Goal: Task Accomplishment & Management: Manage account settings

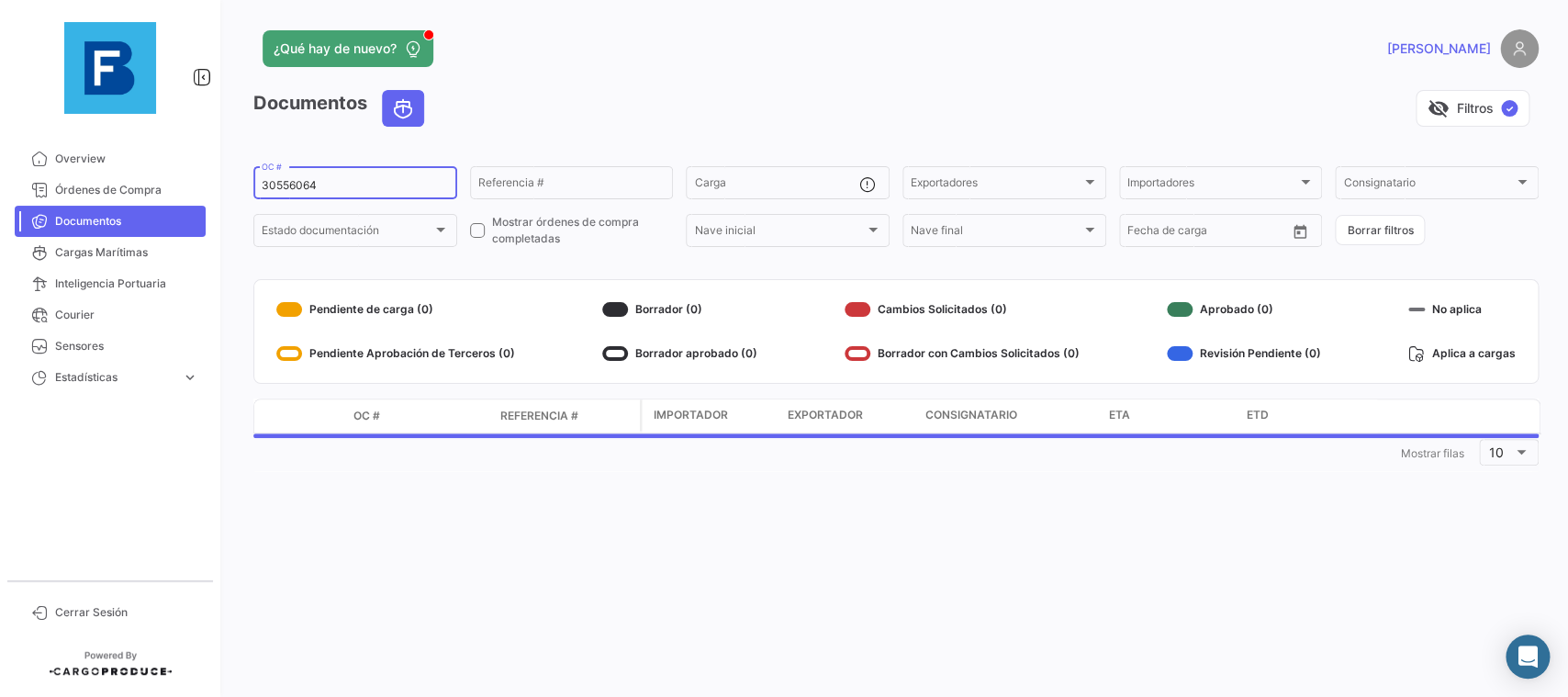
drag, startPoint x: 372, startPoint y: 182, endPoint x: 241, endPoint y: 174, distance: 131.2
click at [262, 179] on input "30556064" at bounding box center [355, 185] width 187 height 13
paste input "18401340"
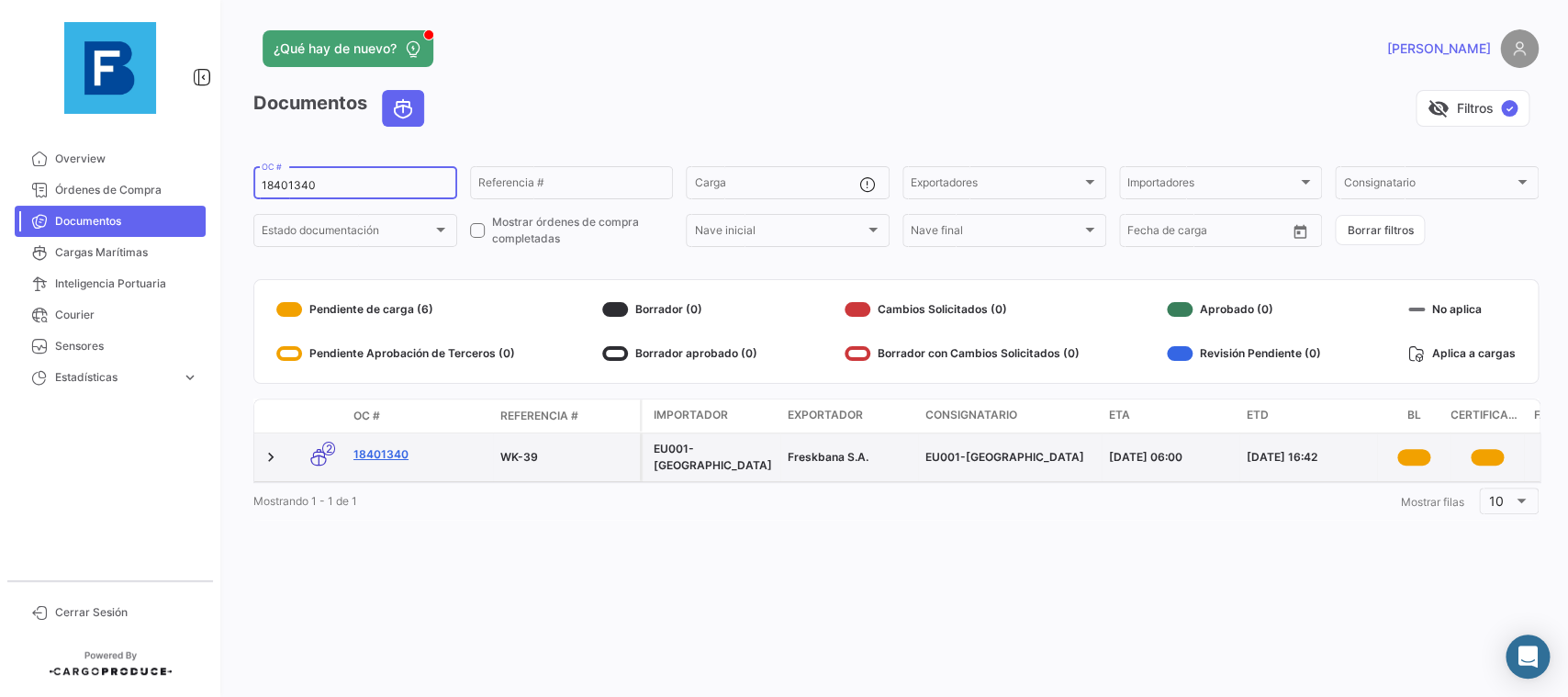
type input "18401340"
click at [393, 453] on link "18401340" at bounding box center [420, 454] width 132 height 16
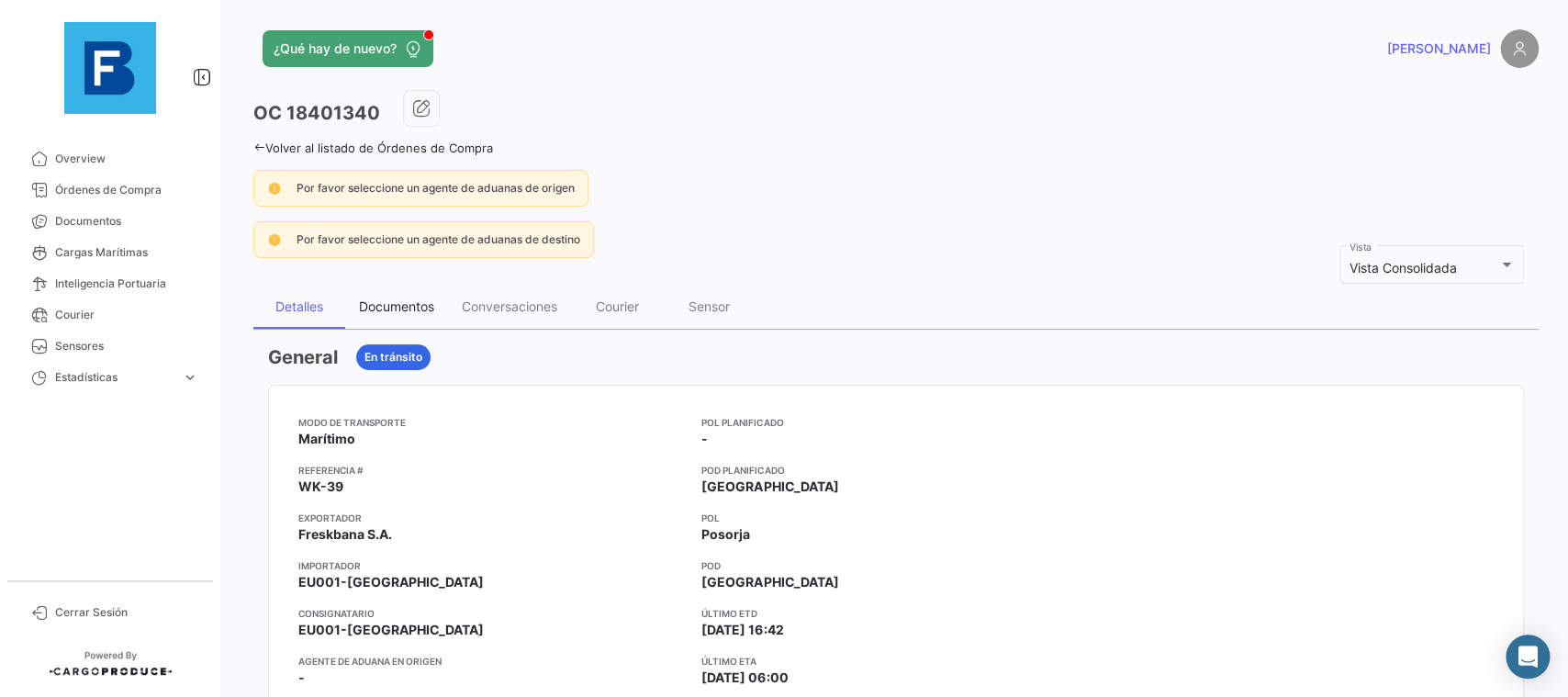
click at [428, 305] on div "Documentos" at bounding box center [397, 306] width 76 height 16
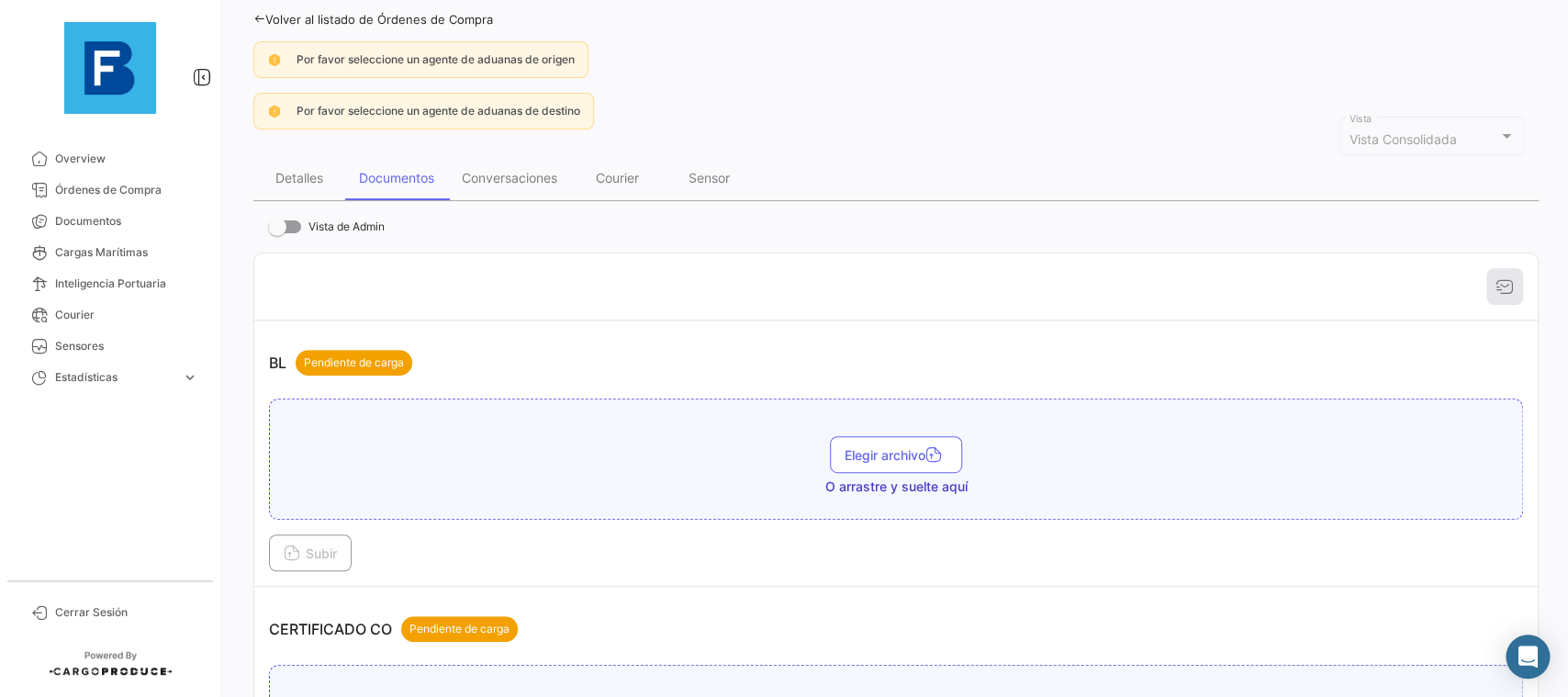
scroll to position [206, 0]
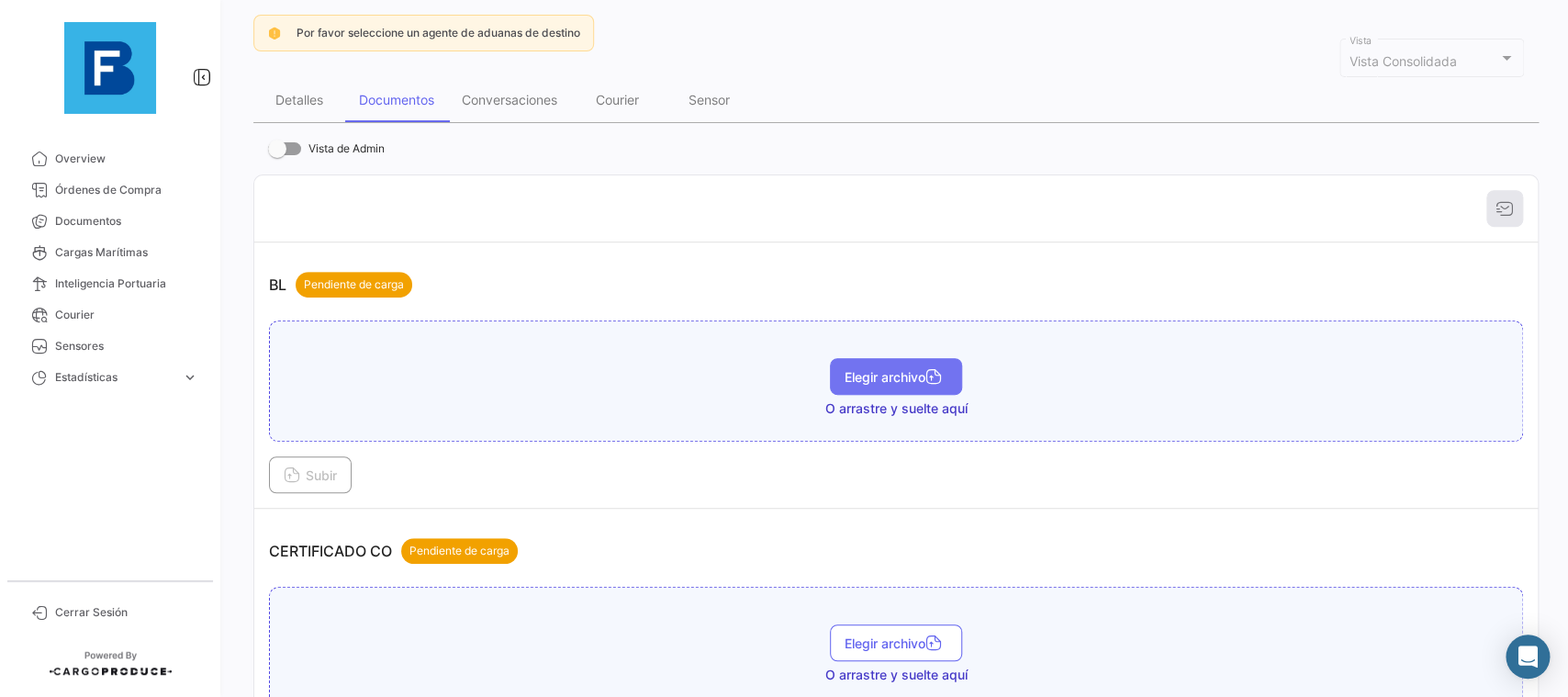
click at [875, 391] on button "Elegir archivo" at bounding box center [896, 376] width 132 height 37
click at [358, 473] on div "Subir" at bounding box center [895, 475] width 1254 height 37
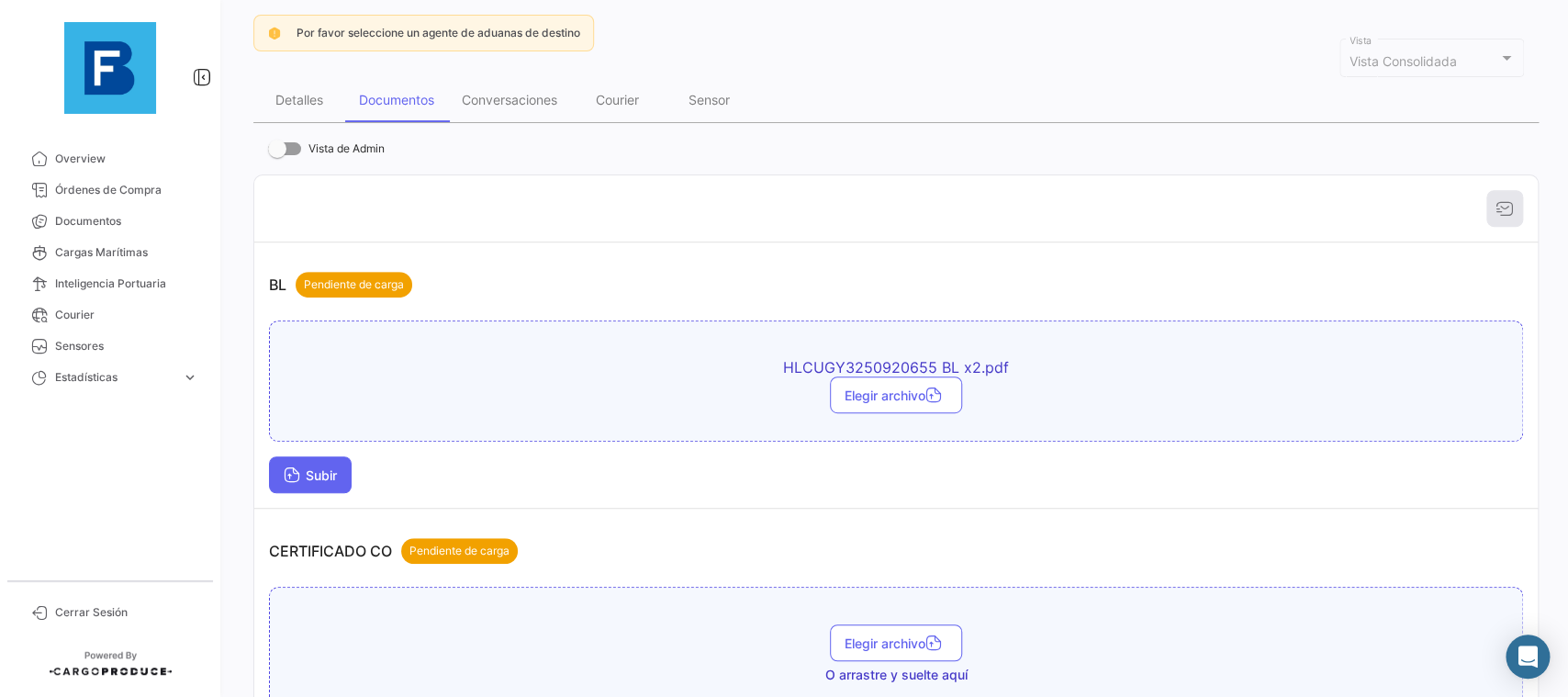
click at [332, 469] on span "Subir" at bounding box center [310, 475] width 53 height 16
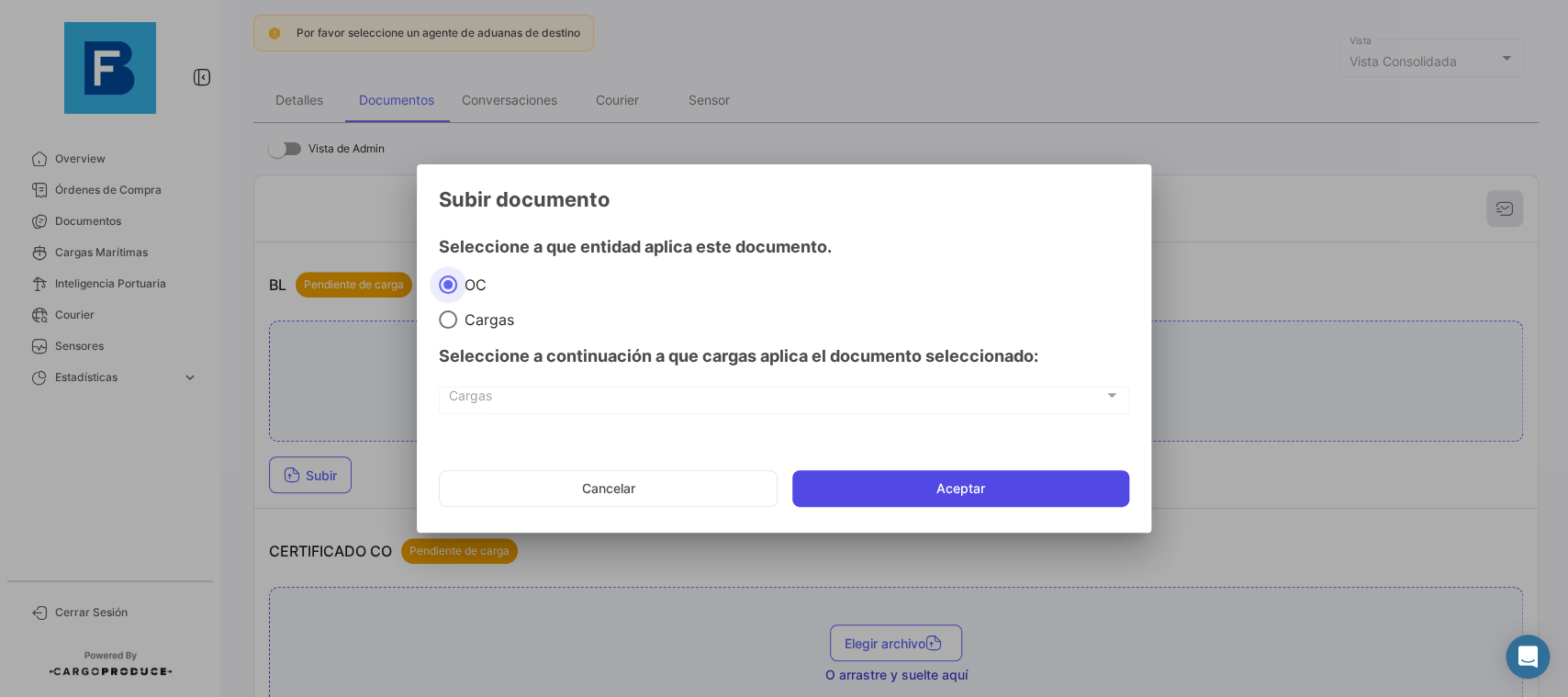
click at [994, 495] on button "Aceptar" at bounding box center [961, 489] width 337 height 37
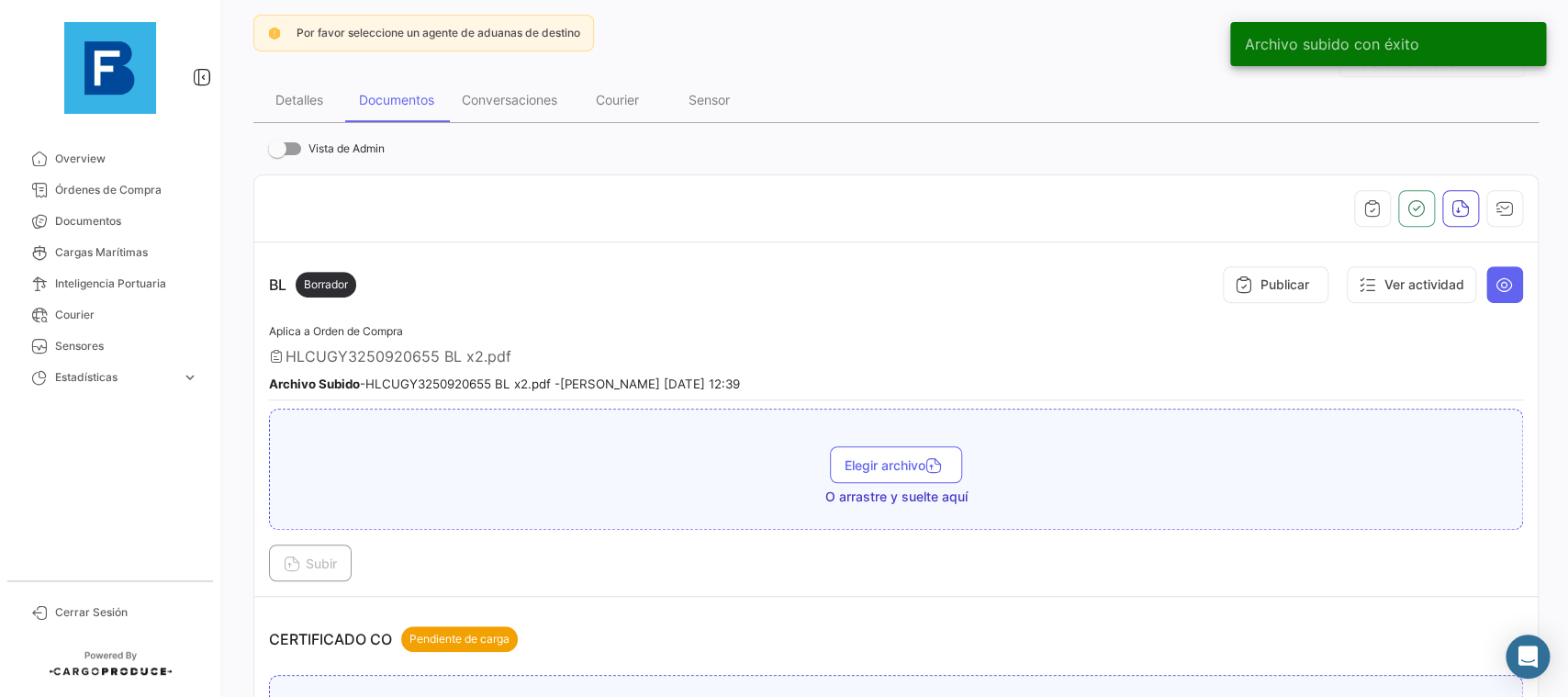
scroll to position [516, 0]
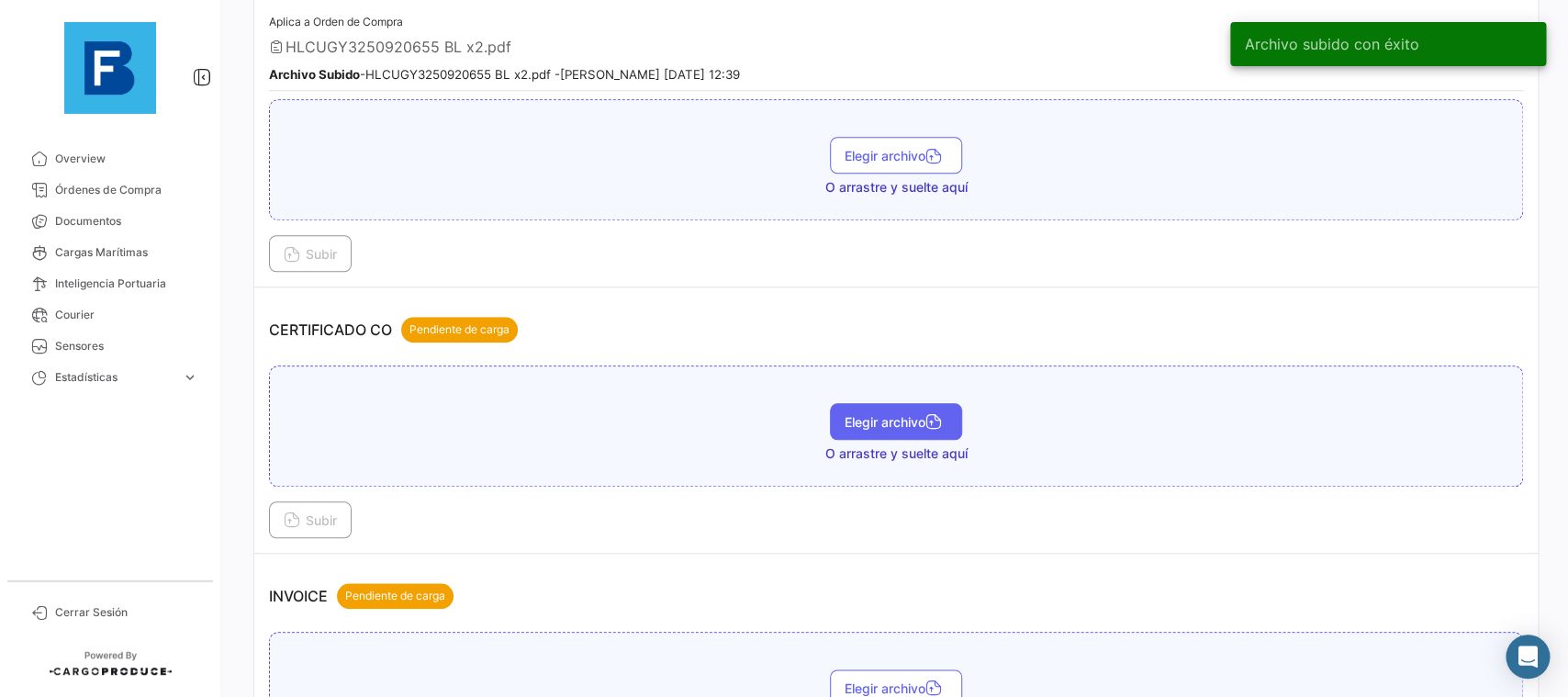
click at [901, 429] on button "Elegir archivo" at bounding box center [896, 422] width 132 height 37
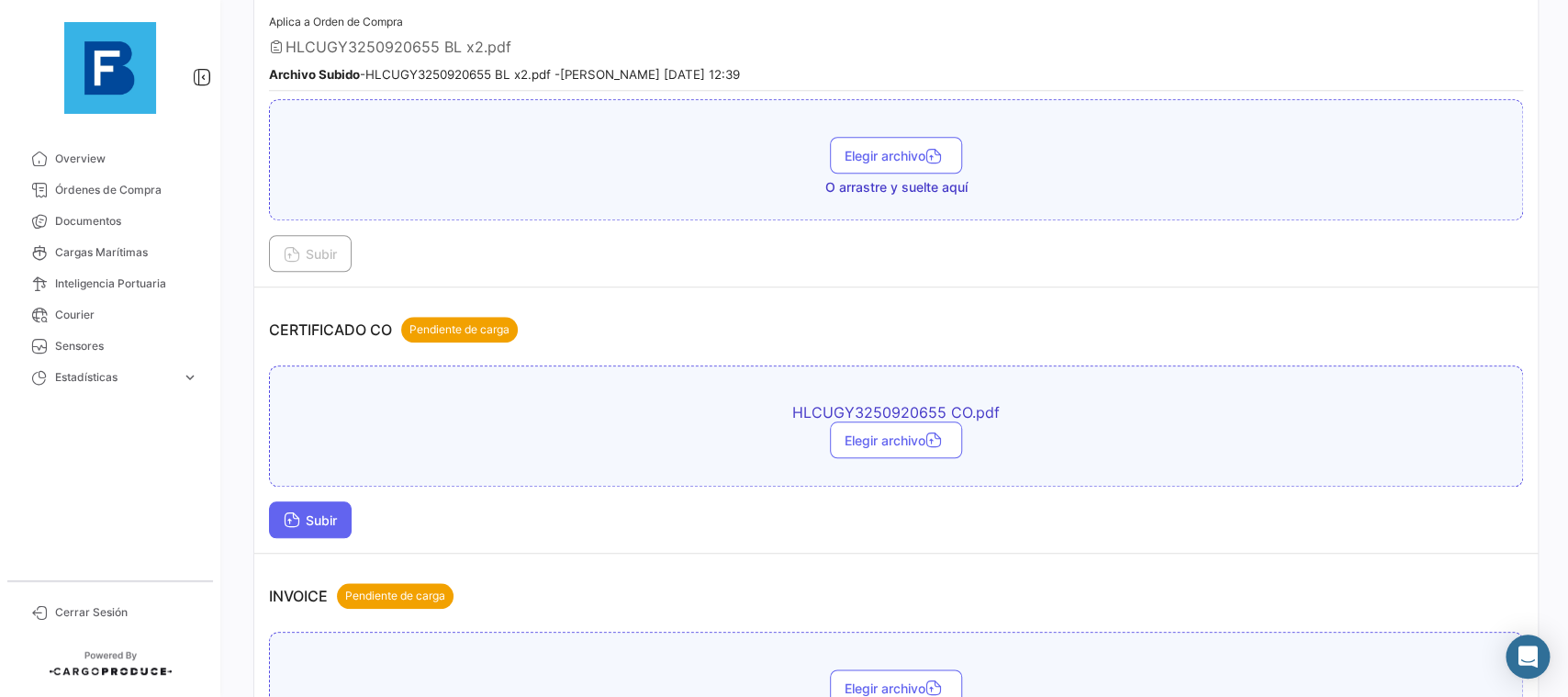
click at [342, 523] on button "Subir" at bounding box center [309, 520] width 82 height 37
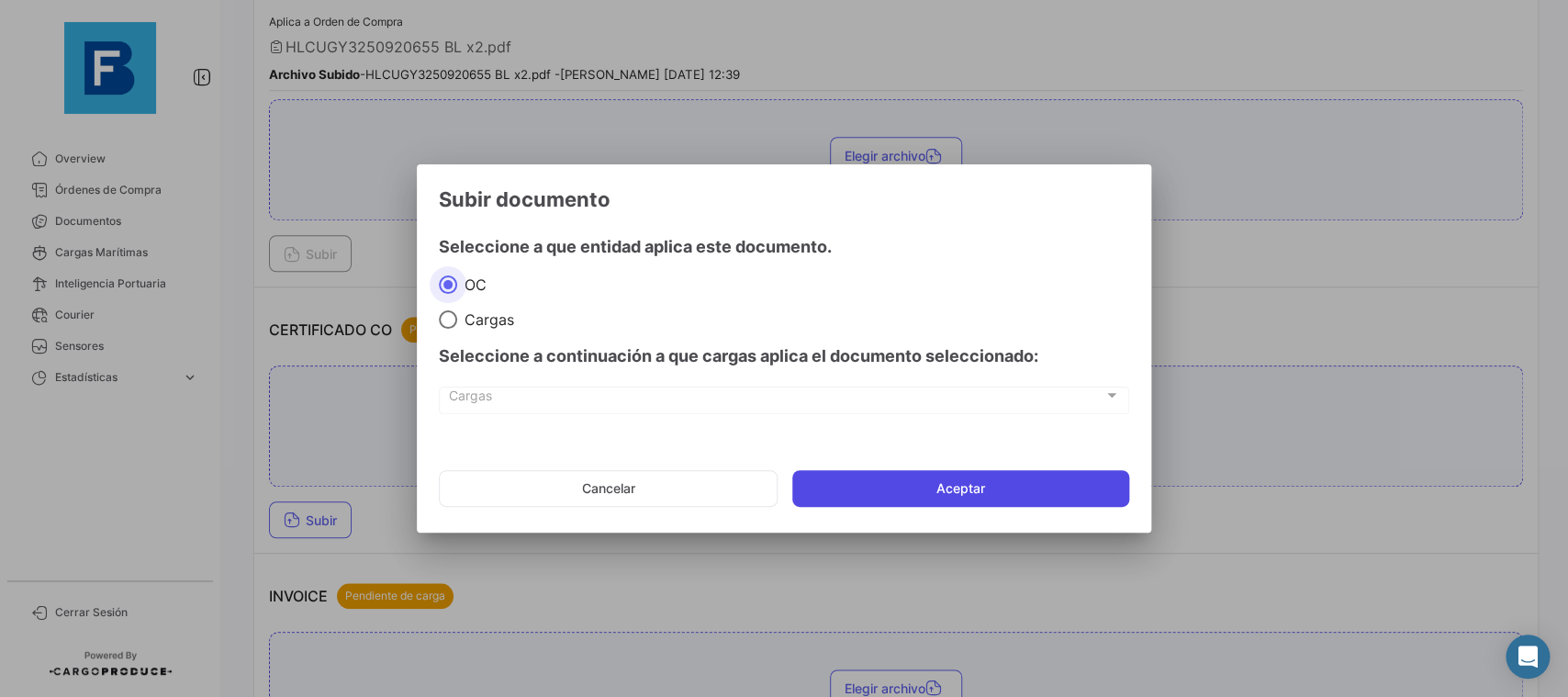
click at [873, 477] on button "Aceptar" at bounding box center [961, 489] width 337 height 37
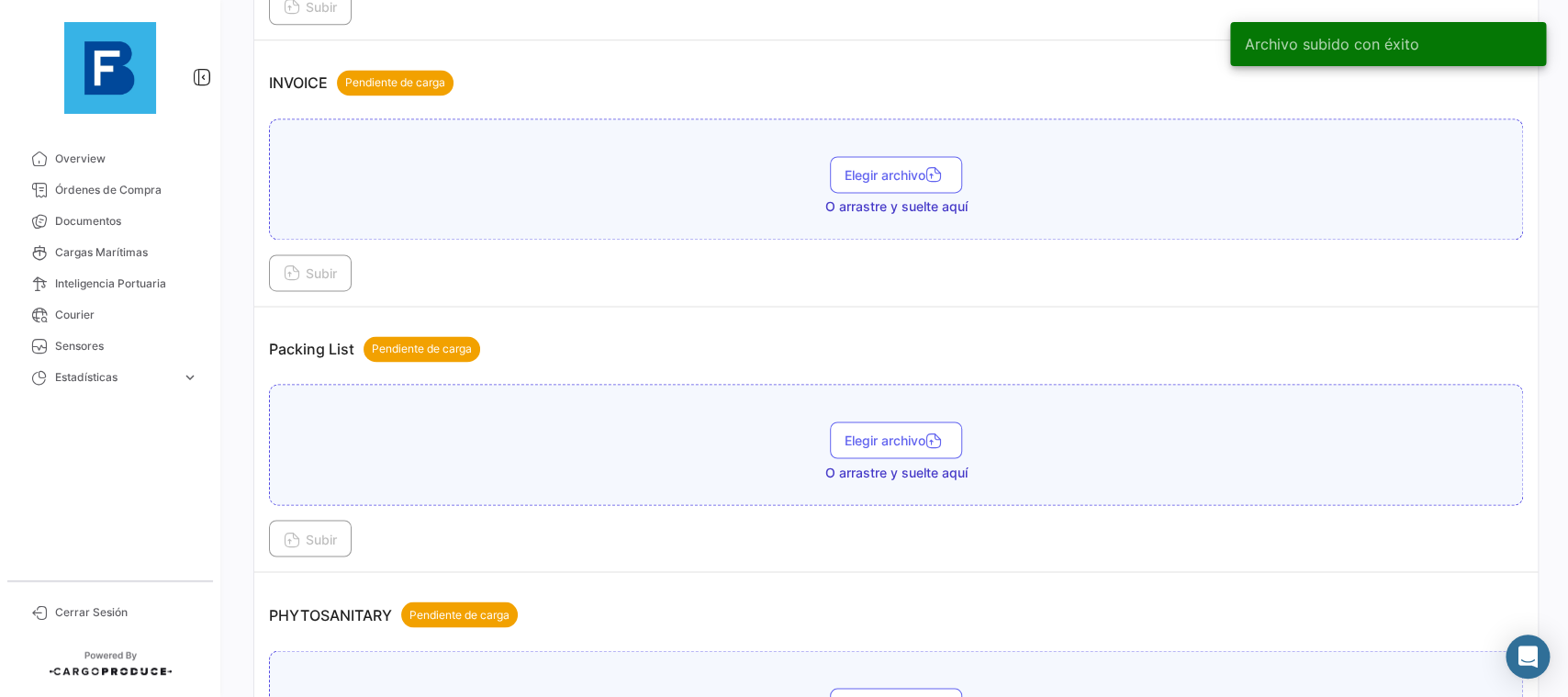
scroll to position [1135, 0]
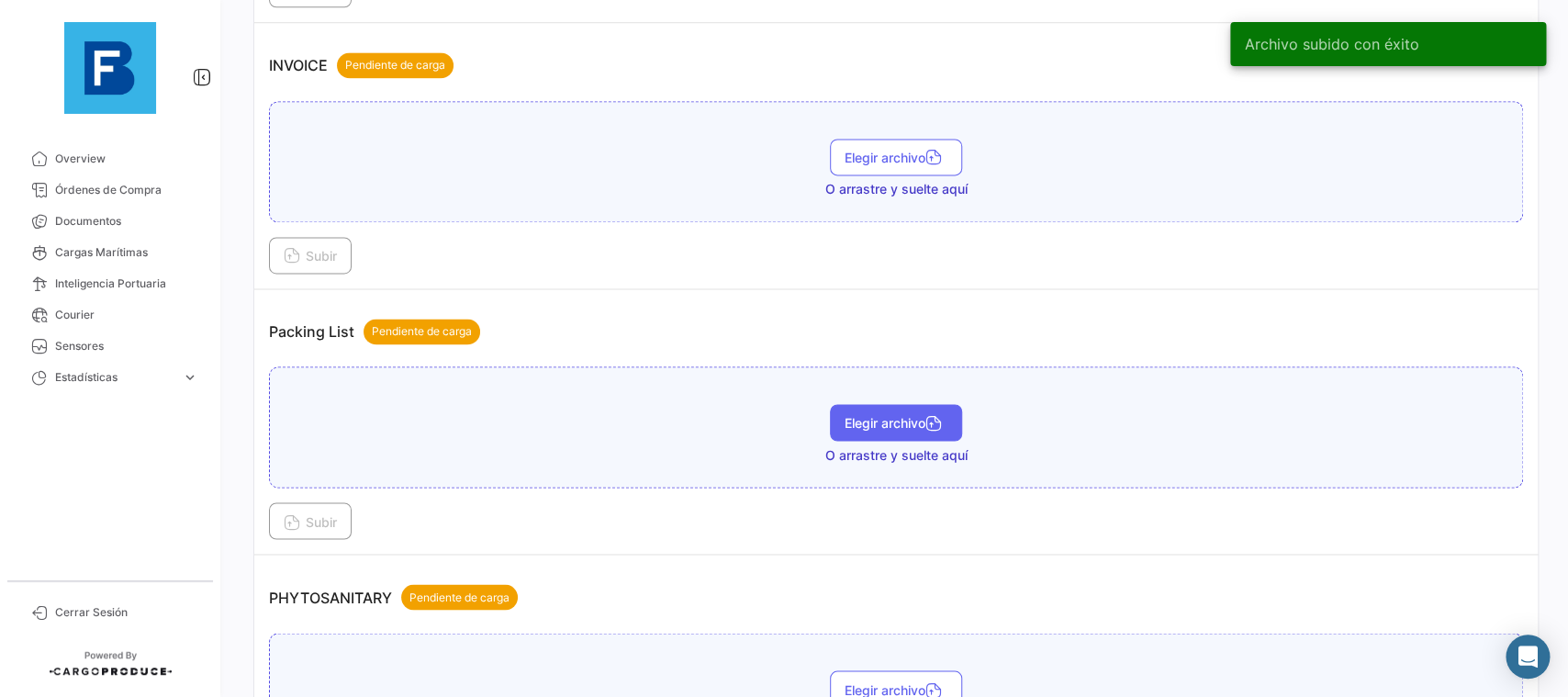
click at [935, 406] on button "Elegir archivo" at bounding box center [896, 423] width 132 height 37
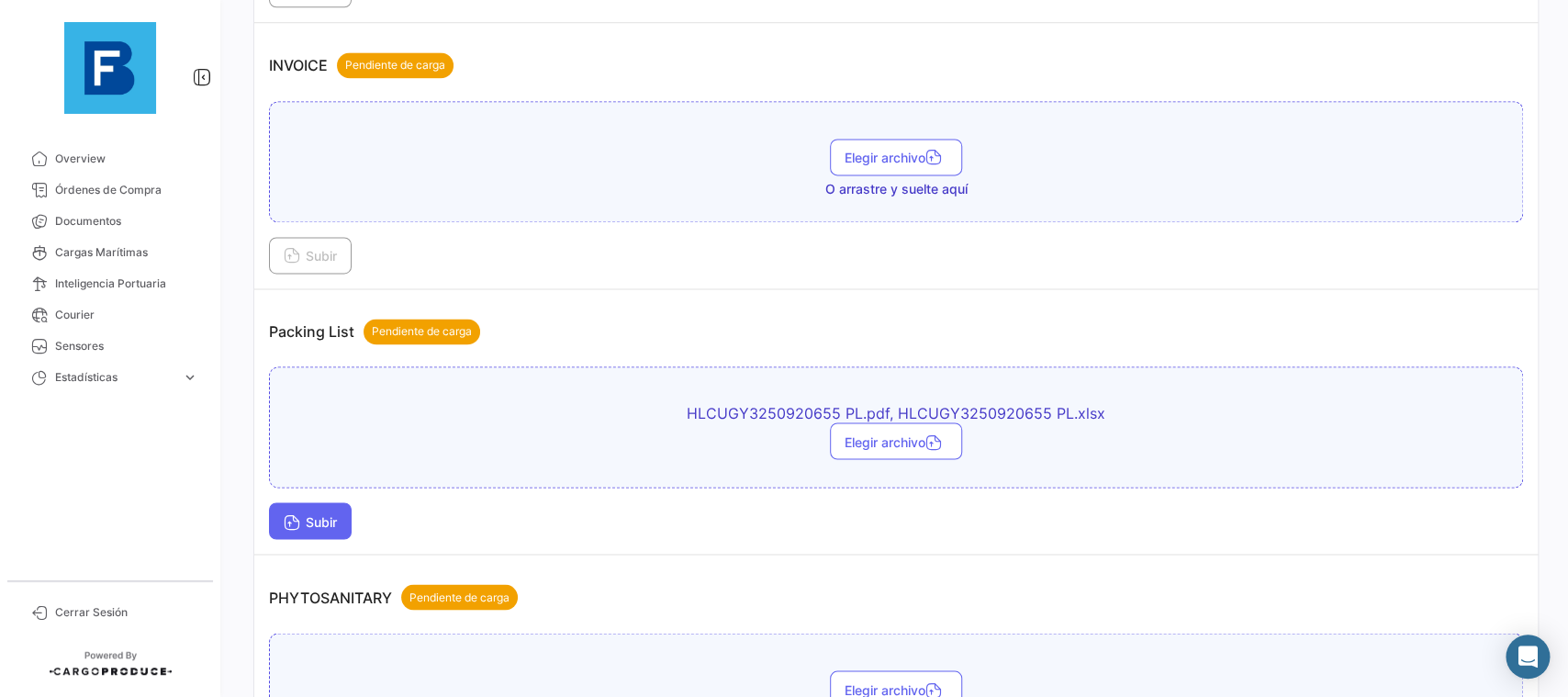
click at [299, 527] on icon at bounding box center [292, 523] width 16 height 16
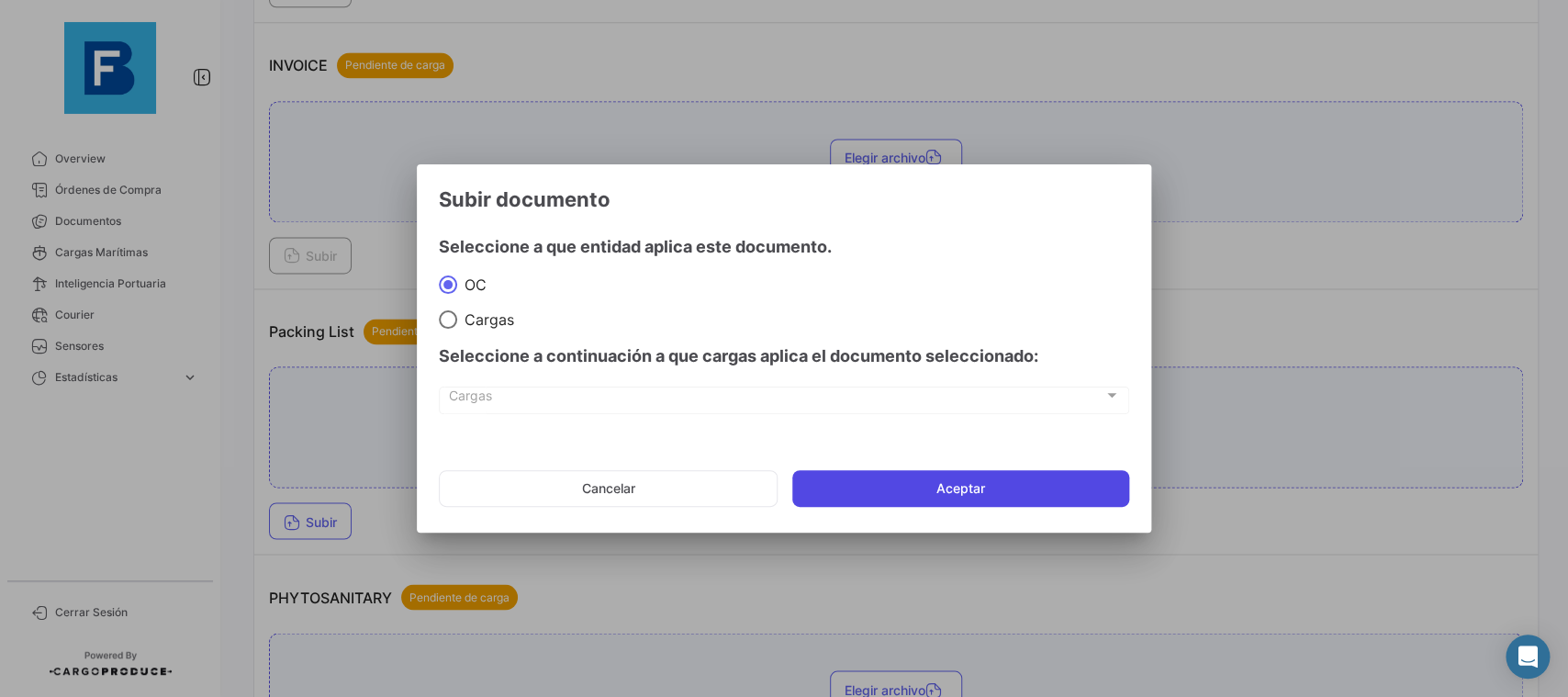
click at [908, 501] on button "Aceptar" at bounding box center [961, 489] width 337 height 37
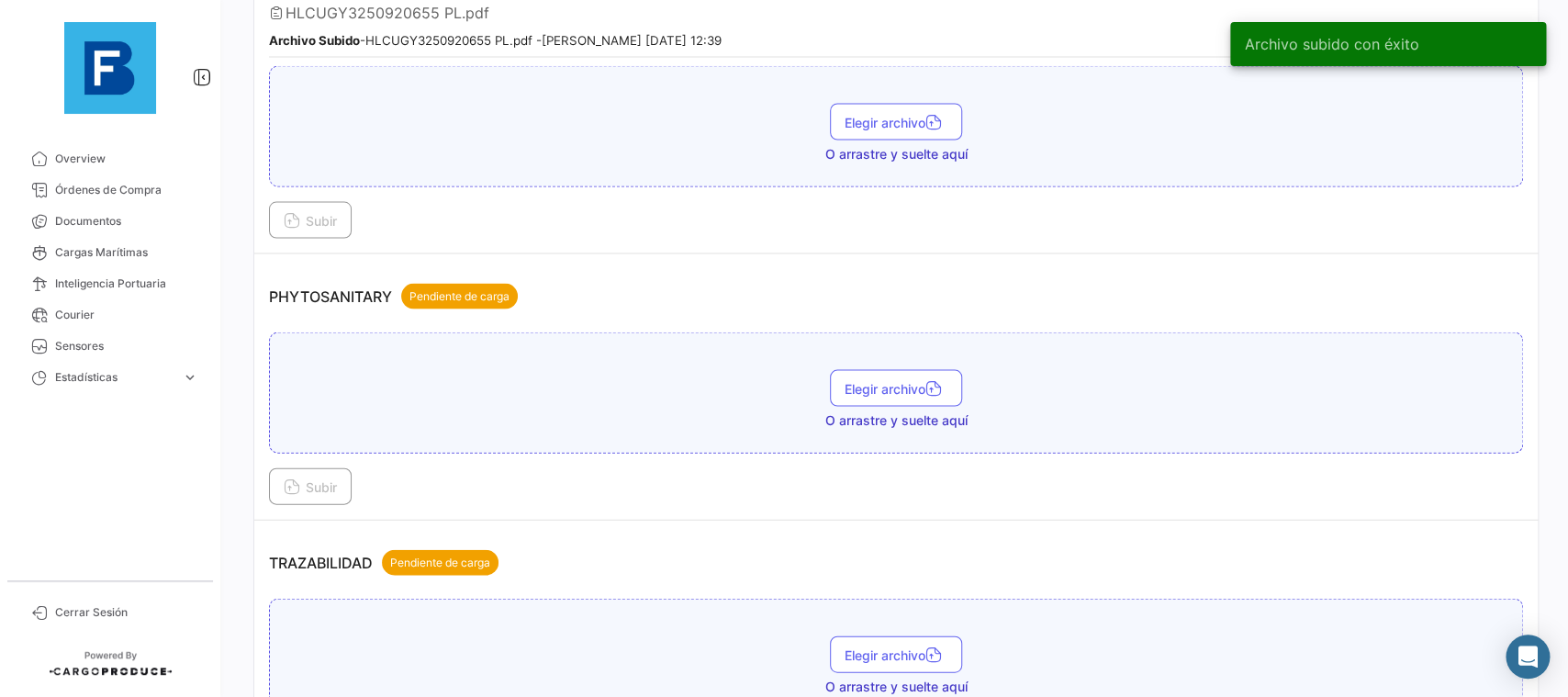
scroll to position [1652, 0]
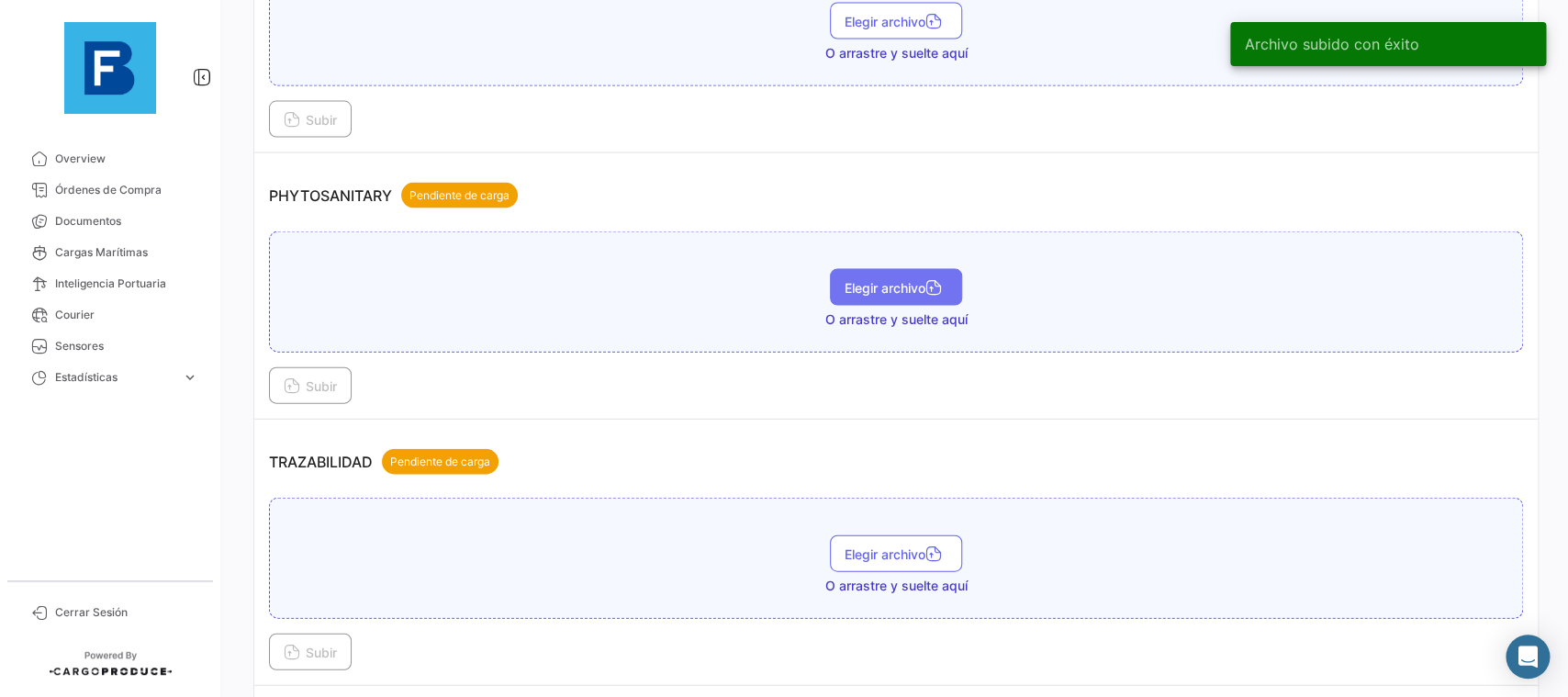
click at [887, 280] on span "Elegir archivo" at bounding box center [896, 288] width 103 height 16
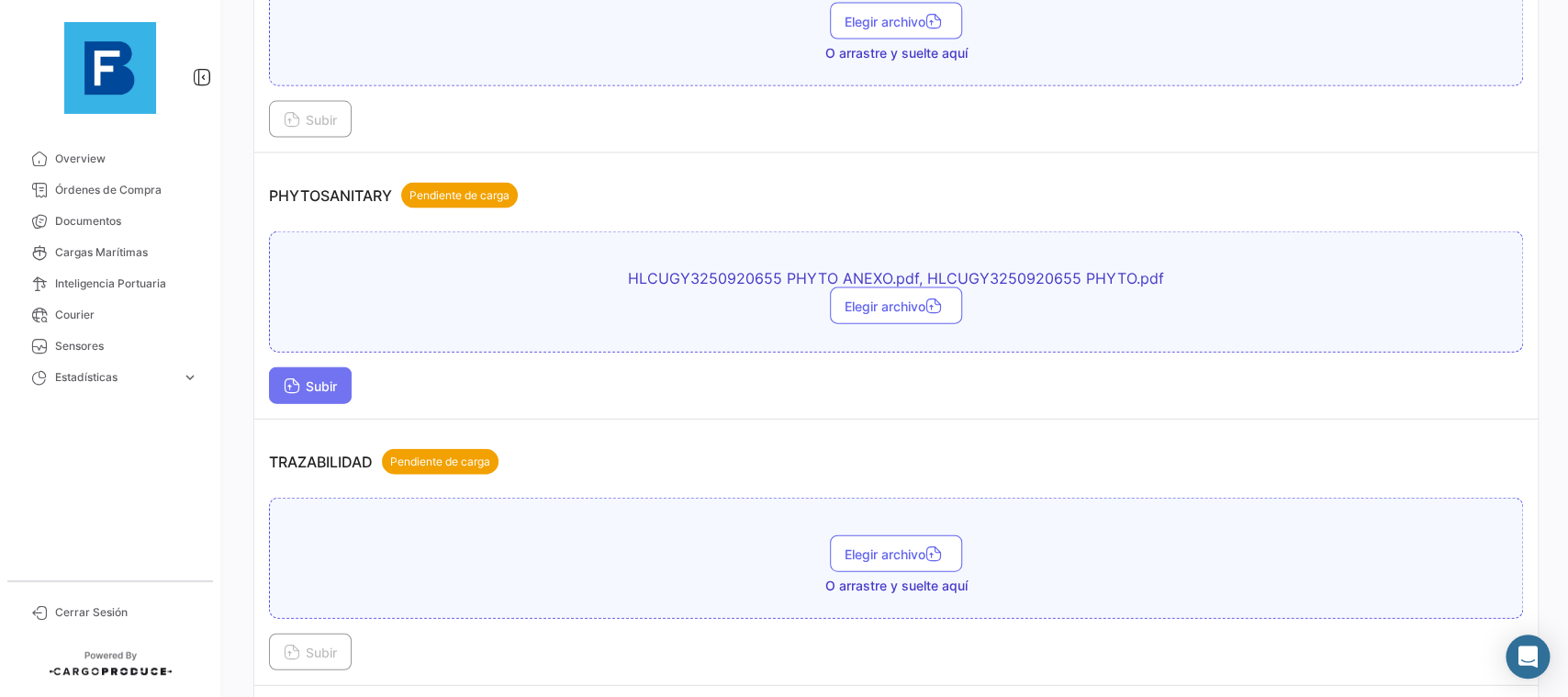
click at [340, 398] on button "Subir" at bounding box center [309, 386] width 82 height 37
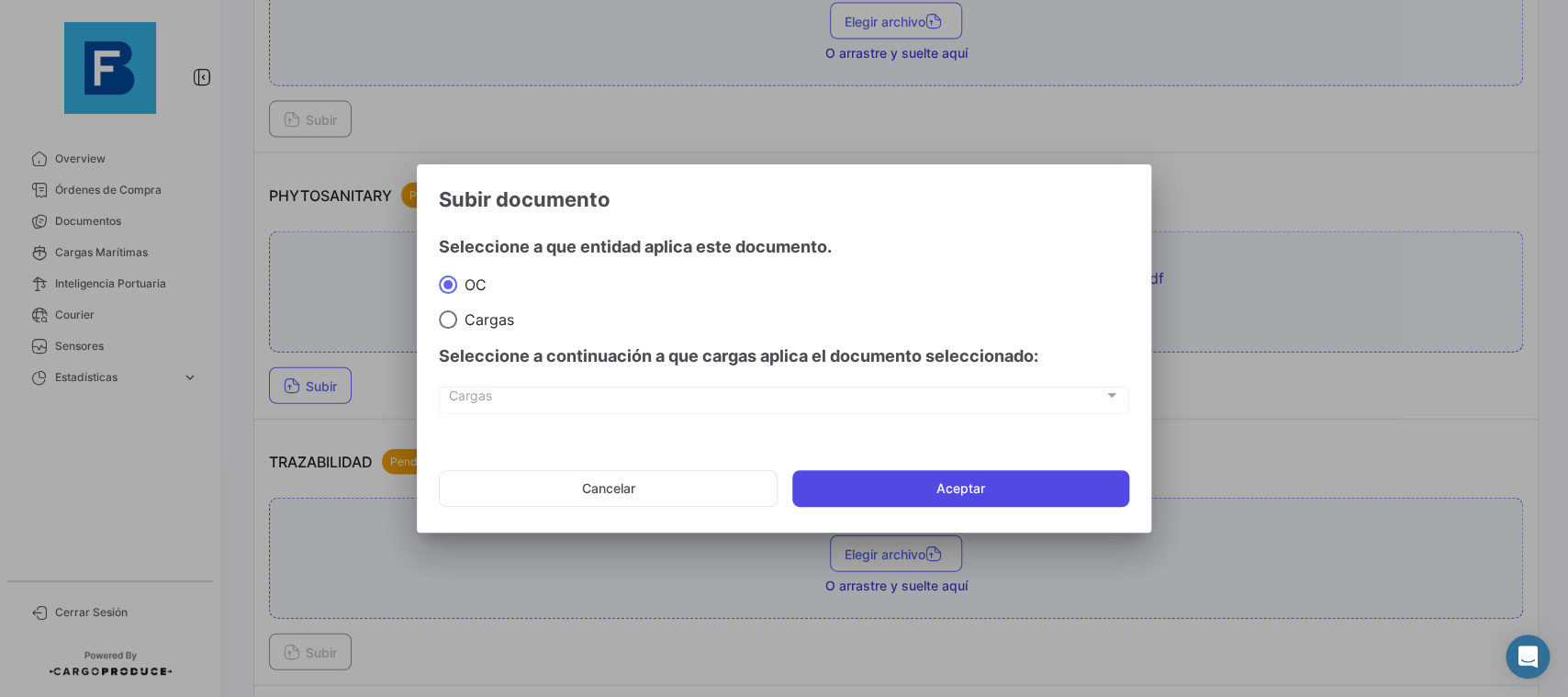
click at [1038, 477] on button "Aceptar" at bounding box center [961, 489] width 337 height 37
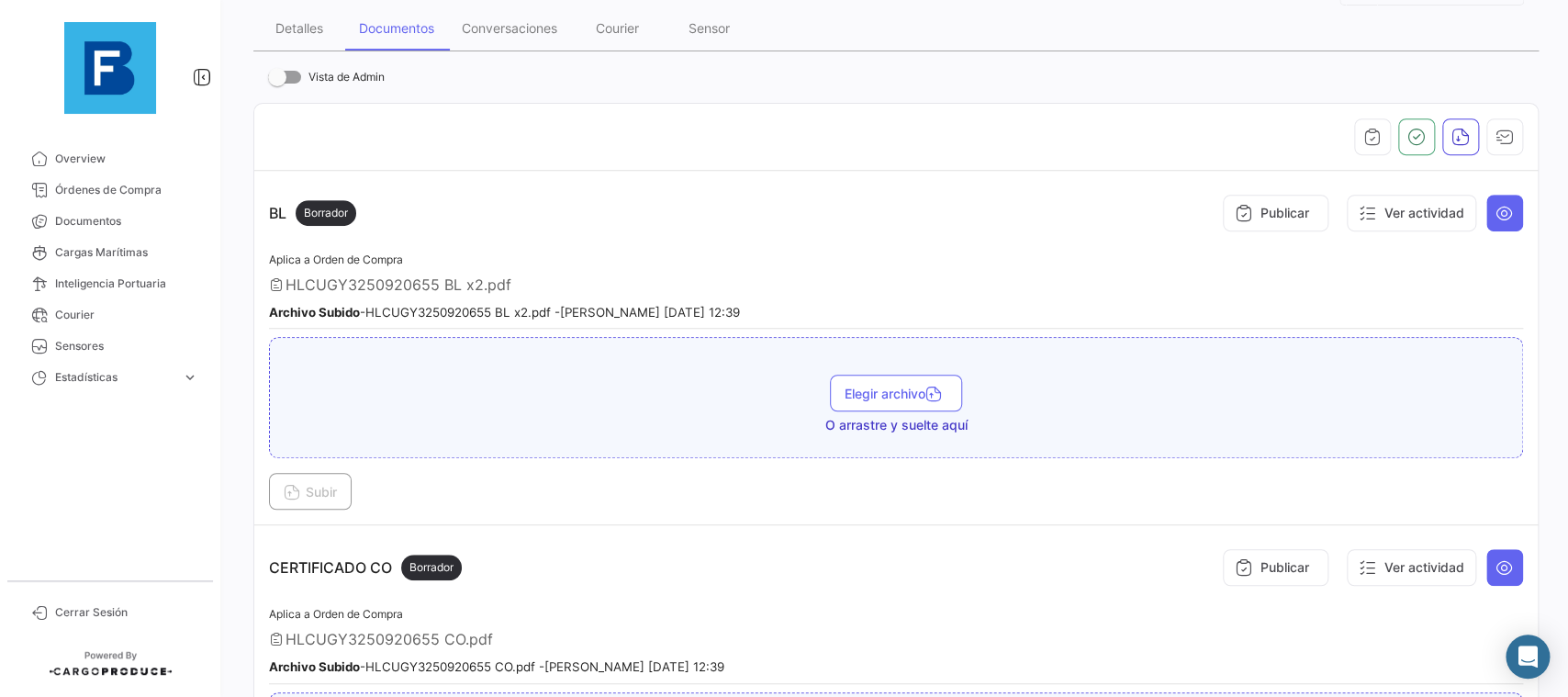
scroll to position [103, 0]
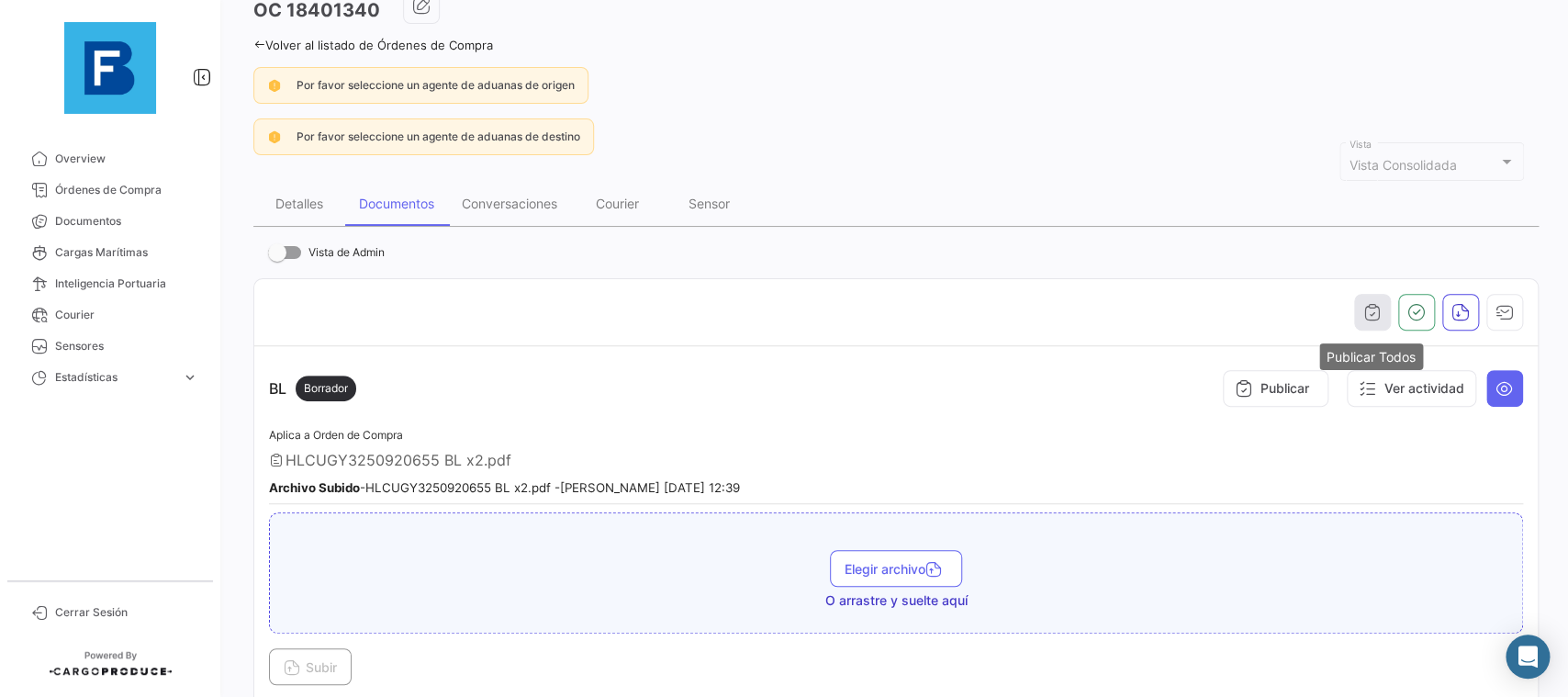
click at [1362, 317] on button "button" at bounding box center [1373, 312] width 37 height 37
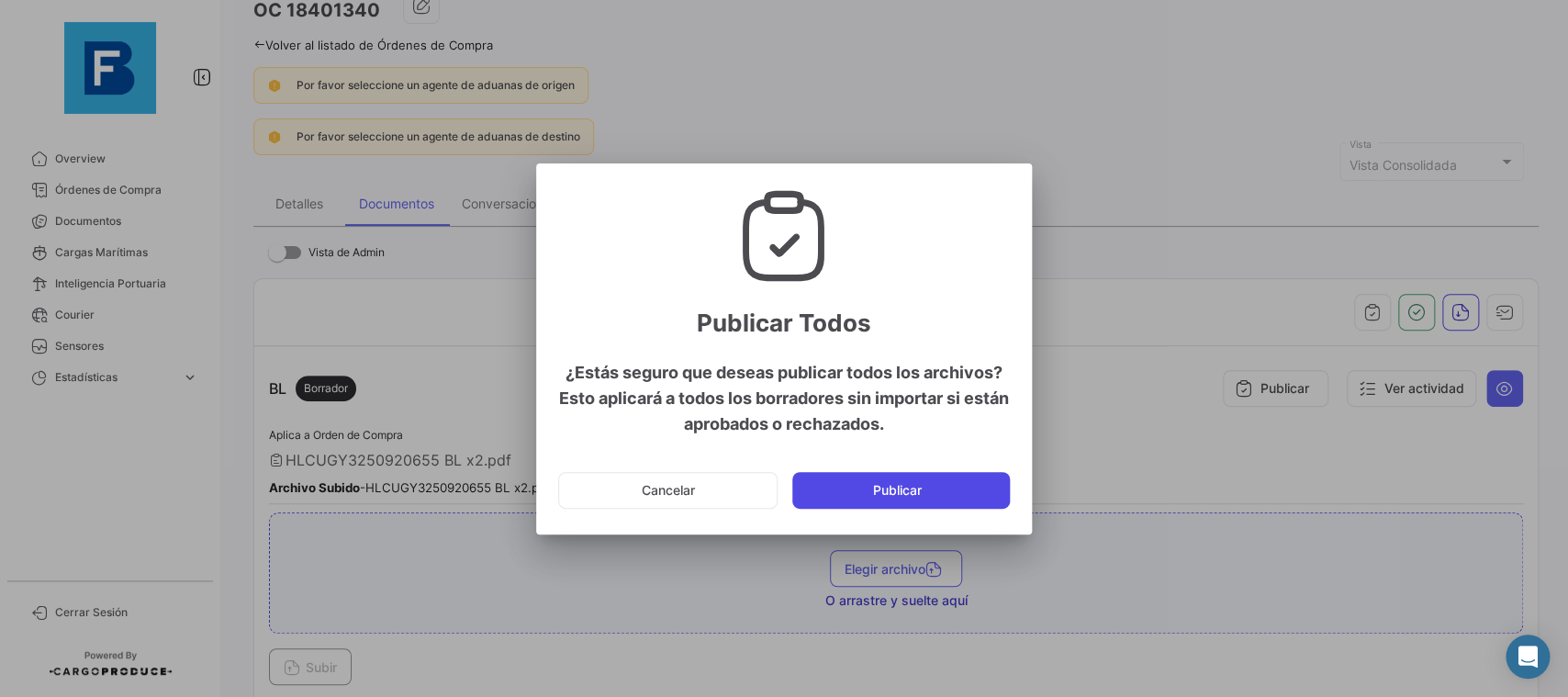
click at [959, 494] on button "Publicar" at bounding box center [901, 491] width 217 height 37
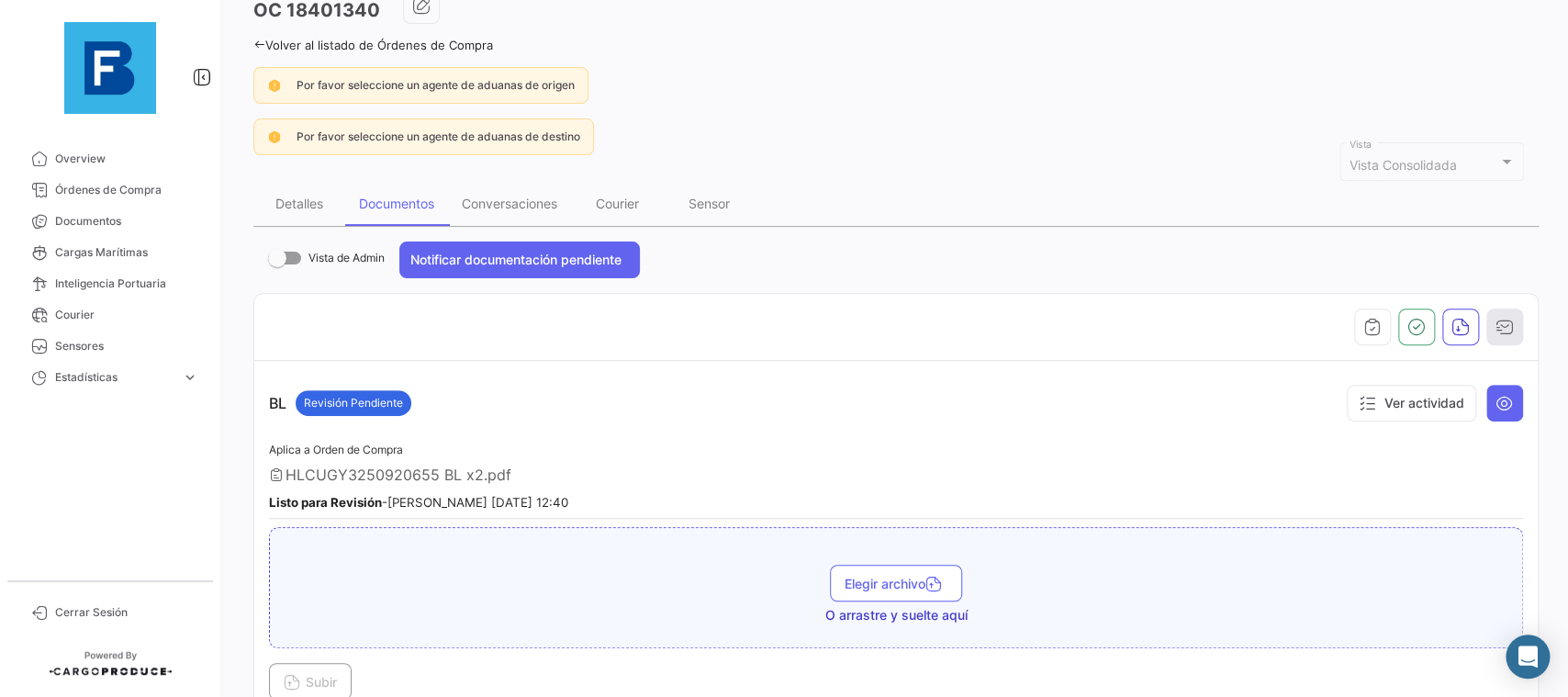
click at [1519, 326] on button "button" at bounding box center [1505, 327] width 37 height 37
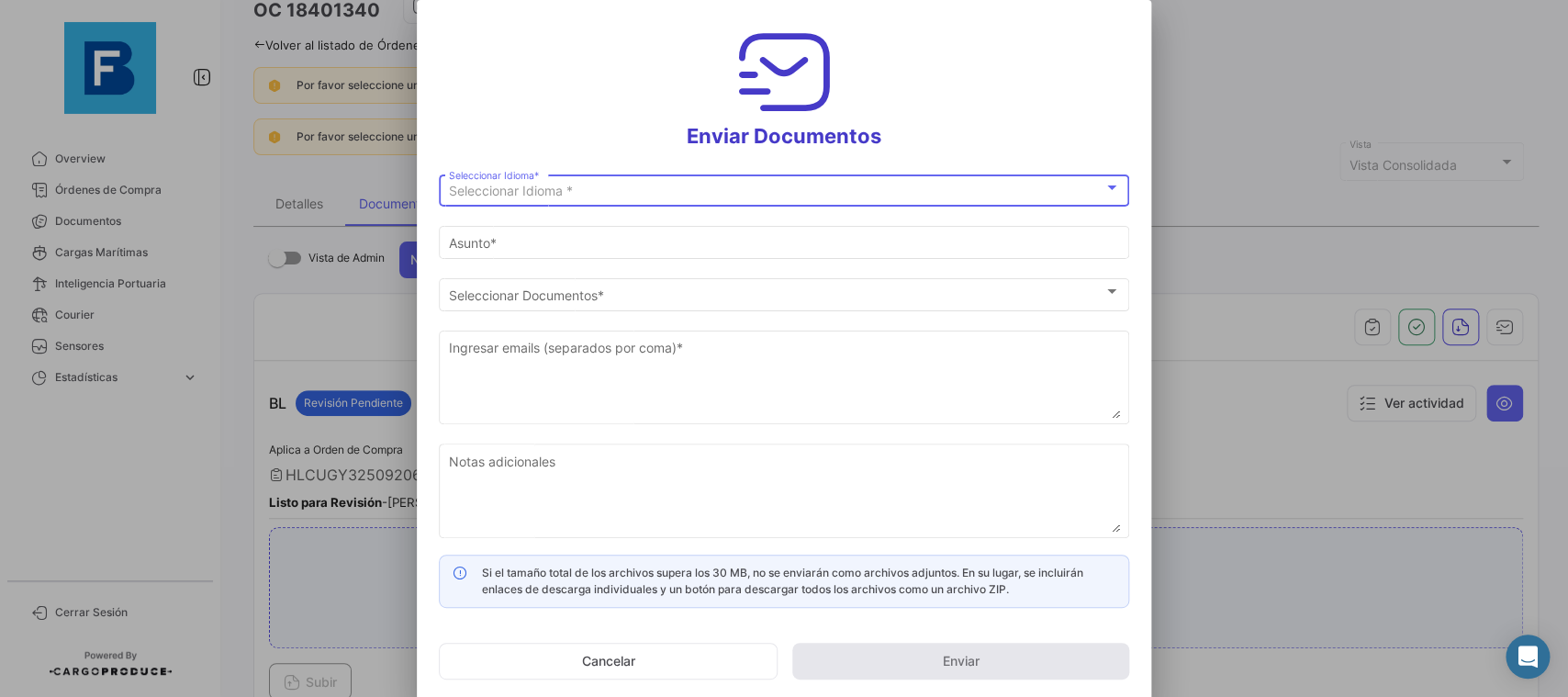
click at [881, 192] on div "Seleccionar Idioma *" at bounding box center [776, 191] width 655 height 16
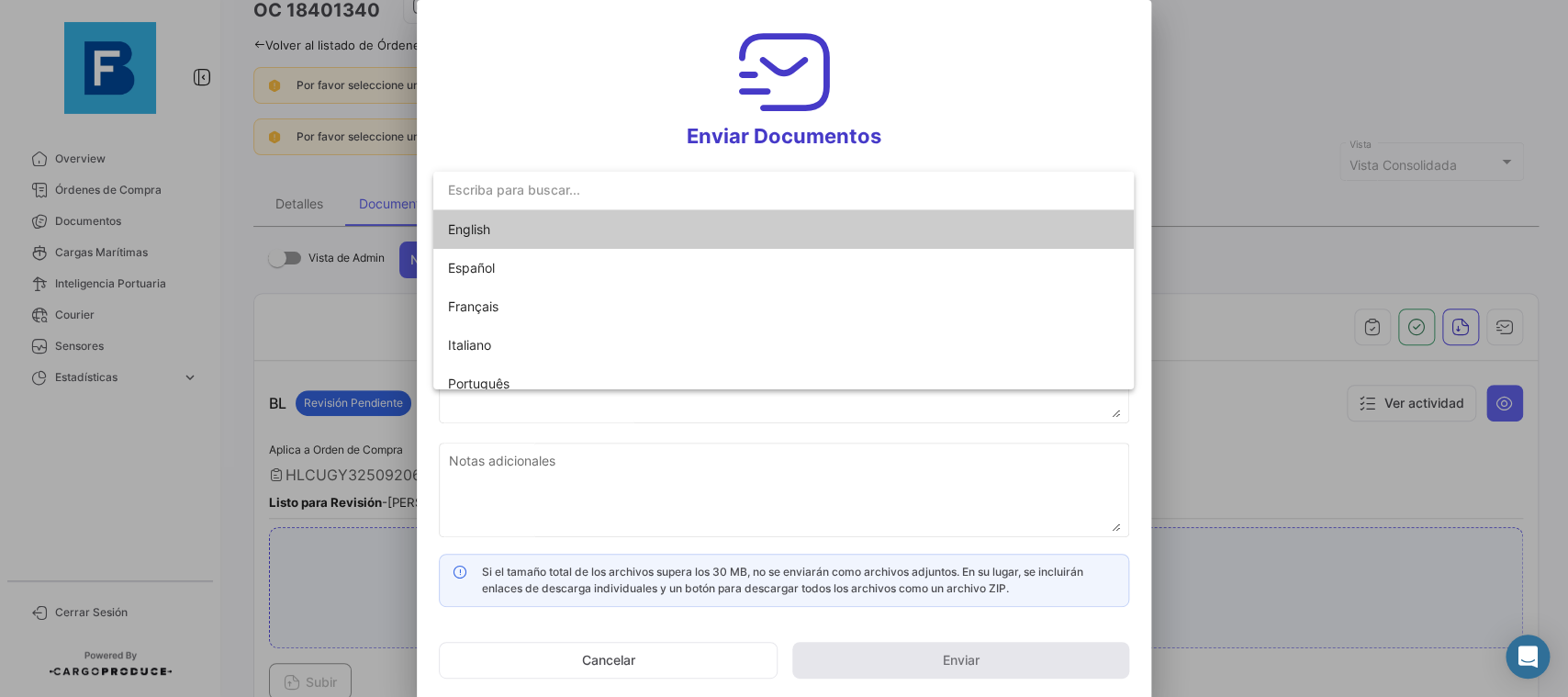
click at [835, 205] on input "dropdown search" at bounding box center [784, 190] width 700 height 39
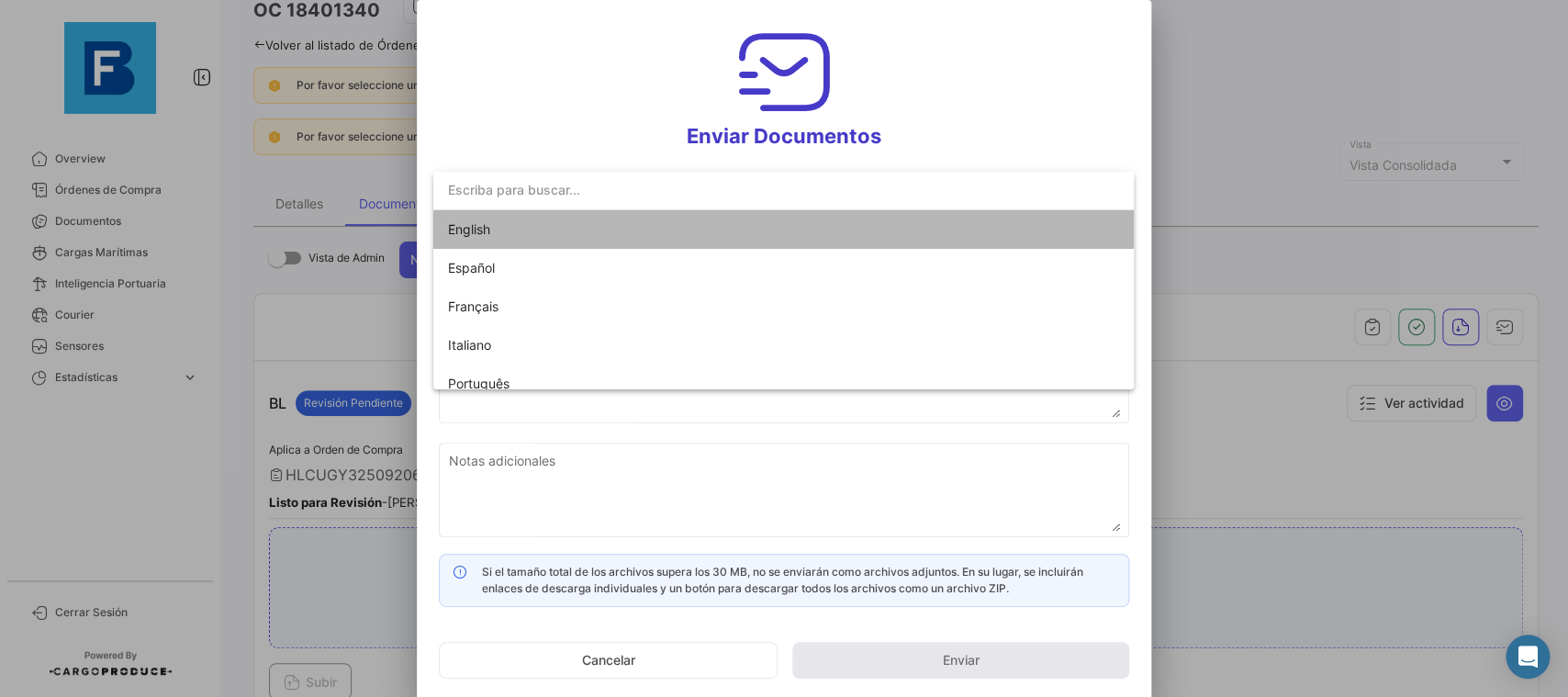
click at [822, 215] on mat-option "English" at bounding box center [784, 230] width 700 height 39
type input "[PERSON_NAME] has shared the documents of PO # 18401340 with you"
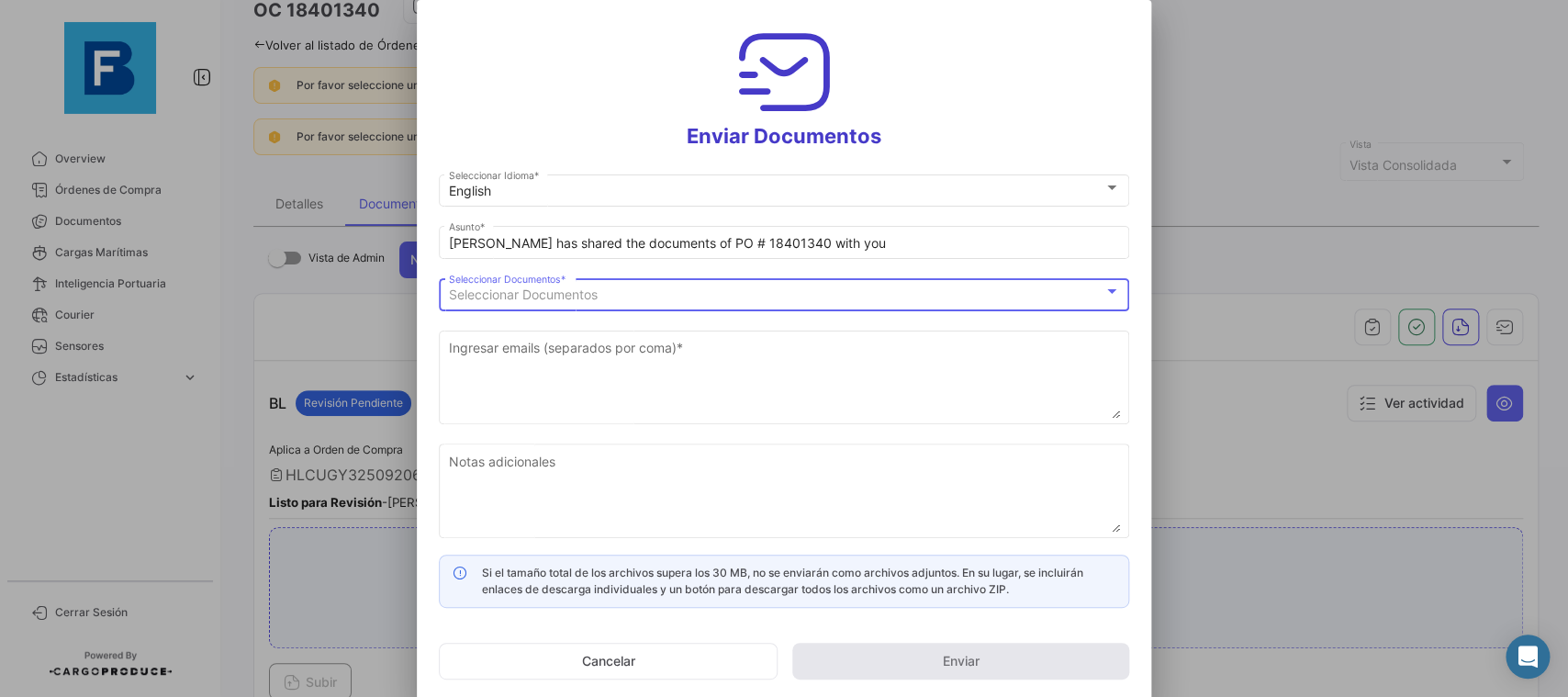
click at [782, 295] on div "Seleccionar Documentos" at bounding box center [776, 295] width 655 height 16
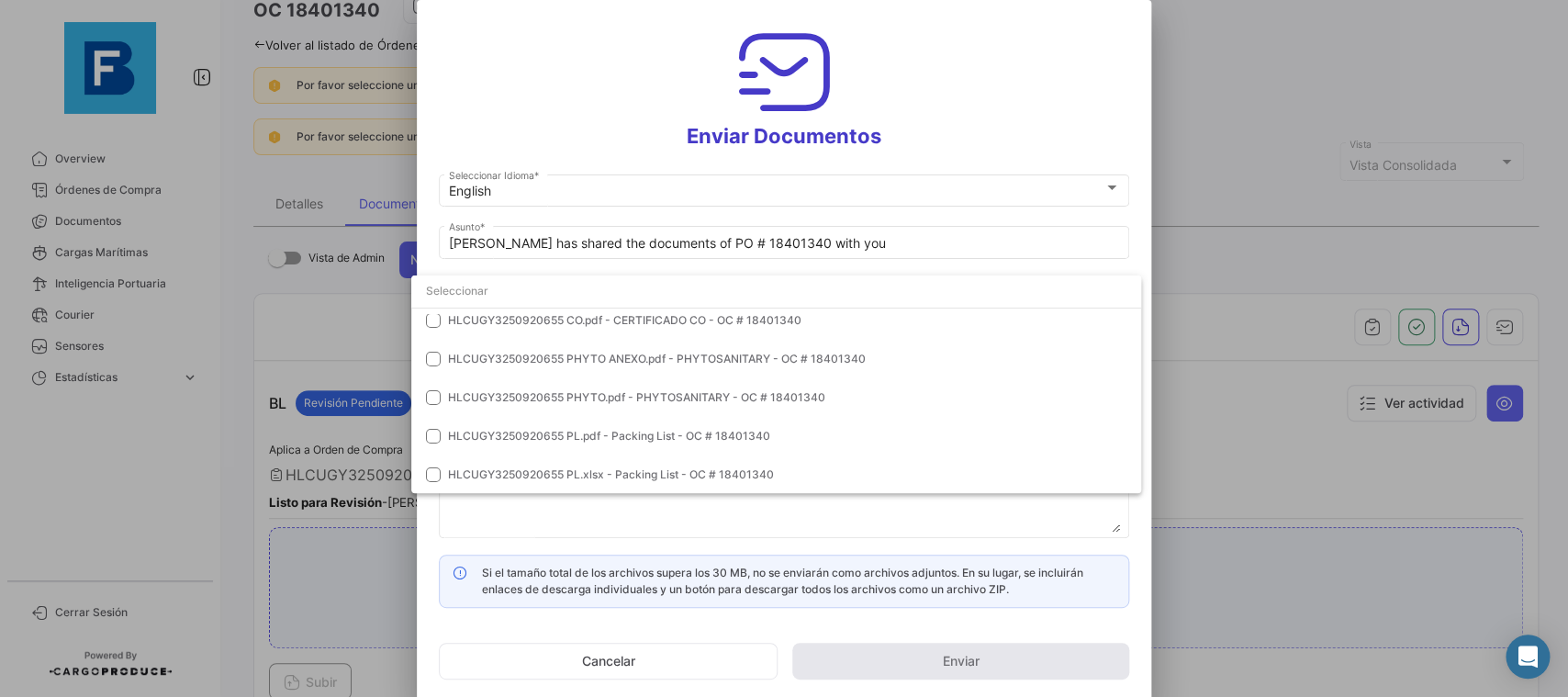
scroll to position [0, 0]
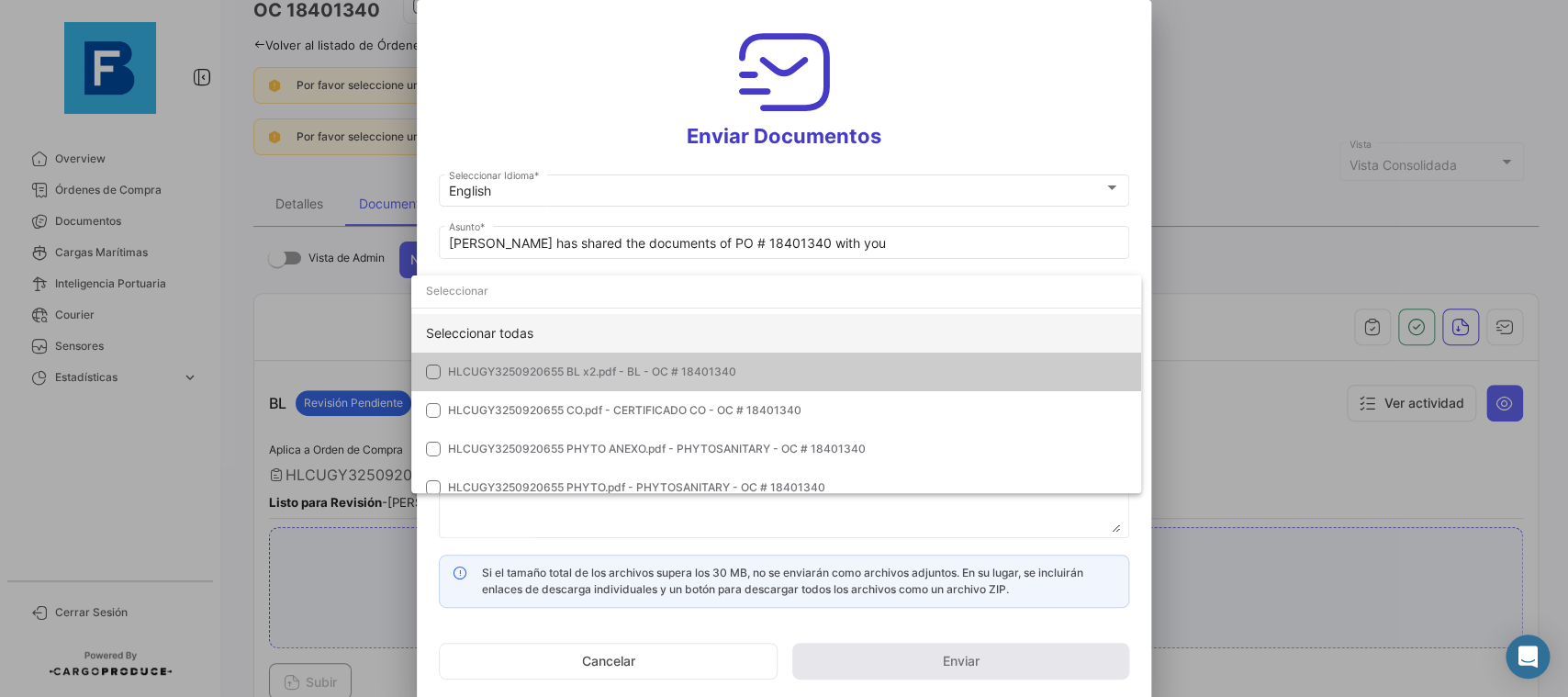
click at [994, 336] on div "Seleccionar todas" at bounding box center [776, 333] width 730 height 39
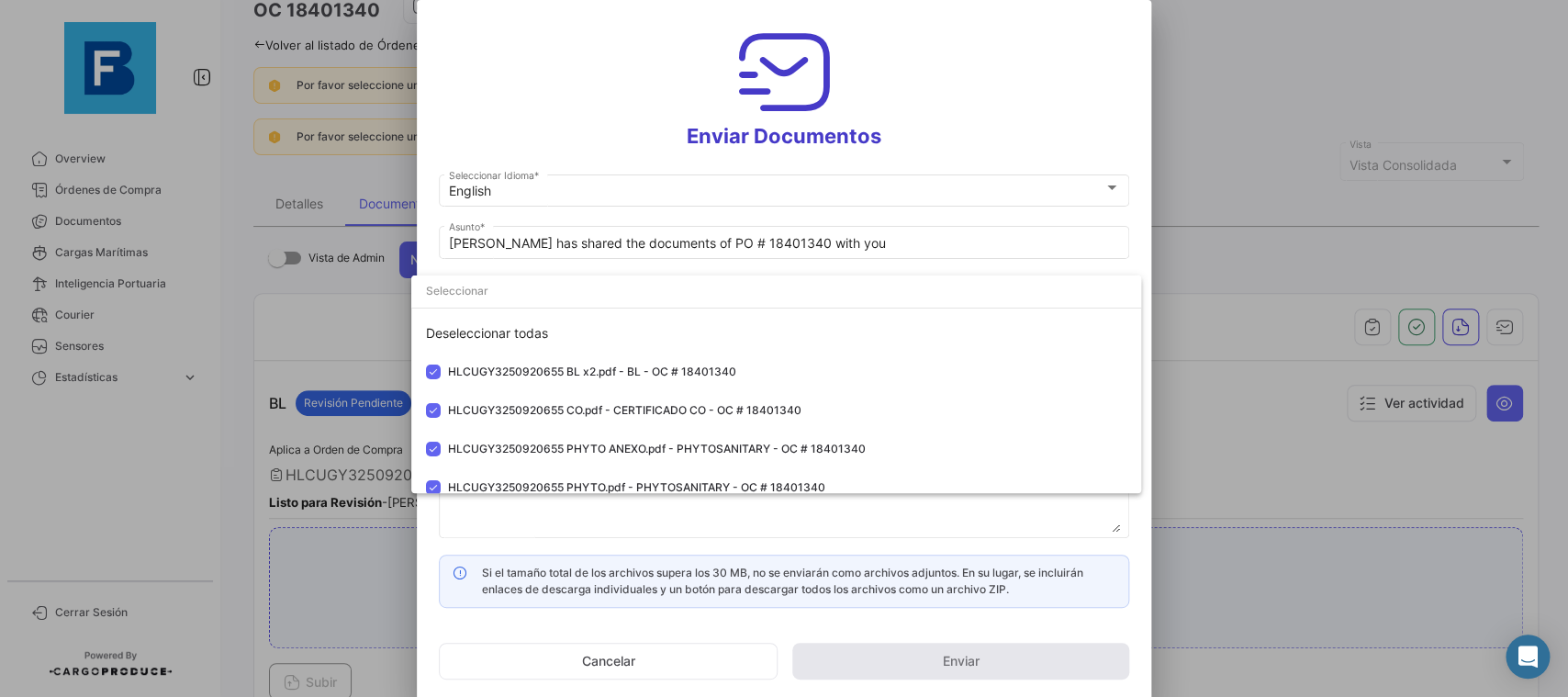
click at [1146, 203] on div at bounding box center [784, 348] width 1568 height 697
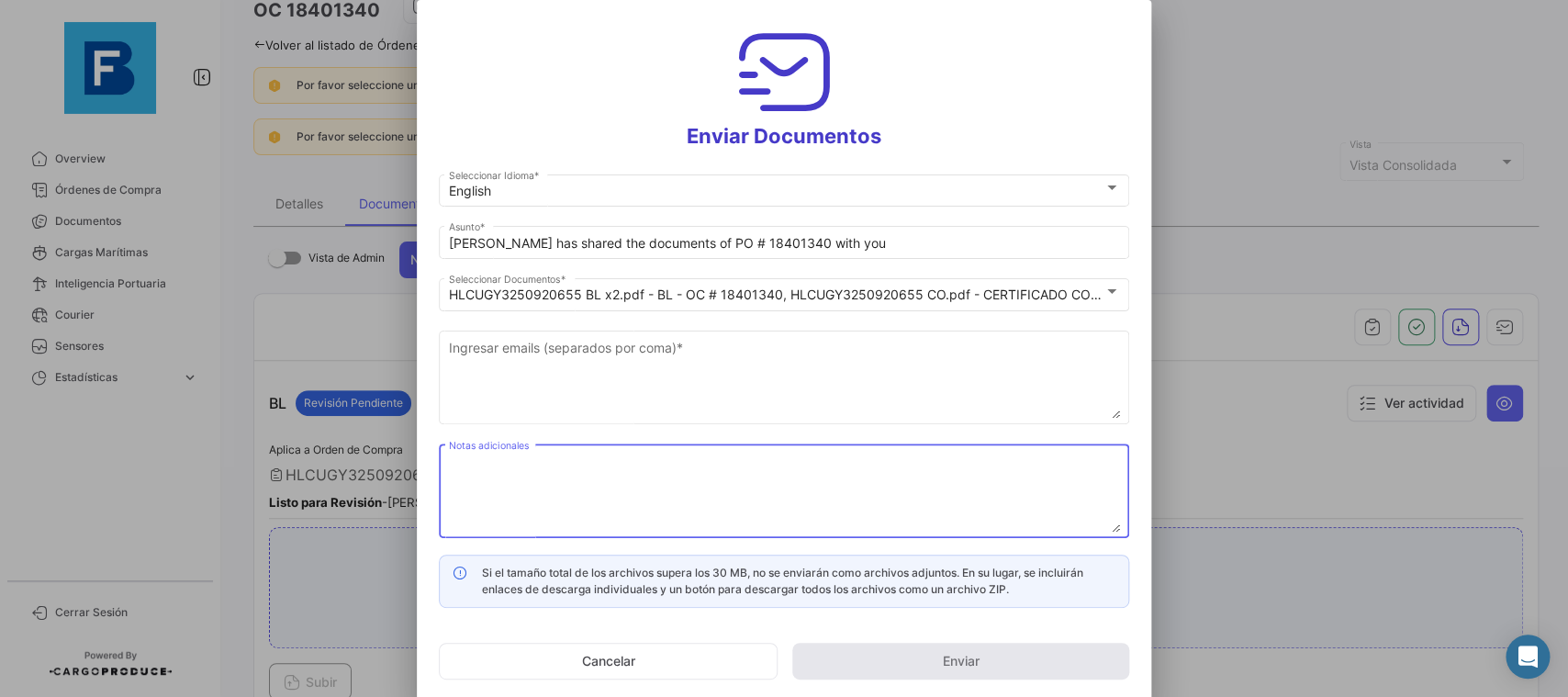
click at [647, 485] on textarea "Notas adicionales" at bounding box center [784, 491] width 671 height 80
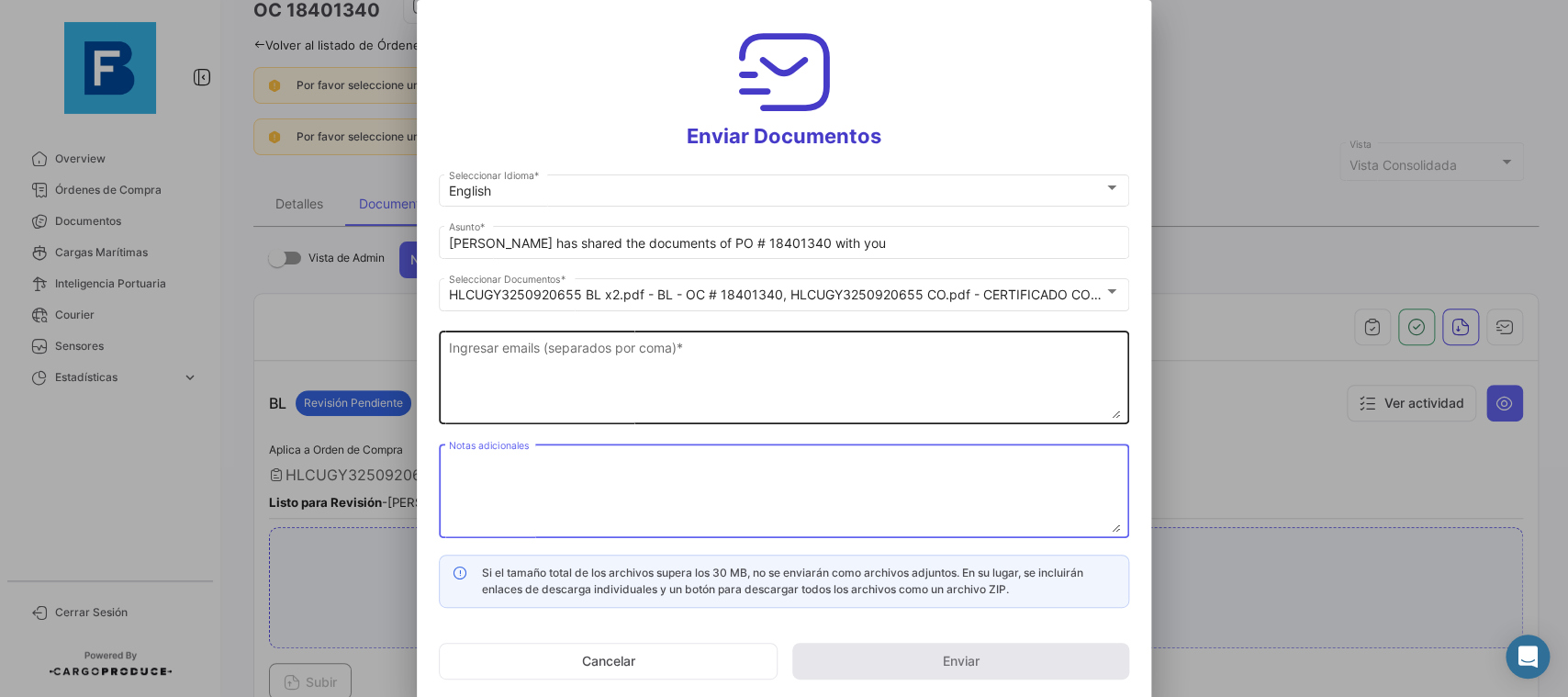
click at [652, 337] on div "Ingresar emails (separados por coma) *" at bounding box center [784, 375] width 671 height 97
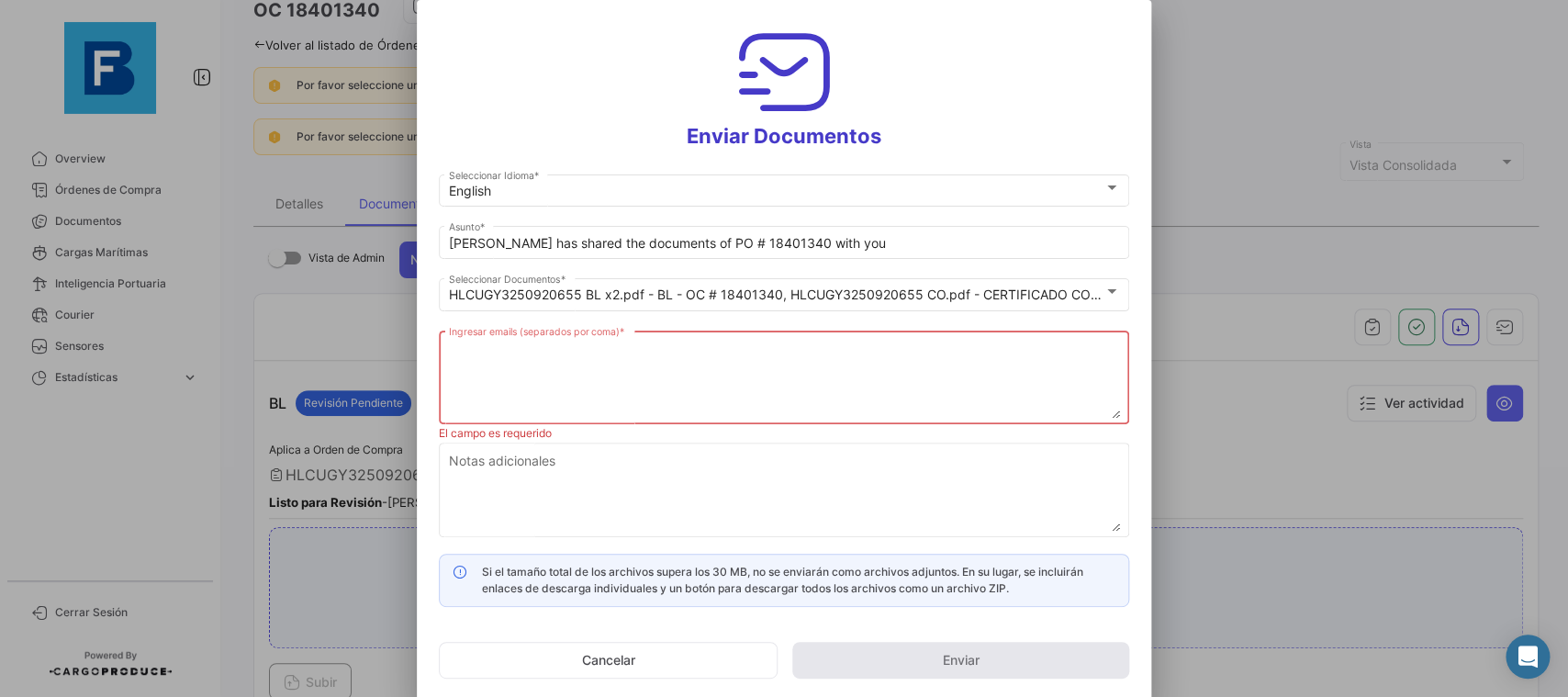
paste textarea "[PERSON_NAME][EMAIL_ADDRESS][DOMAIN_NAME],[DOMAIN_NAME][EMAIL_ADDRESS][DOMAIN_N…"
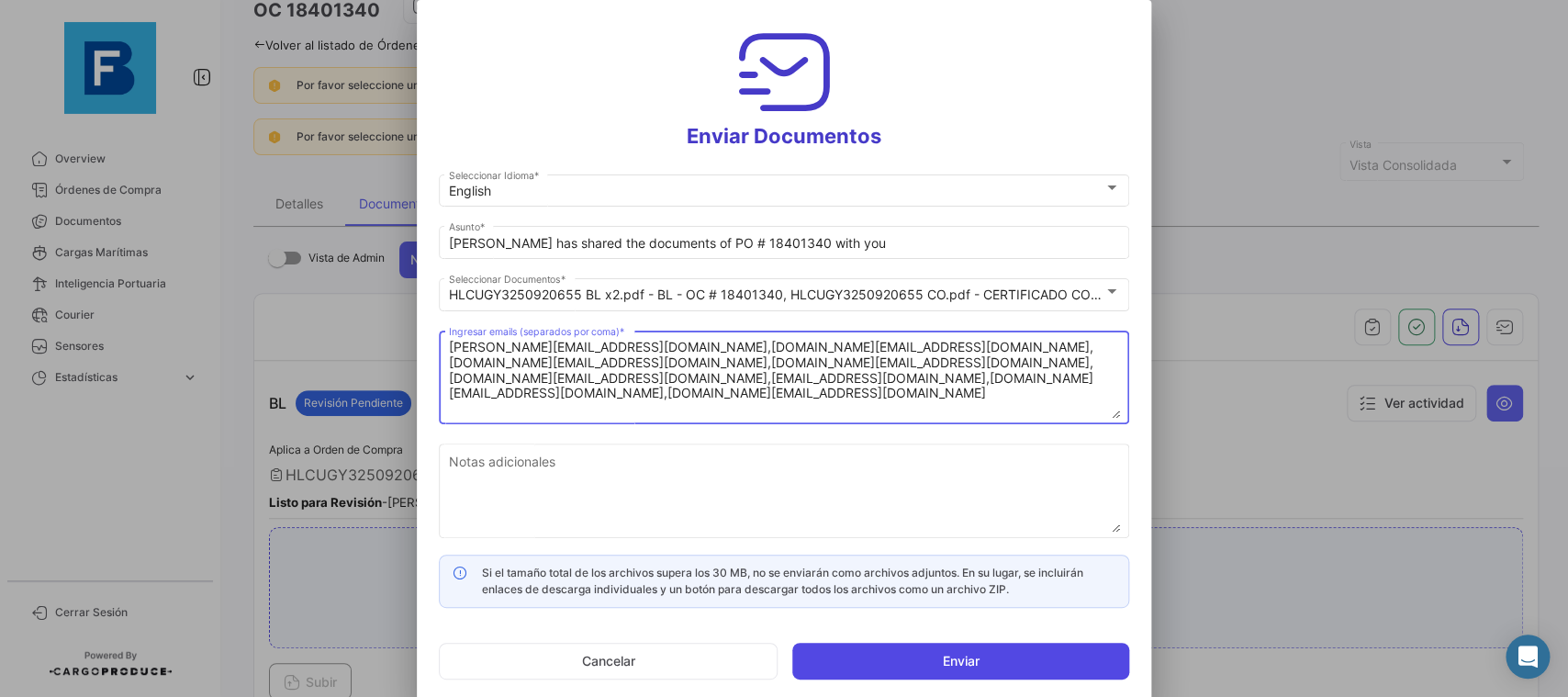
type textarea "[PERSON_NAME][EMAIL_ADDRESS][DOMAIN_NAME],[DOMAIN_NAME][EMAIL_ADDRESS][DOMAIN_N…"
click at [955, 659] on button "Enviar" at bounding box center [961, 661] width 337 height 37
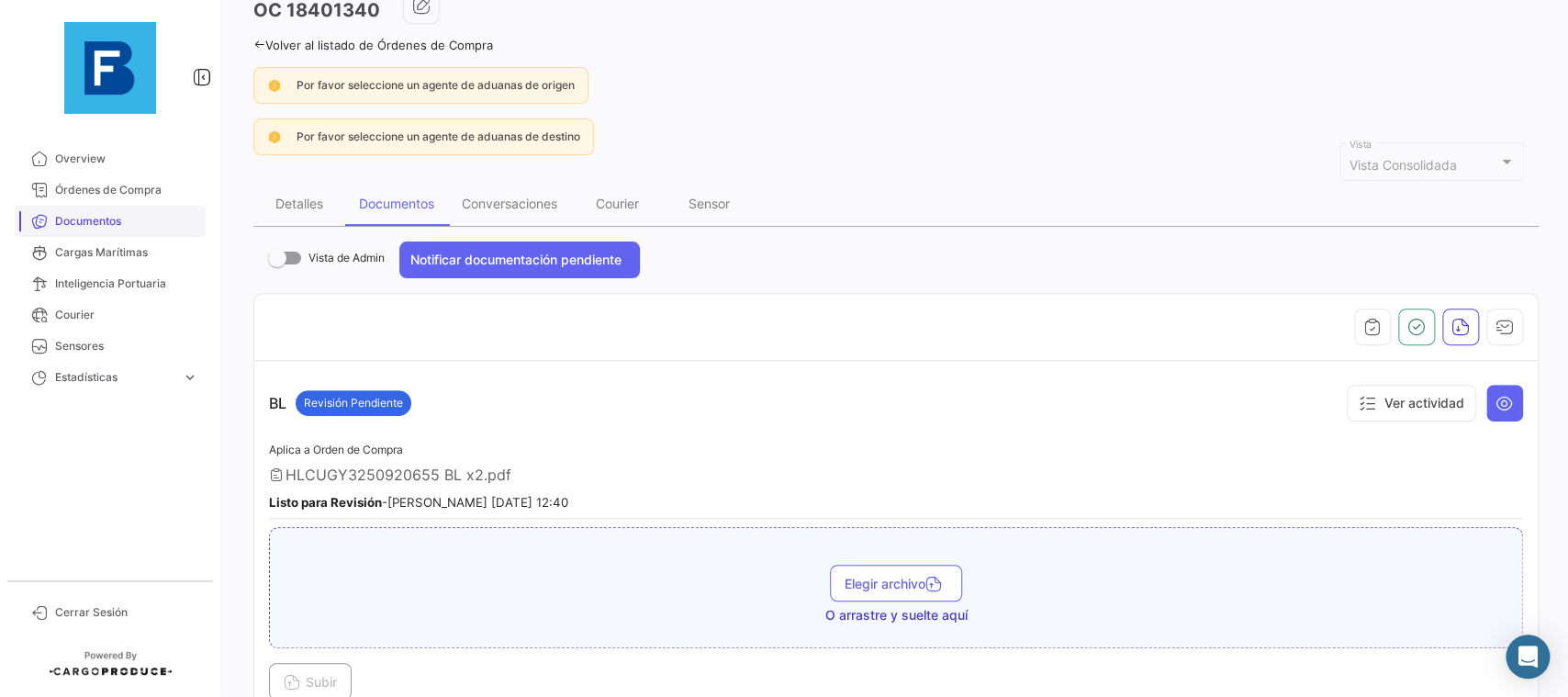
click at [146, 212] on link "Documentos" at bounding box center [110, 221] width 191 height 31
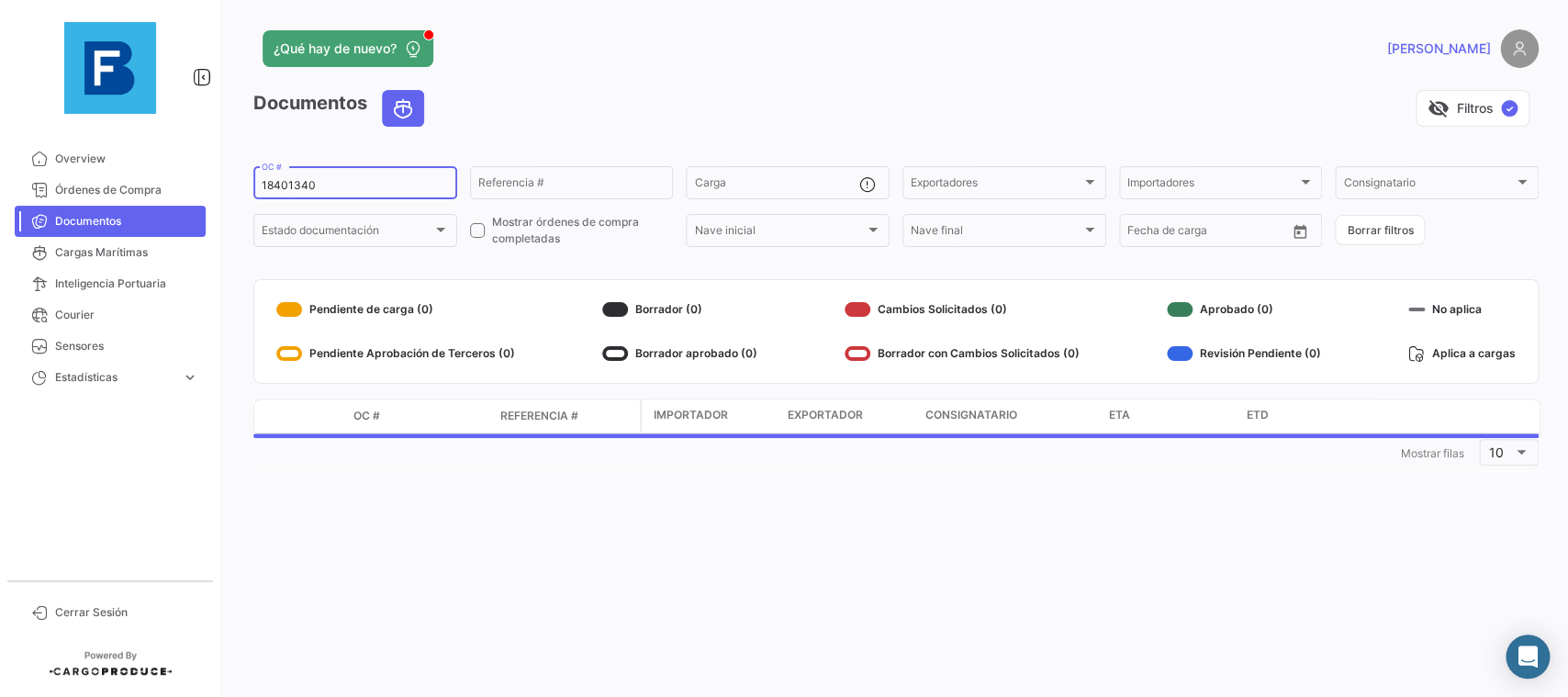
drag, startPoint x: 325, startPoint y: 192, endPoint x: 225, endPoint y: 194, distance: 100.0
click at [262, 192] on input "18401340" at bounding box center [355, 185] width 187 height 13
paste input "28822263"
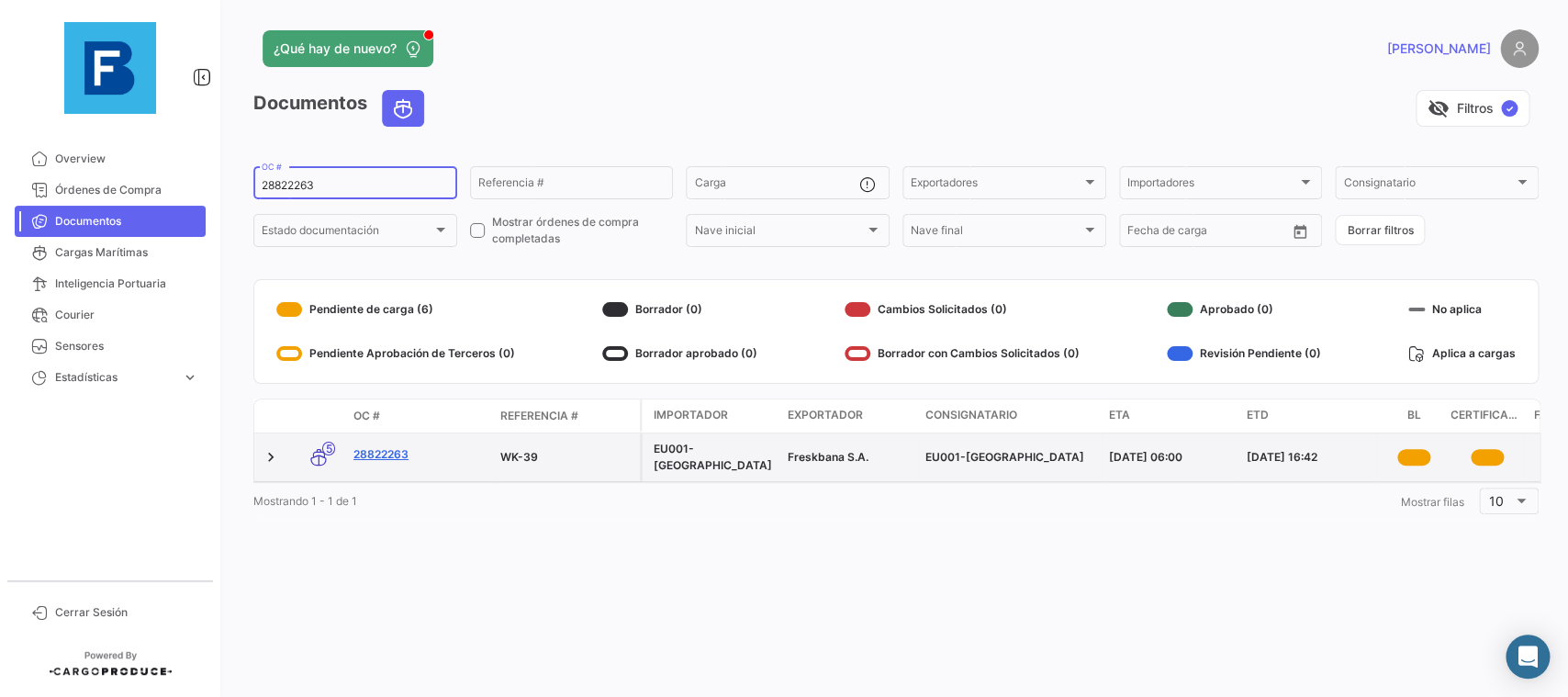
type input "28822263"
click at [394, 455] on link "28822263" at bounding box center [420, 454] width 132 height 16
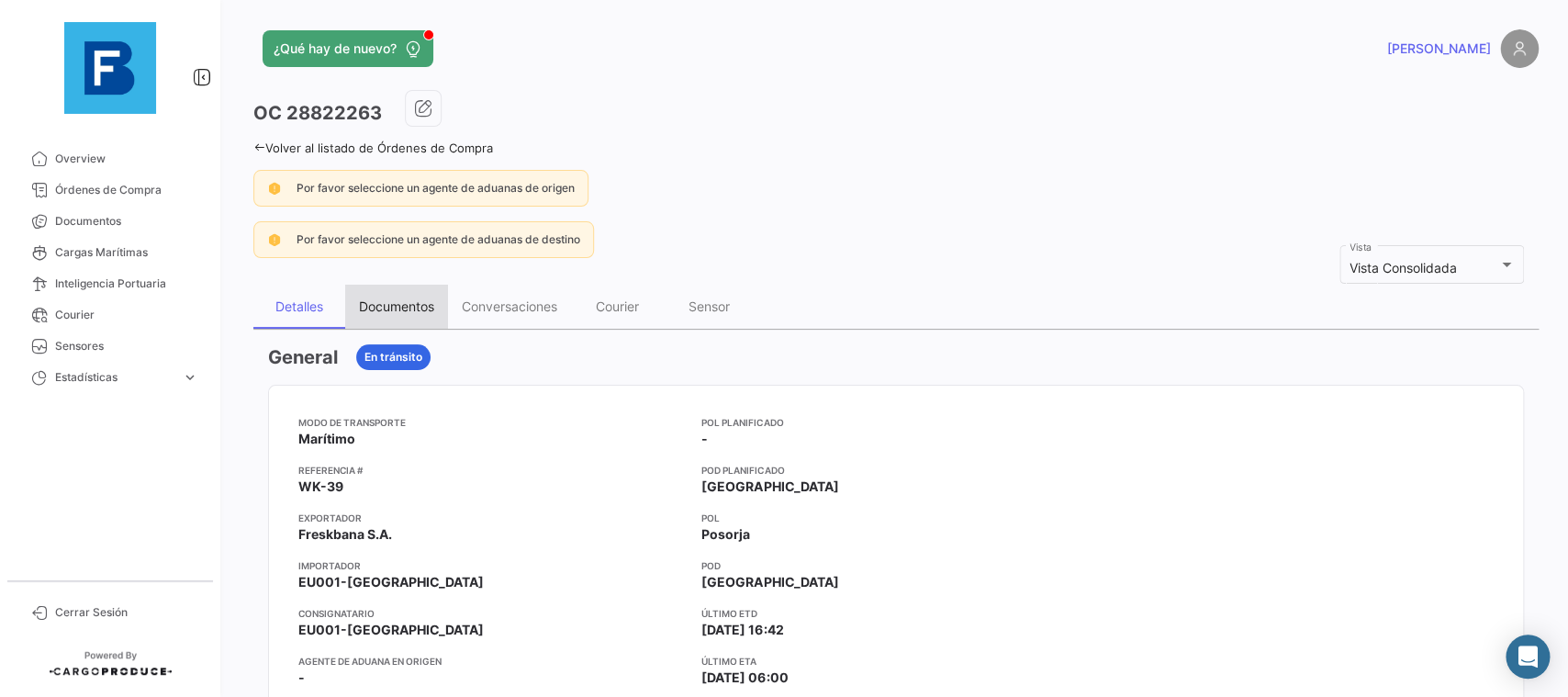
click at [406, 312] on div "Documentos" at bounding box center [397, 306] width 76 height 16
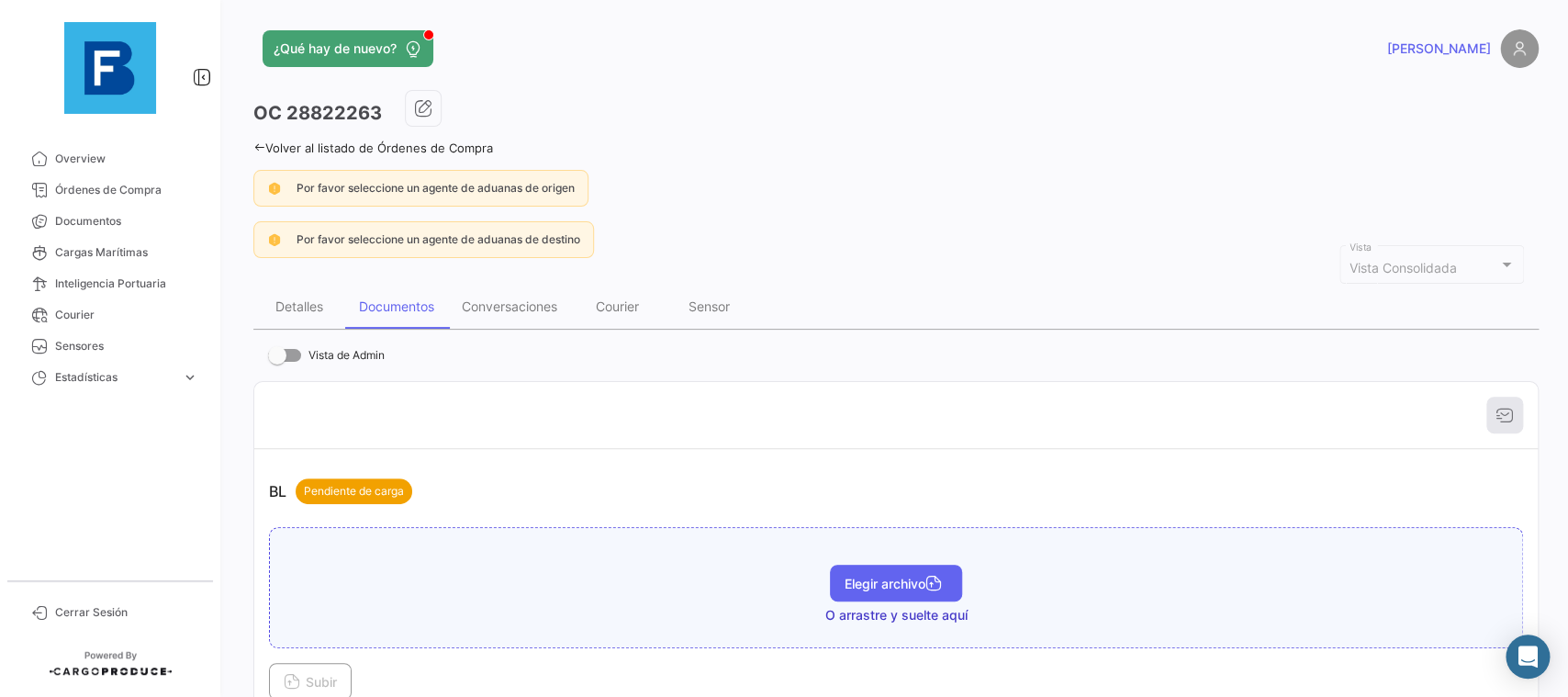
drag, startPoint x: 913, startPoint y: 604, endPoint x: 912, endPoint y: 583, distance: 21.0
click at [913, 601] on div "Elegir archivo O arrastre y suelte aquí" at bounding box center [896, 594] width 1234 height 60
click at [912, 583] on span "Elegir archivo" at bounding box center [896, 584] width 103 height 16
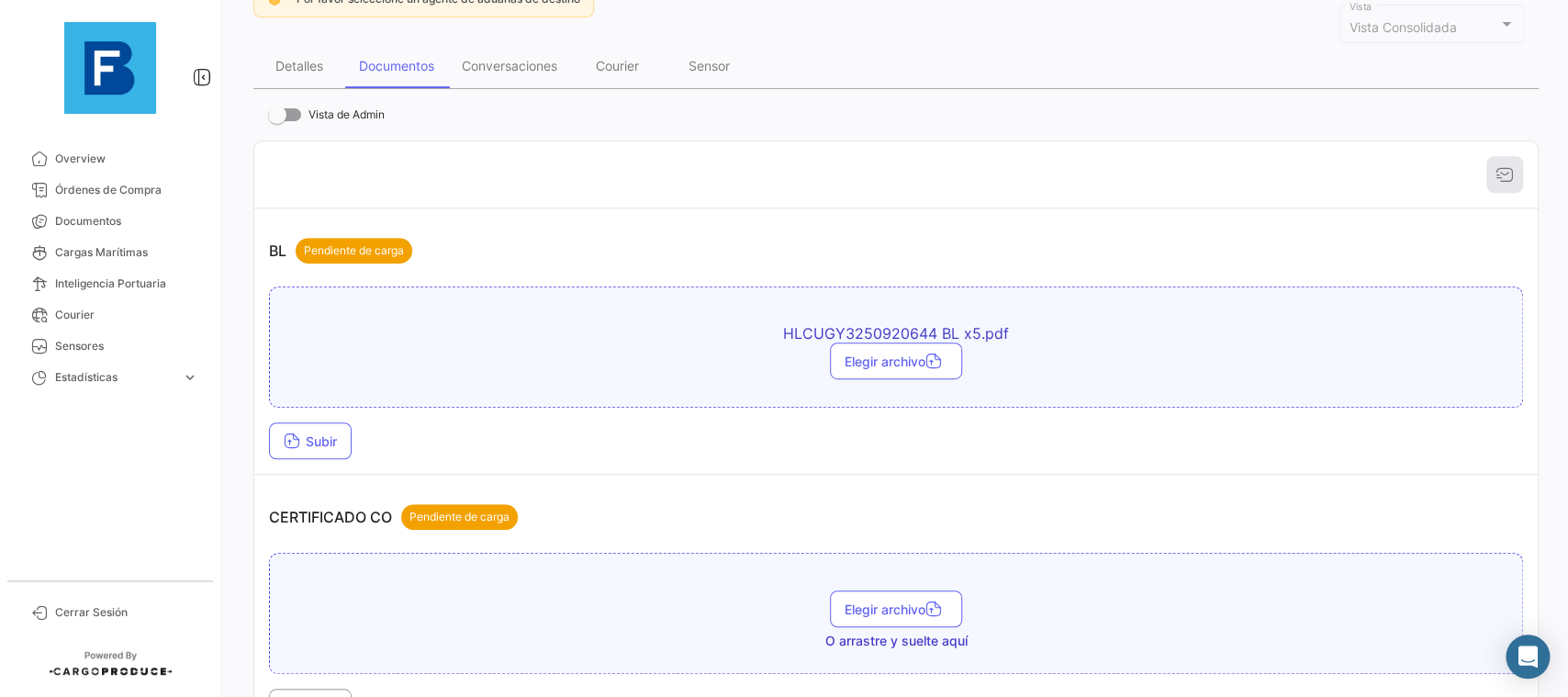
scroll to position [309, 0]
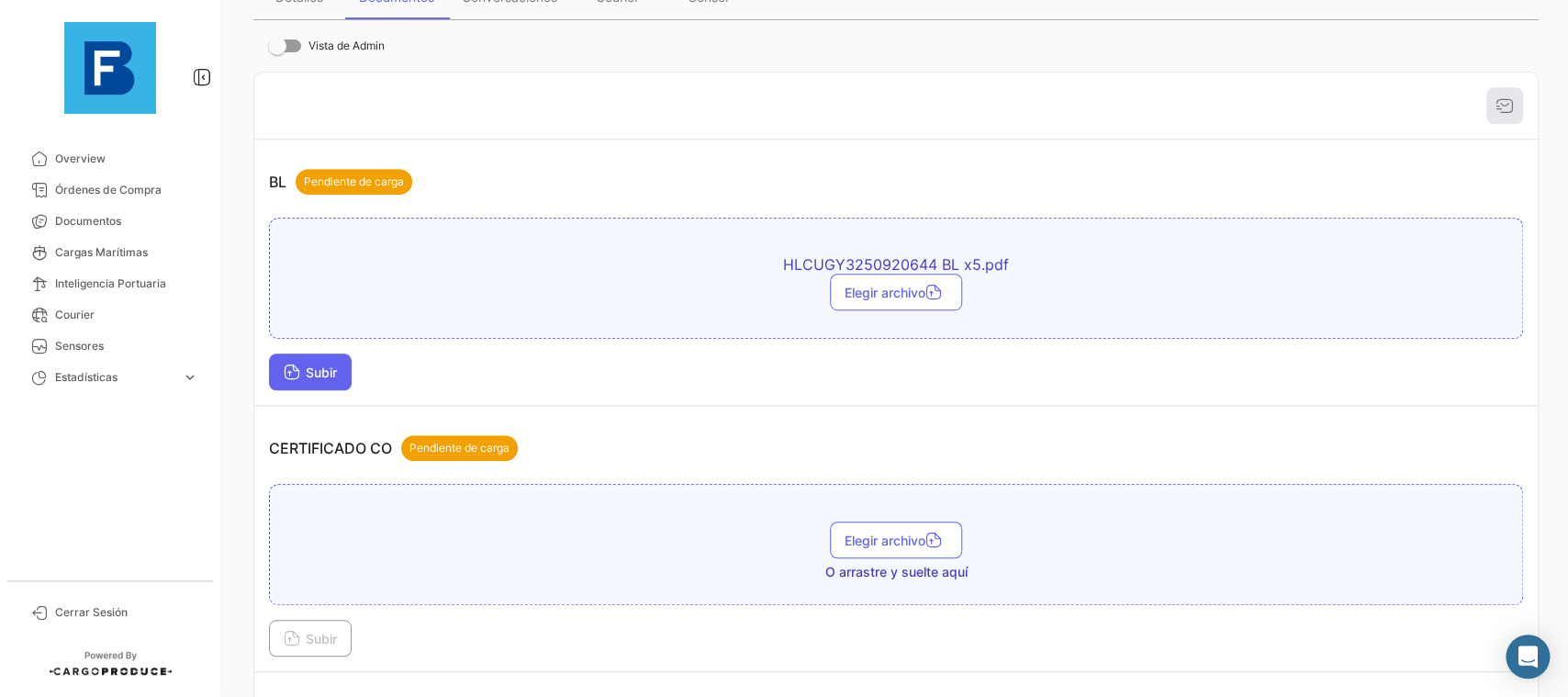
click at [350, 372] on button "Subir" at bounding box center [309, 372] width 82 height 37
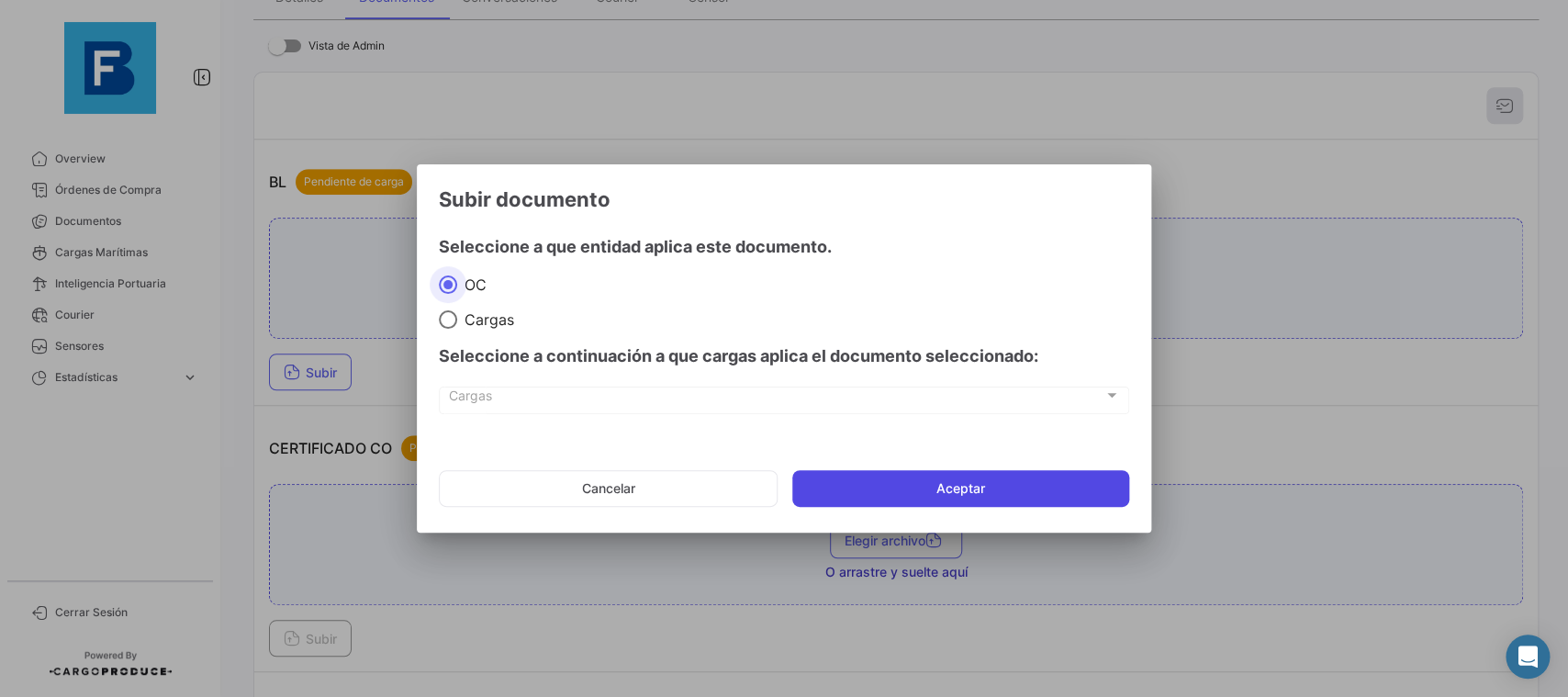
click at [826, 498] on button "Aceptar" at bounding box center [961, 489] width 337 height 37
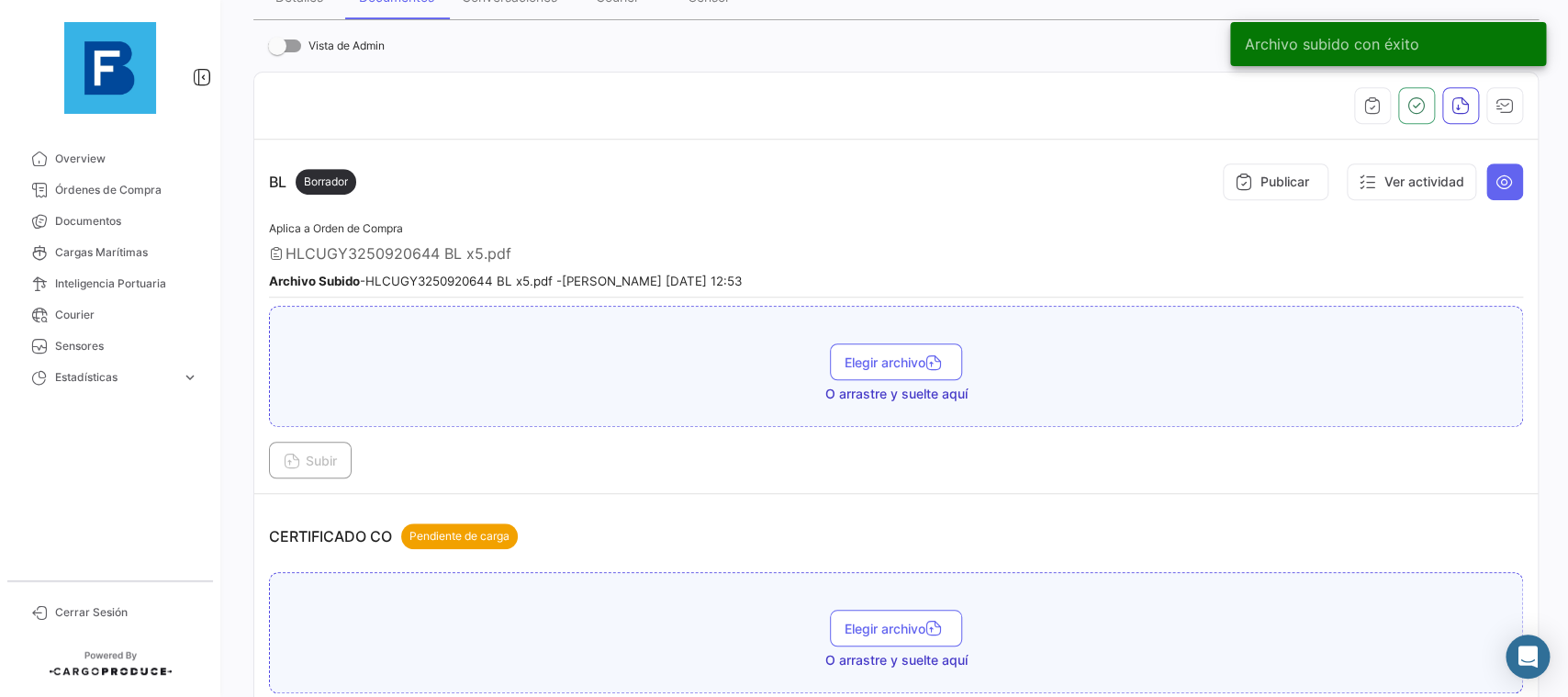
scroll to position [516, 0]
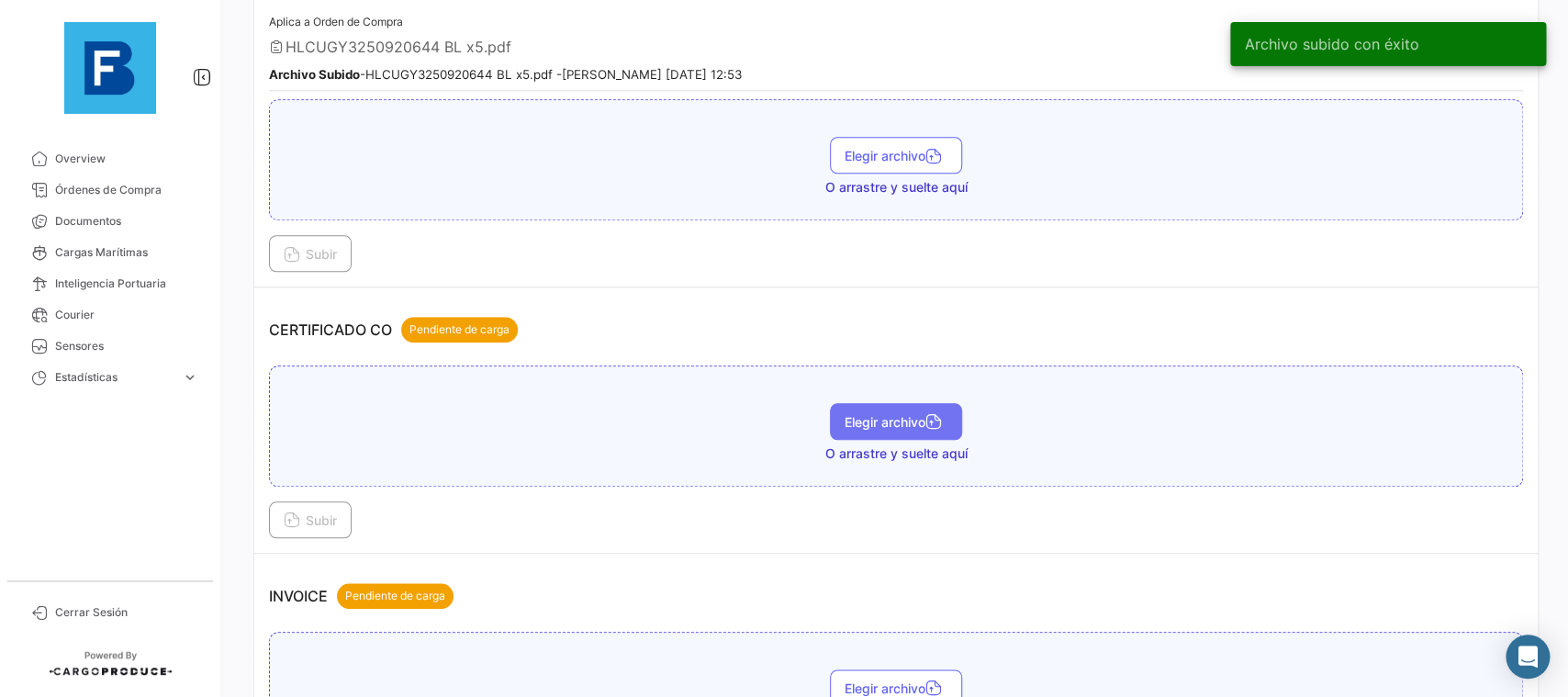
click at [923, 423] on span "Elegir archivo" at bounding box center [896, 422] width 103 height 16
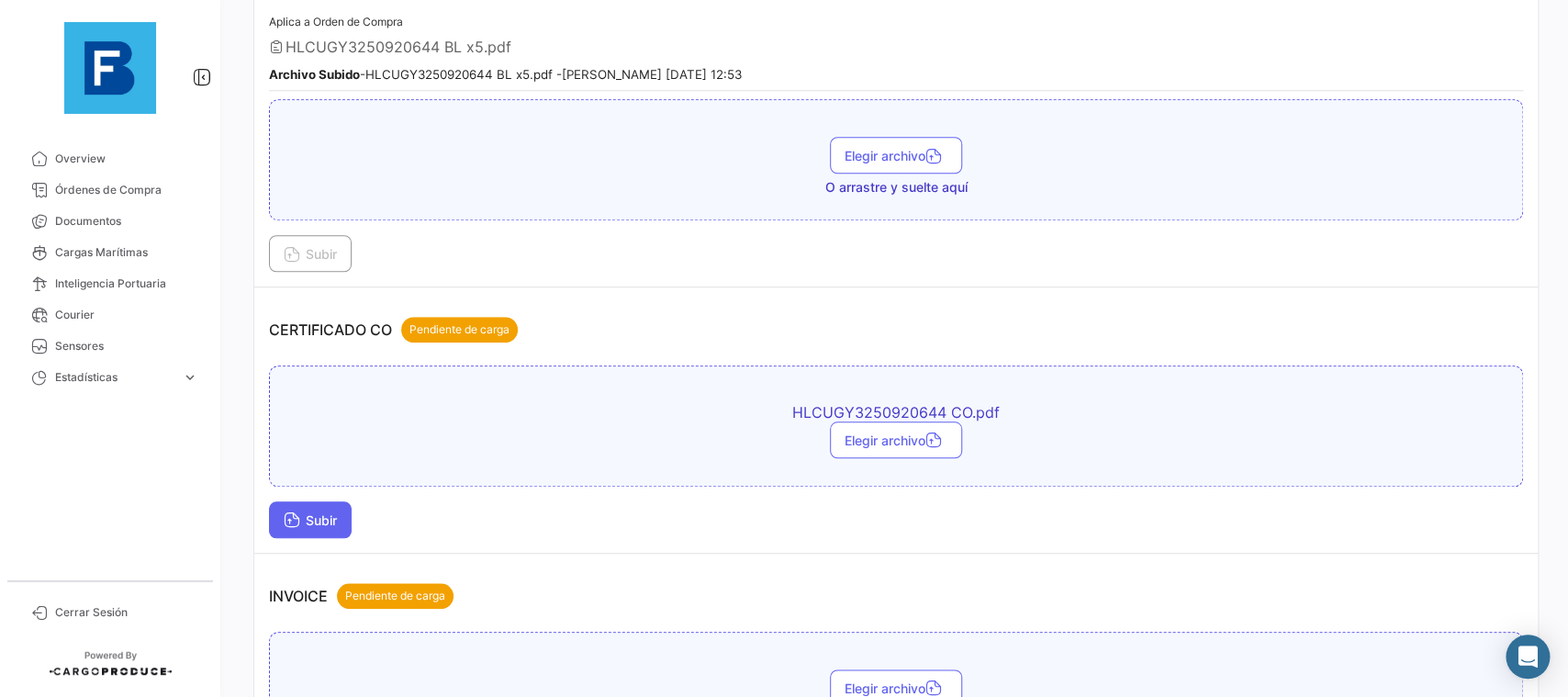
click at [330, 520] on span "Subir" at bounding box center [310, 520] width 53 height 16
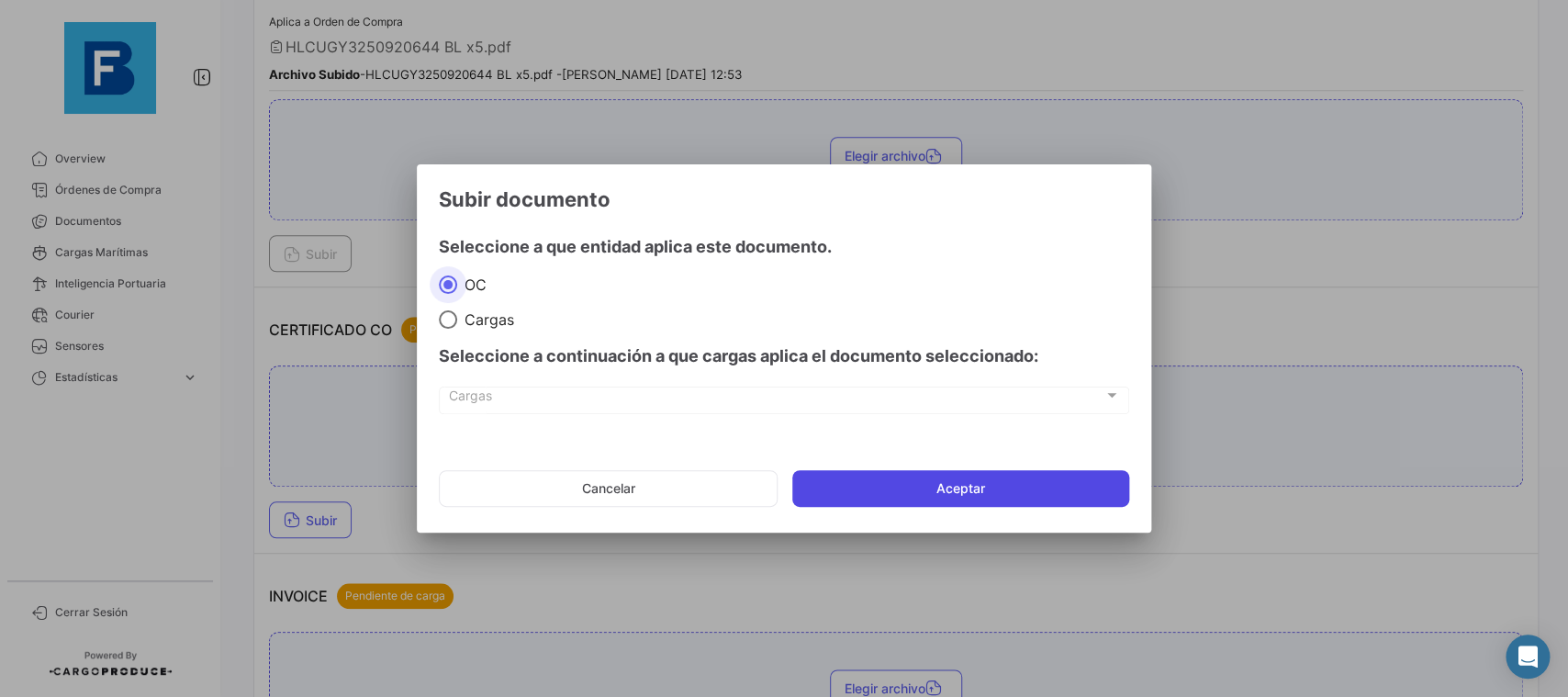
click at [921, 475] on button "Aceptar" at bounding box center [961, 489] width 337 height 37
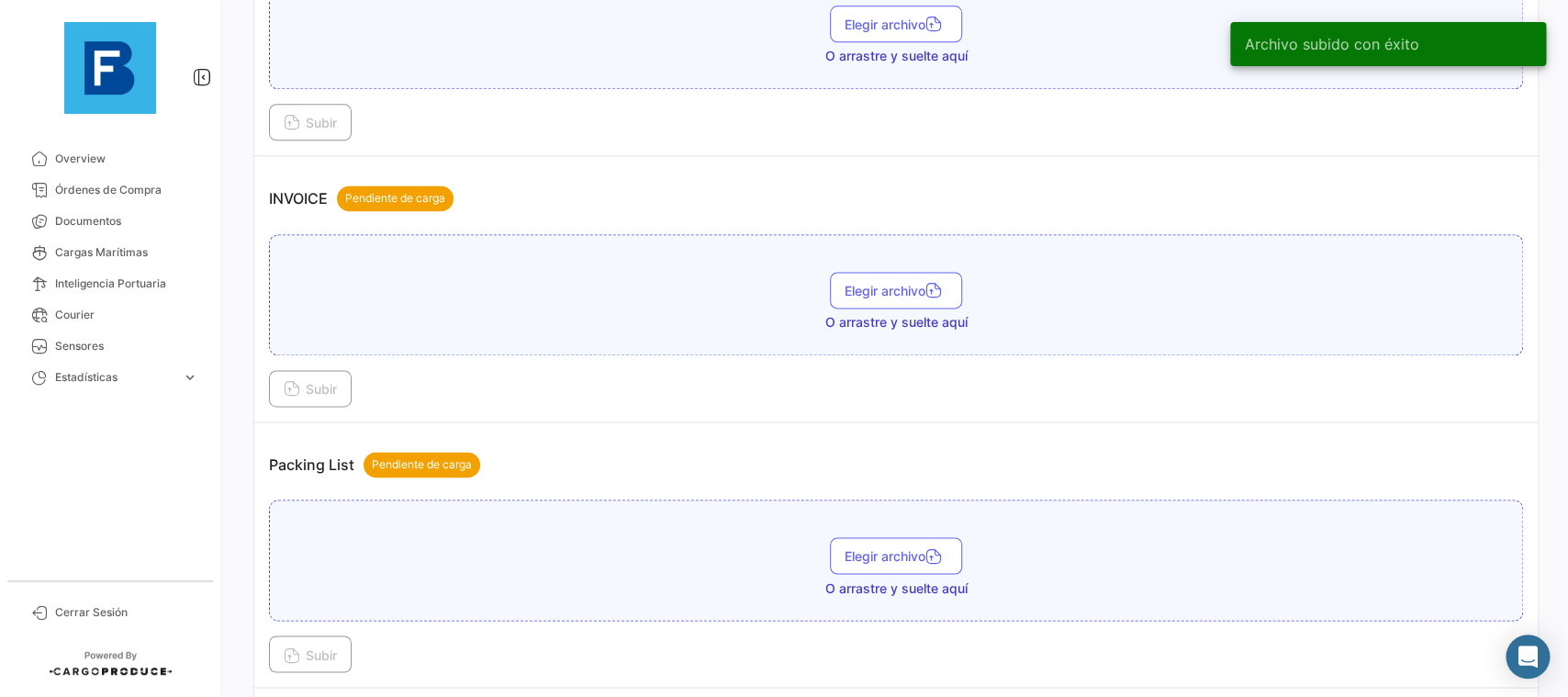
scroll to position [1239, 0]
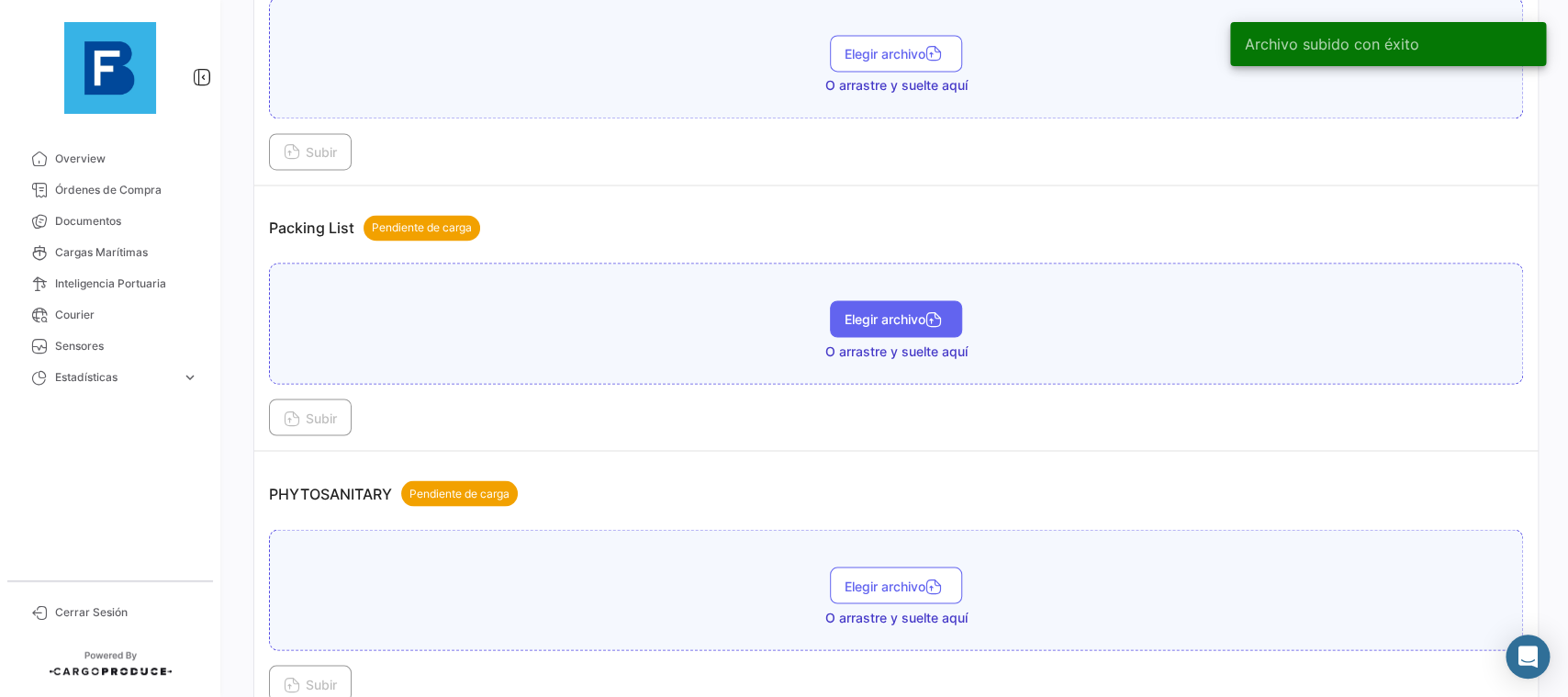
click at [878, 324] on span "Elegir archivo" at bounding box center [896, 319] width 103 height 16
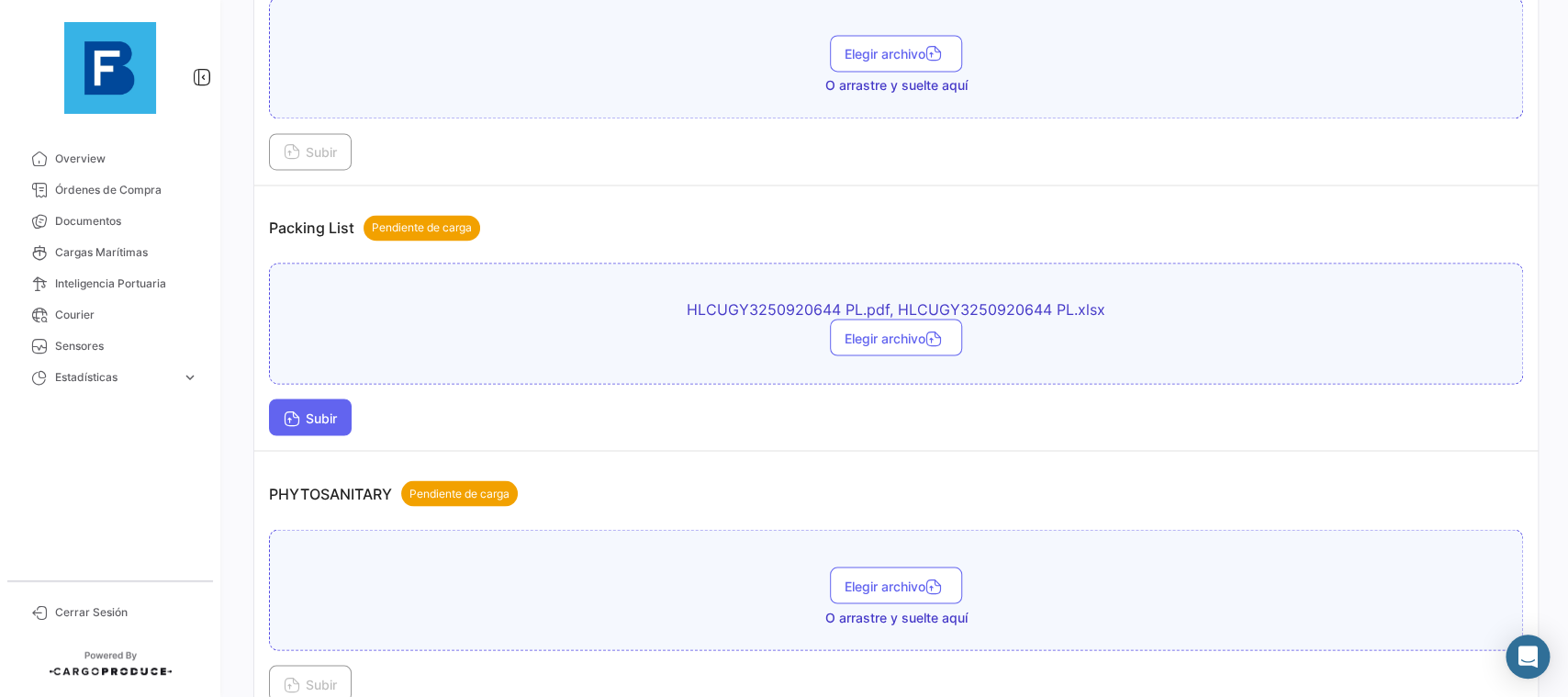
click at [321, 409] on span "Subir" at bounding box center [310, 417] width 53 height 16
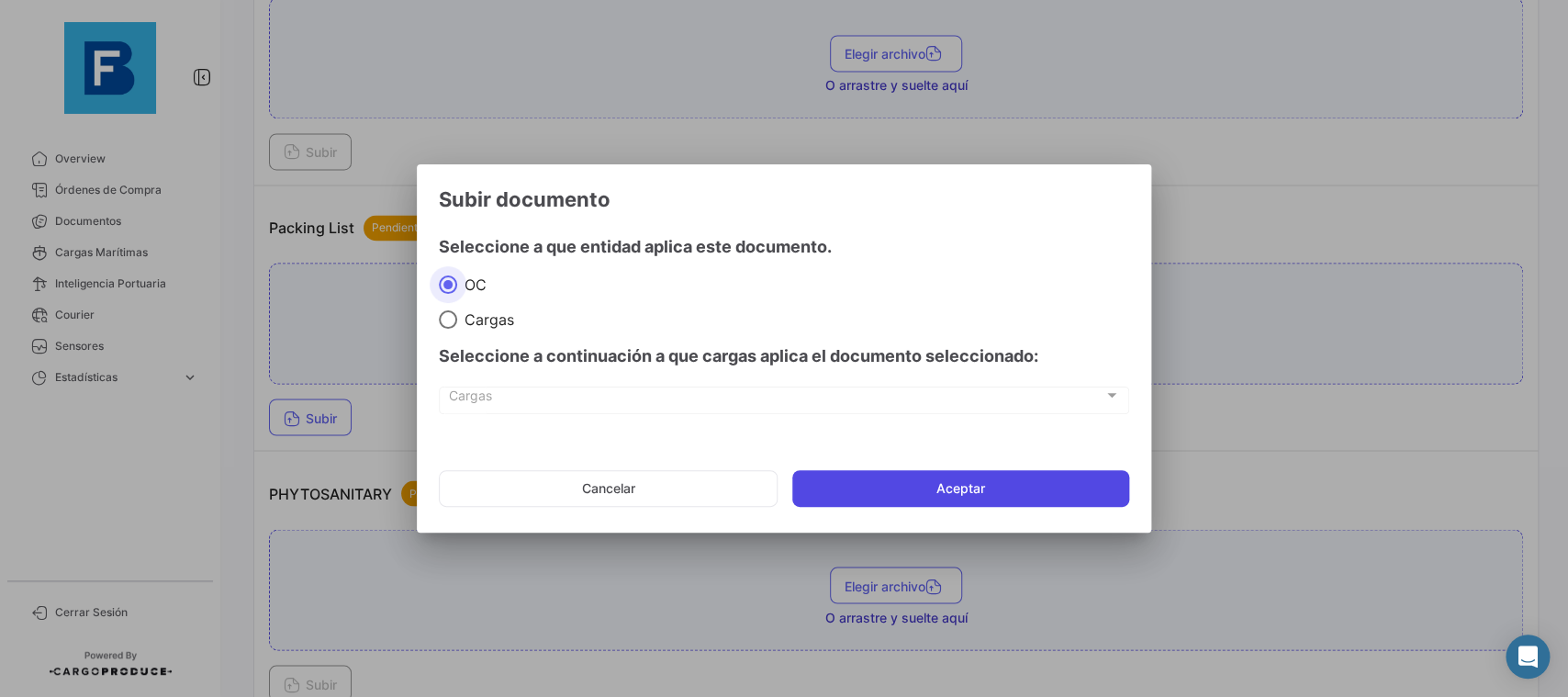
click at [889, 477] on button "Aceptar" at bounding box center [961, 489] width 337 height 37
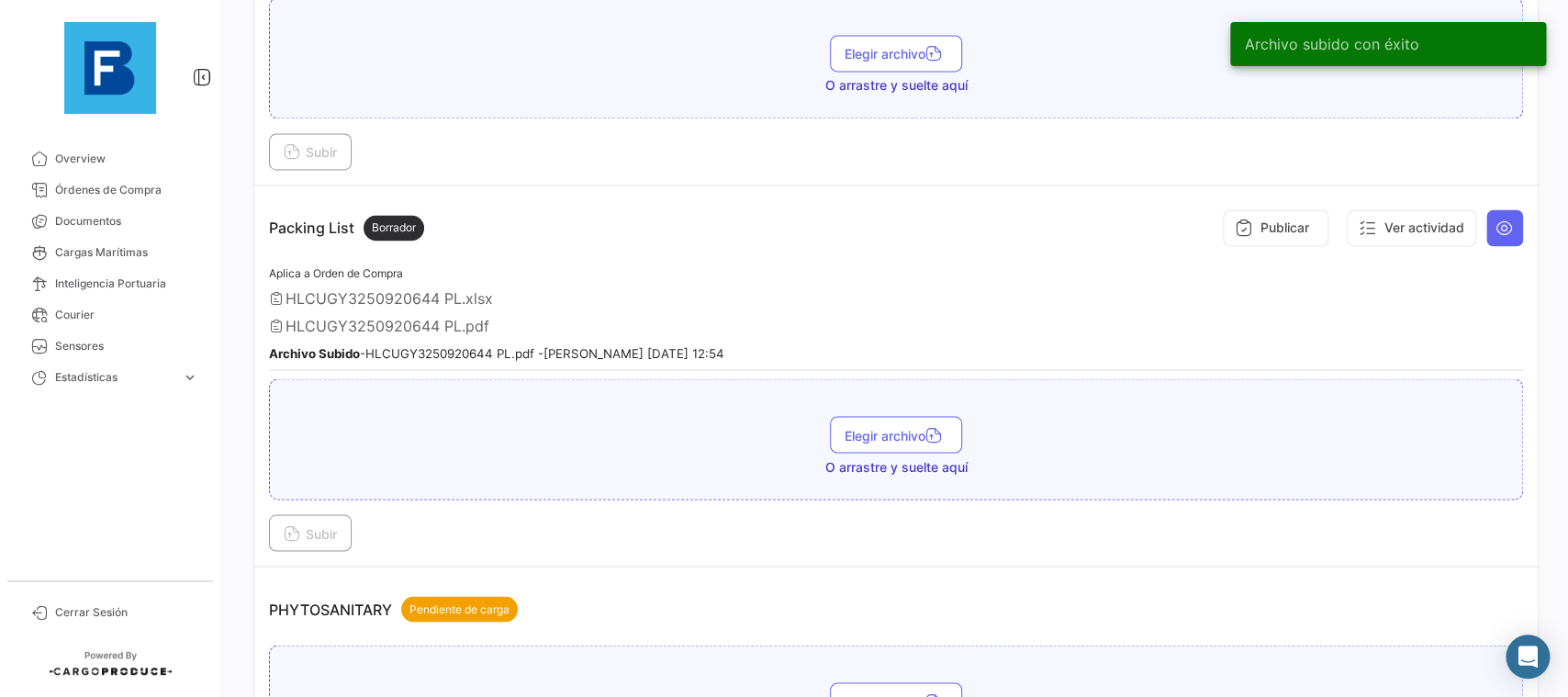
scroll to position [1445, 0]
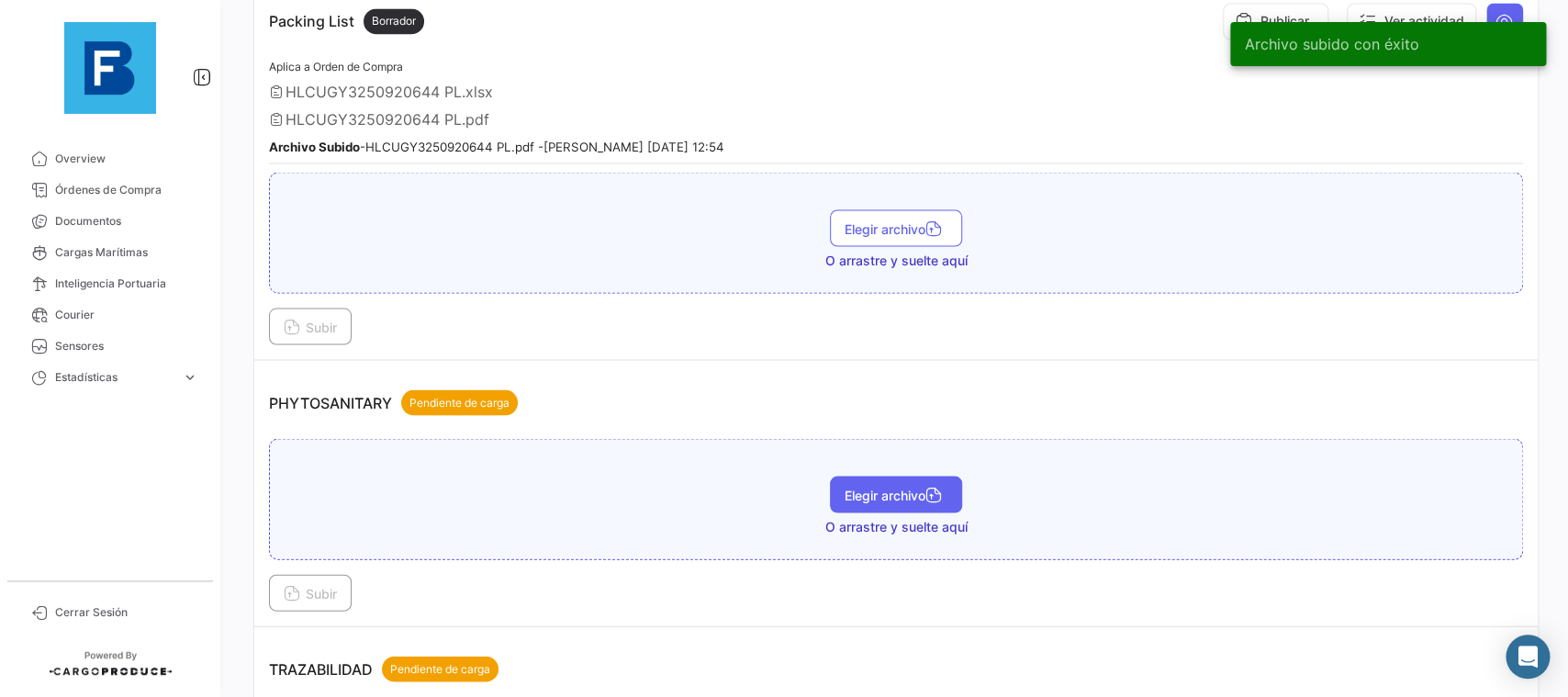
click at [880, 487] on span "Elegir archivo" at bounding box center [896, 494] width 103 height 16
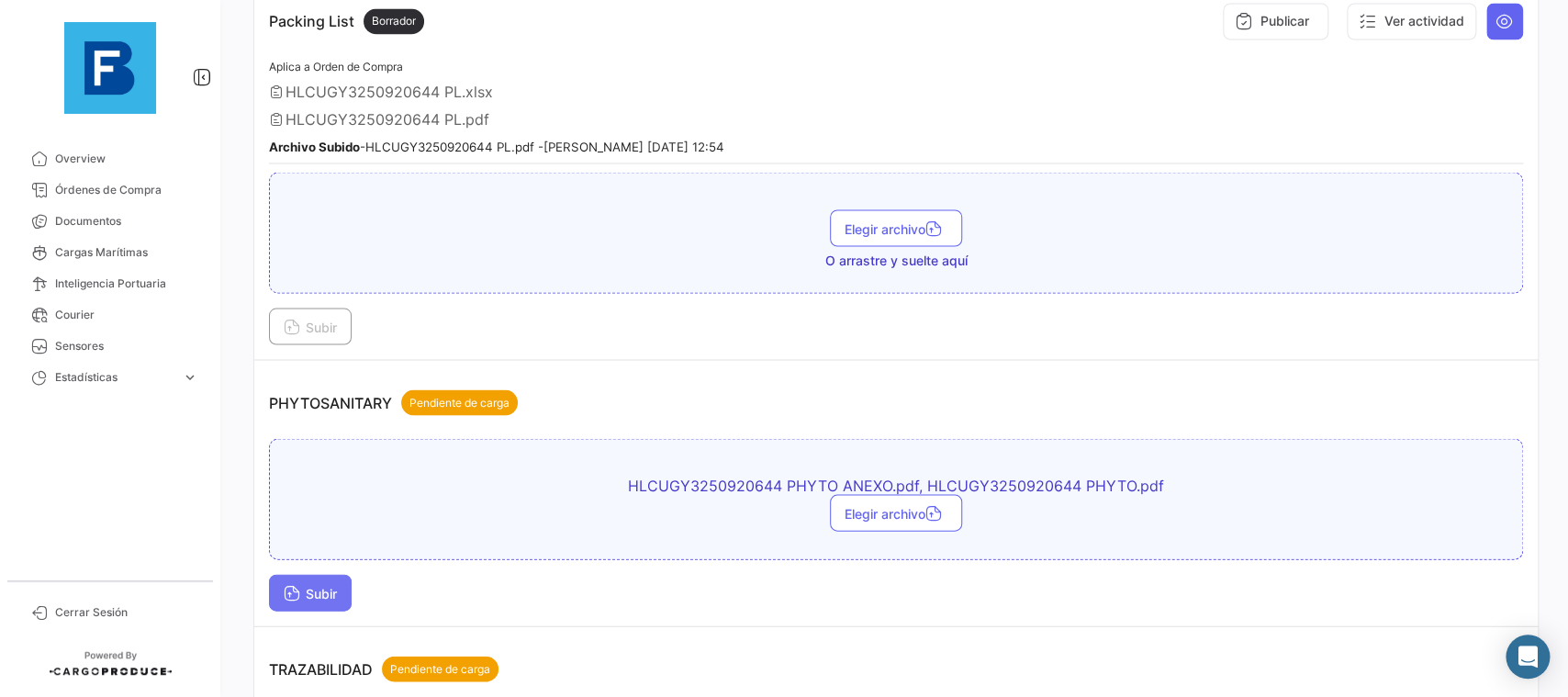
click at [324, 574] on button "Subir" at bounding box center [309, 592] width 82 height 37
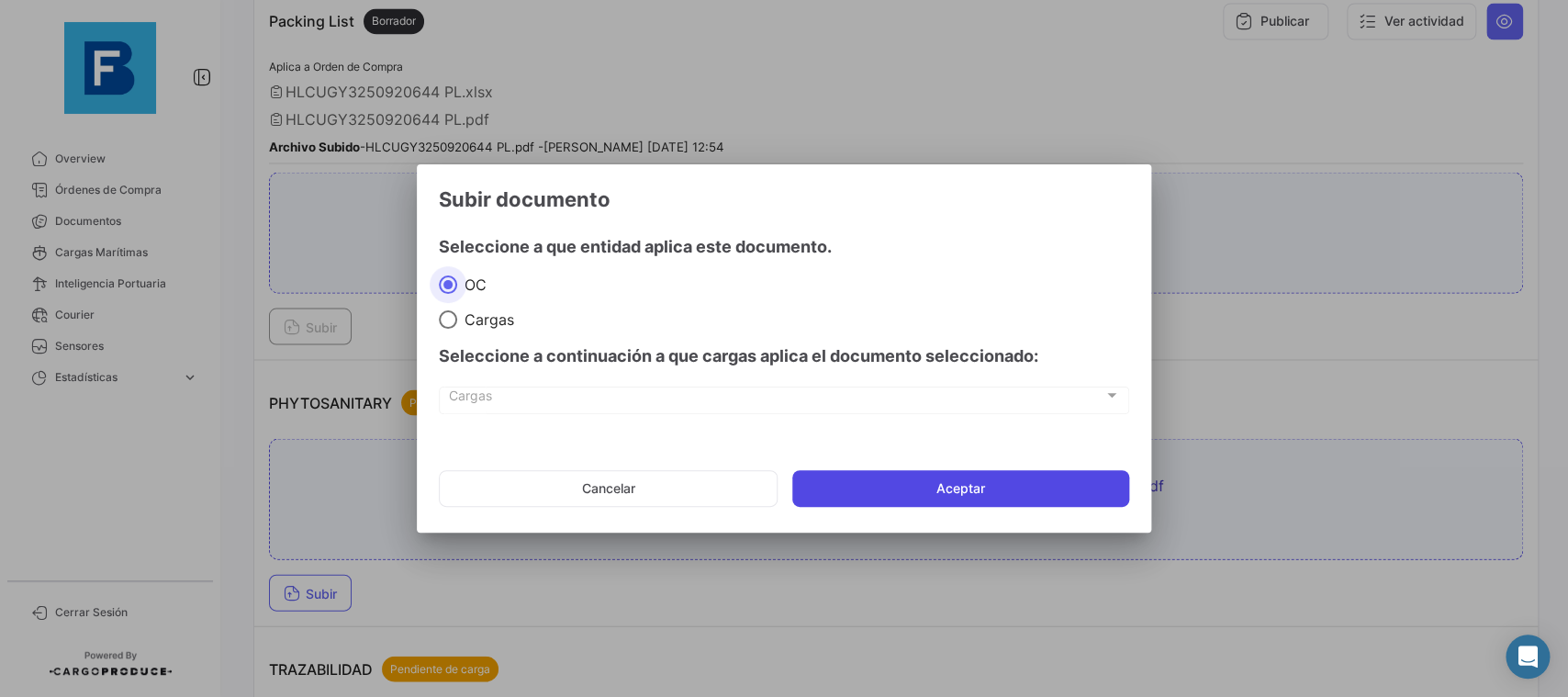
click at [880, 481] on button "Aceptar" at bounding box center [961, 489] width 337 height 37
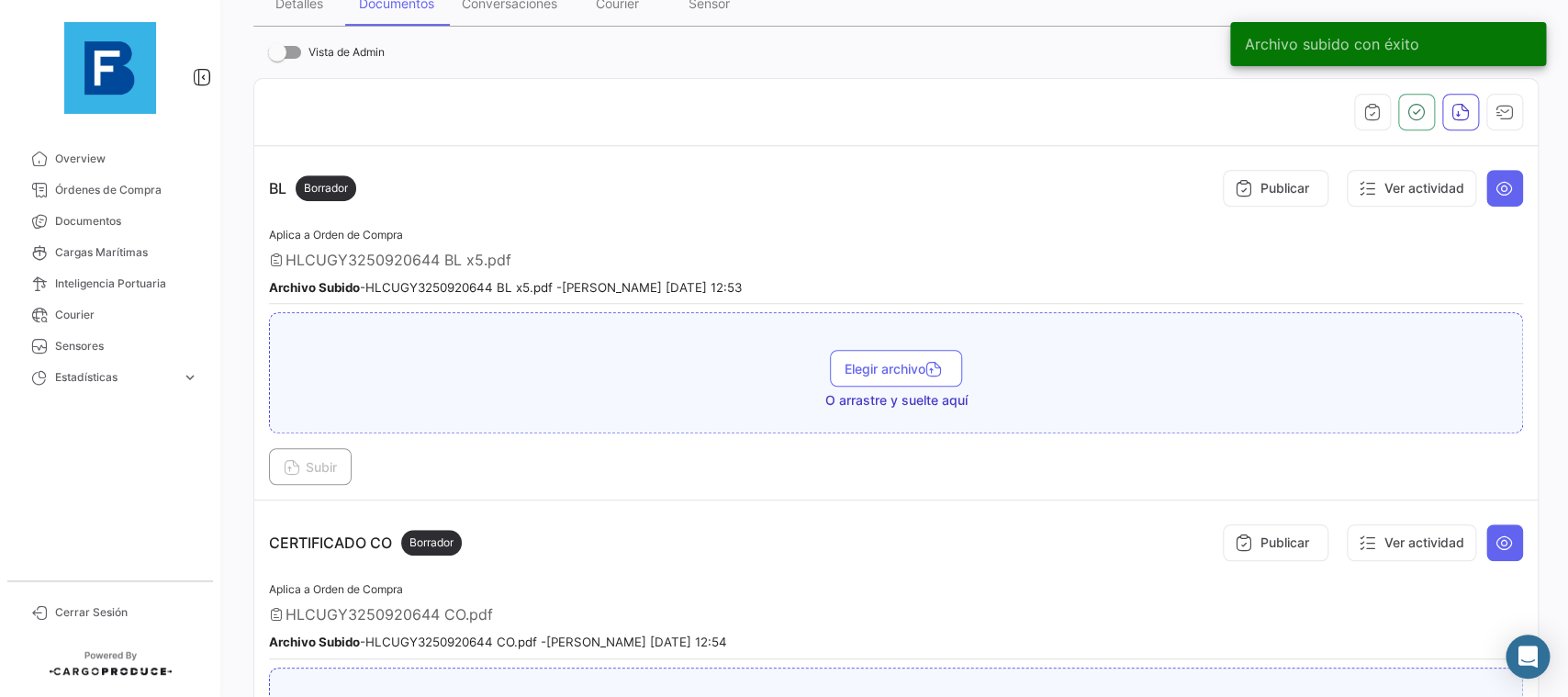
scroll to position [0, 0]
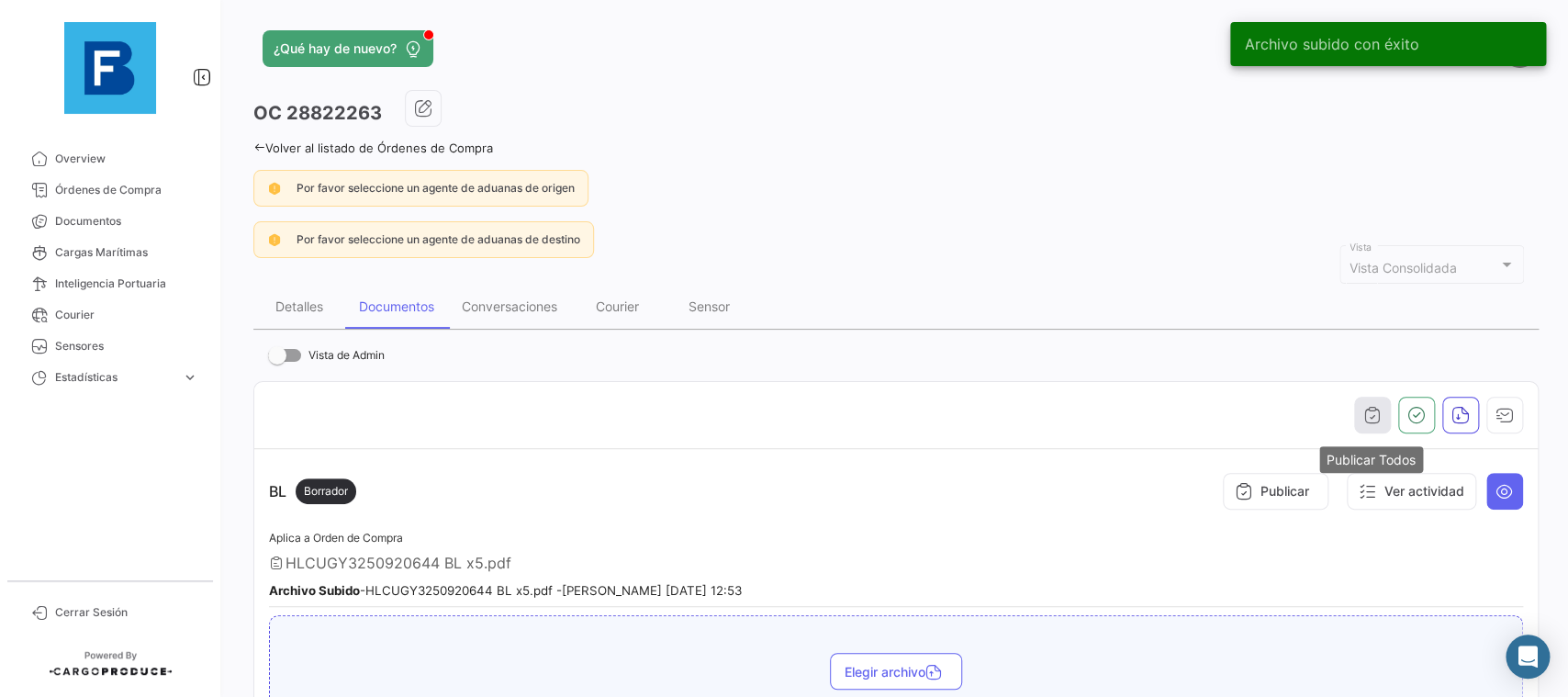
click at [1383, 419] on button "button" at bounding box center [1373, 415] width 37 height 37
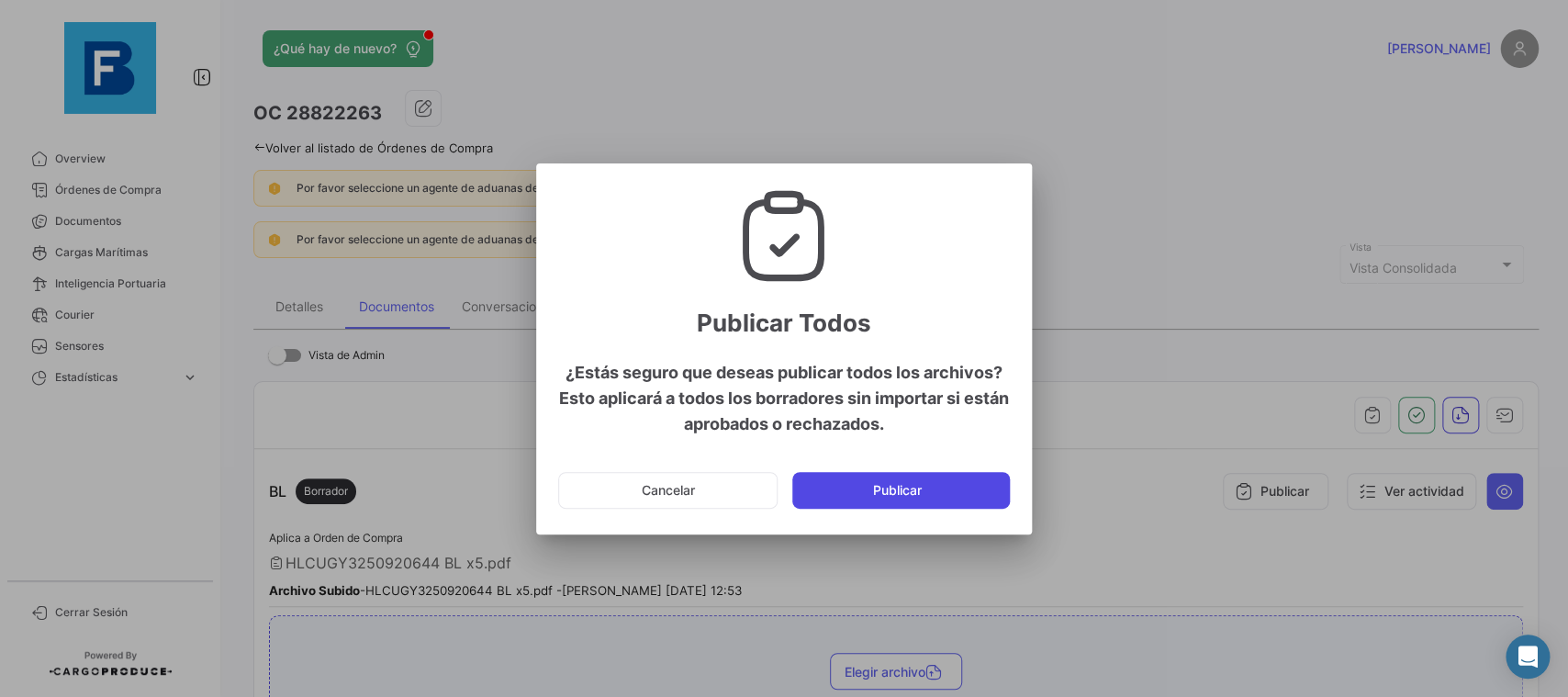
click at [884, 491] on button "Publicar" at bounding box center [901, 491] width 217 height 37
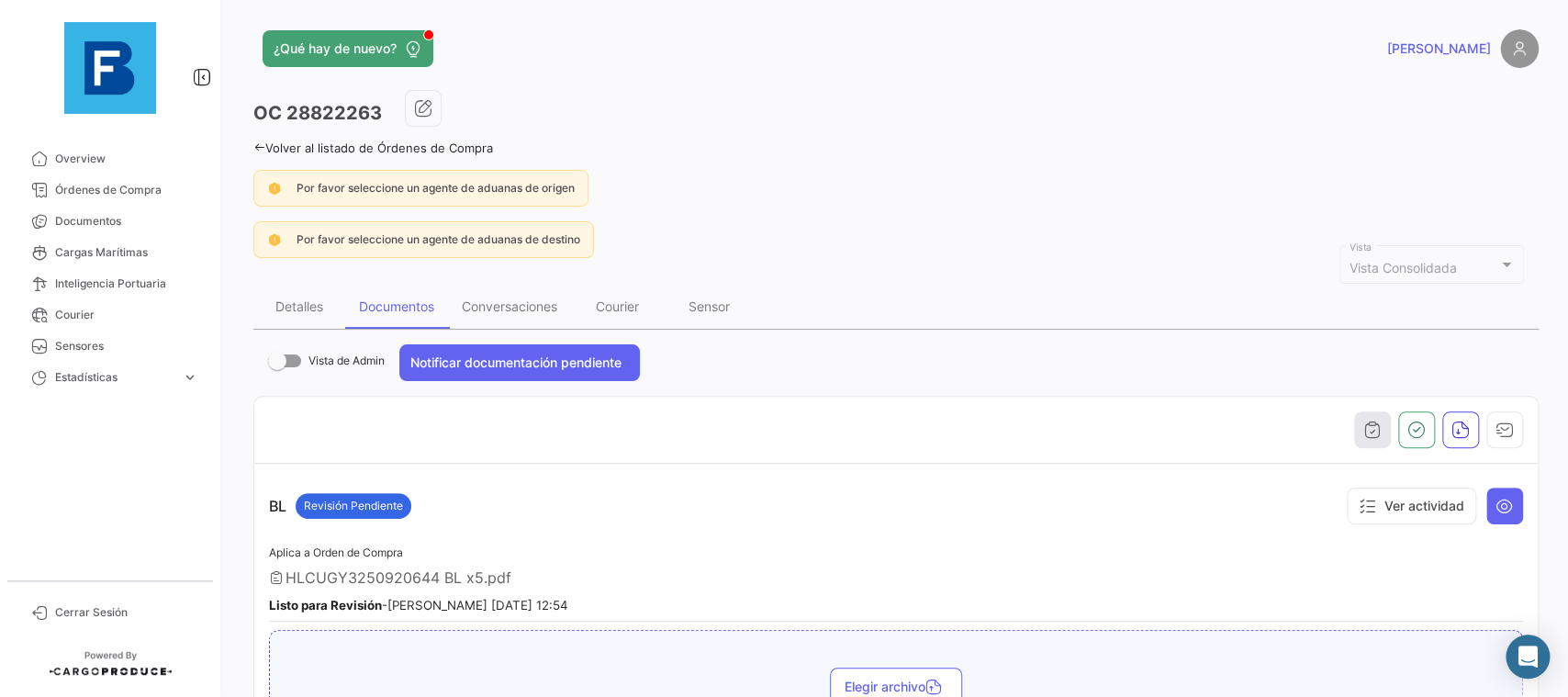
click at [1371, 430] on icon "button" at bounding box center [1372, 429] width 18 height 18
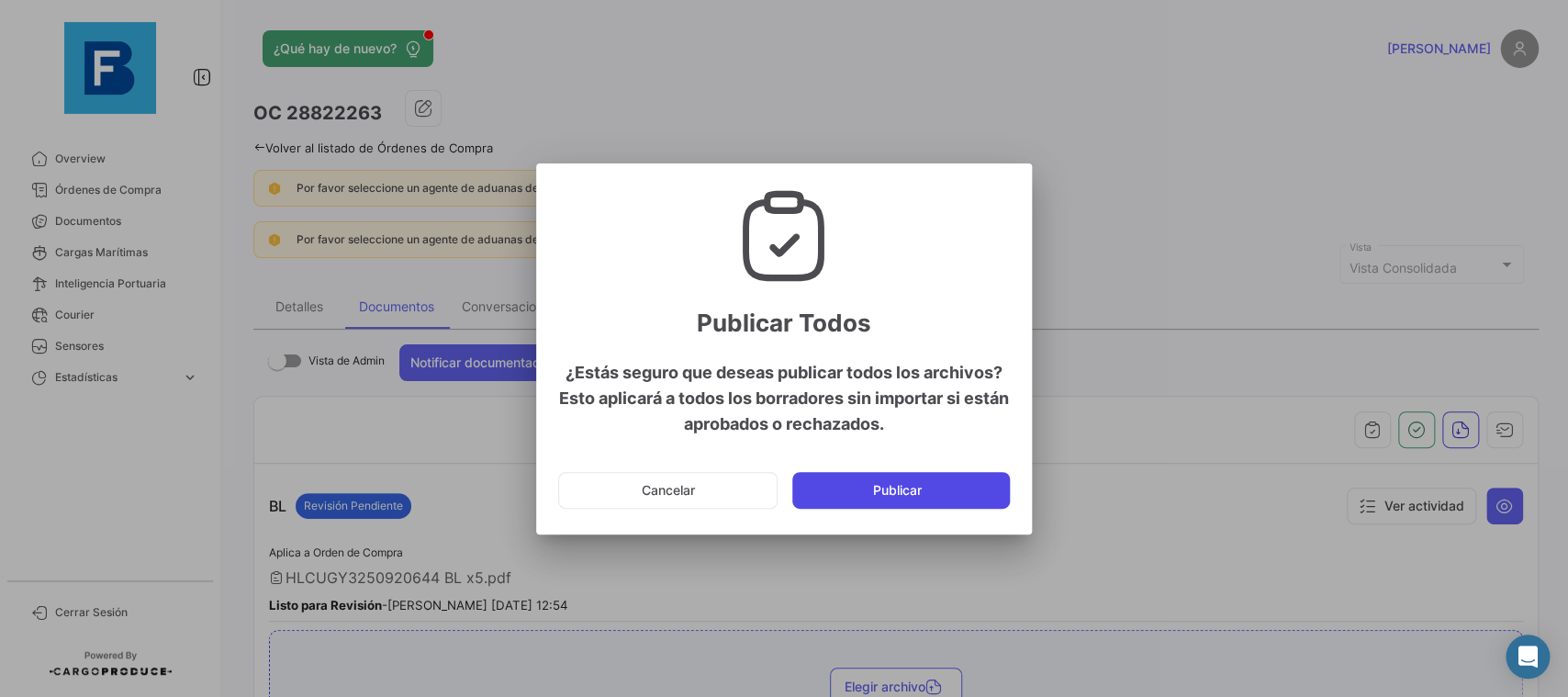
click at [963, 493] on button "Publicar" at bounding box center [901, 491] width 217 height 37
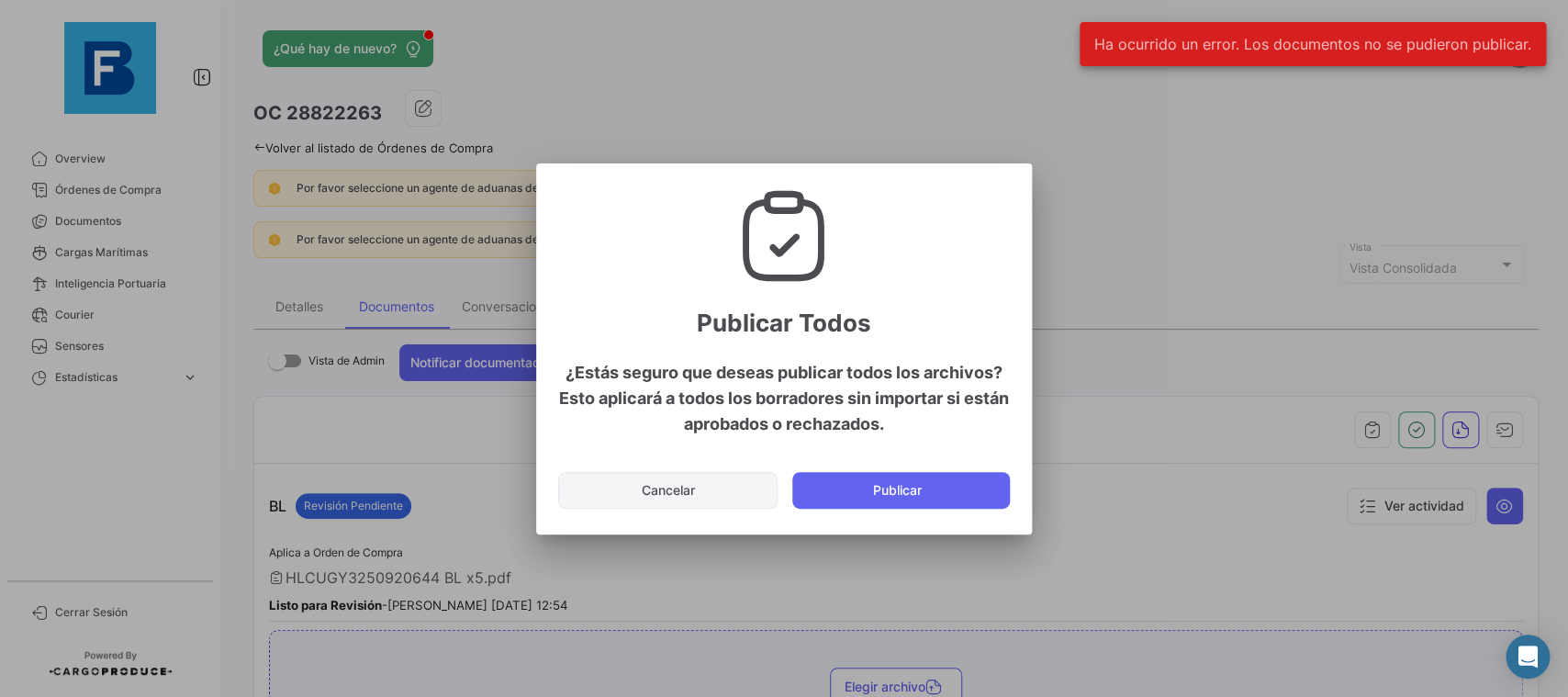
click at [699, 482] on button "Cancelar" at bounding box center [668, 491] width 219 height 37
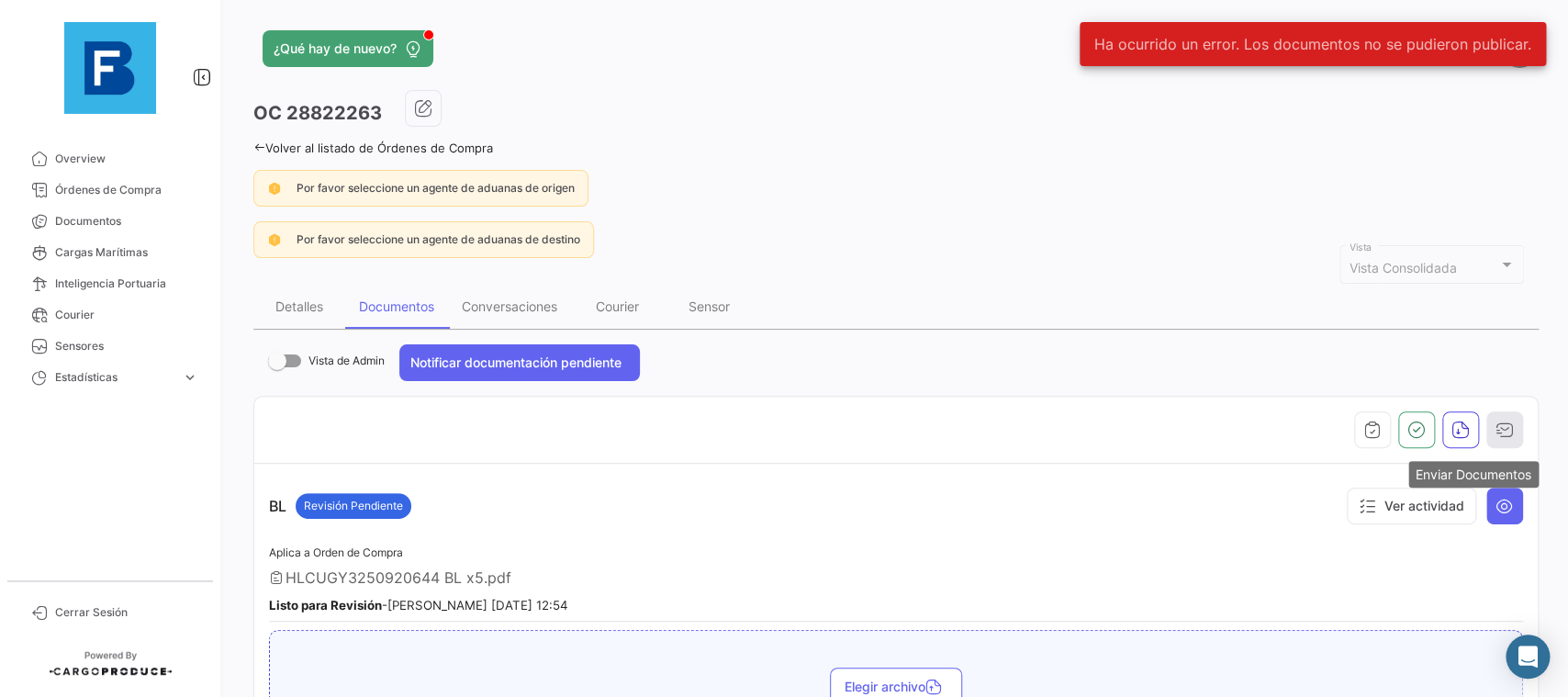
click at [1520, 435] on button "button" at bounding box center [1505, 429] width 37 height 37
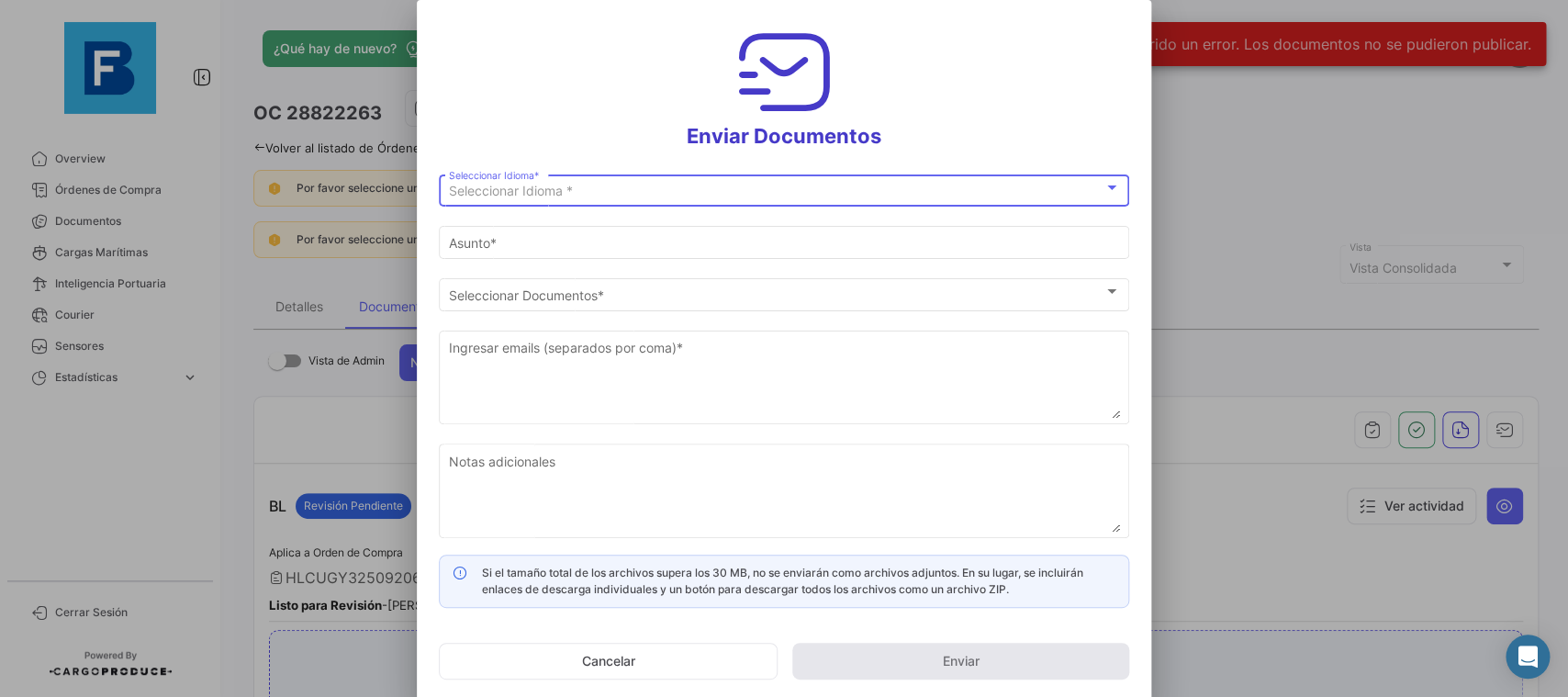
click at [564, 180] on div "Seleccionar Idioma * Seleccionar Idioma *" at bounding box center [784, 188] width 671 height 36
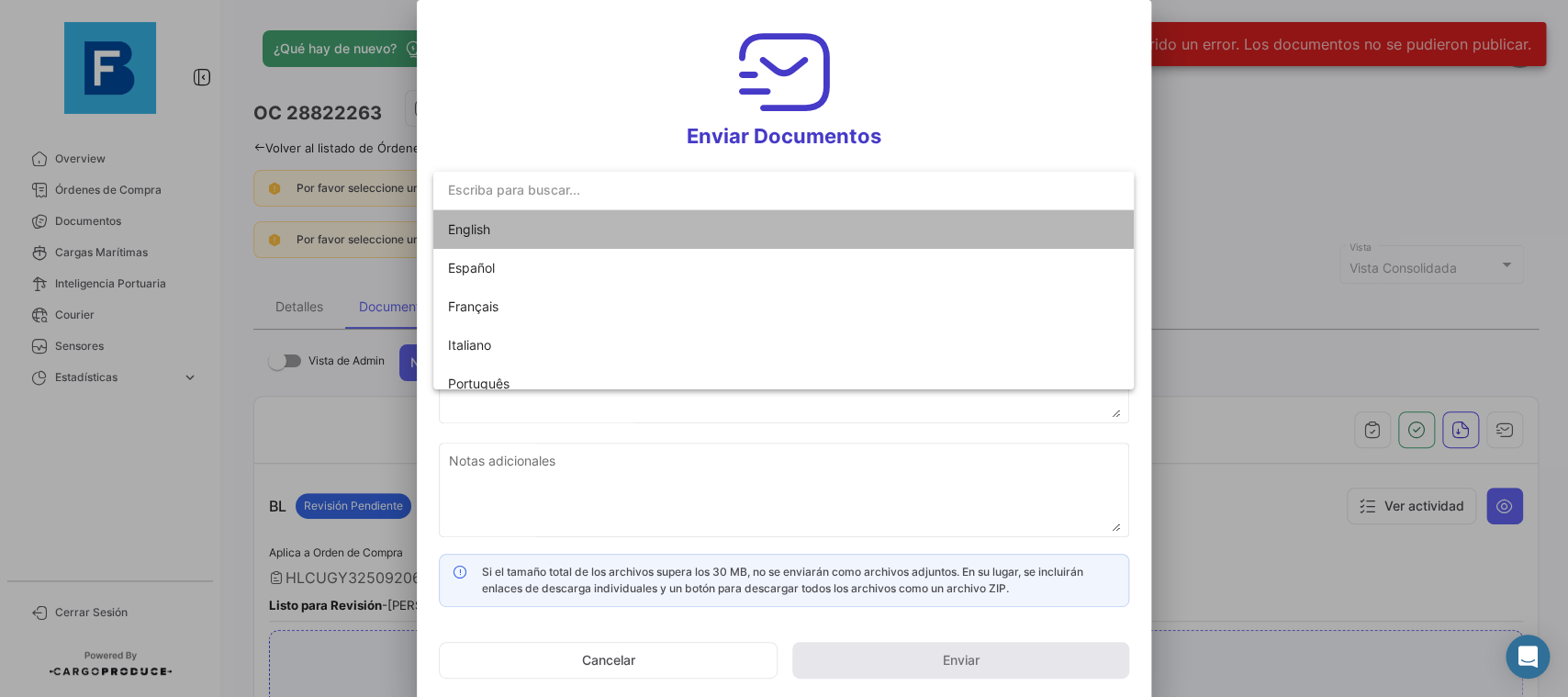
click at [556, 226] on span "English" at bounding box center [576, 230] width 257 height 39
type input "[PERSON_NAME] has shared the documents of PO # 28822263 with you"
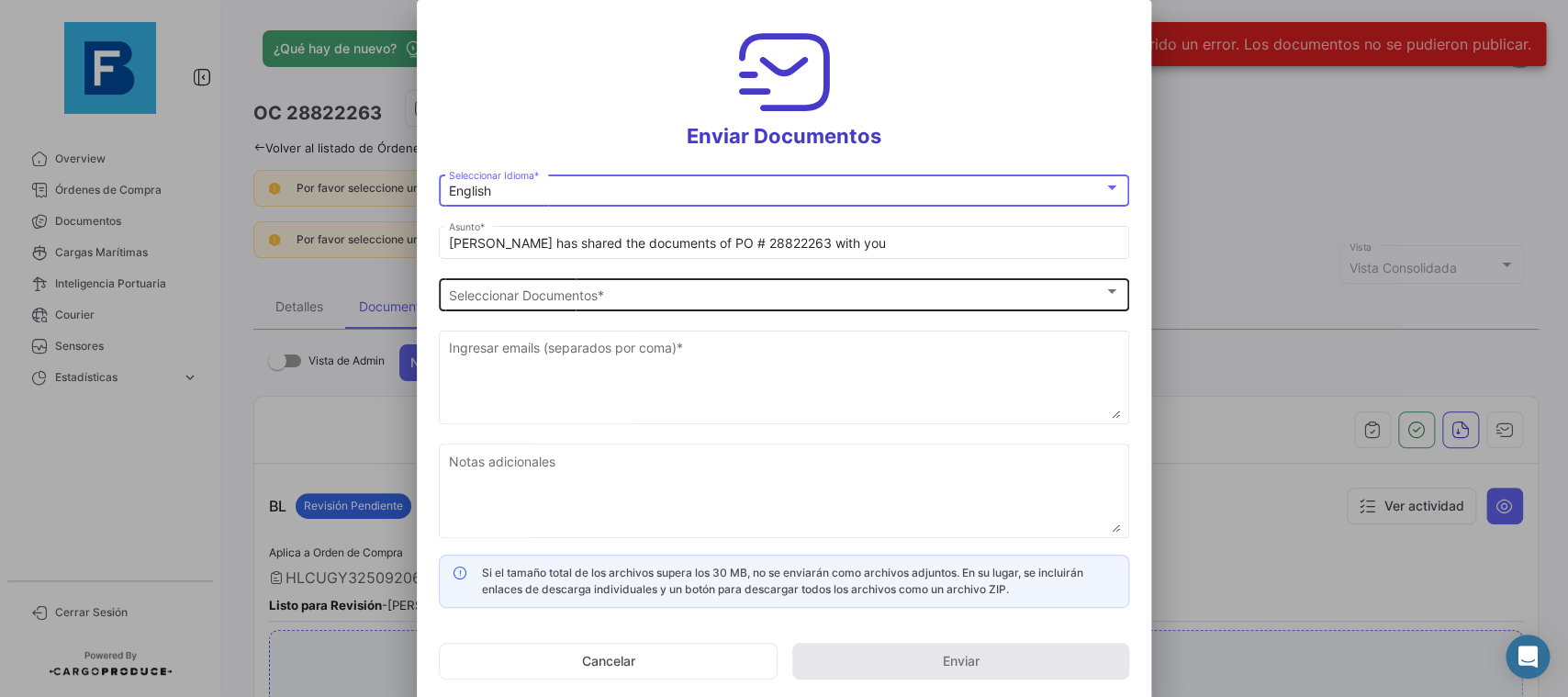
click at [536, 306] on div "Seleccionar Documentos Seleccionar Documentos *" at bounding box center [784, 292] width 671 height 36
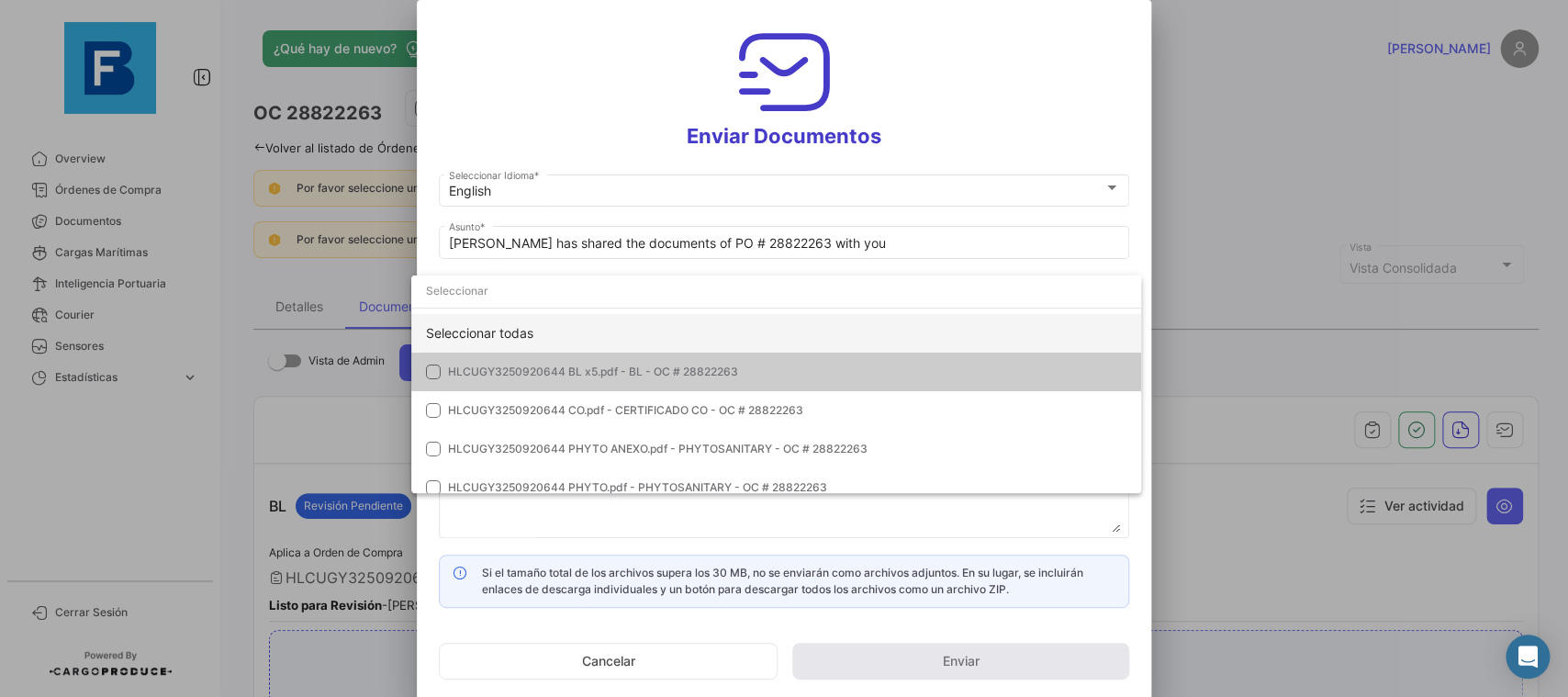
click at [817, 321] on div "Seleccionar todas" at bounding box center [776, 333] width 730 height 39
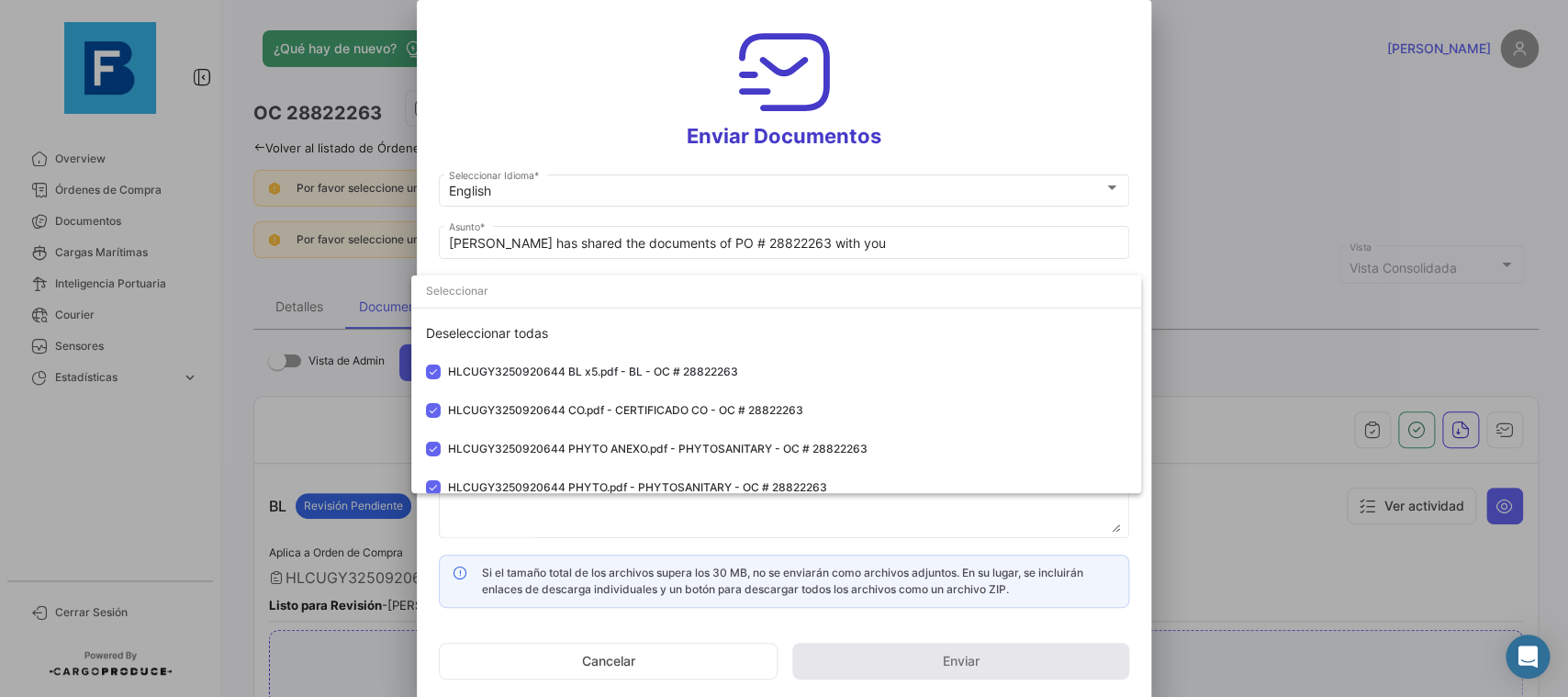
click at [1142, 251] on div at bounding box center [784, 348] width 1568 height 697
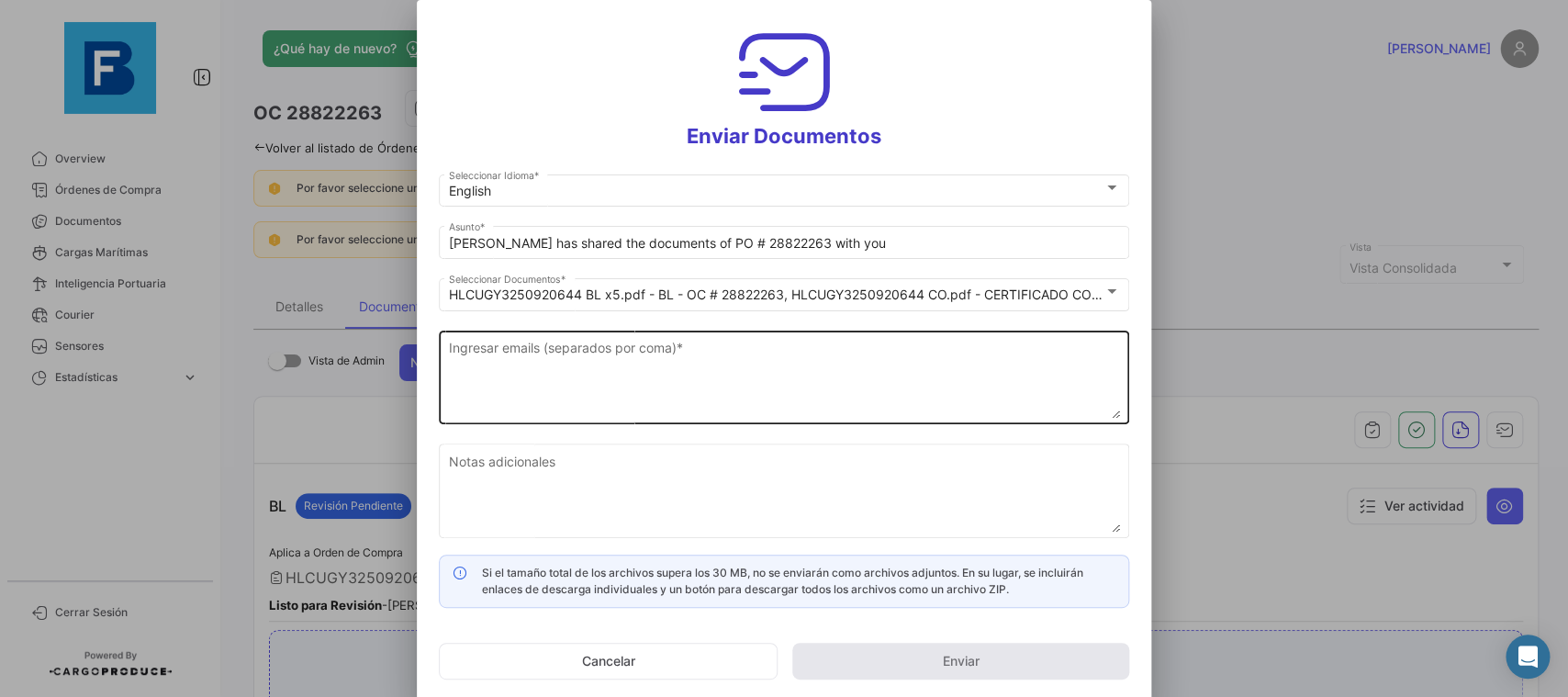
click at [669, 380] on textarea "Ingresar emails (separados por coma) *" at bounding box center [784, 377] width 671 height 80
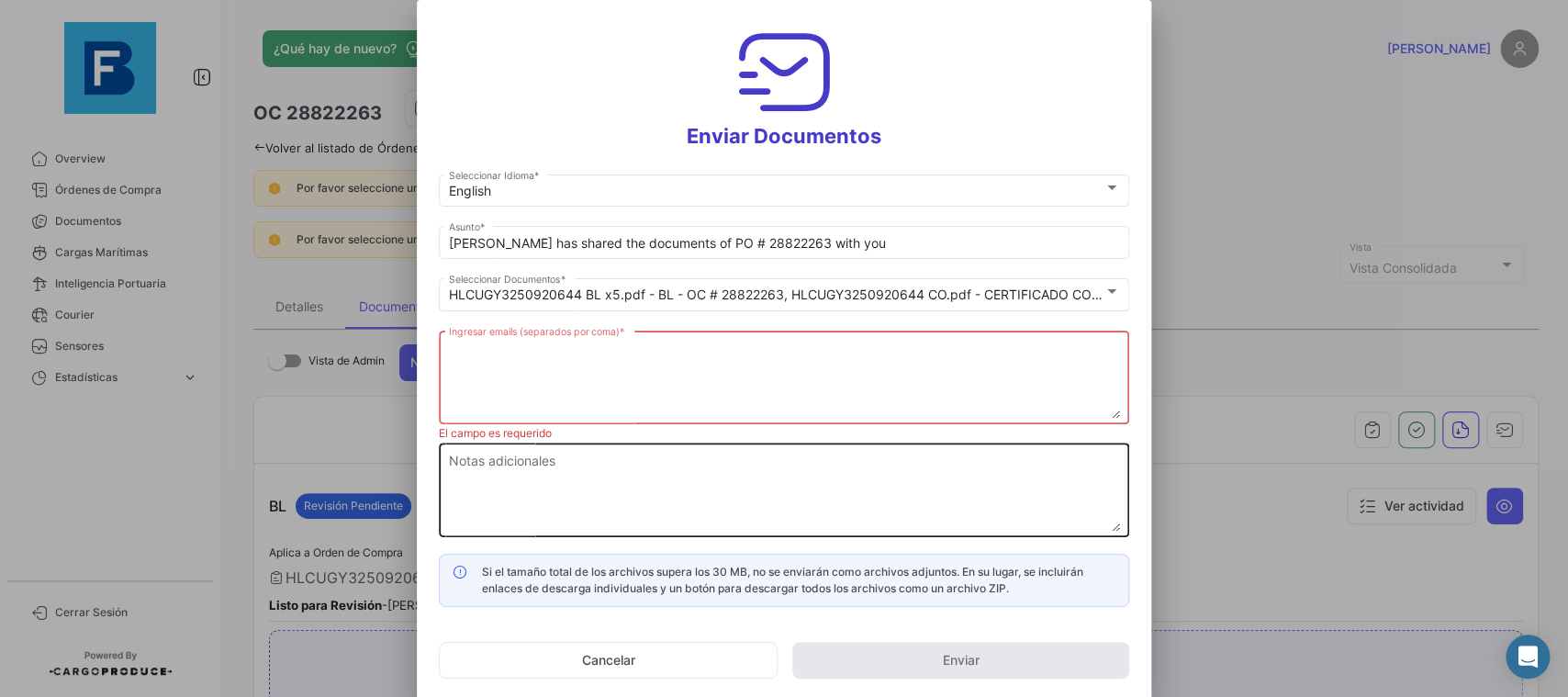
paste textarea "[PERSON_NAME][EMAIL_ADDRESS][DOMAIN_NAME],[DOMAIN_NAME][EMAIL_ADDRESS][DOMAIN_N…"
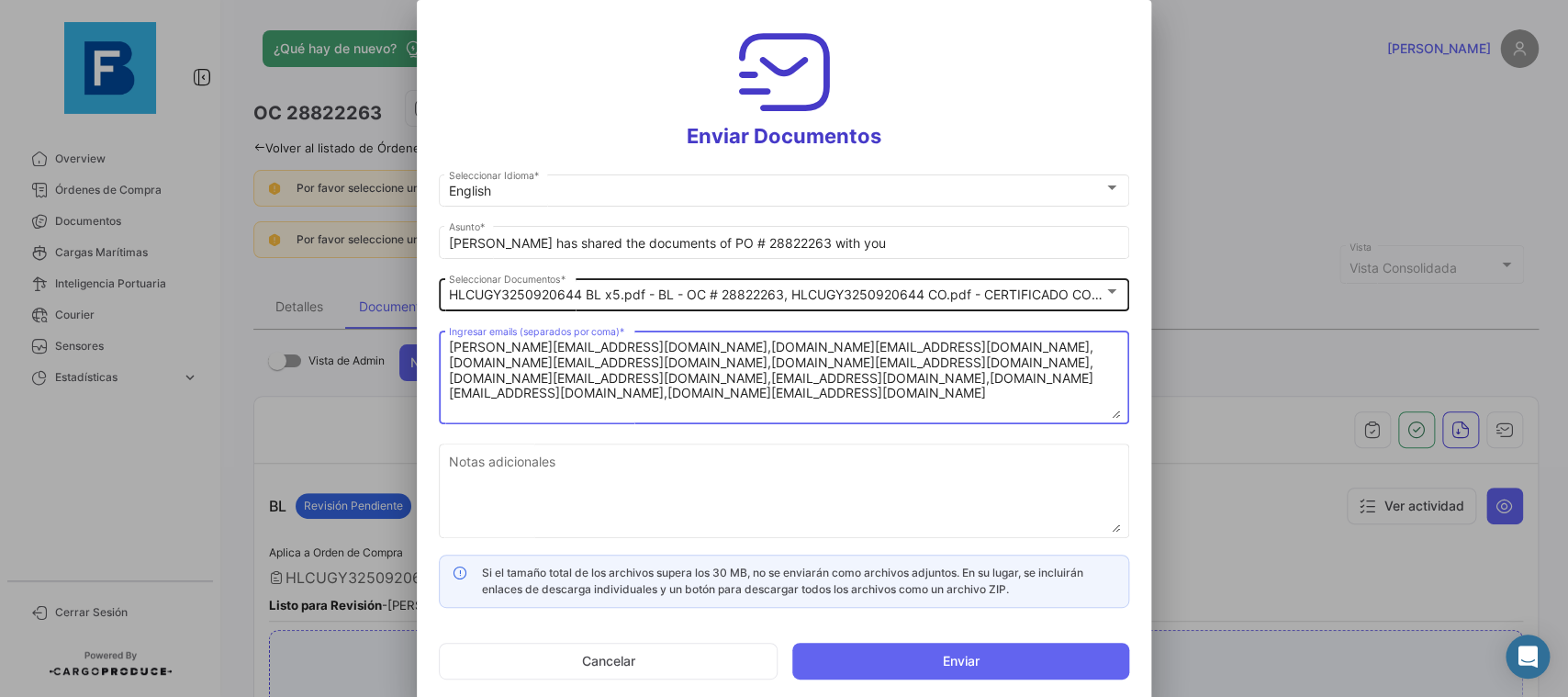
type textarea "[PERSON_NAME][EMAIL_ADDRESS][DOMAIN_NAME],[DOMAIN_NAME][EMAIL_ADDRESS][DOMAIN_N…"
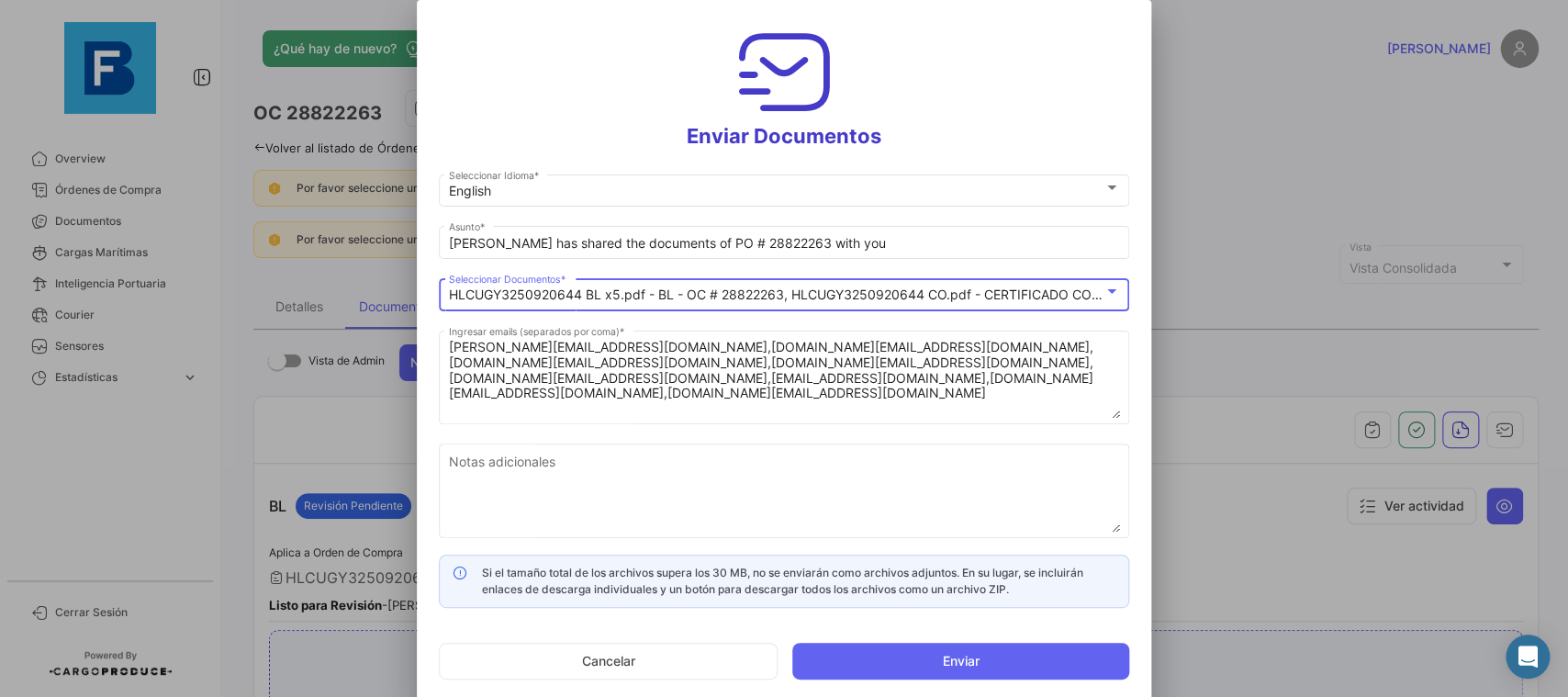
click at [1109, 292] on div at bounding box center [1111, 291] width 9 height 5
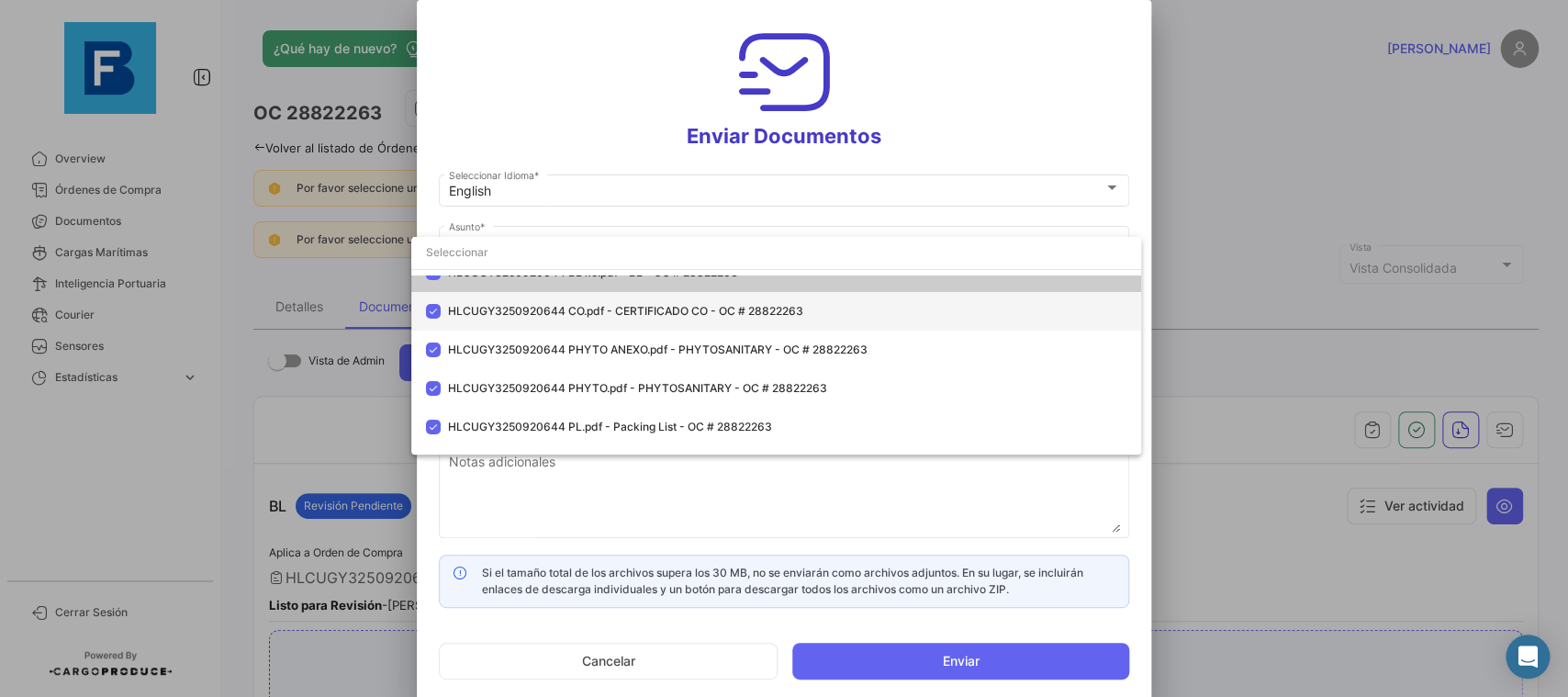
scroll to position [90, 0]
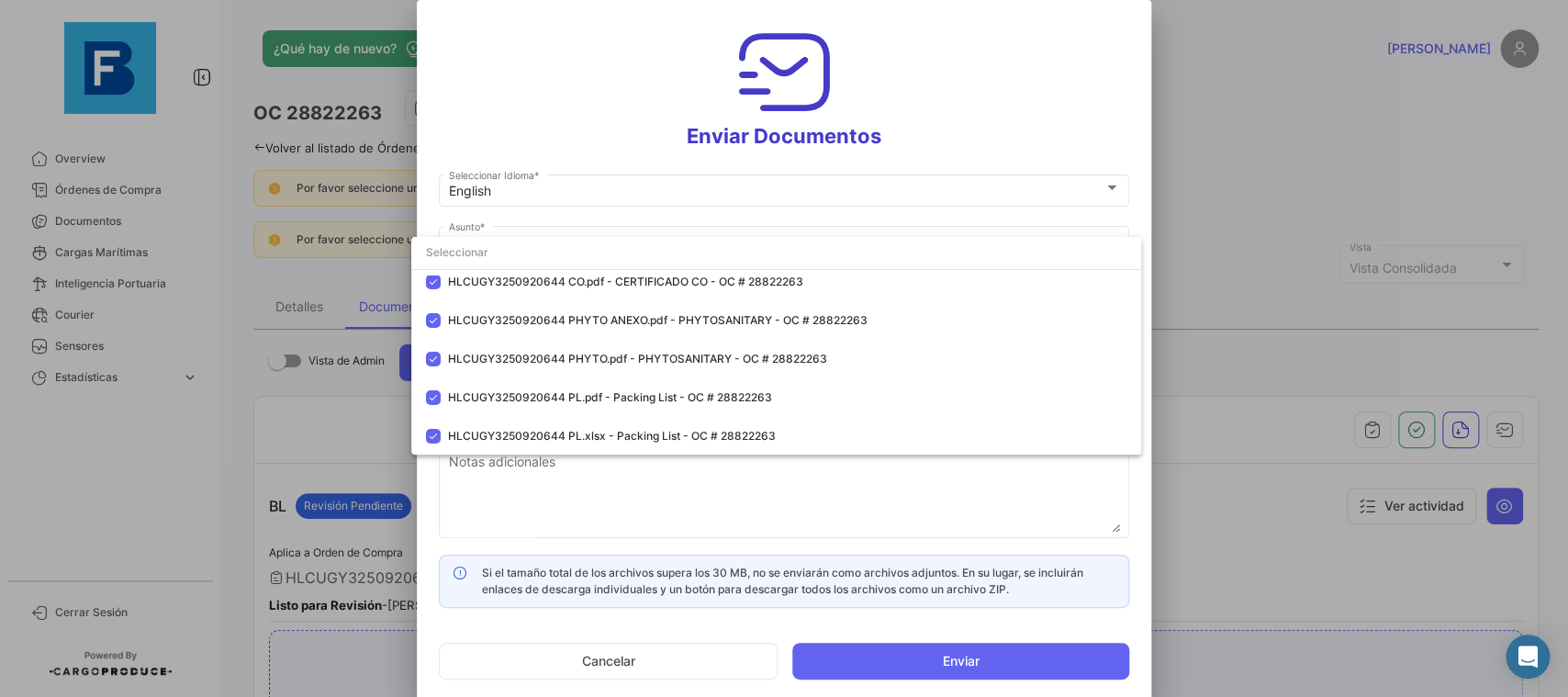
click at [1137, 97] on div at bounding box center [784, 348] width 1568 height 697
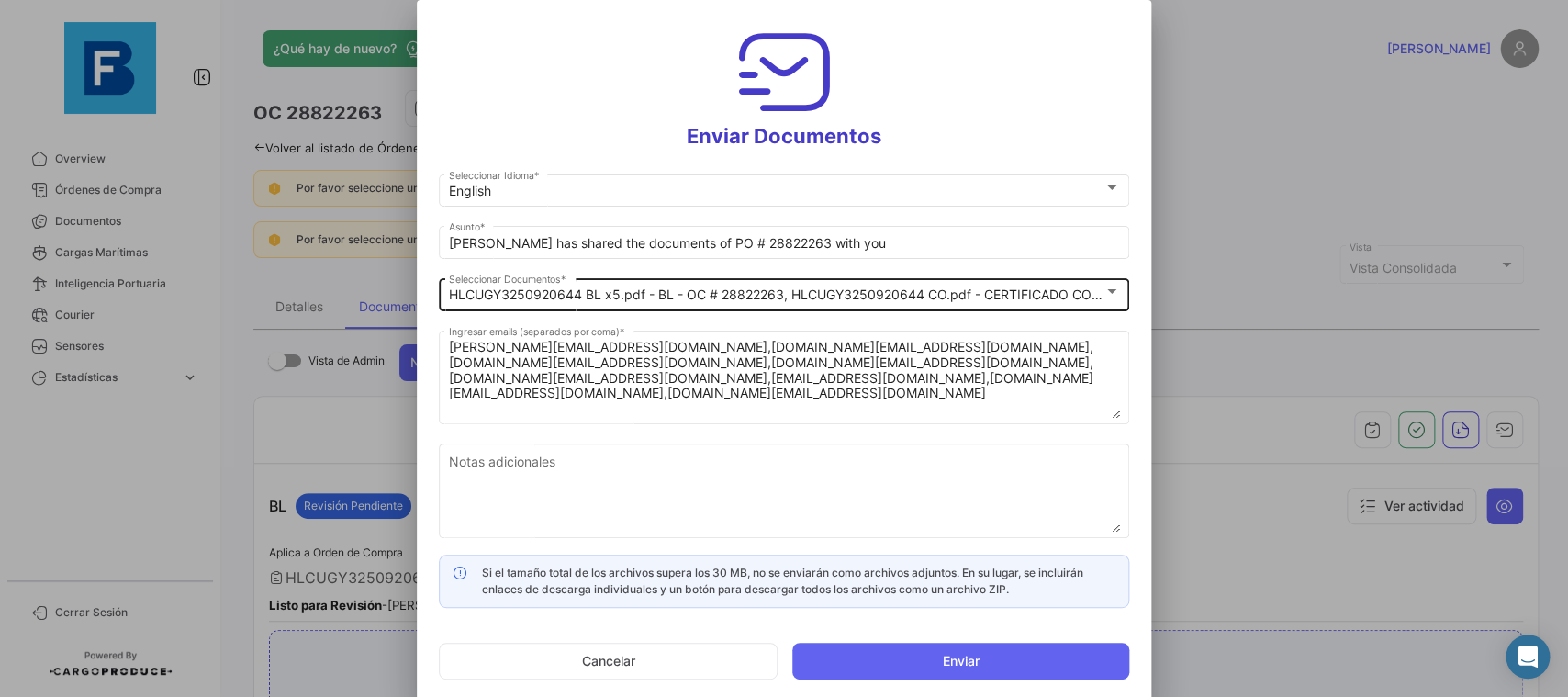
click at [1074, 303] on div "HLCUGY3250920644 BL x5.pdf - BL - OC # 28822263, HLCUGY3250920644 CO.pdf - CERT…" at bounding box center [784, 292] width 671 height 36
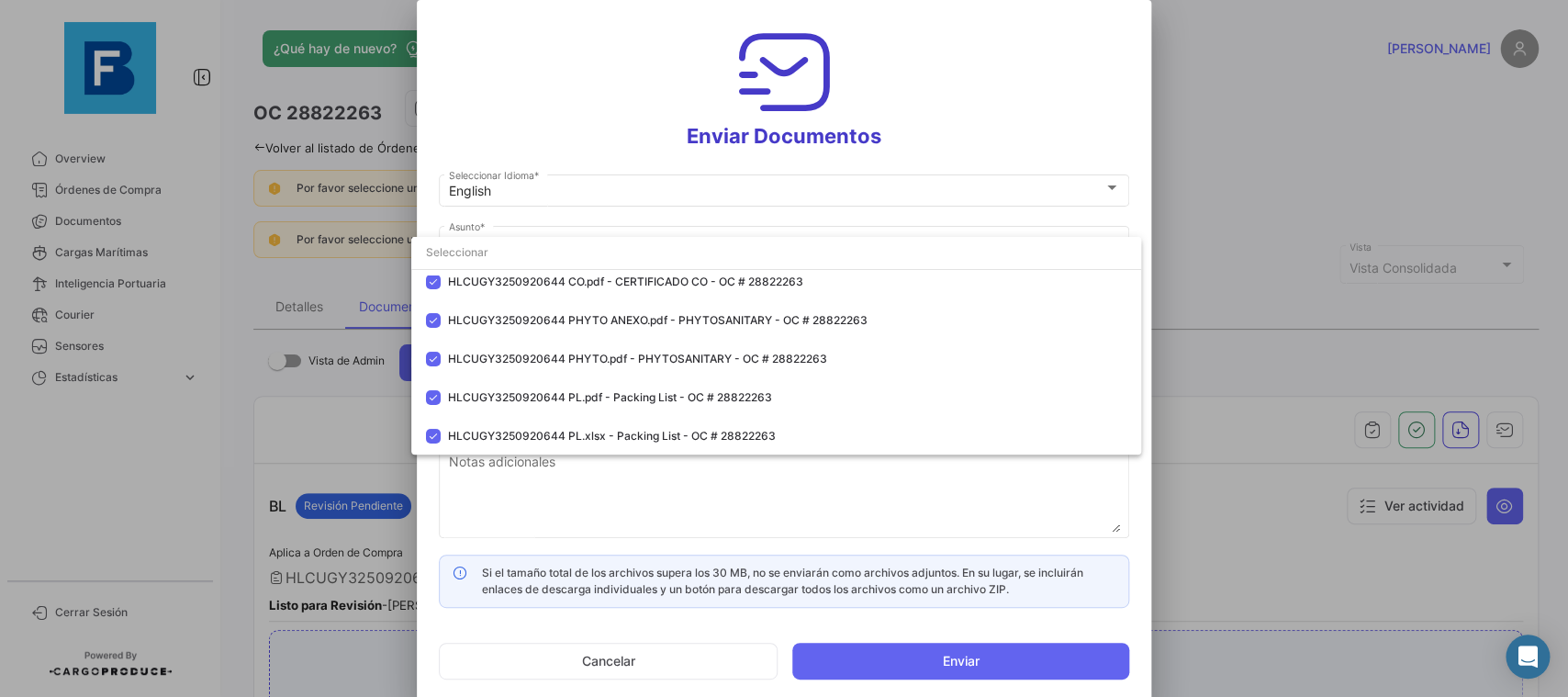
click at [1120, 86] on div at bounding box center [784, 348] width 1568 height 697
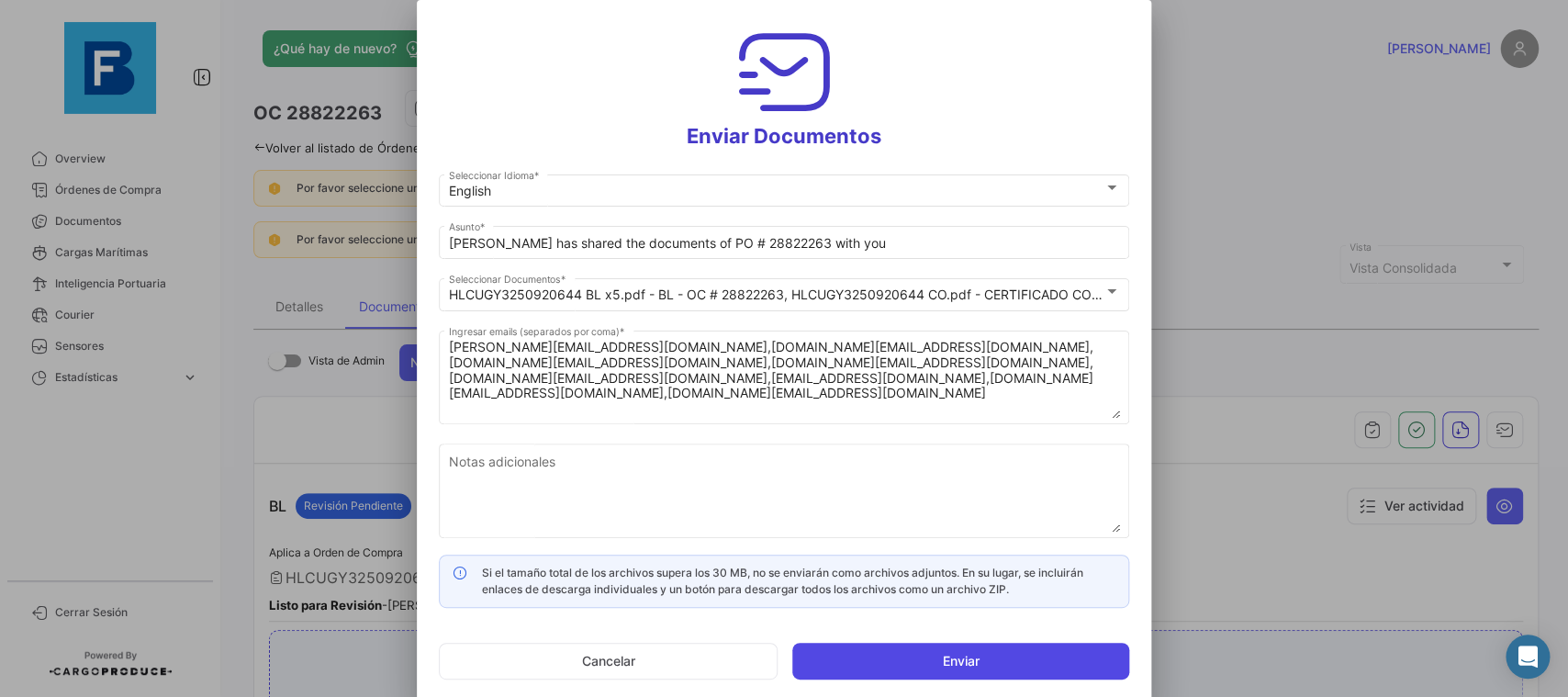
click at [970, 668] on button "Enviar" at bounding box center [961, 661] width 337 height 37
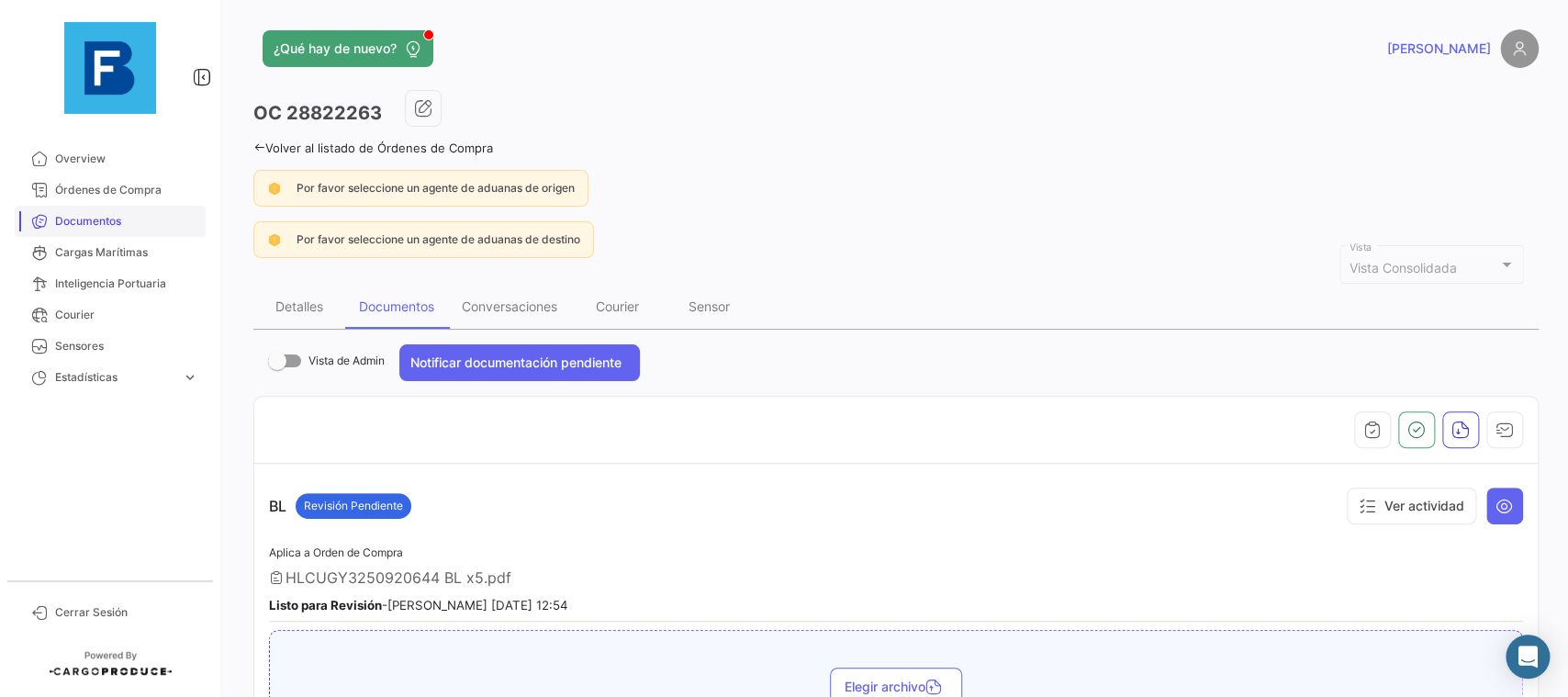
click at [122, 221] on span "Documentos" at bounding box center [127, 221] width 144 height 16
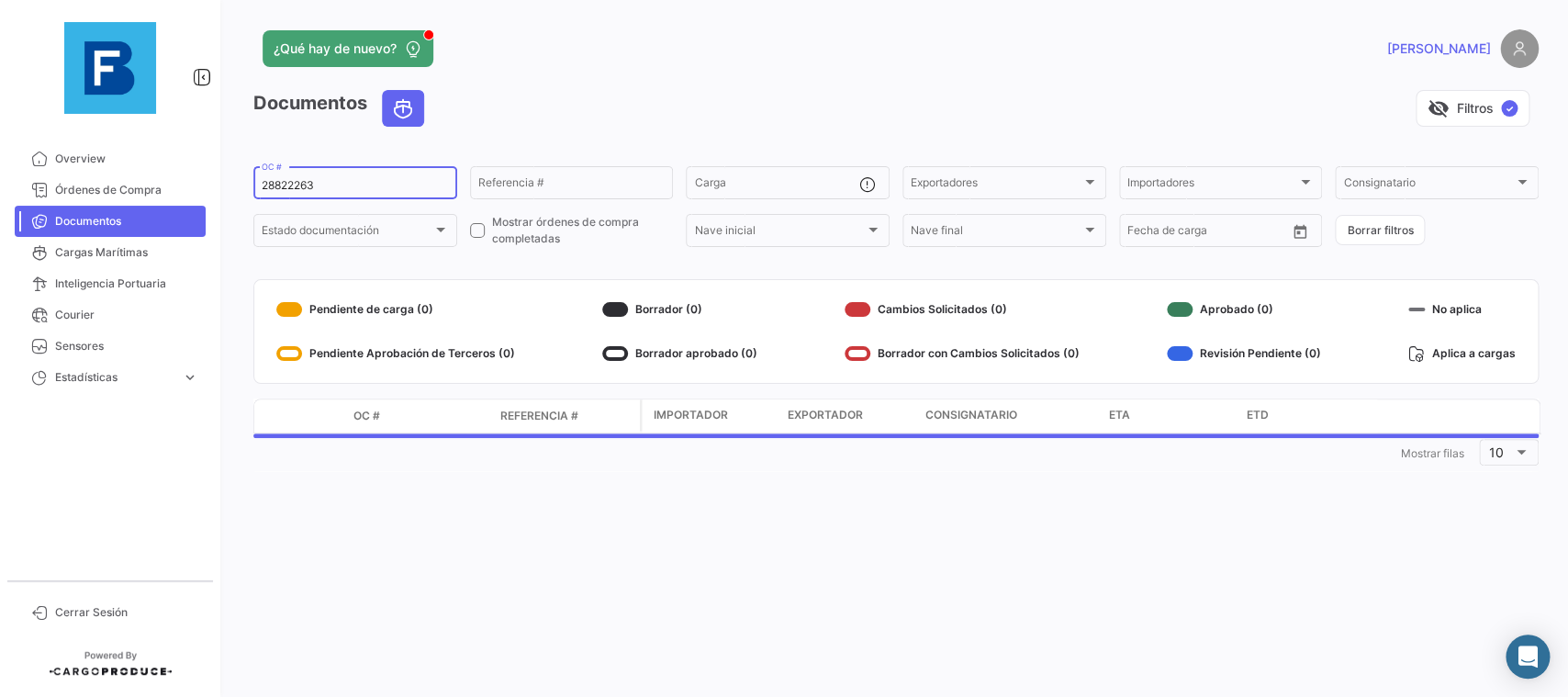
drag, startPoint x: 376, startPoint y: 187, endPoint x: 239, endPoint y: 193, distance: 137.1
click at [262, 192] on input "28822263" at bounding box center [355, 185] width 187 height 13
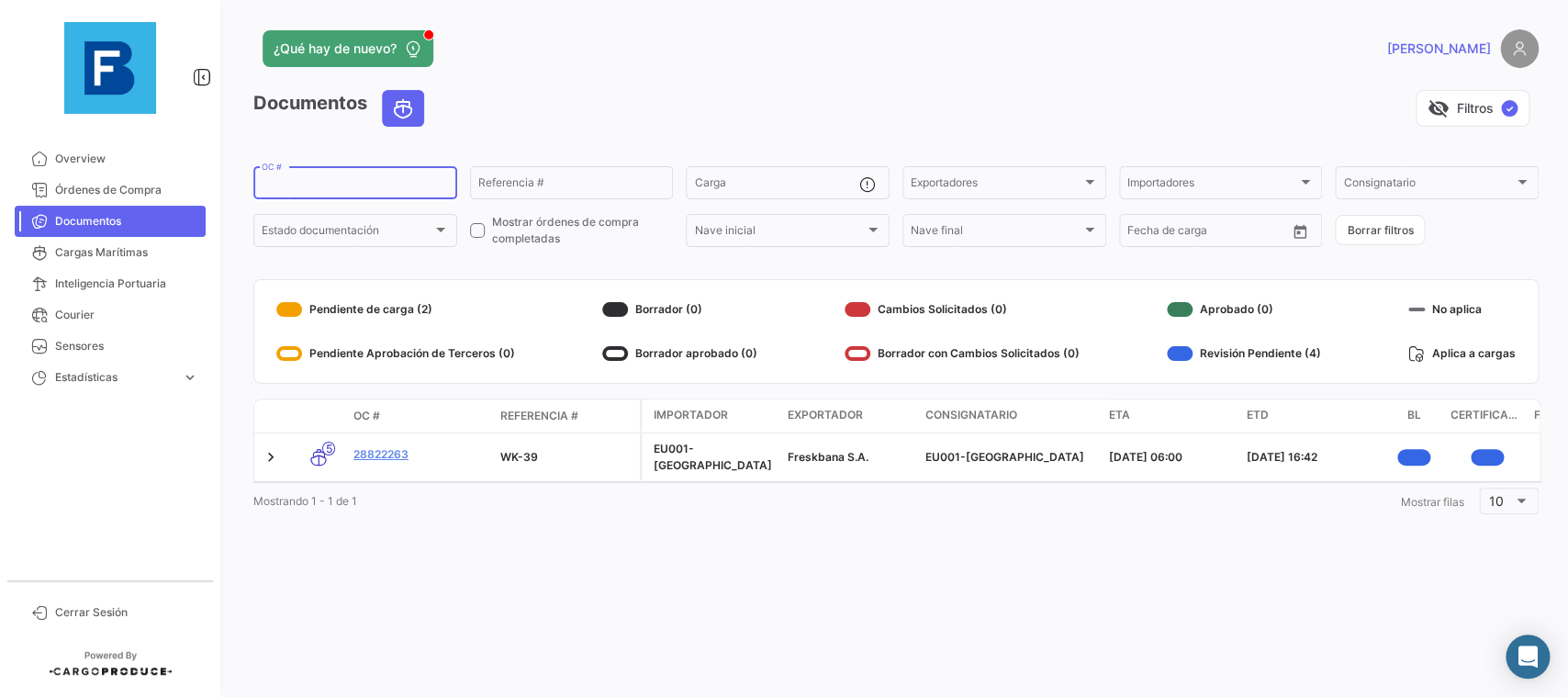
paste input "6431035670"
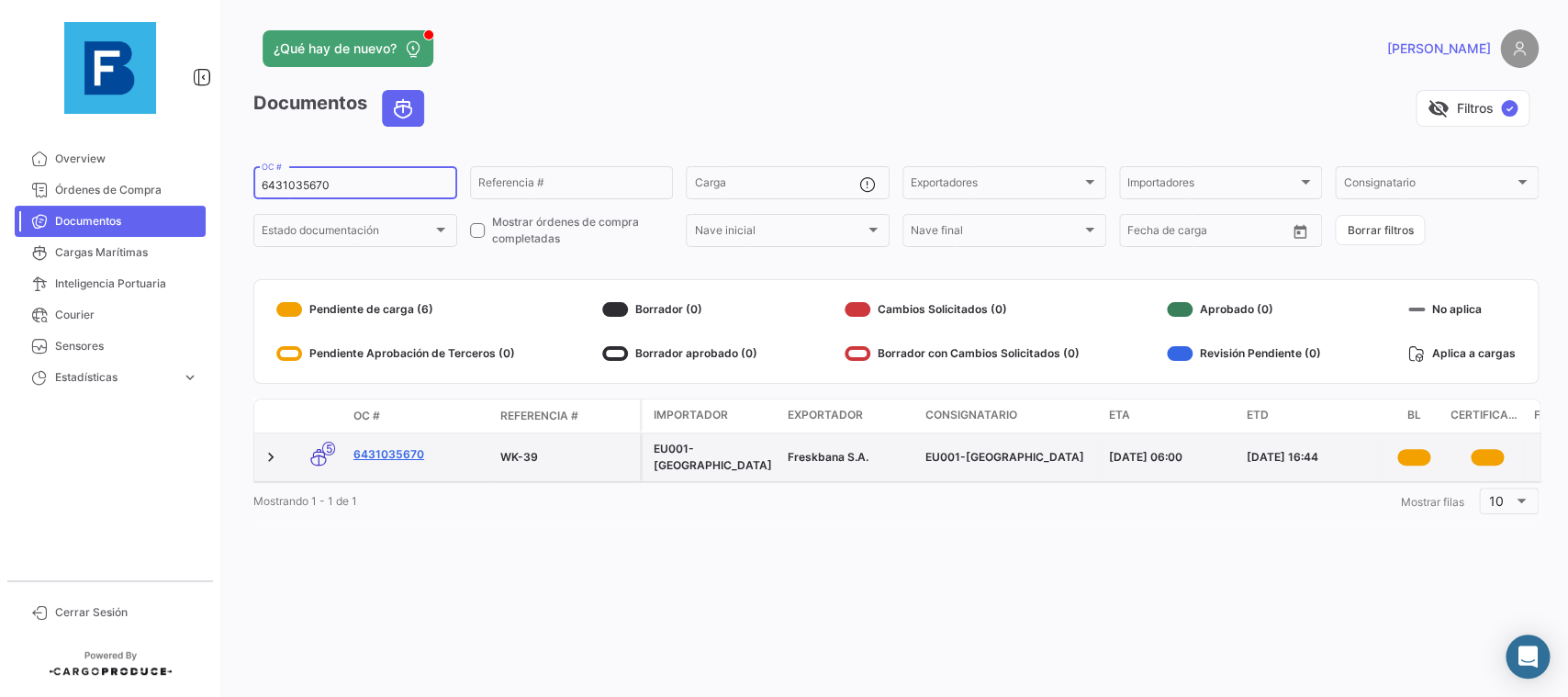
type input "6431035670"
click at [389, 459] on link "6431035670" at bounding box center [420, 454] width 132 height 16
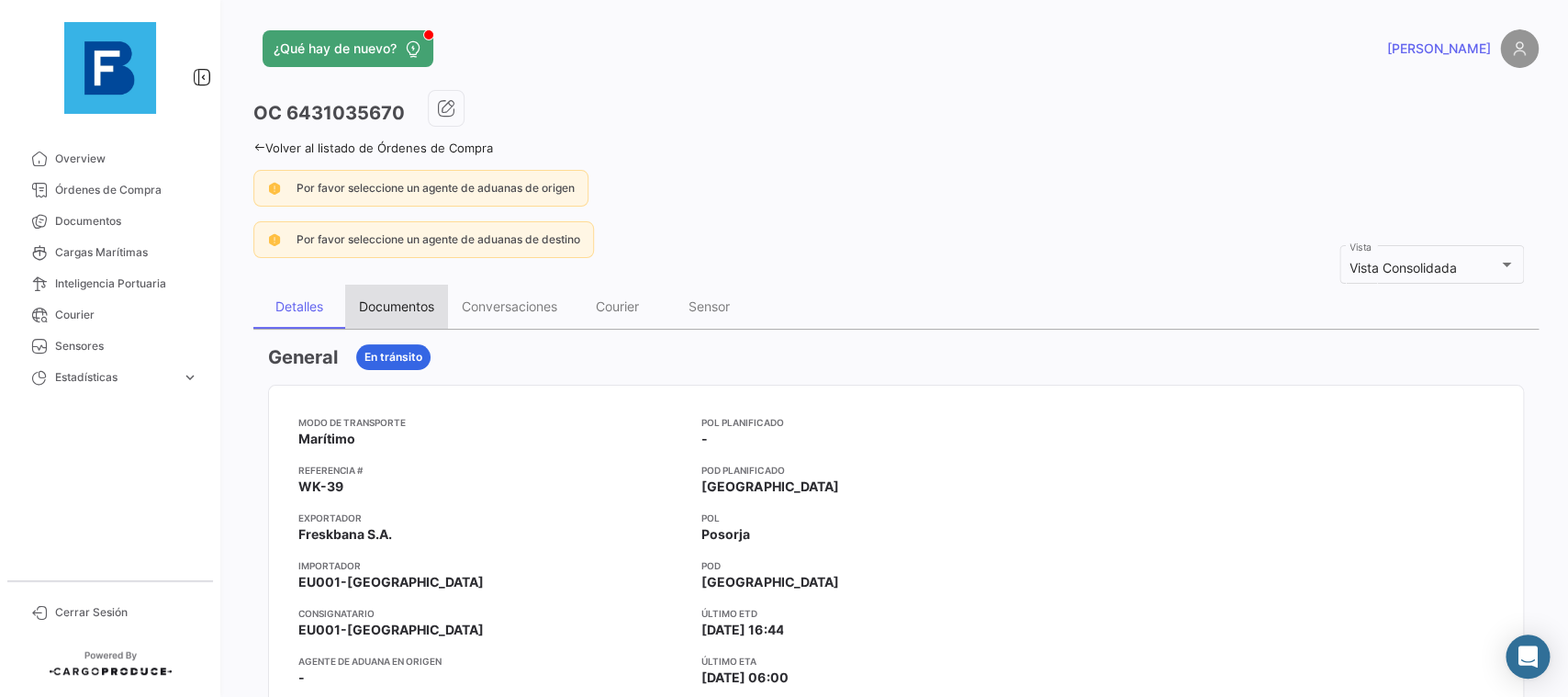
click at [421, 298] on div "Documentos" at bounding box center [397, 306] width 103 height 44
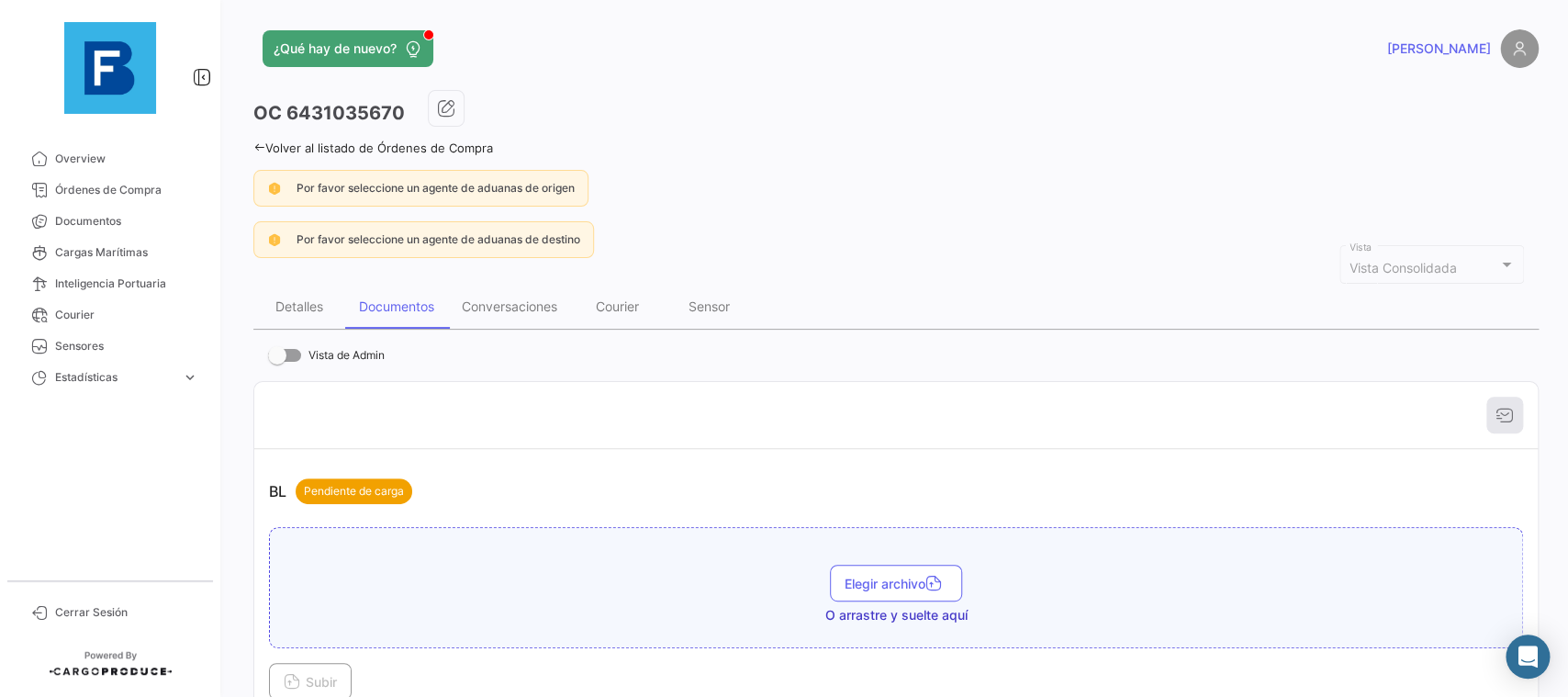
scroll to position [309, 0]
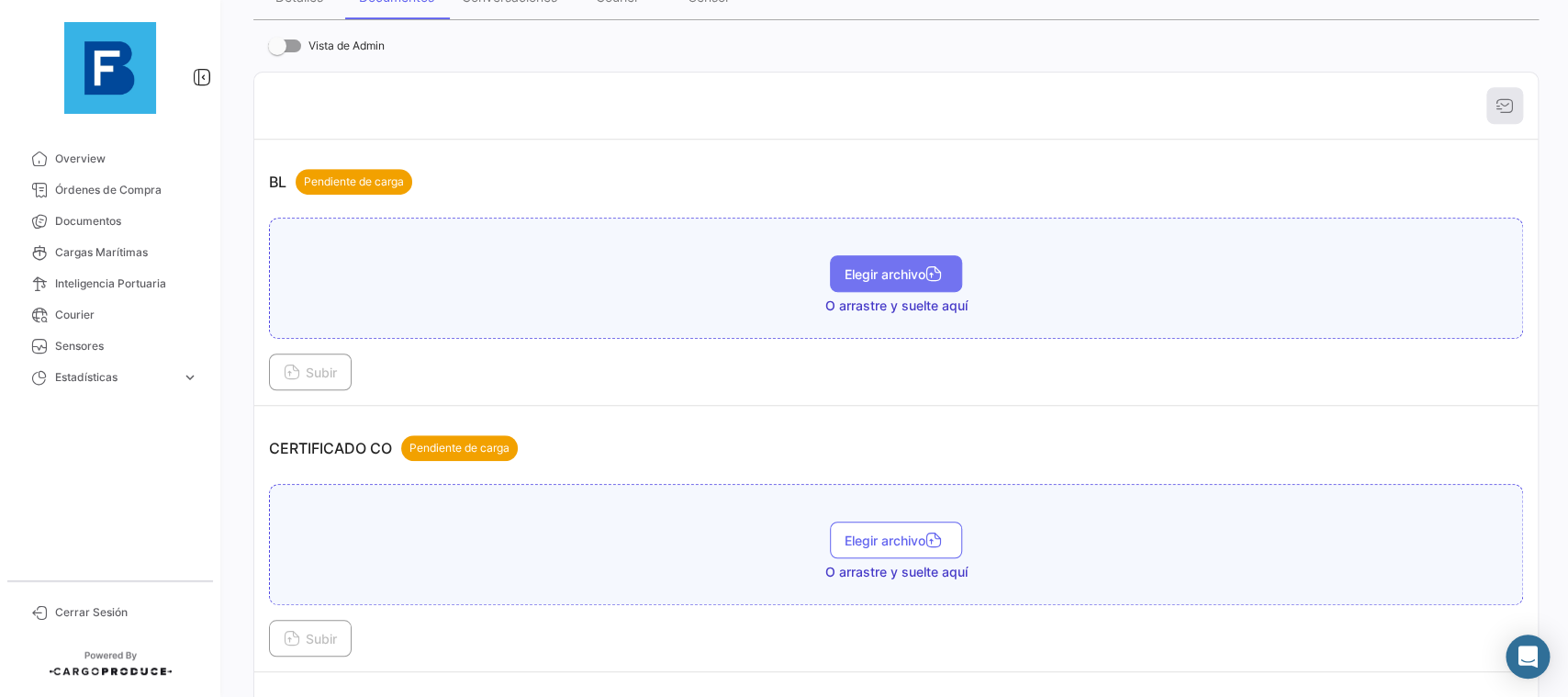
click at [894, 281] on span "Elegir archivo" at bounding box center [896, 274] width 103 height 16
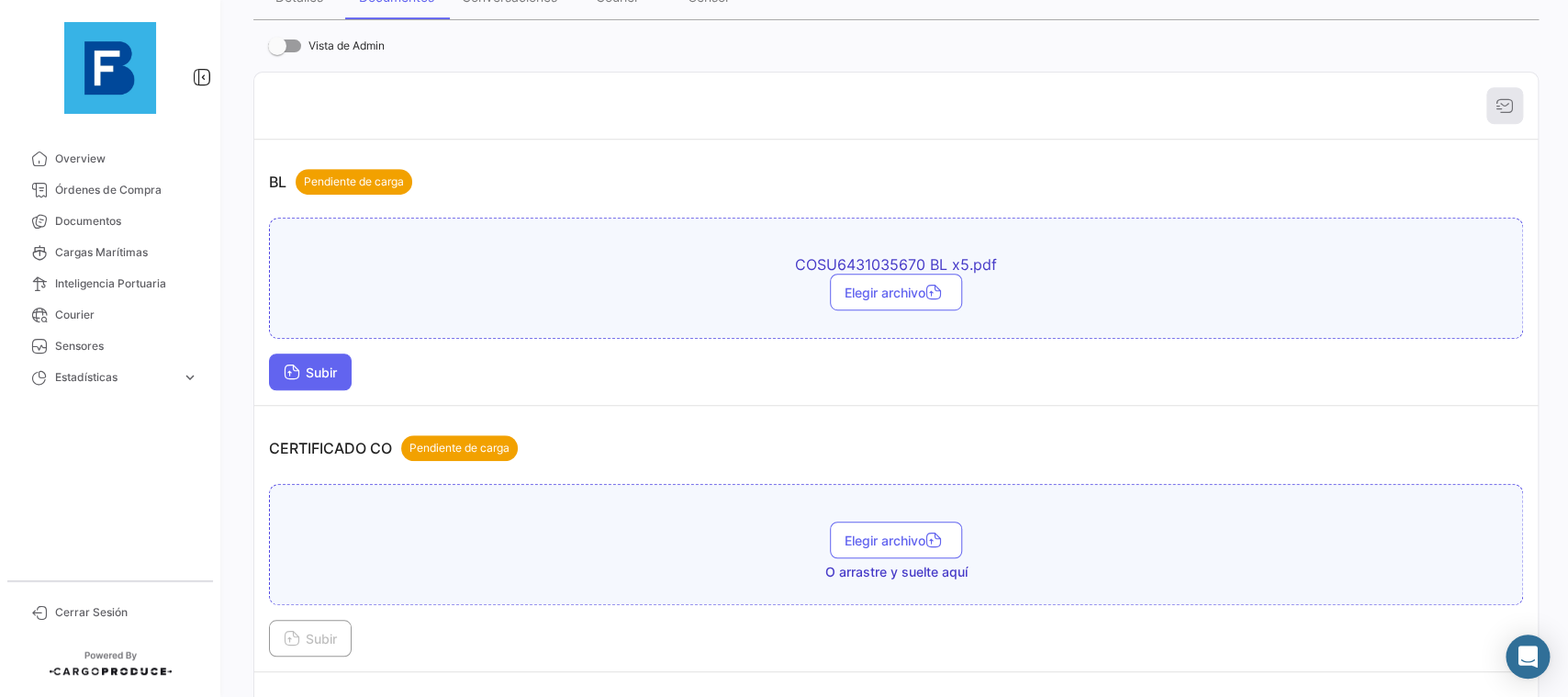
click at [334, 367] on span "Subir" at bounding box center [310, 372] width 53 height 16
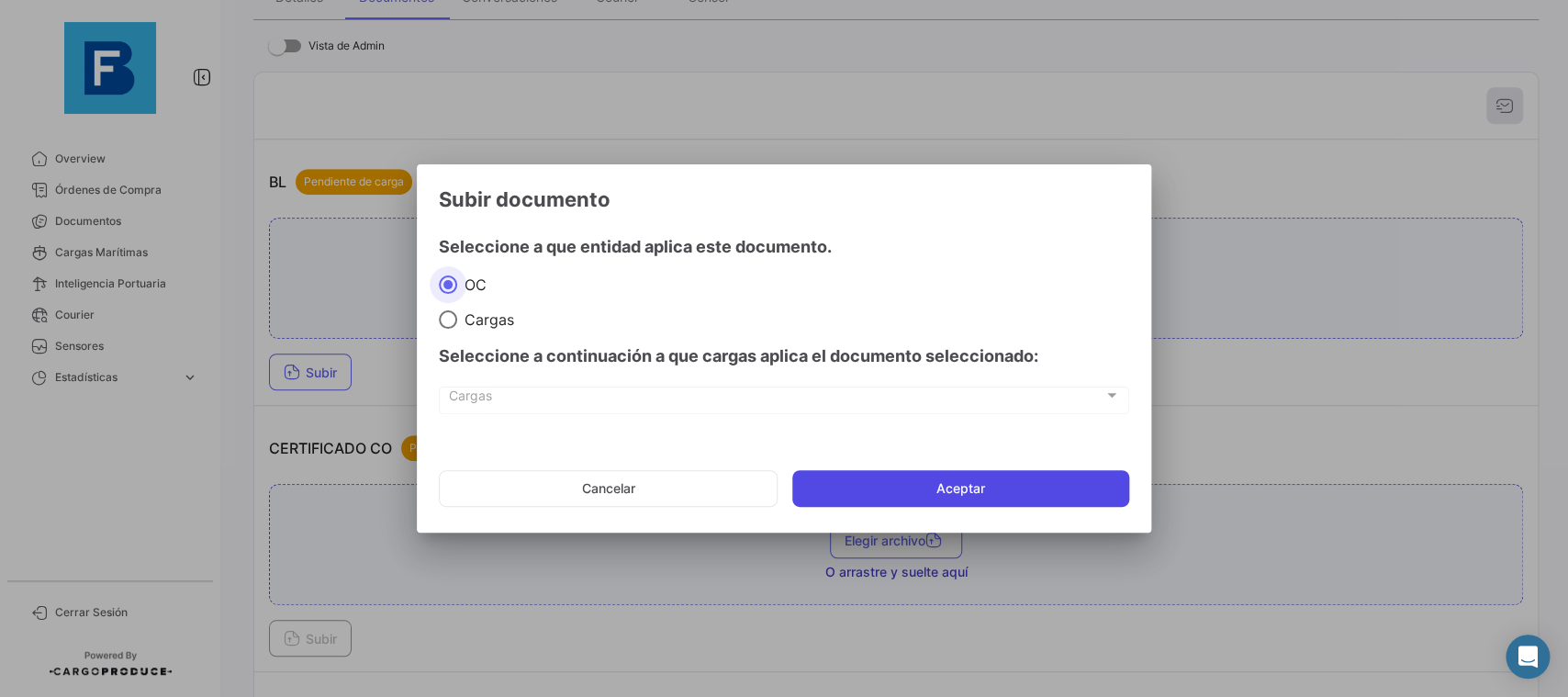
click at [926, 486] on button "Aceptar" at bounding box center [961, 489] width 337 height 37
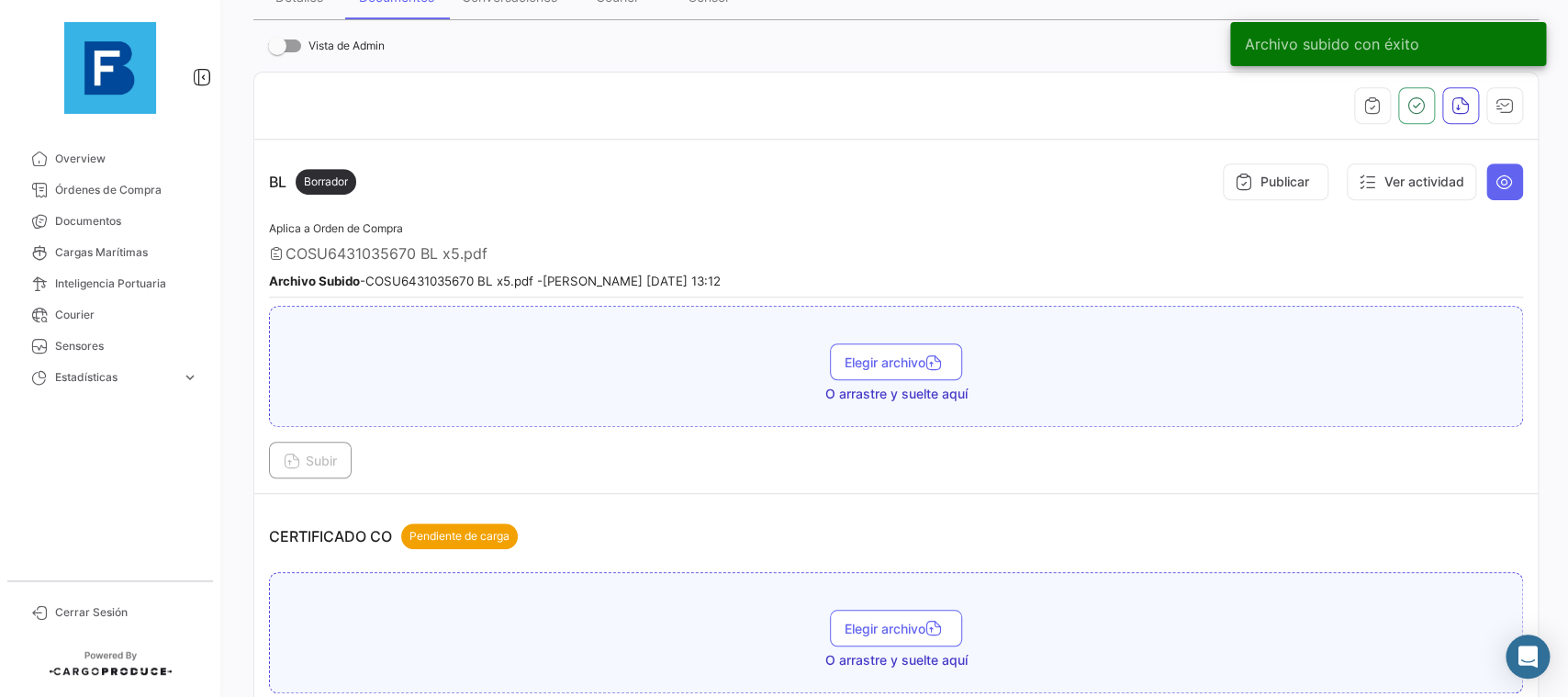
scroll to position [516, 0]
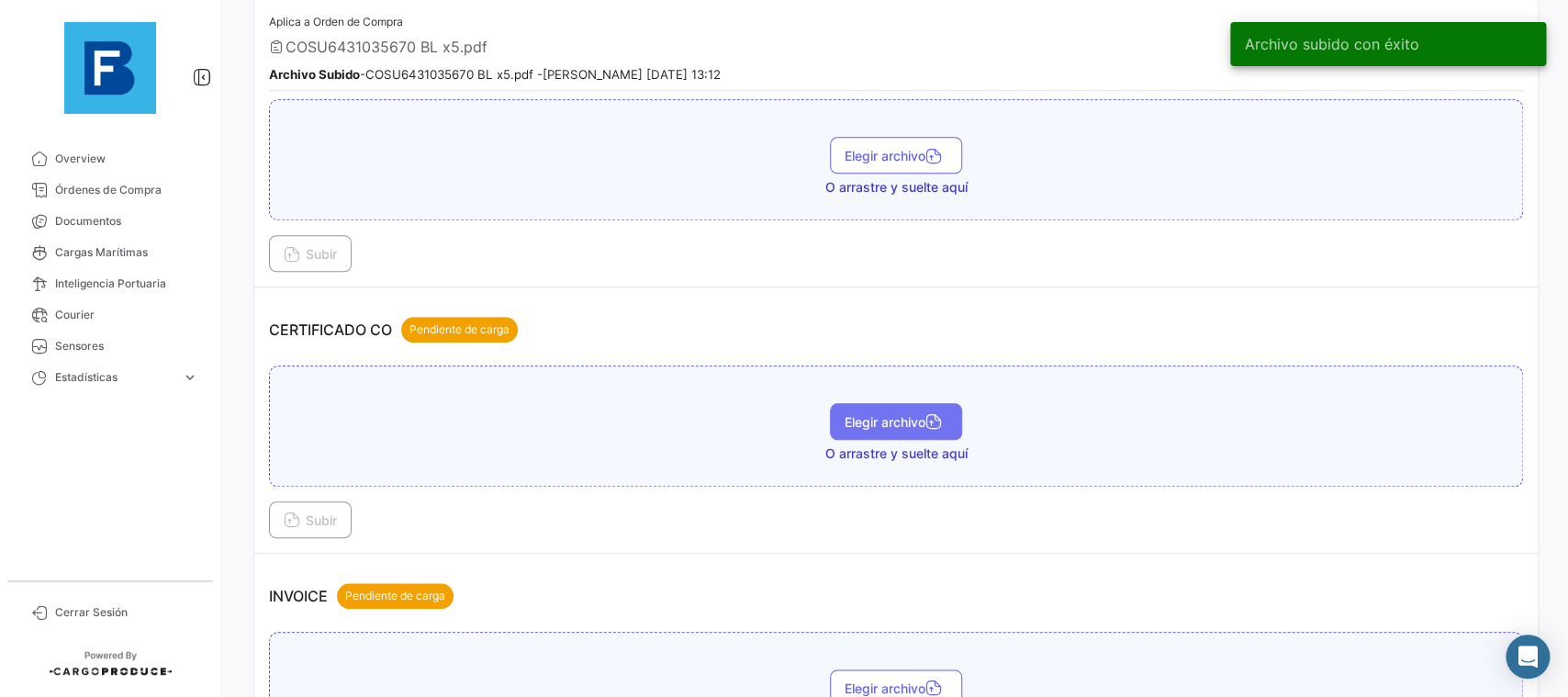
click at [867, 407] on button "Elegir archivo" at bounding box center [896, 422] width 132 height 37
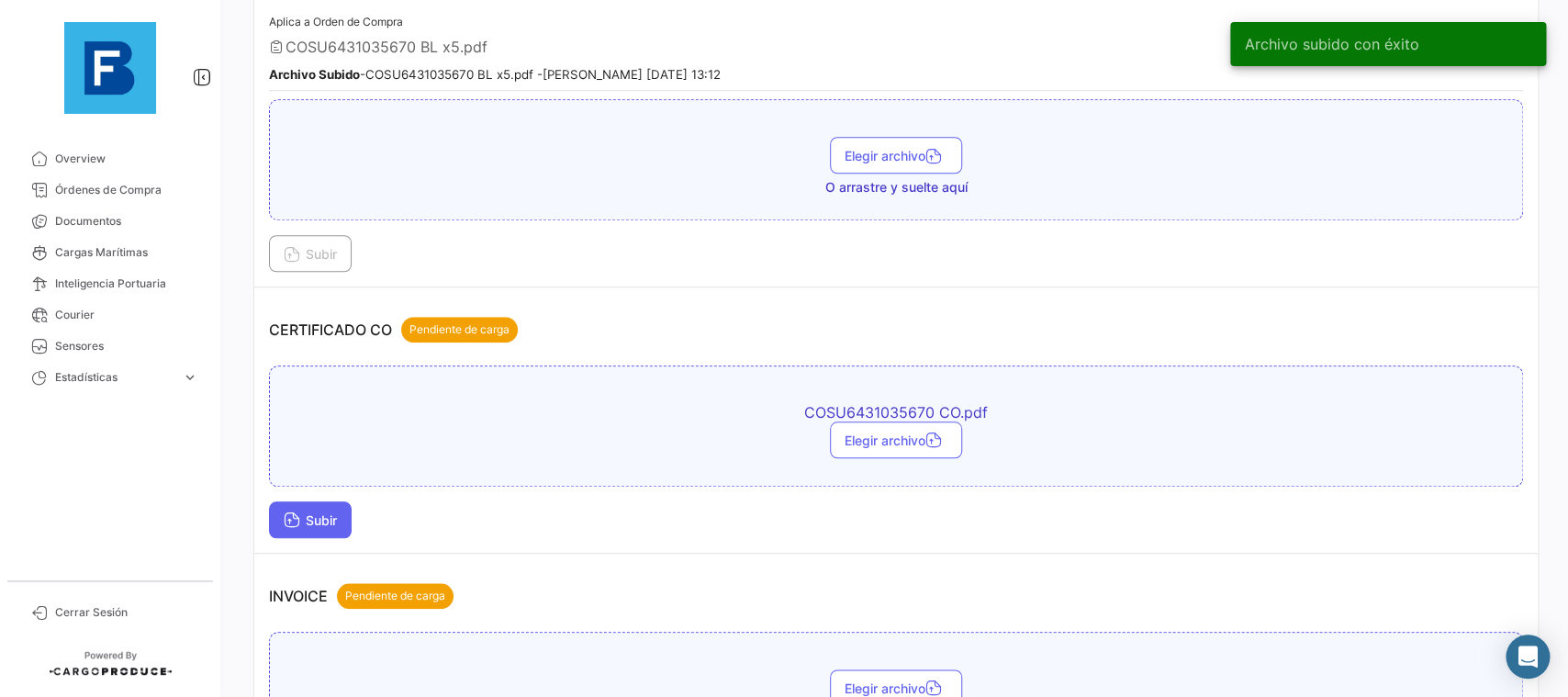
click at [330, 512] on button "Subir" at bounding box center [309, 520] width 82 height 37
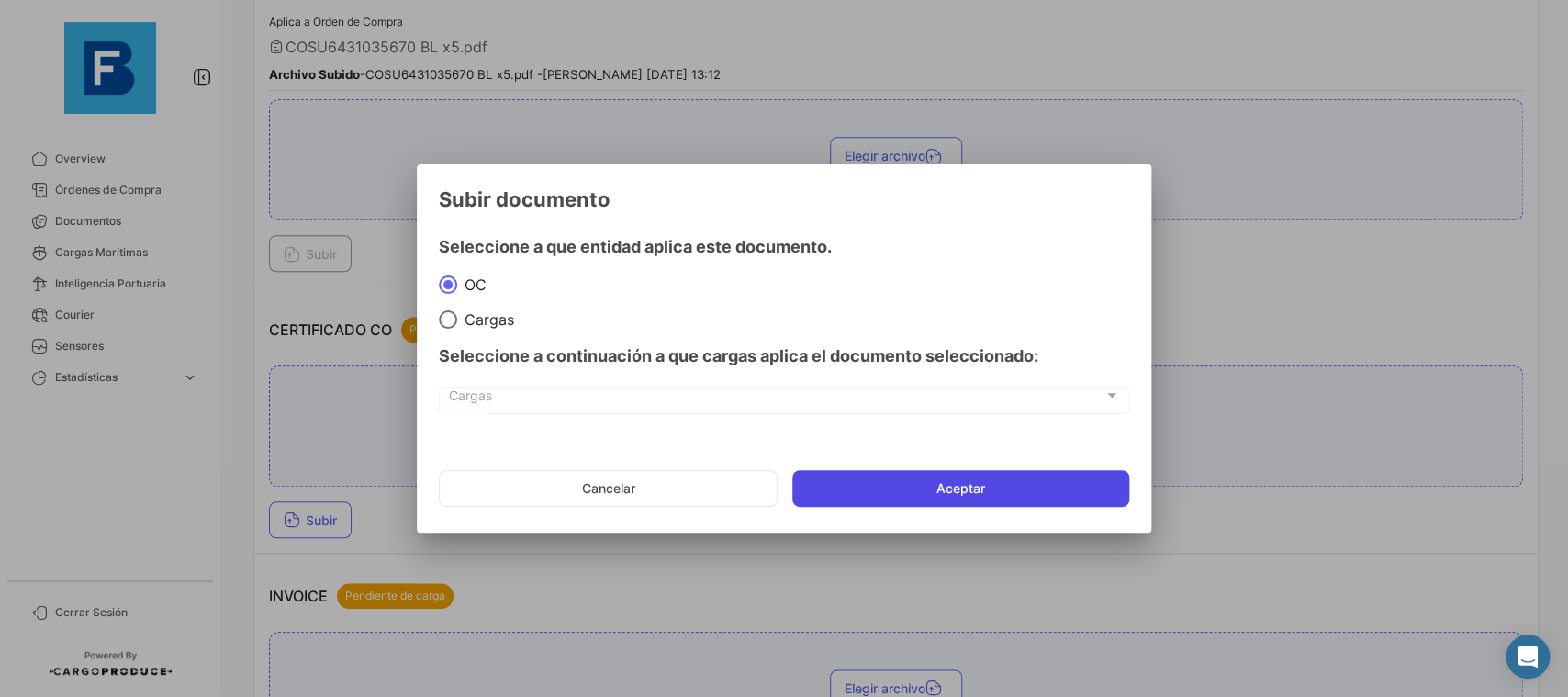
click at [878, 476] on button "Aceptar" at bounding box center [961, 489] width 337 height 37
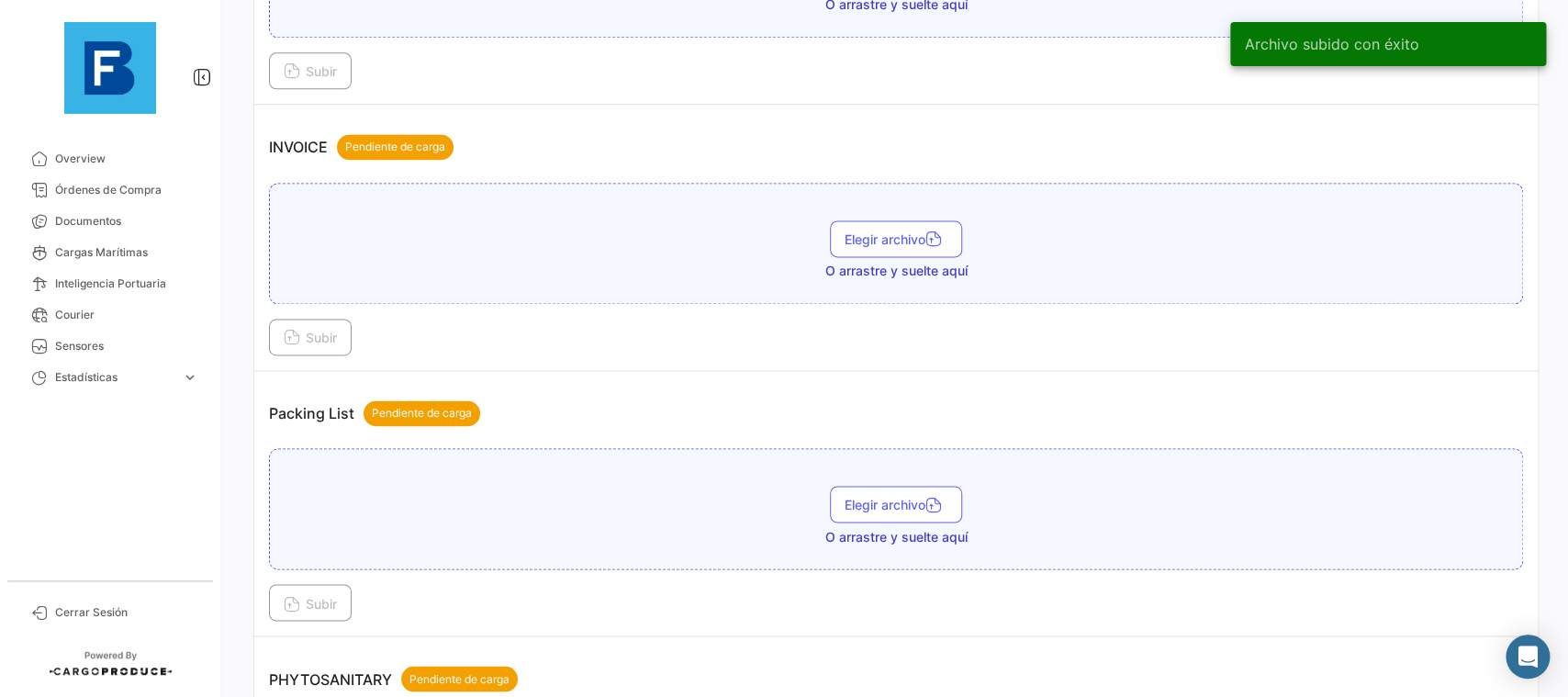
scroll to position [1135, 0]
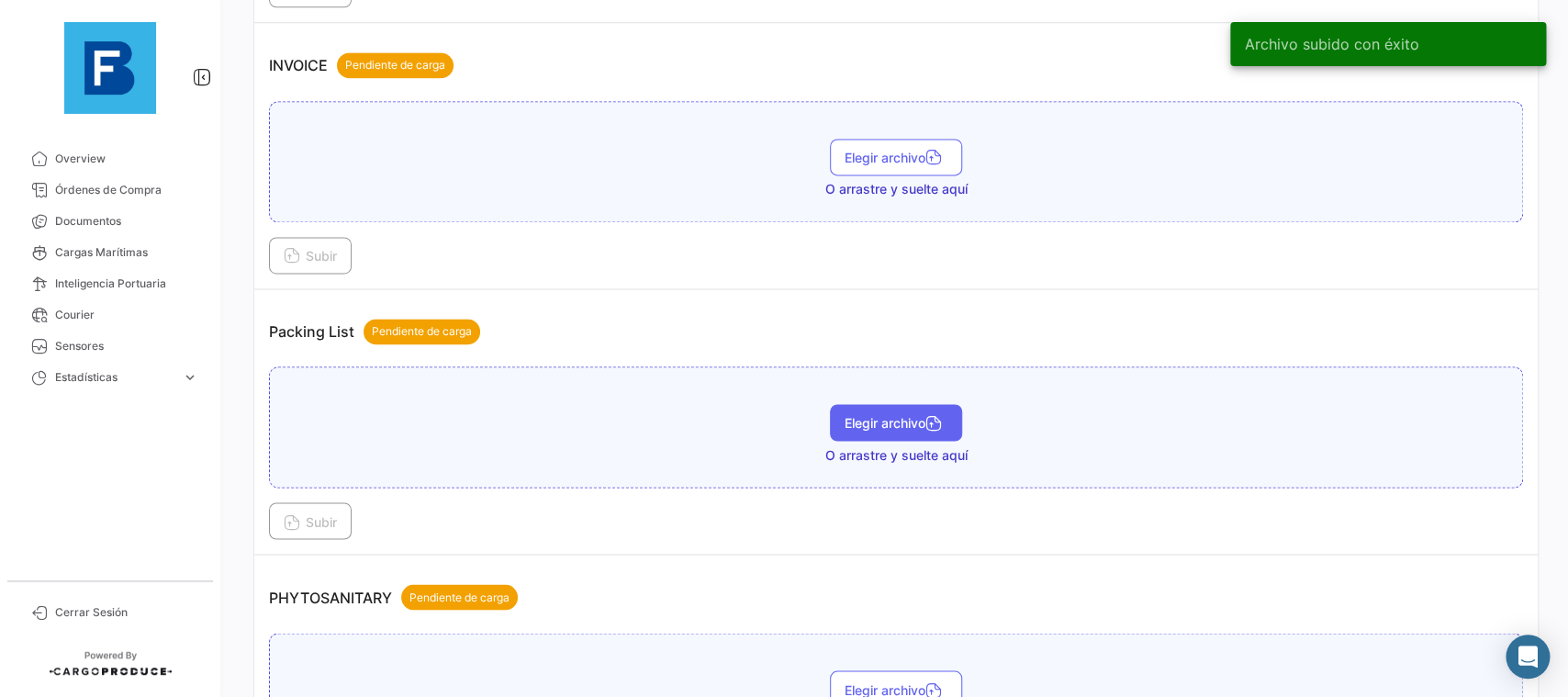
click at [919, 413] on button "Elegir archivo" at bounding box center [896, 423] width 132 height 37
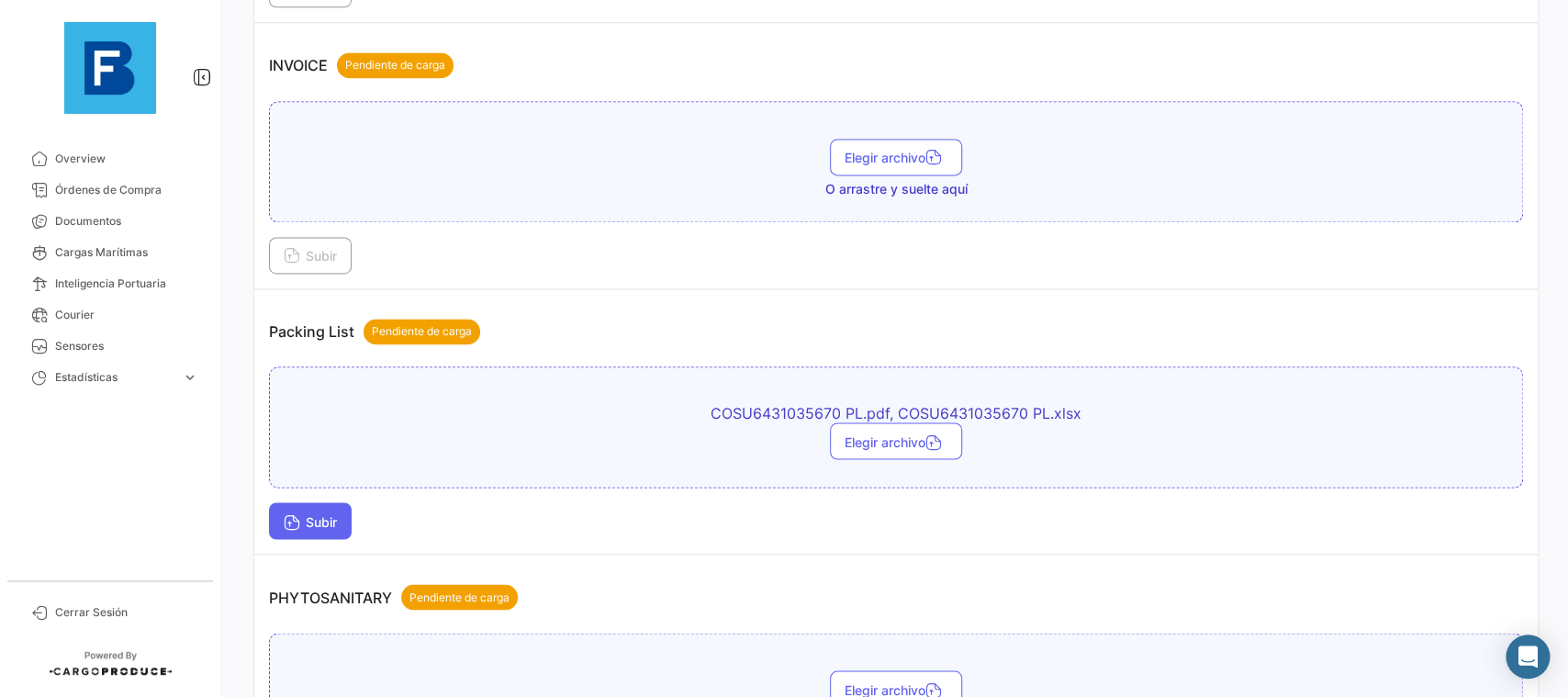
click at [322, 506] on button "Subir" at bounding box center [309, 521] width 82 height 37
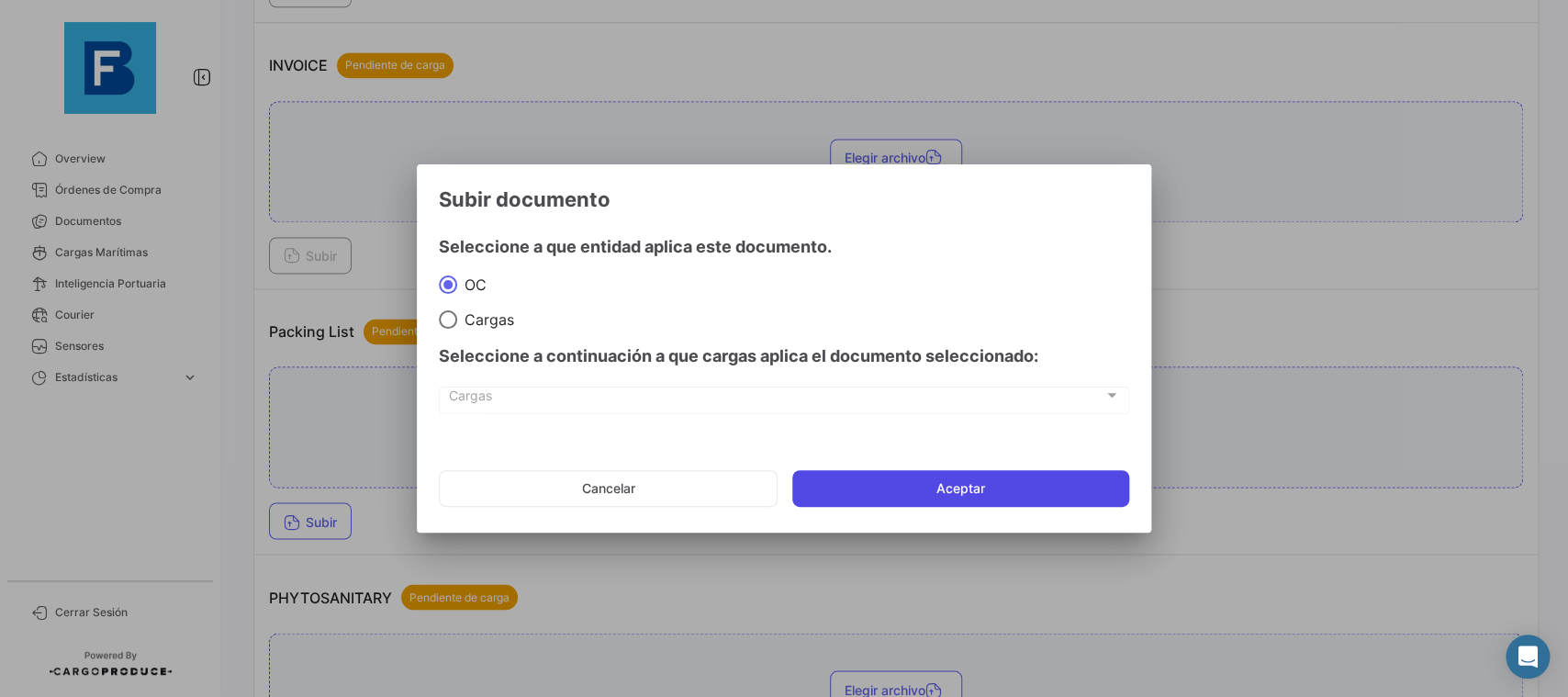
click at [977, 494] on button "Aceptar" at bounding box center [961, 489] width 337 height 37
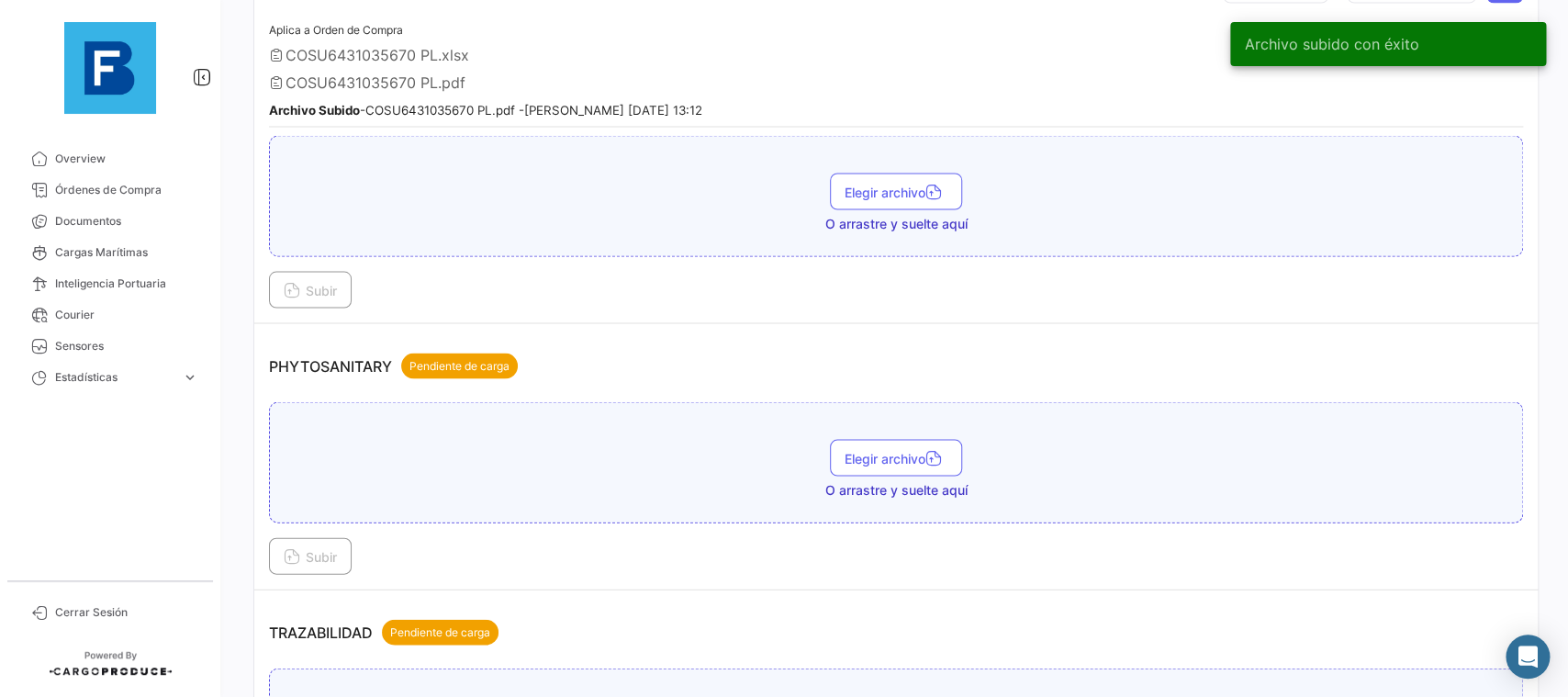
scroll to position [1548, 0]
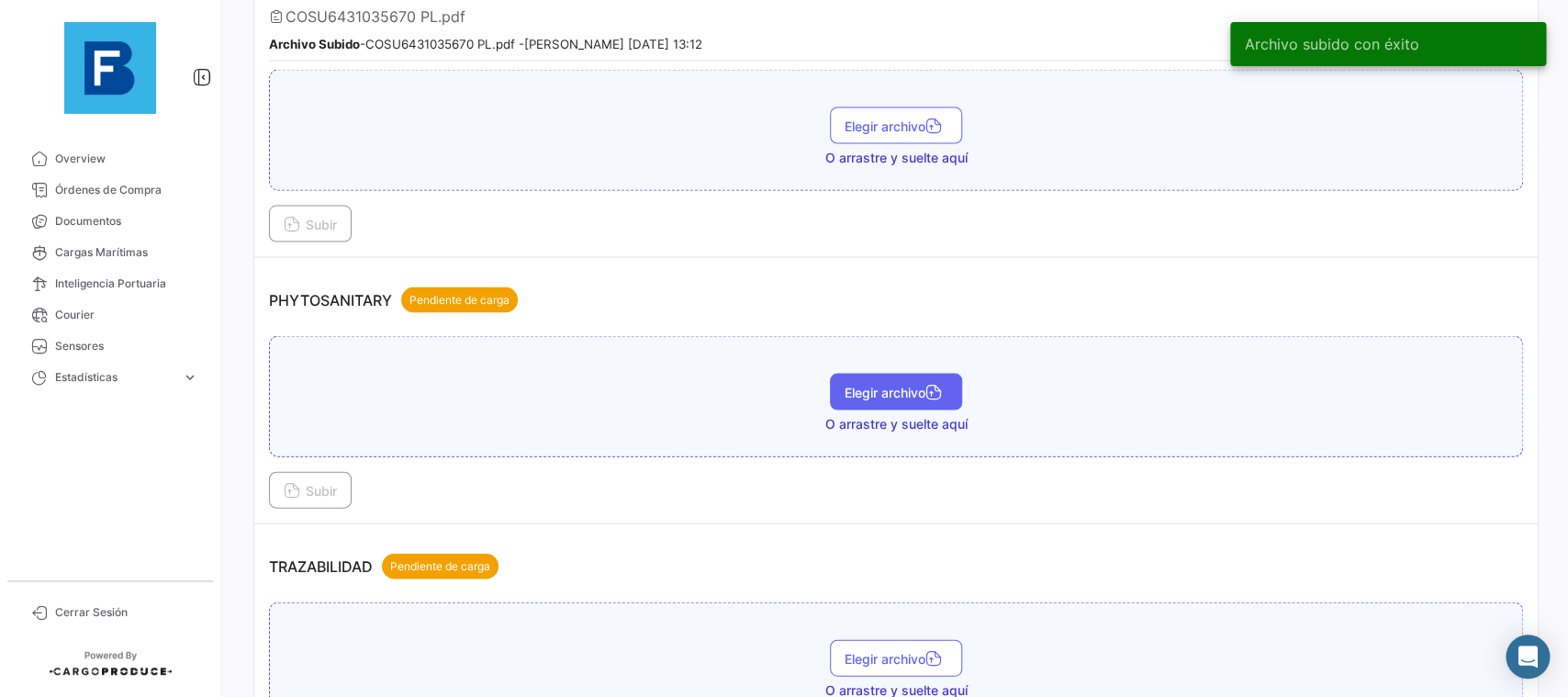
click at [905, 372] on button "Elegir archivo" at bounding box center [896, 391] width 132 height 37
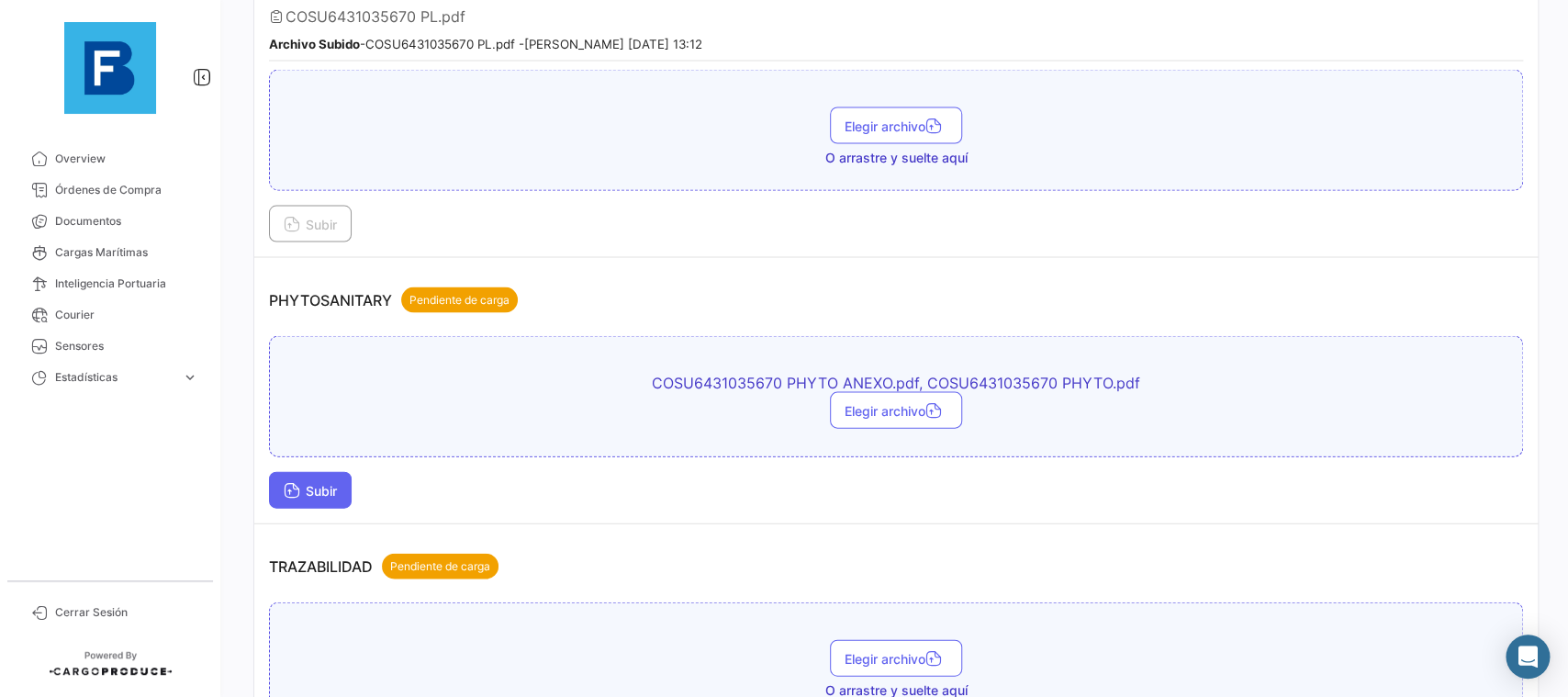
click at [325, 476] on button "Subir" at bounding box center [309, 490] width 82 height 37
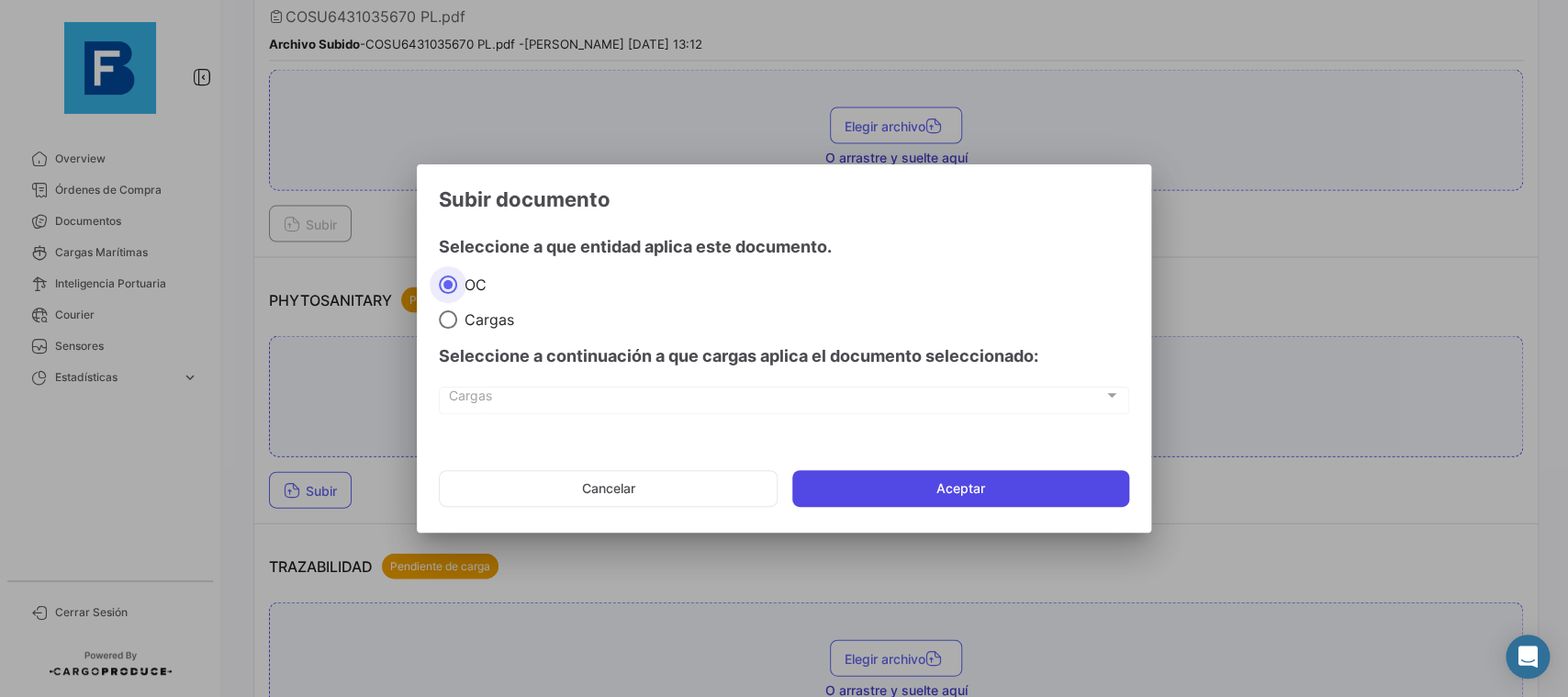
click at [891, 481] on button "Aceptar" at bounding box center [961, 489] width 337 height 37
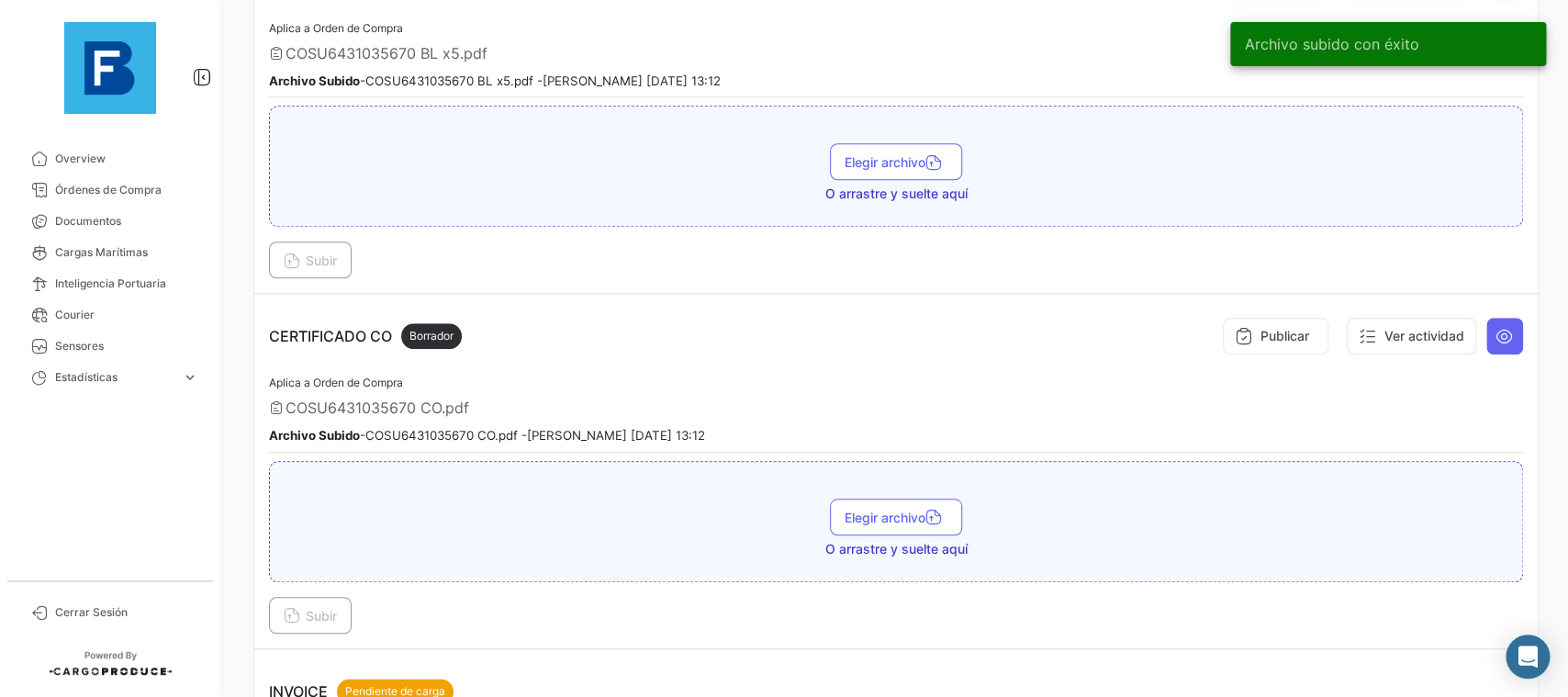
scroll to position [199, 0]
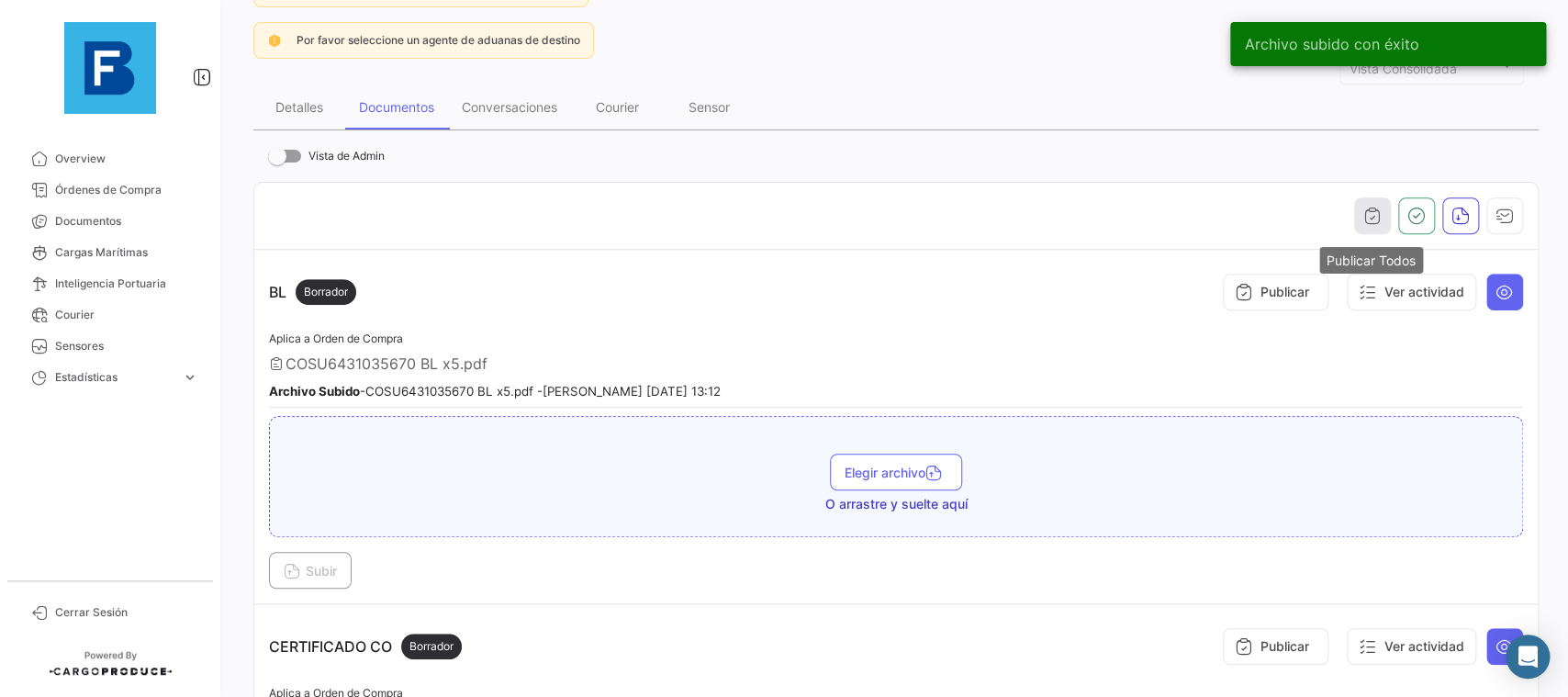
click at [1377, 203] on button "button" at bounding box center [1373, 216] width 37 height 37
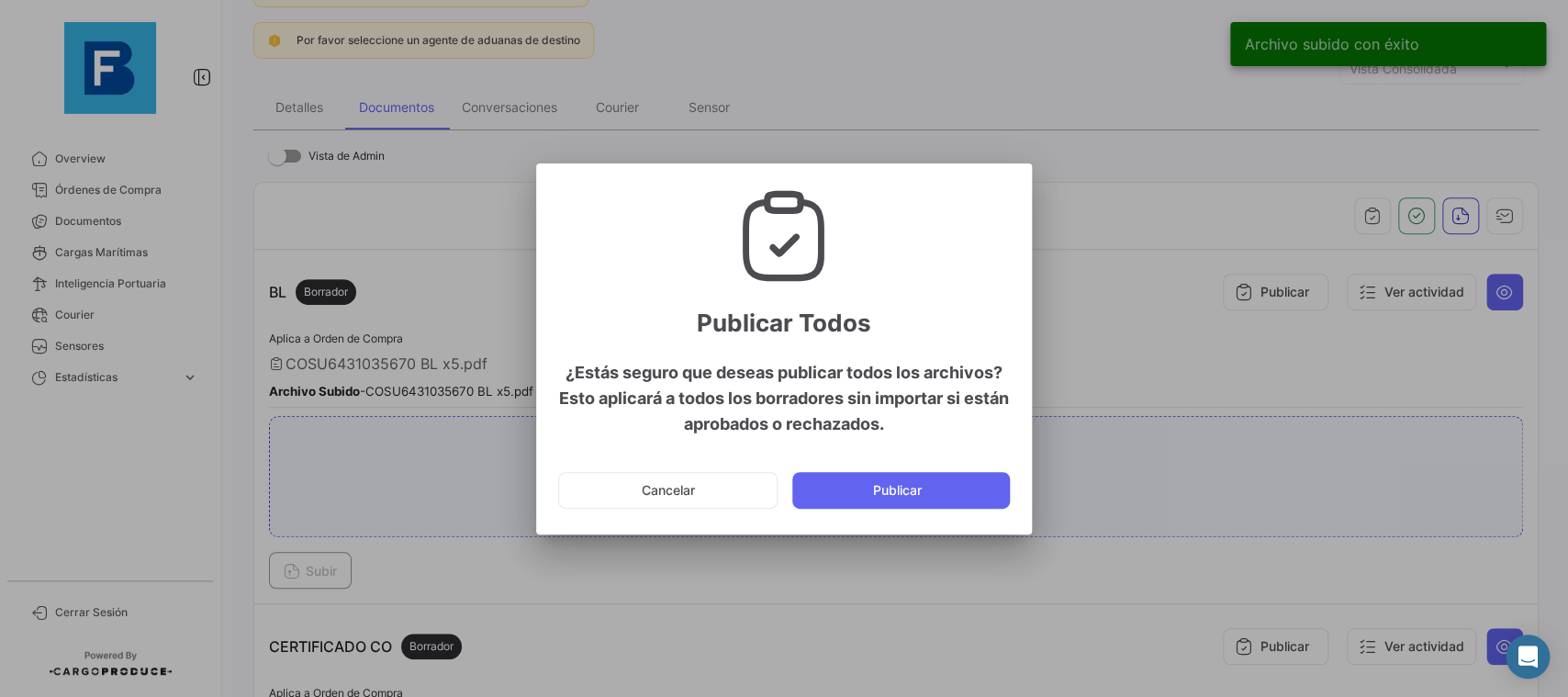
click at [886, 483] on button "Publicar" at bounding box center [901, 491] width 217 height 37
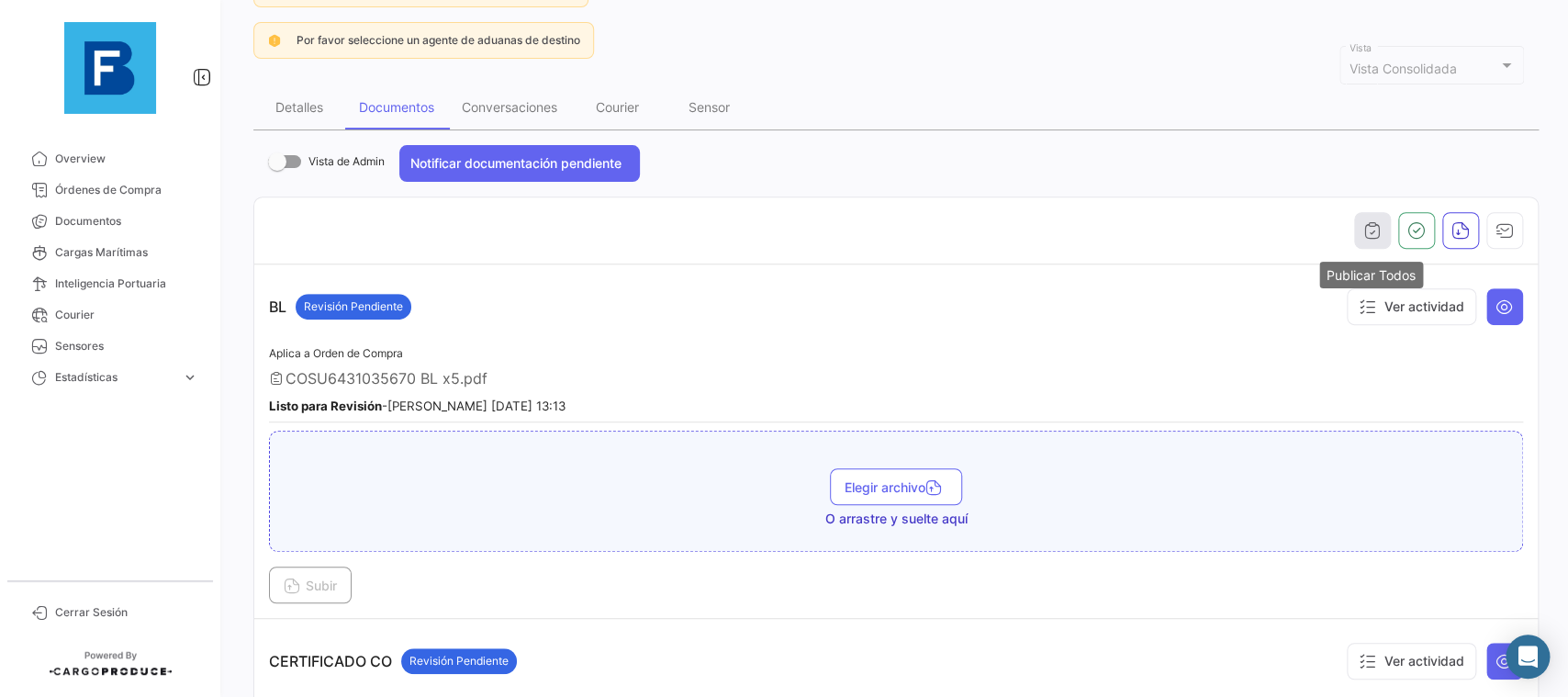
click at [1357, 231] on button "button" at bounding box center [1373, 231] width 37 height 37
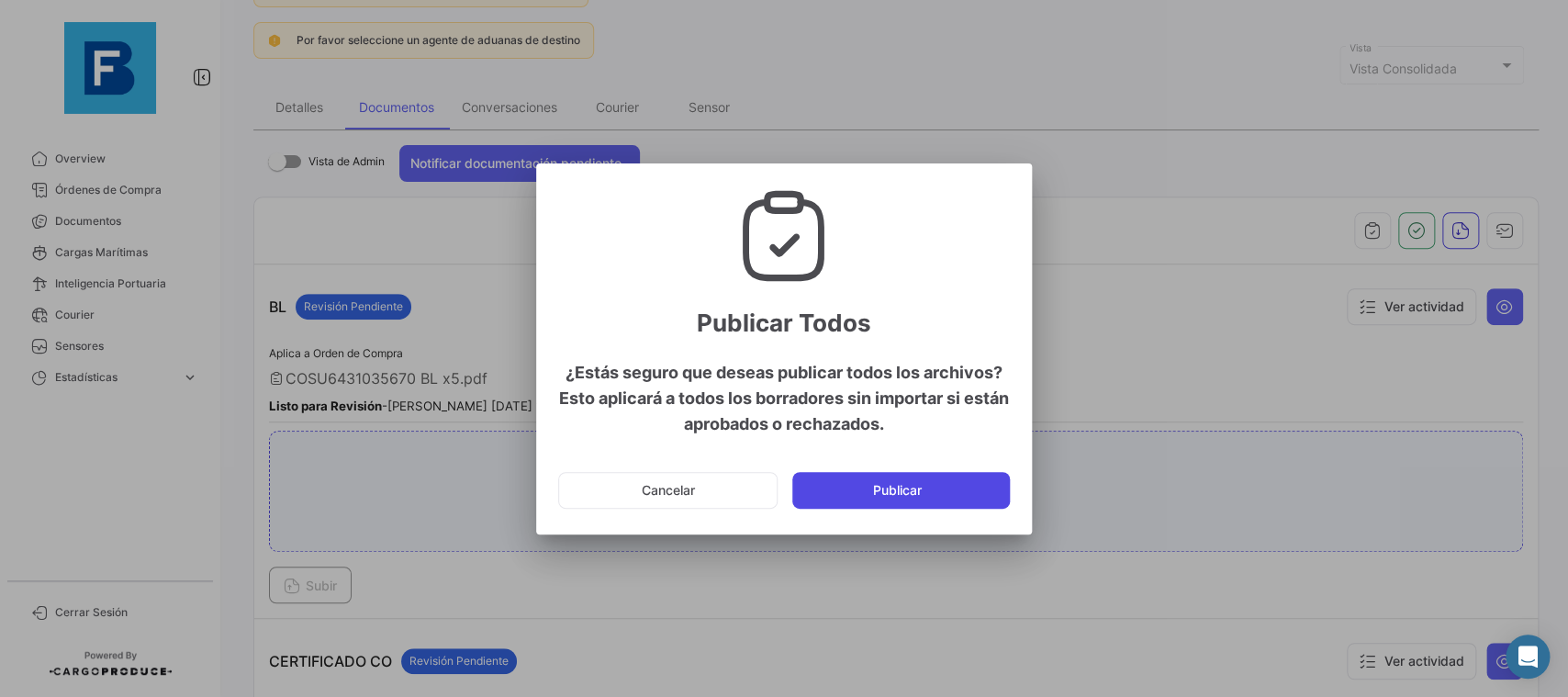
click at [942, 504] on button "Publicar" at bounding box center [901, 491] width 217 height 37
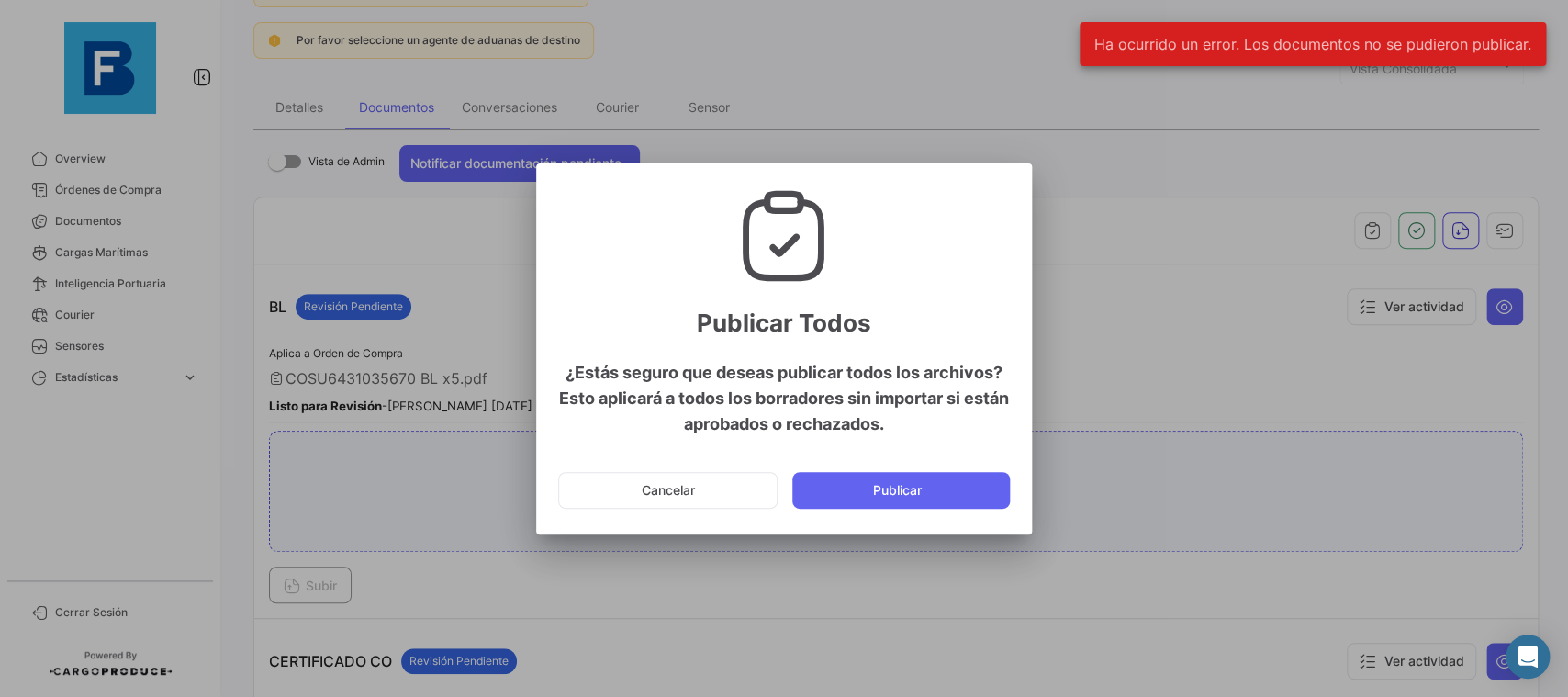
click at [1256, 318] on div at bounding box center [784, 348] width 1568 height 697
click at [735, 473] on button "Cancelar" at bounding box center [668, 491] width 219 height 37
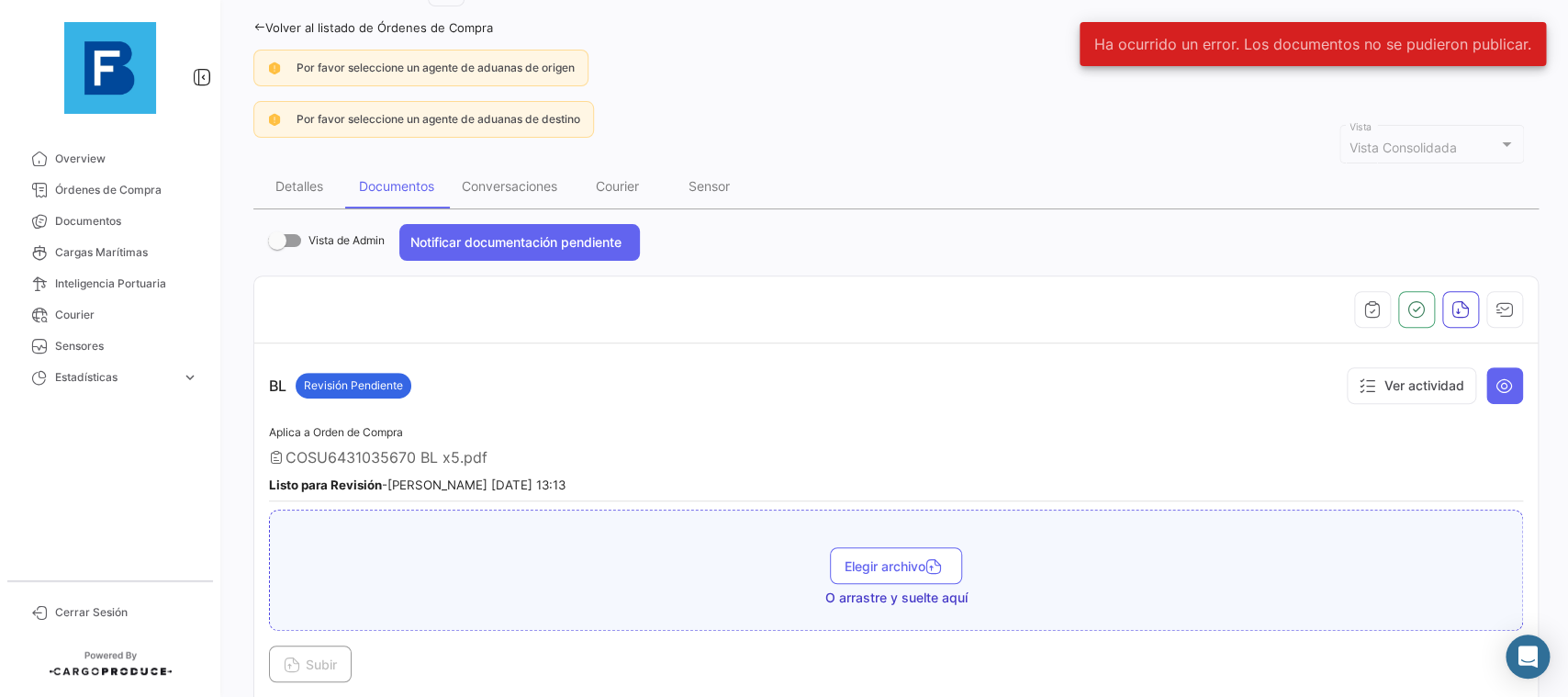
scroll to position [206, 0]
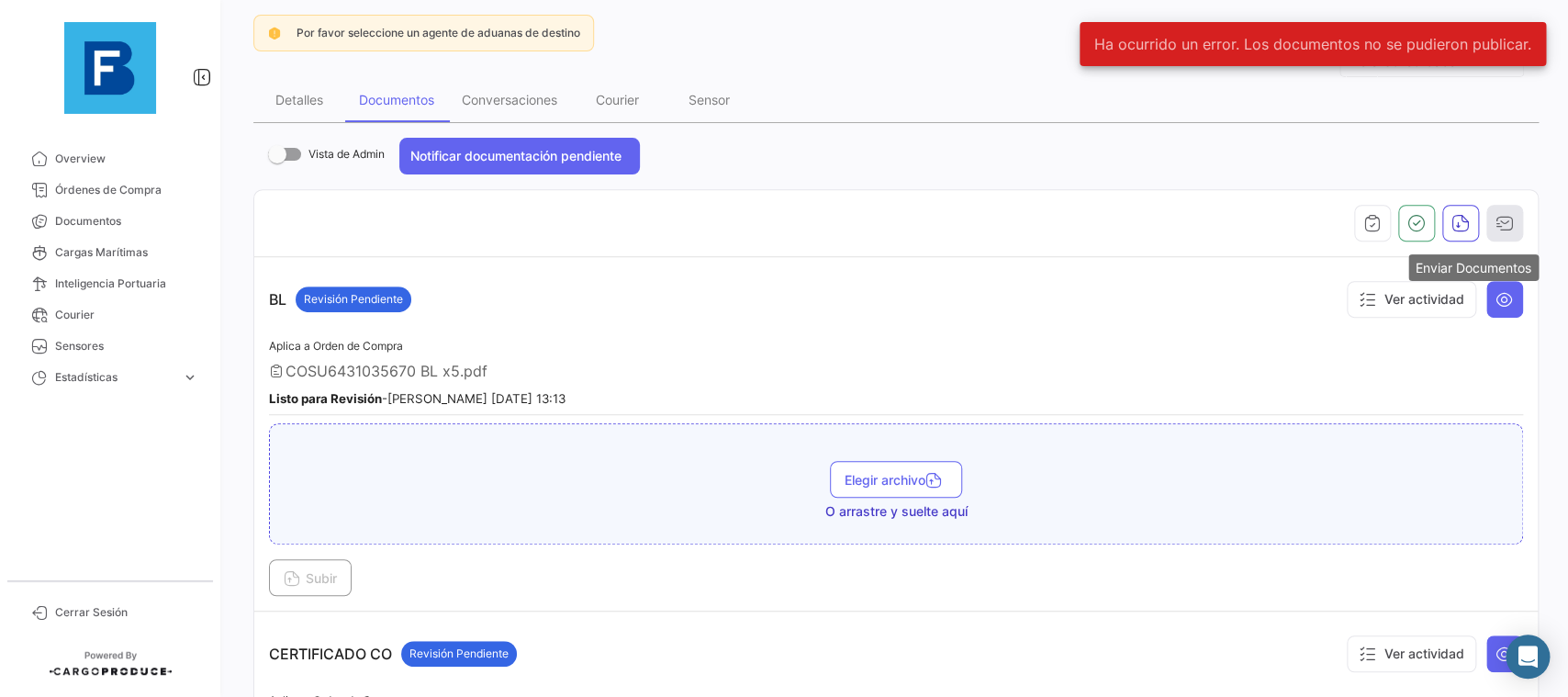
click at [1511, 206] on button "button" at bounding box center [1505, 223] width 37 height 37
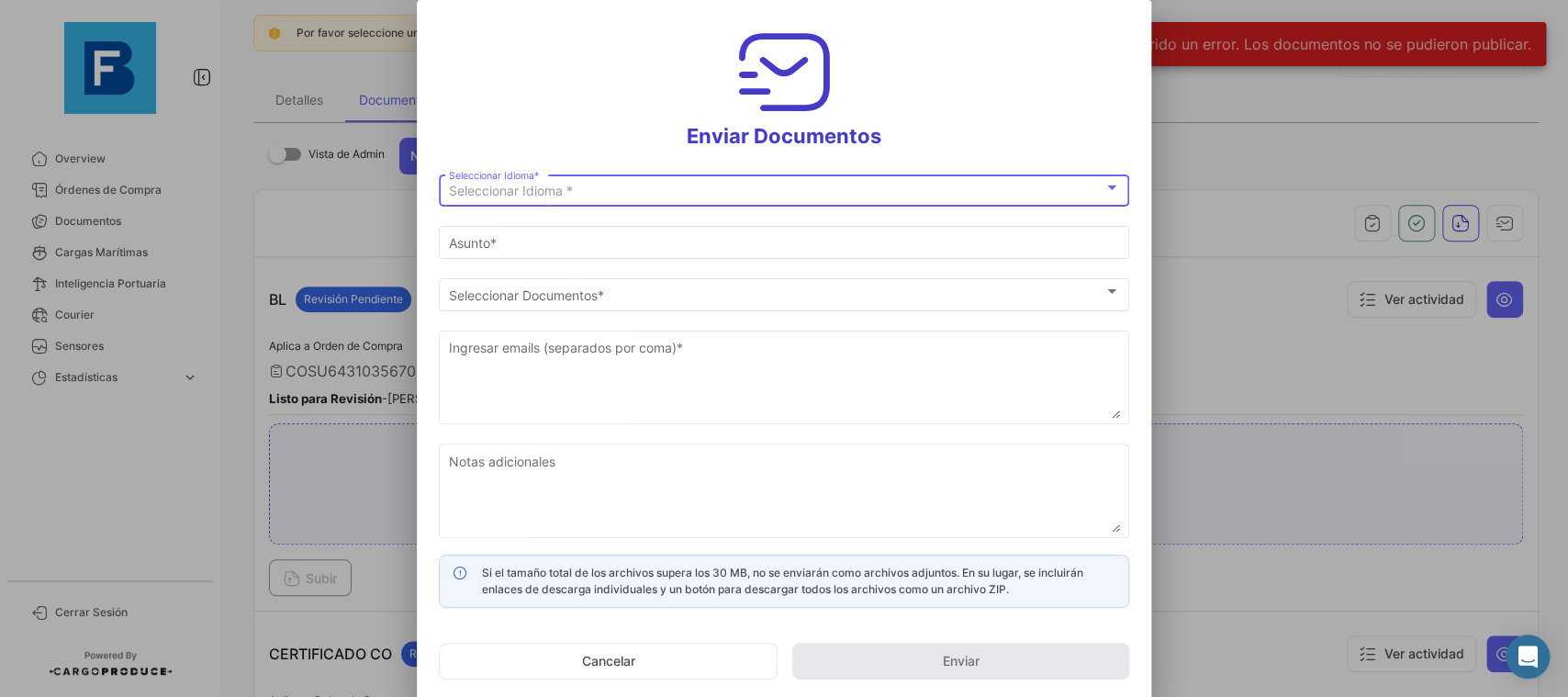
click at [936, 194] on div "Seleccionar Idioma *" at bounding box center [776, 191] width 655 height 16
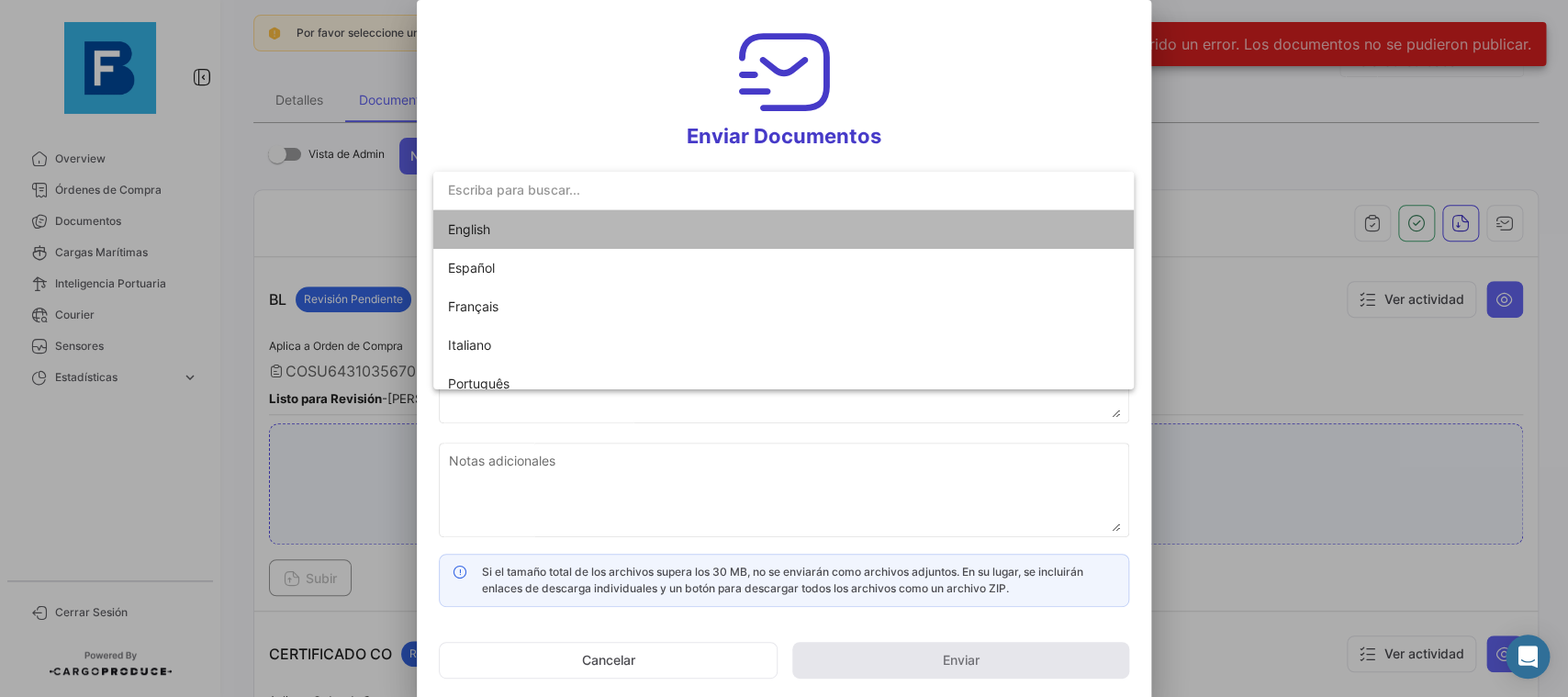
click at [834, 223] on mat-option "English" at bounding box center [784, 230] width 700 height 39
type input "[PERSON_NAME] has shared the documents of PO # 6431035670 with you"
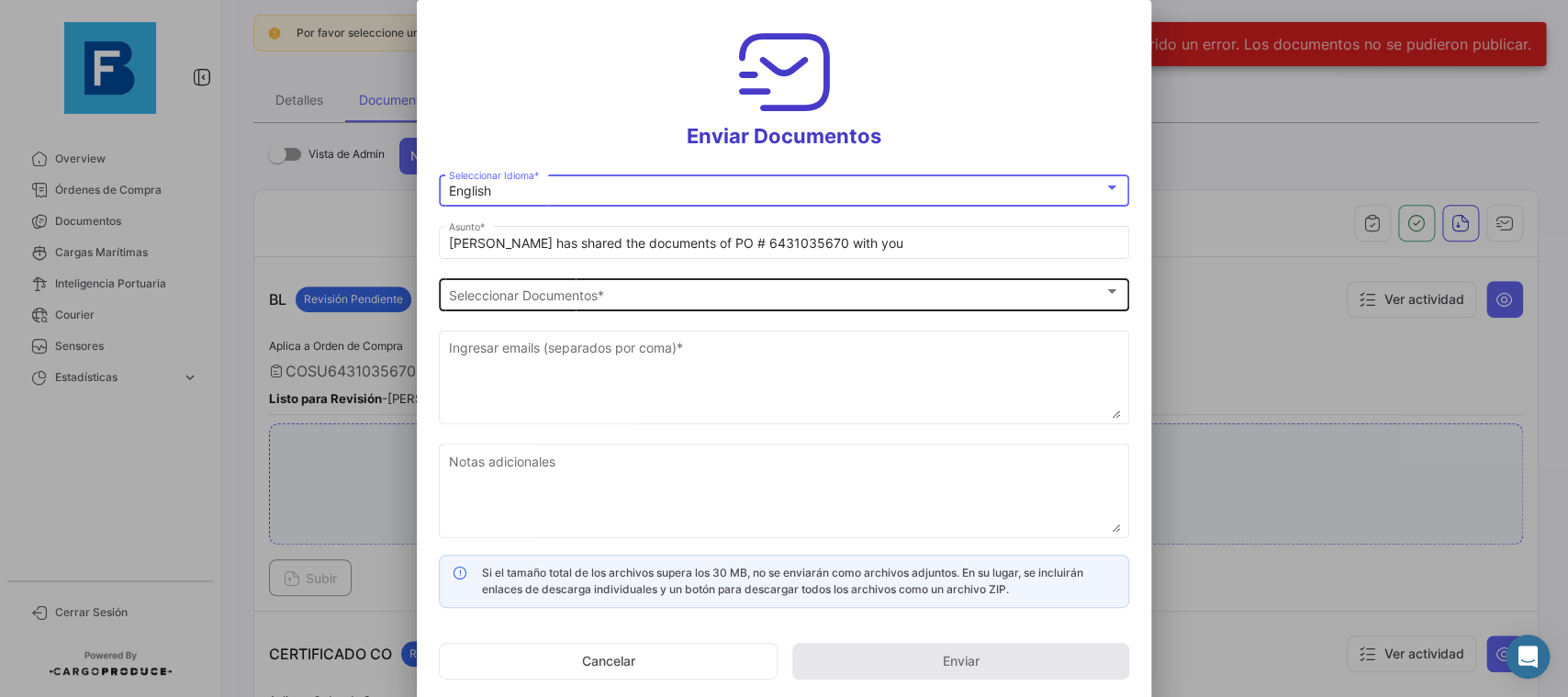
click at [811, 301] on div "Seleccionar Documentos" at bounding box center [776, 295] width 655 height 16
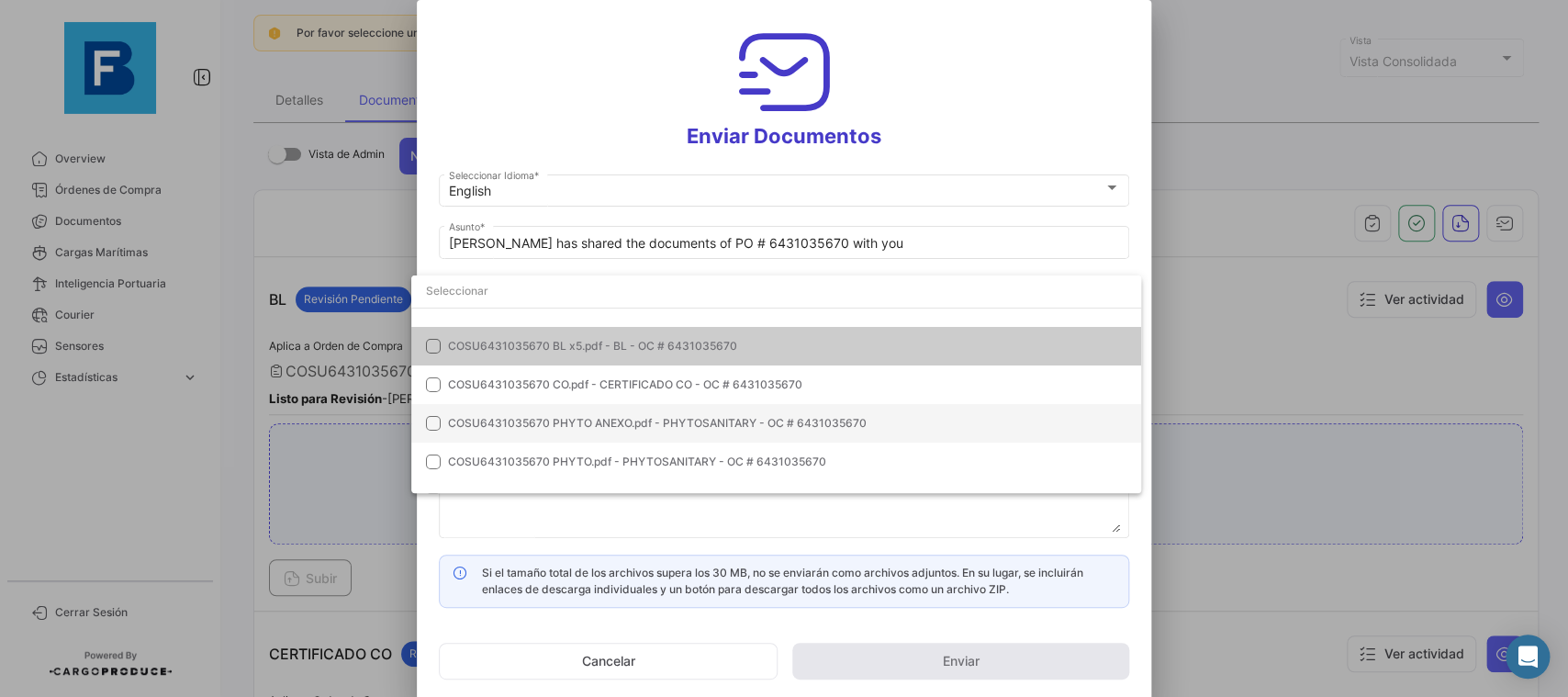
scroll to position [0, 0]
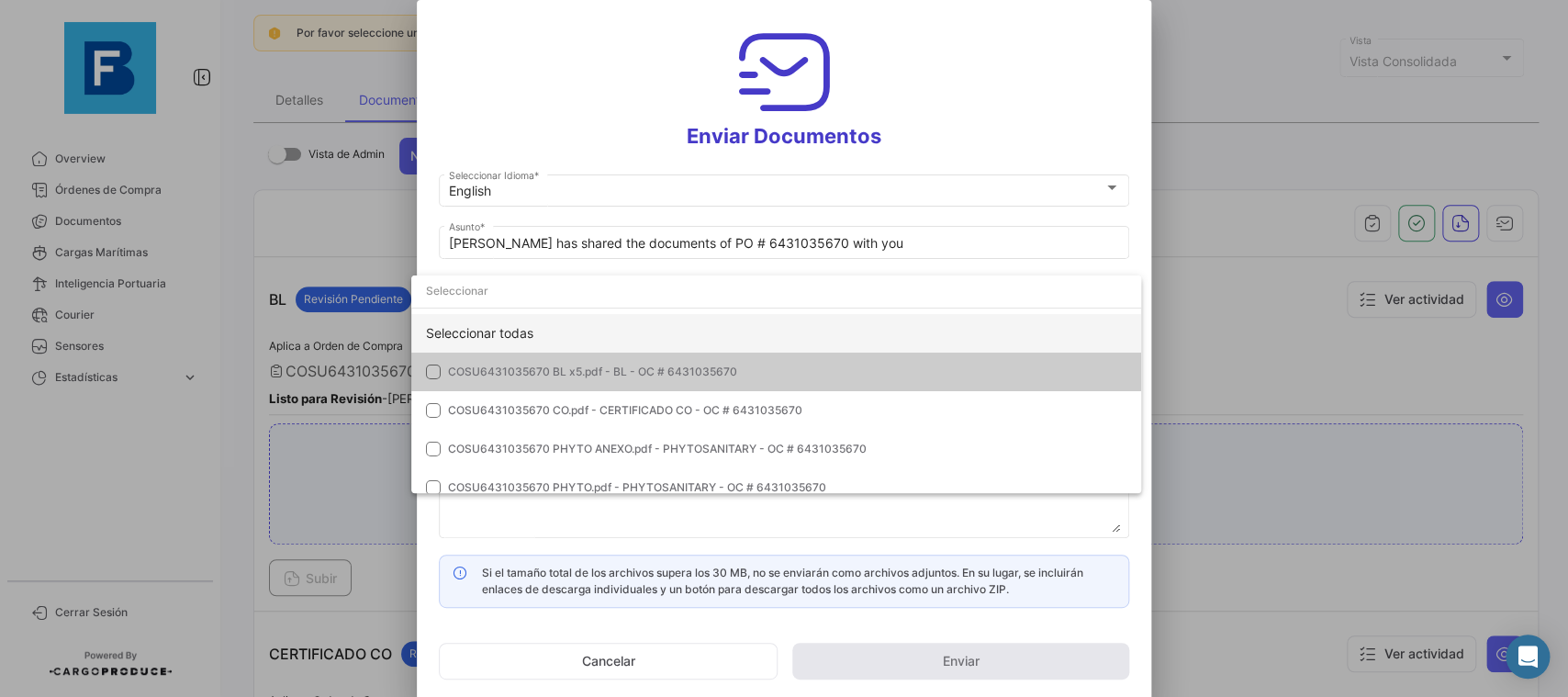
click at [948, 337] on div "Seleccionar todas" at bounding box center [776, 333] width 730 height 39
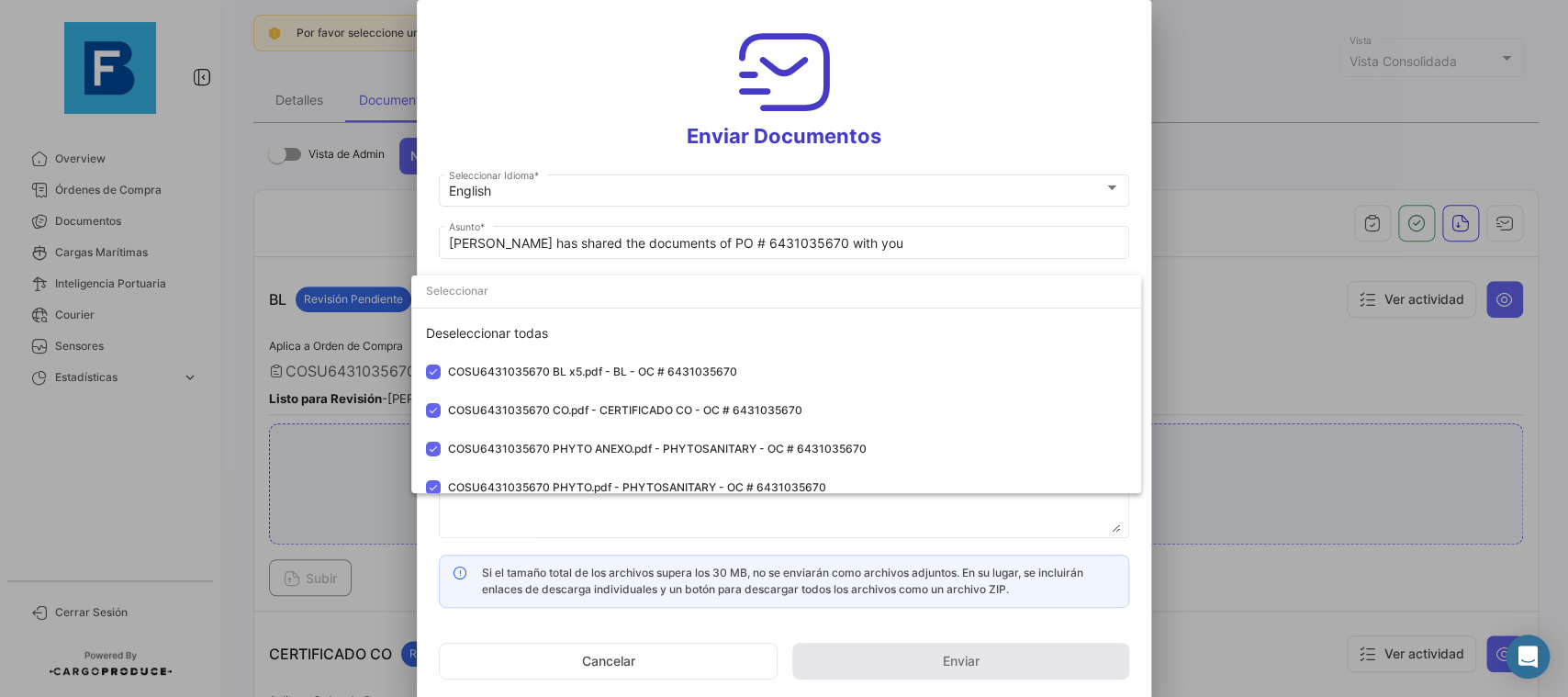
click at [1150, 239] on div at bounding box center [784, 348] width 1568 height 697
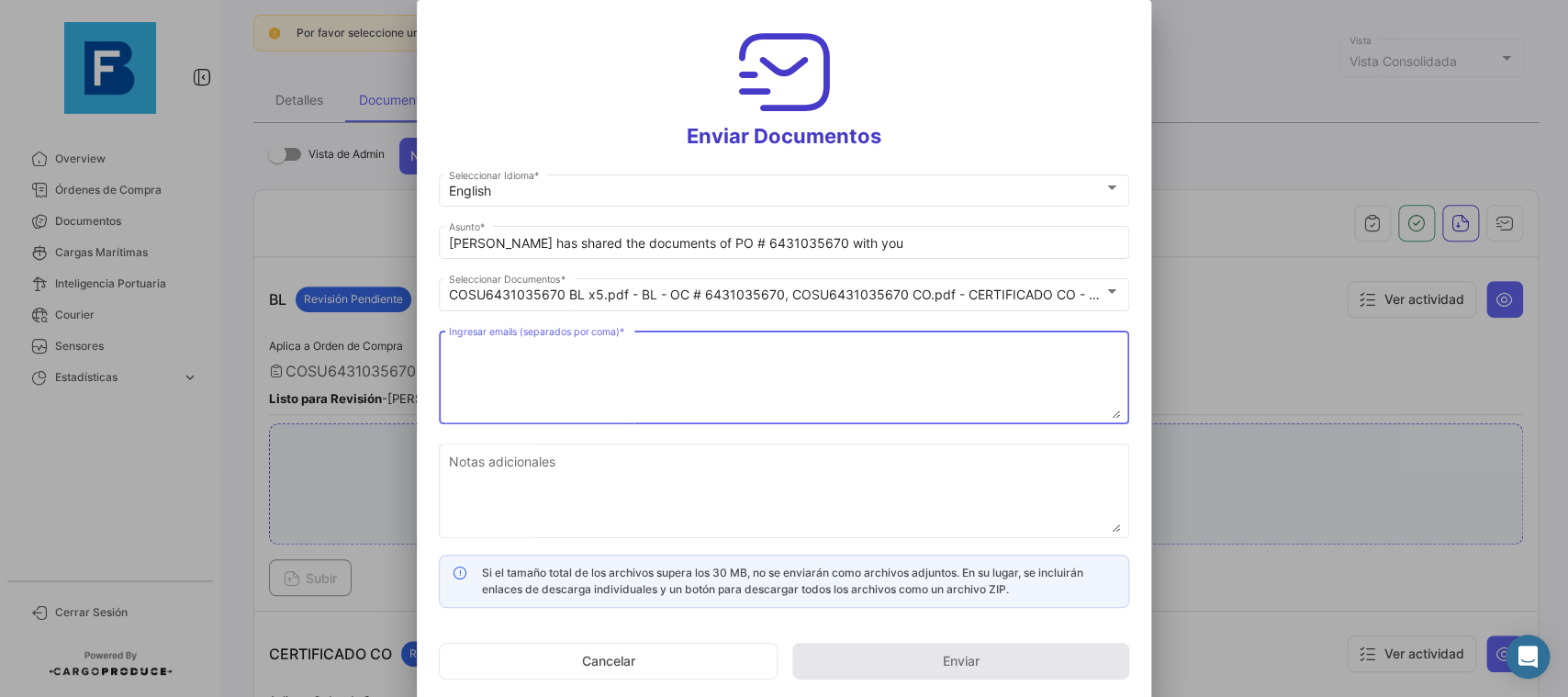
click at [713, 406] on textarea "Ingresar emails (separados por coma) *" at bounding box center [784, 377] width 671 height 80
paste textarea "[PERSON_NAME][EMAIL_ADDRESS][DOMAIN_NAME],[DOMAIN_NAME][EMAIL_ADDRESS][DOMAIN_N…"
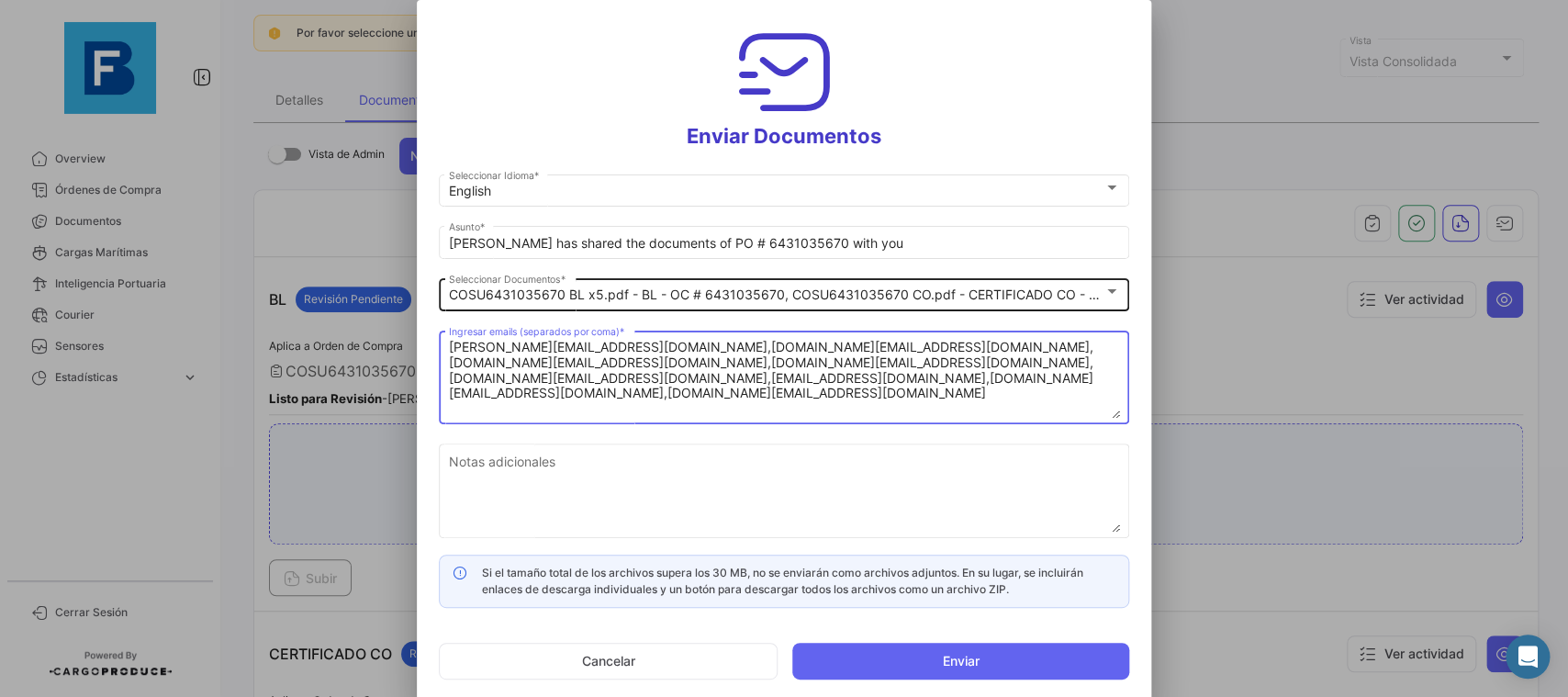
type textarea "[PERSON_NAME][EMAIL_ADDRESS][DOMAIN_NAME],[DOMAIN_NAME][EMAIL_ADDRESS][DOMAIN_N…"
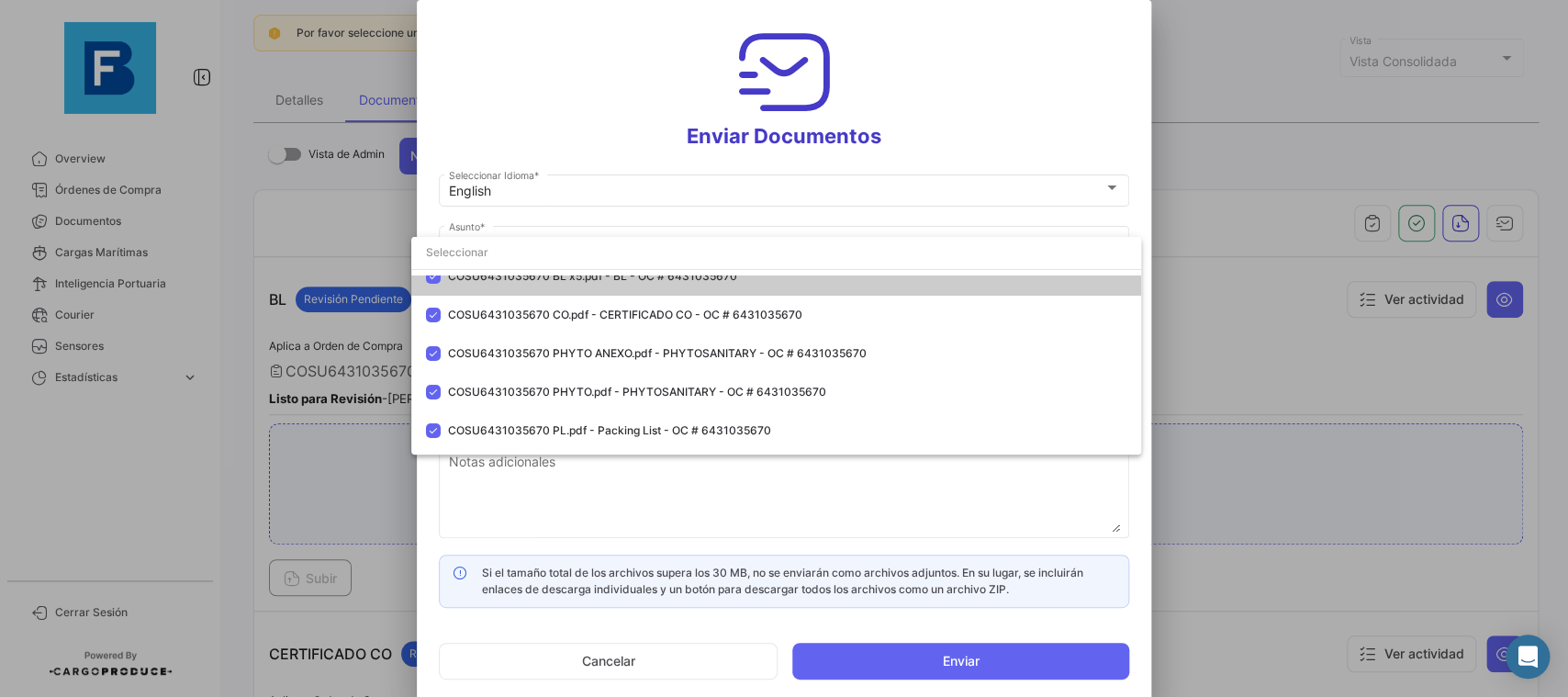
scroll to position [90, 0]
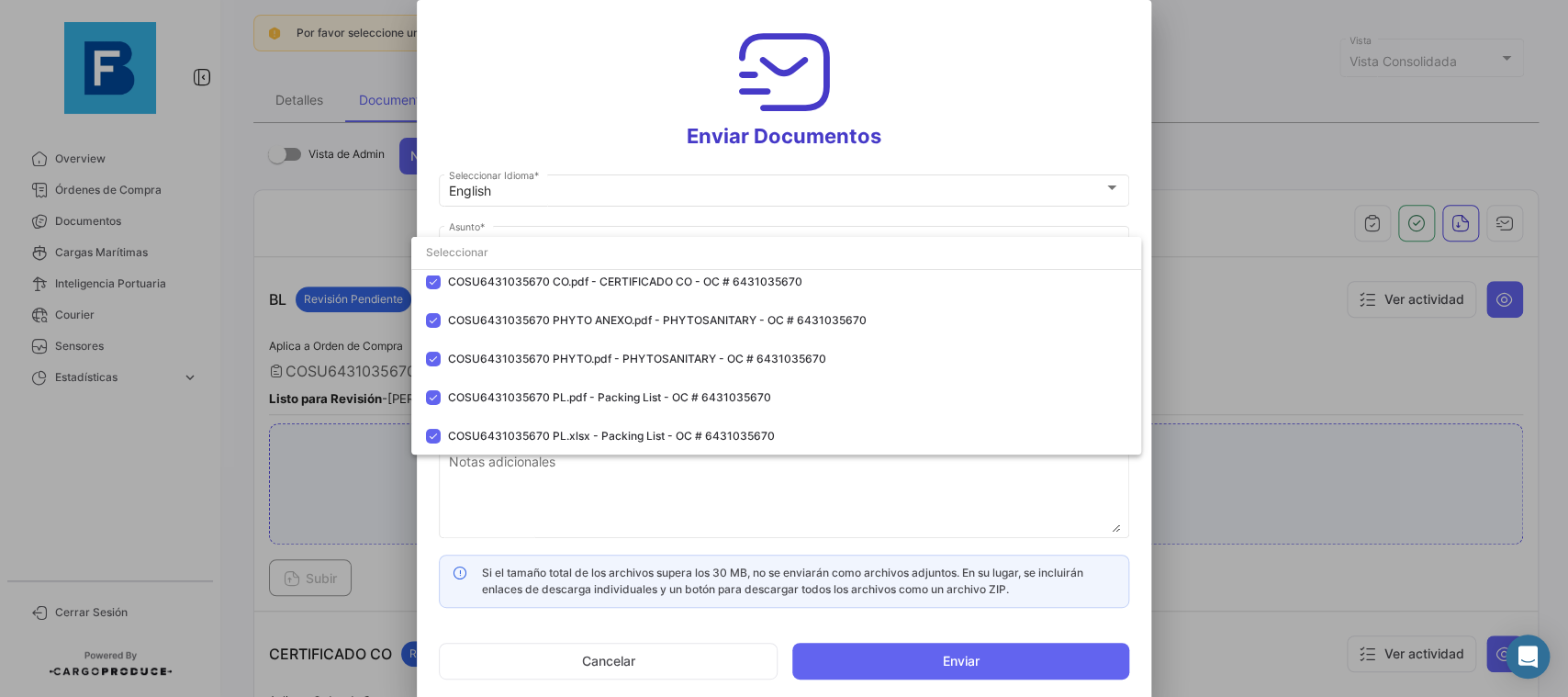
click at [1139, 174] on div at bounding box center [784, 348] width 1568 height 697
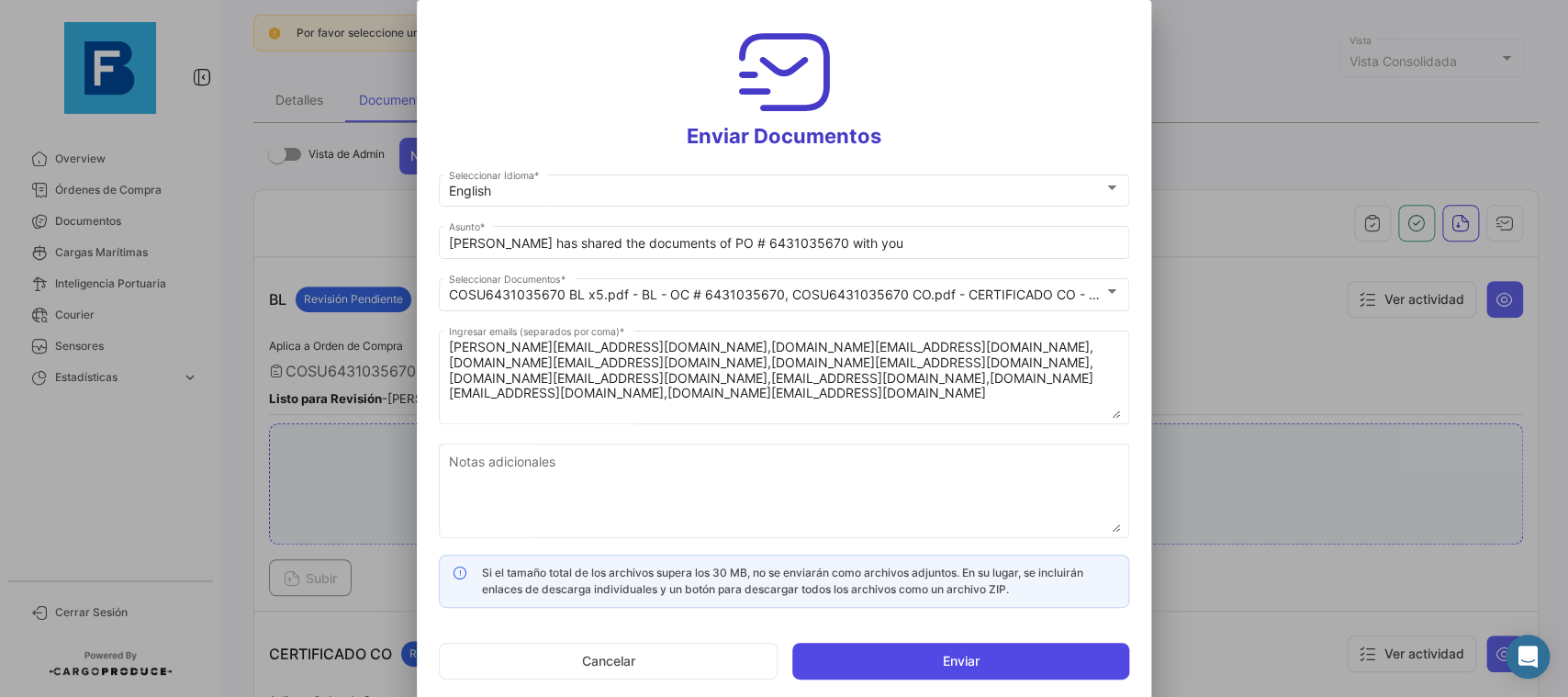
click at [959, 668] on button "Enviar" at bounding box center [961, 661] width 337 height 37
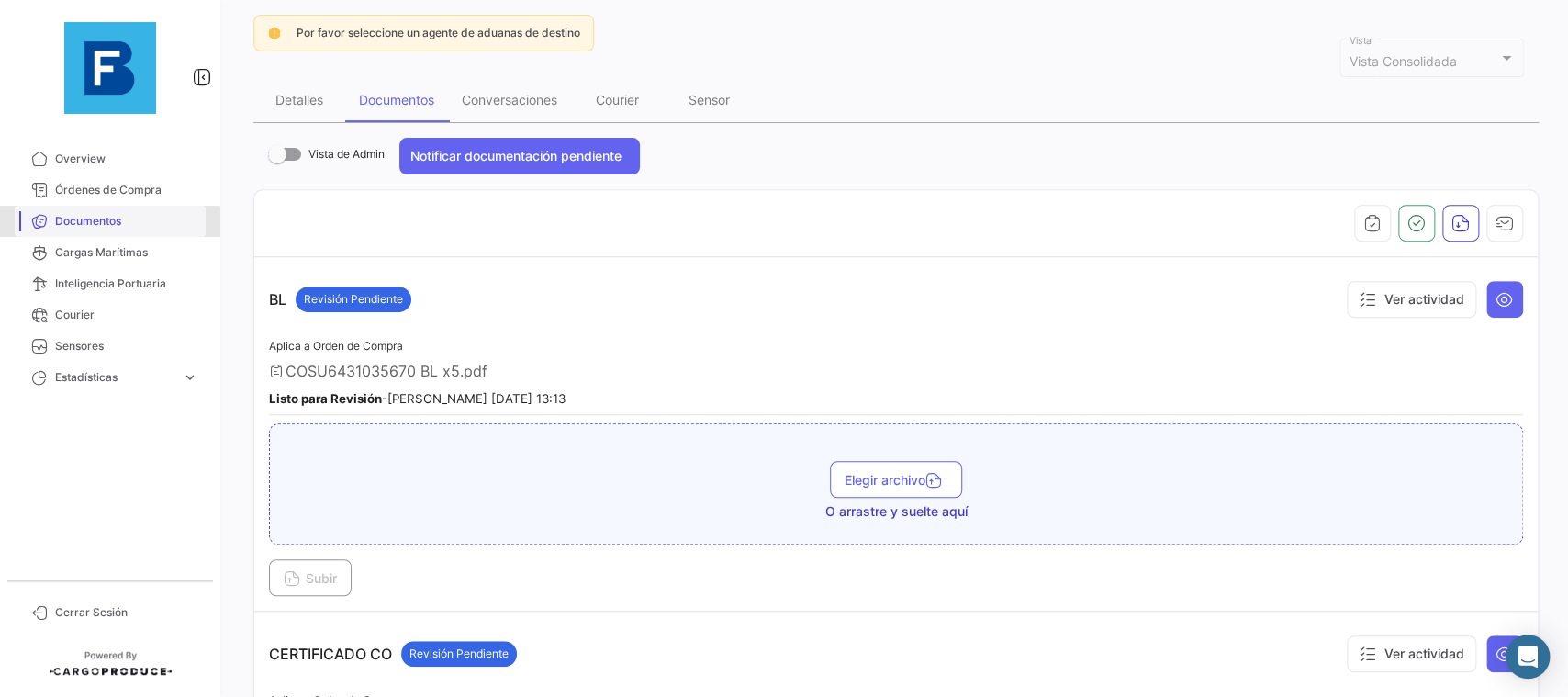
click at [101, 229] on span "Documentos" at bounding box center [127, 221] width 144 height 16
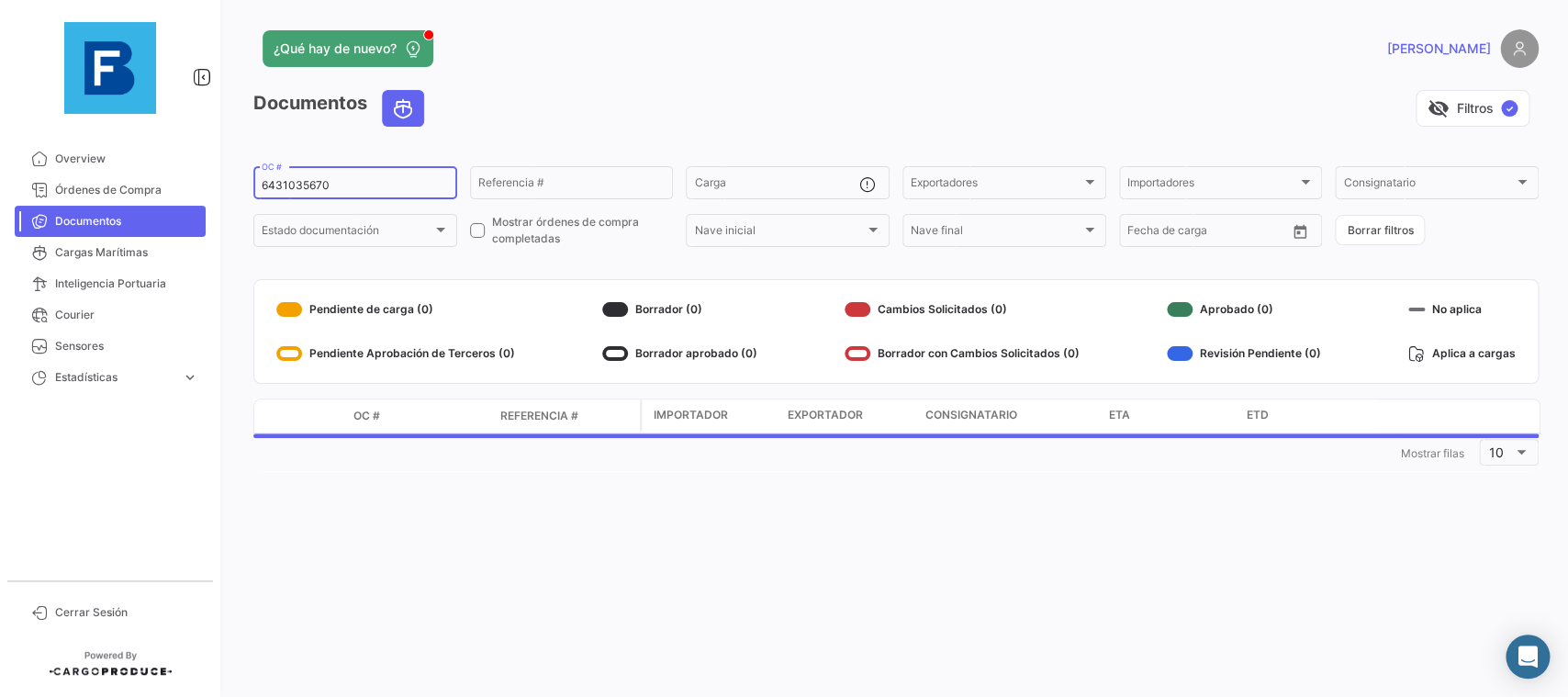
drag, startPoint x: 363, startPoint y: 181, endPoint x: 234, endPoint y: 183, distance: 129.0
click at [262, 183] on input "6431035670" at bounding box center [355, 185] width 187 height 13
paste input "18858411"
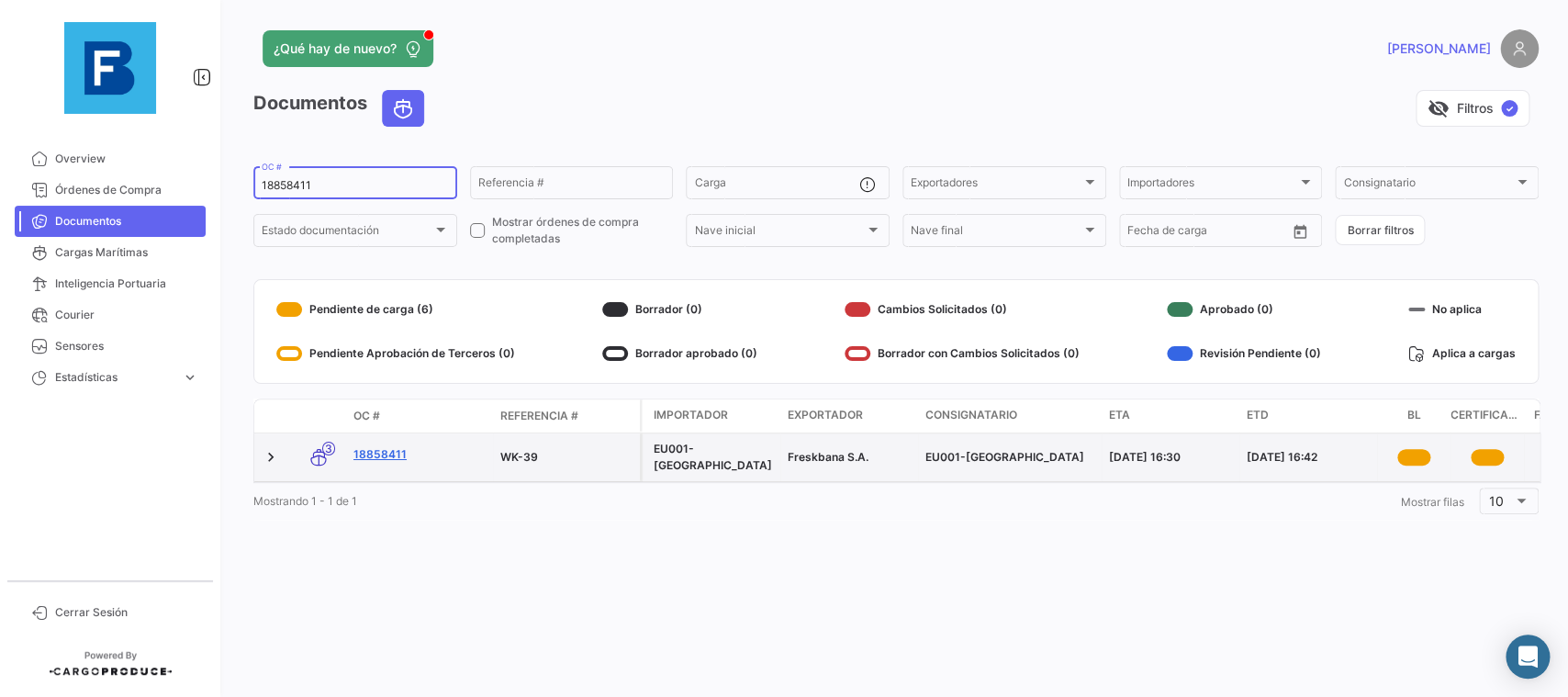
type input "18858411"
click at [387, 454] on link "18858411" at bounding box center [420, 454] width 132 height 16
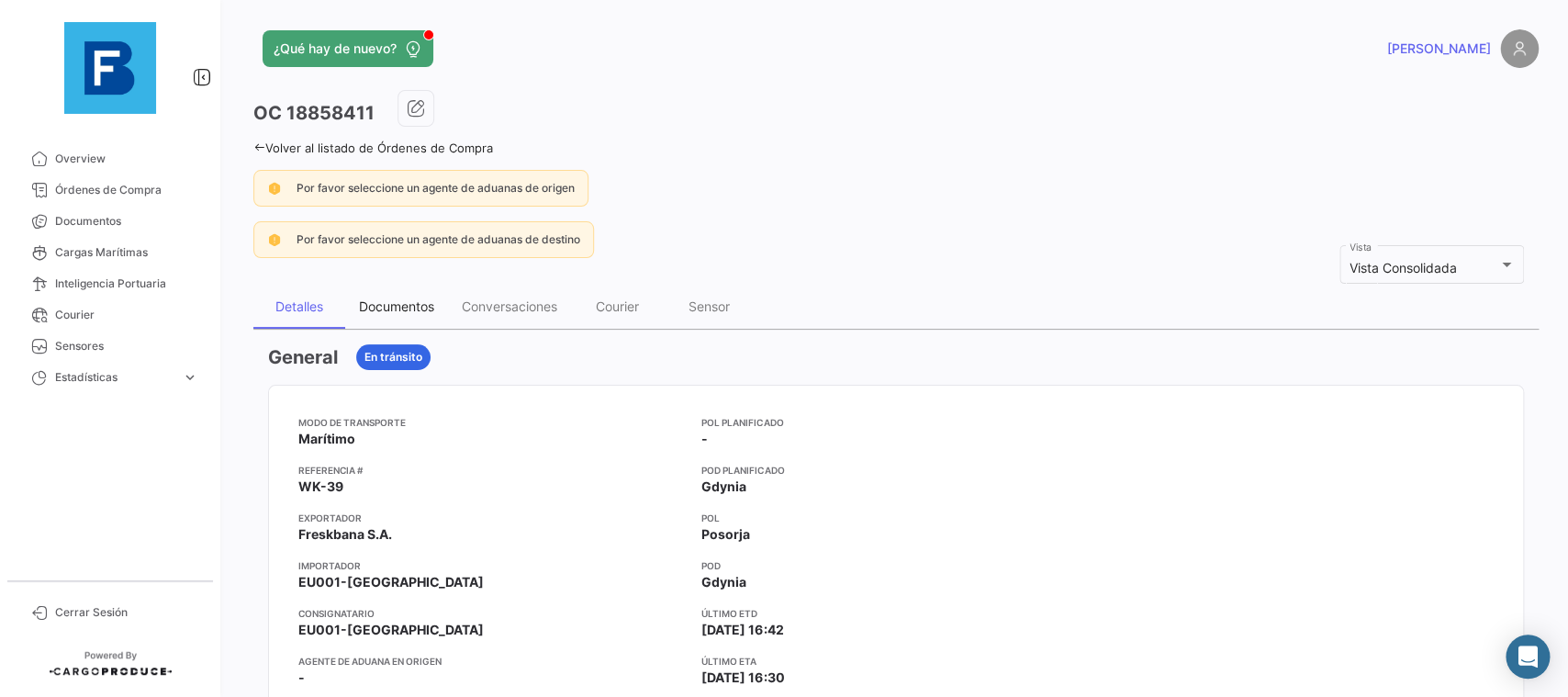
click at [395, 318] on div "Documentos" at bounding box center [397, 306] width 103 height 44
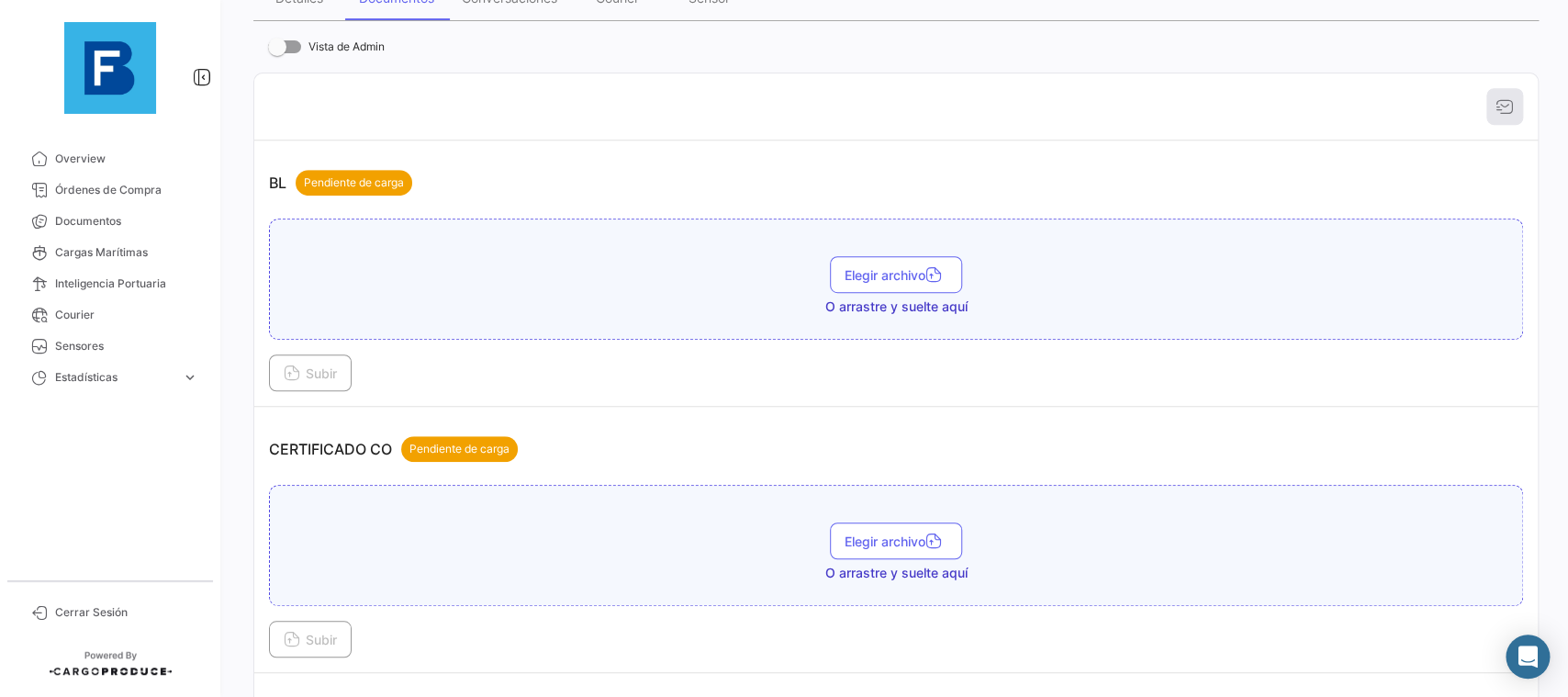
scroll to position [309, 0]
click at [898, 285] on button "Elegir archivo" at bounding box center [896, 273] width 132 height 37
click at [318, 380] on span "Subir" at bounding box center [310, 372] width 53 height 16
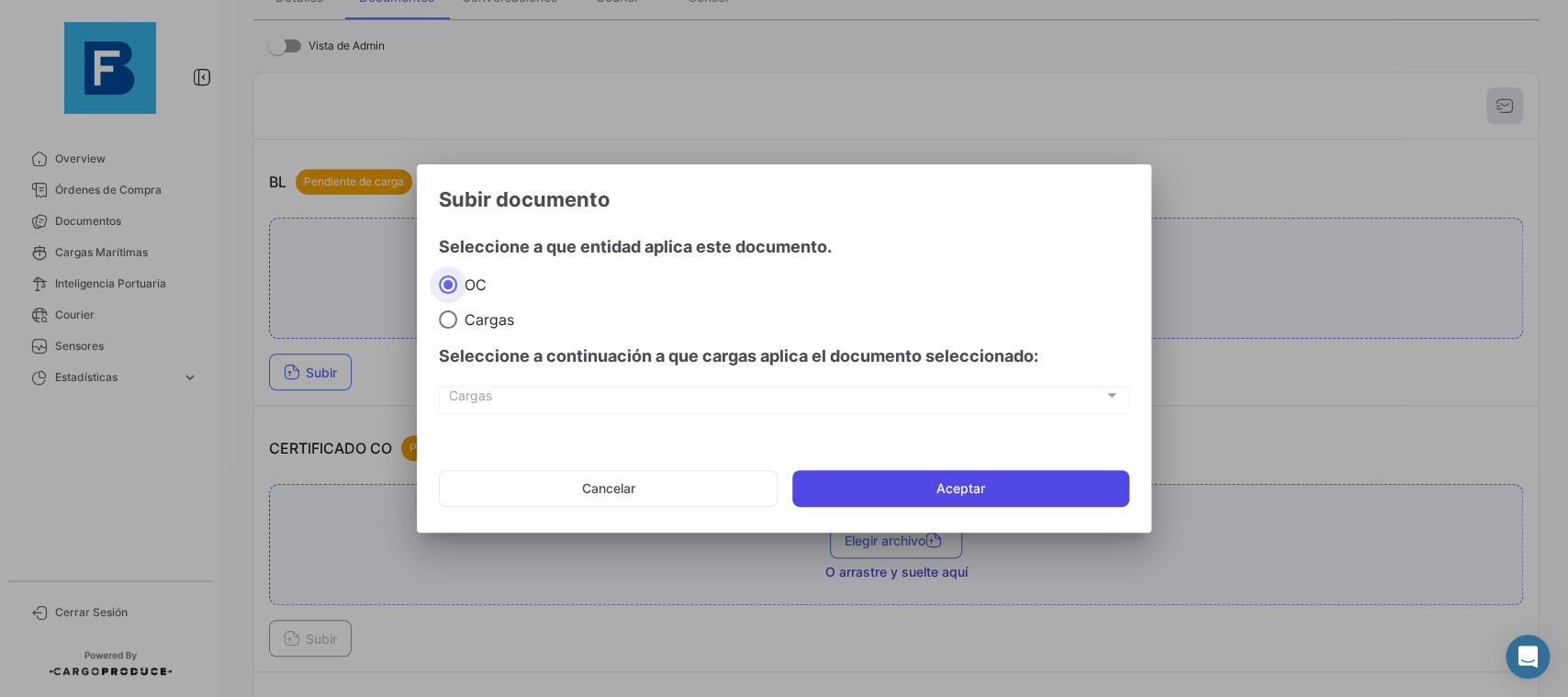
click at [877, 482] on button "Aceptar" at bounding box center [961, 489] width 337 height 37
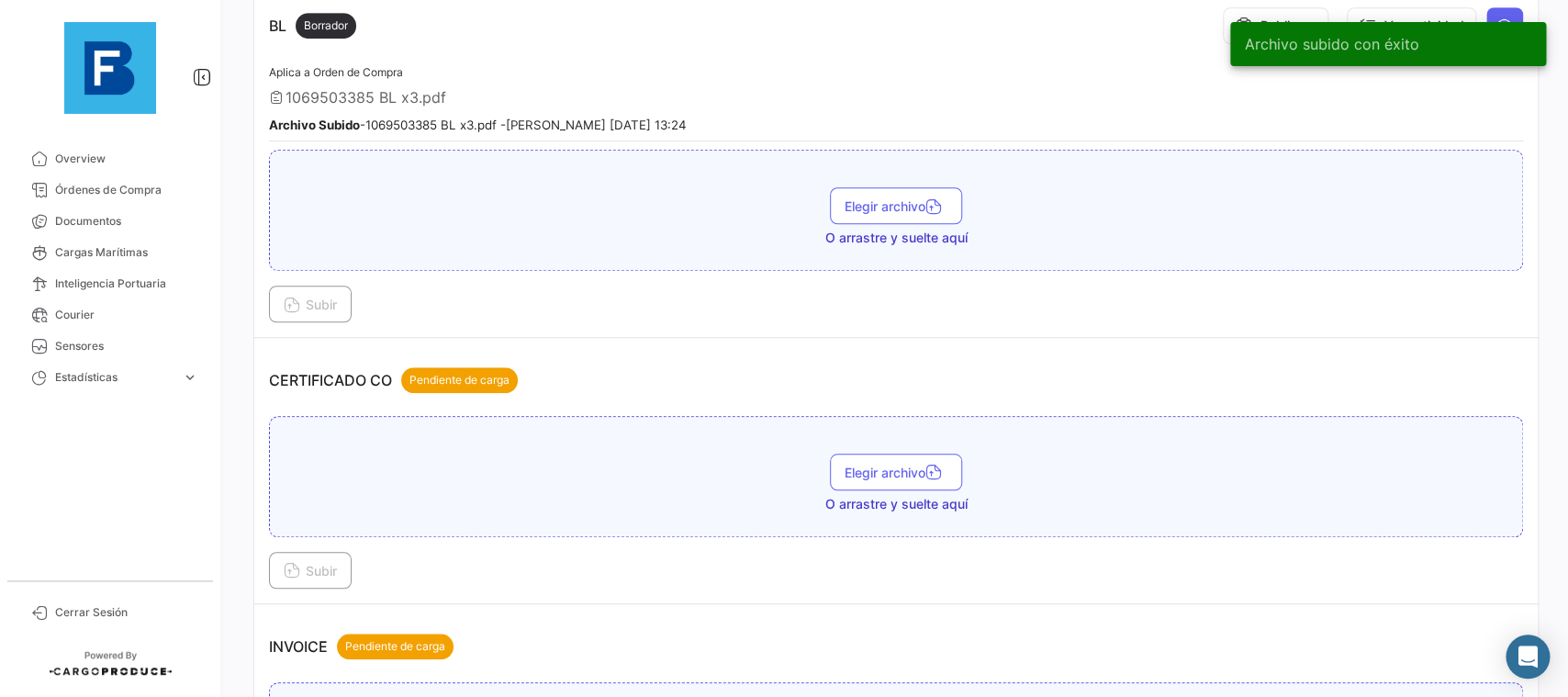
scroll to position [516, 0]
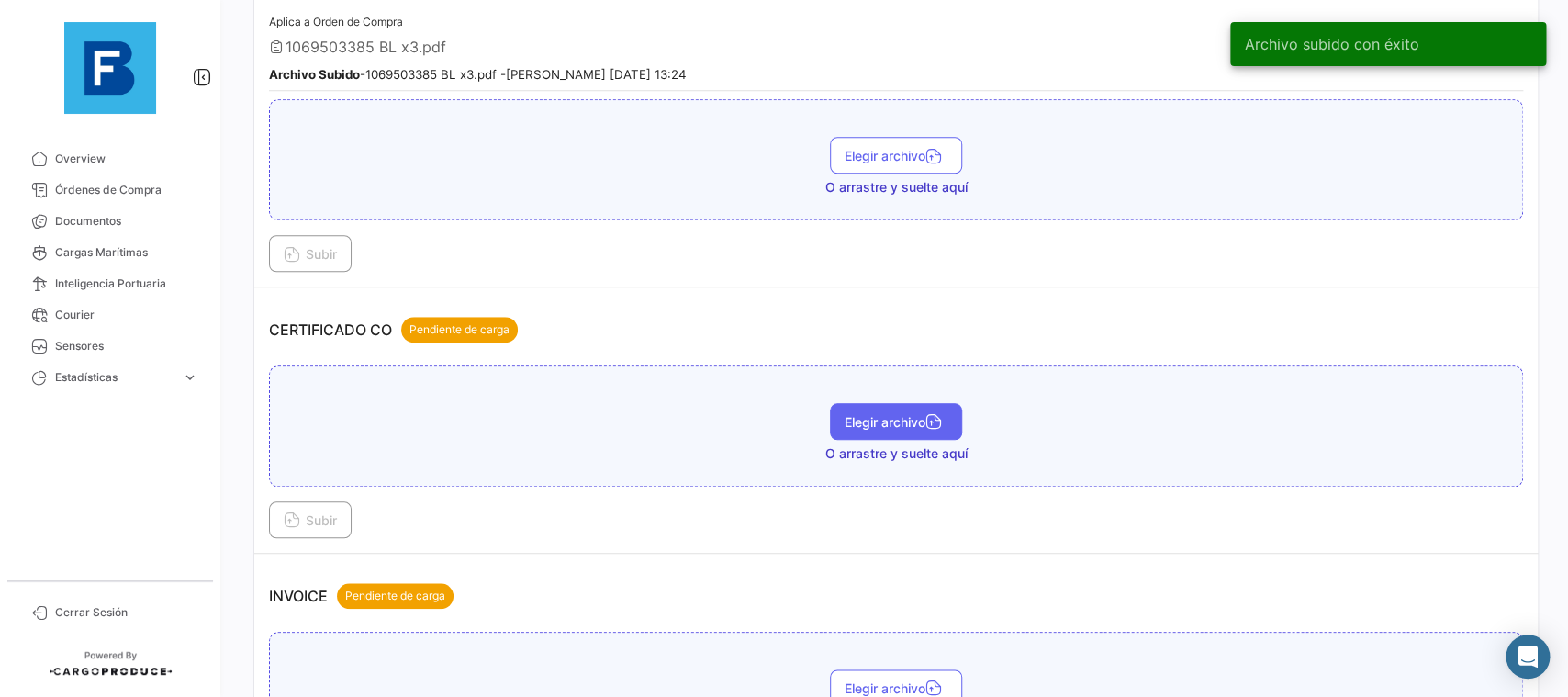
click at [908, 414] on span "Elegir archivo" at bounding box center [896, 422] width 103 height 16
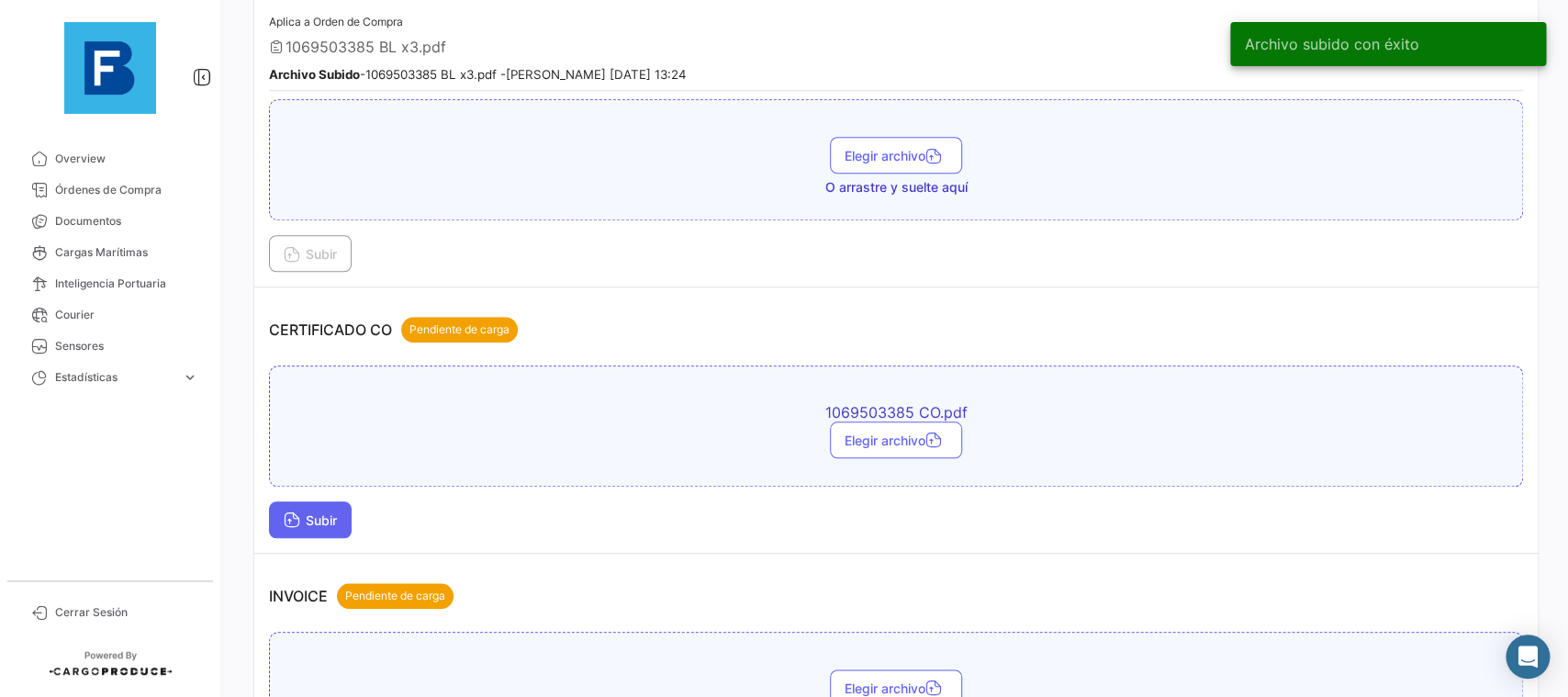
click at [322, 518] on span "Subir" at bounding box center [310, 520] width 53 height 16
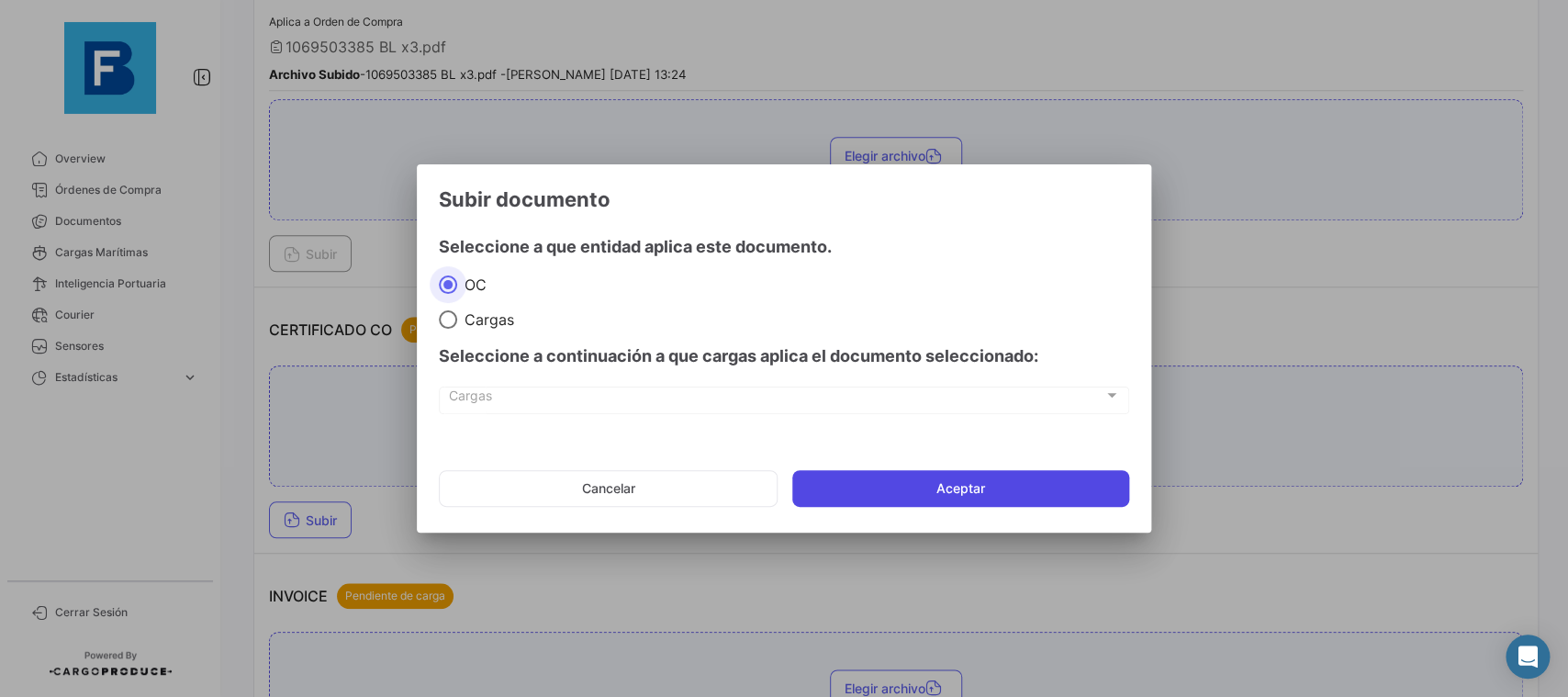
click at [894, 487] on button "Aceptar" at bounding box center [961, 489] width 337 height 37
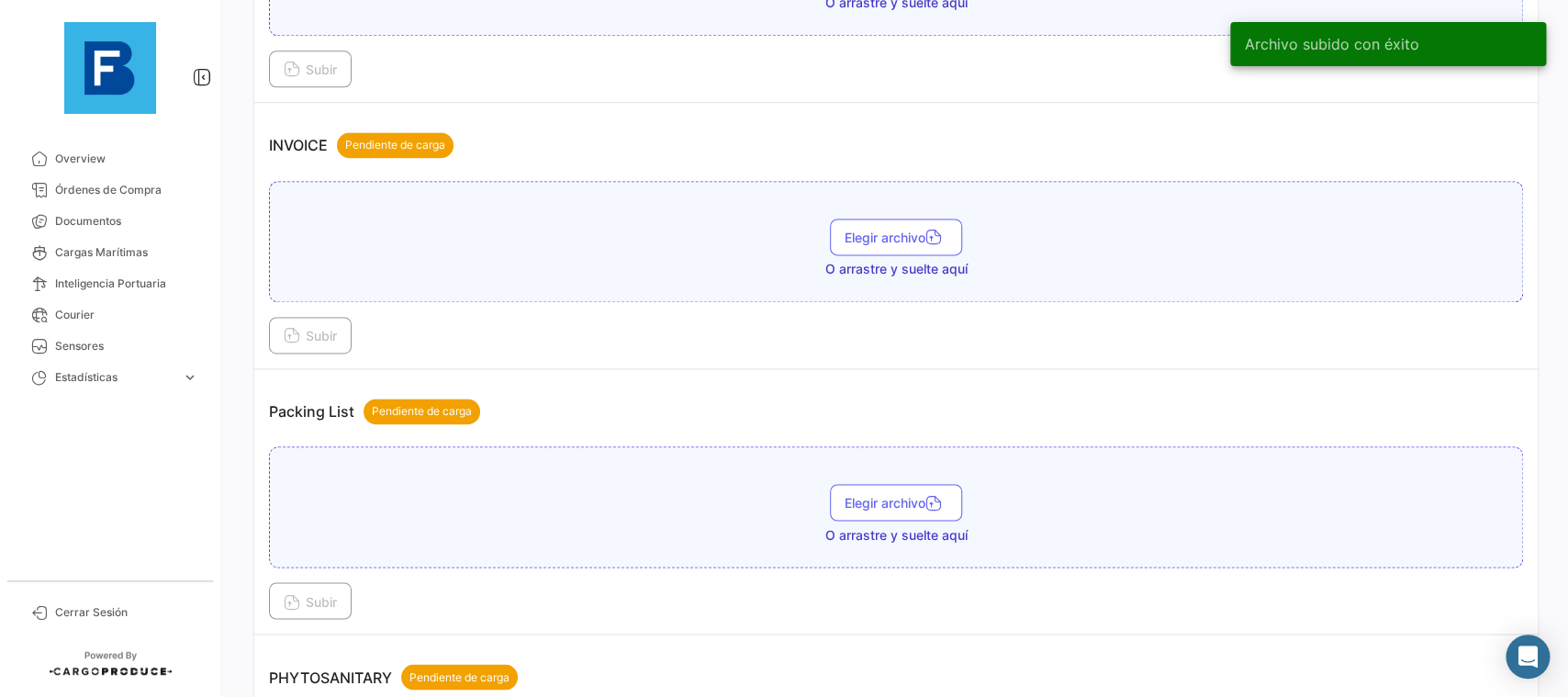
scroll to position [1135, 0]
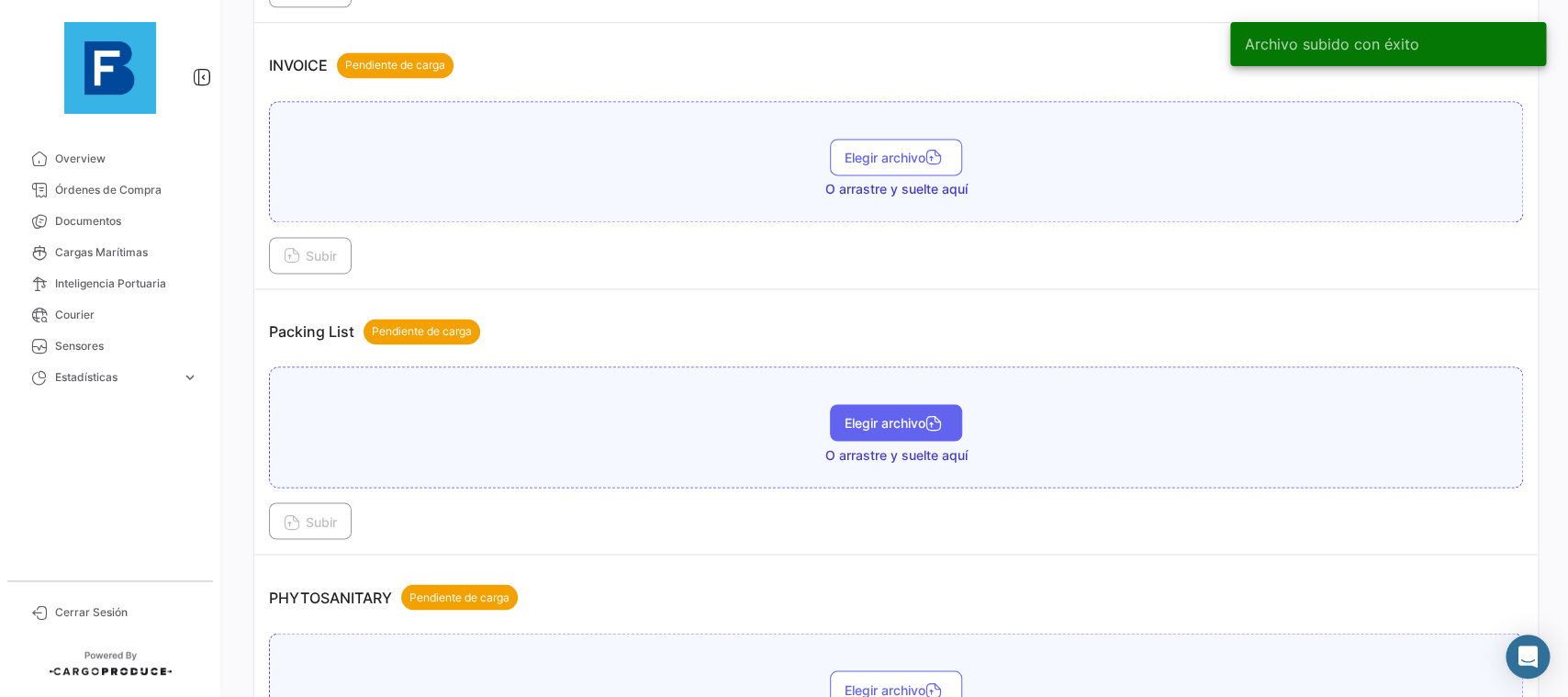
click at [930, 421] on icon "button" at bounding box center [933, 425] width 16 height 16
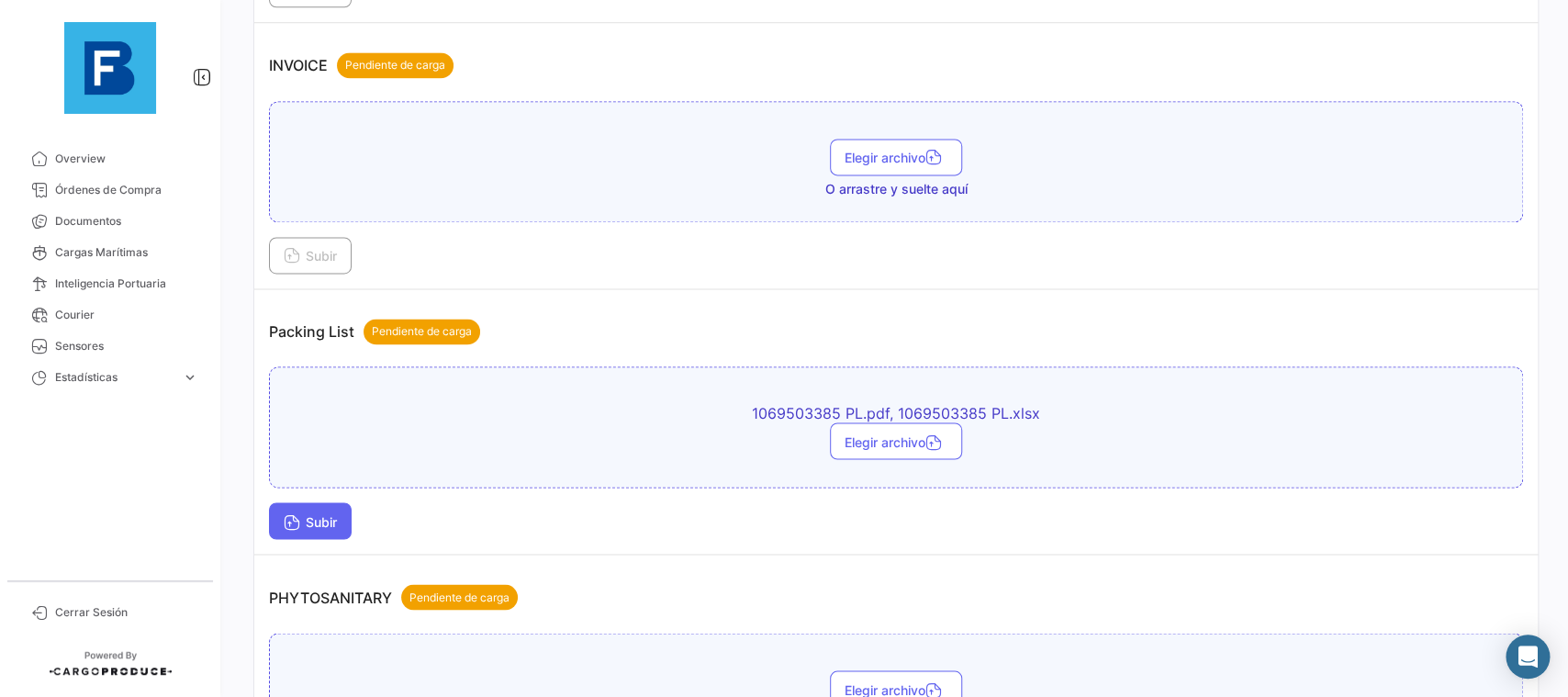
click at [316, 520] on span "Subir" at bounding box center [310, 521] width 53 height 16
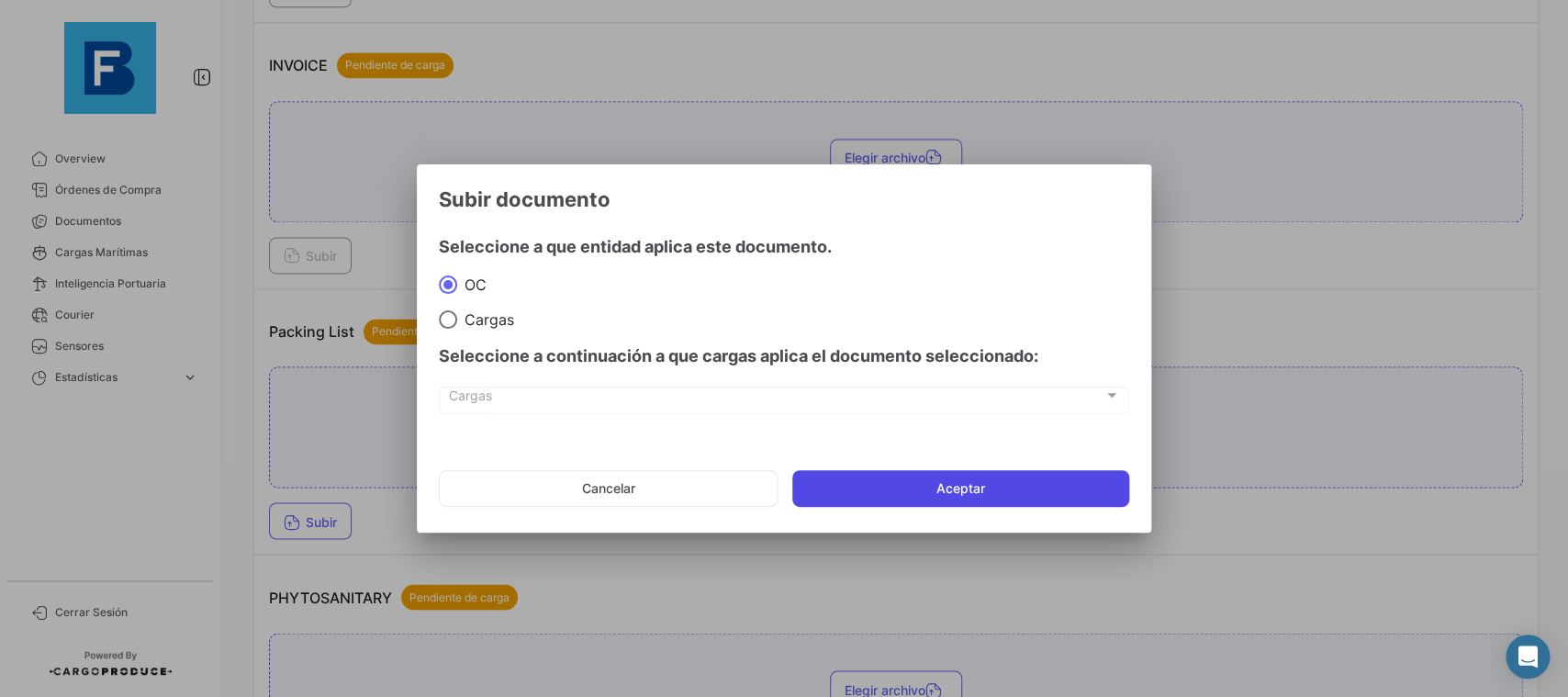
click at [977, 503] on button "Aceptar" at bounding box center [961, 489] width 337 height 37
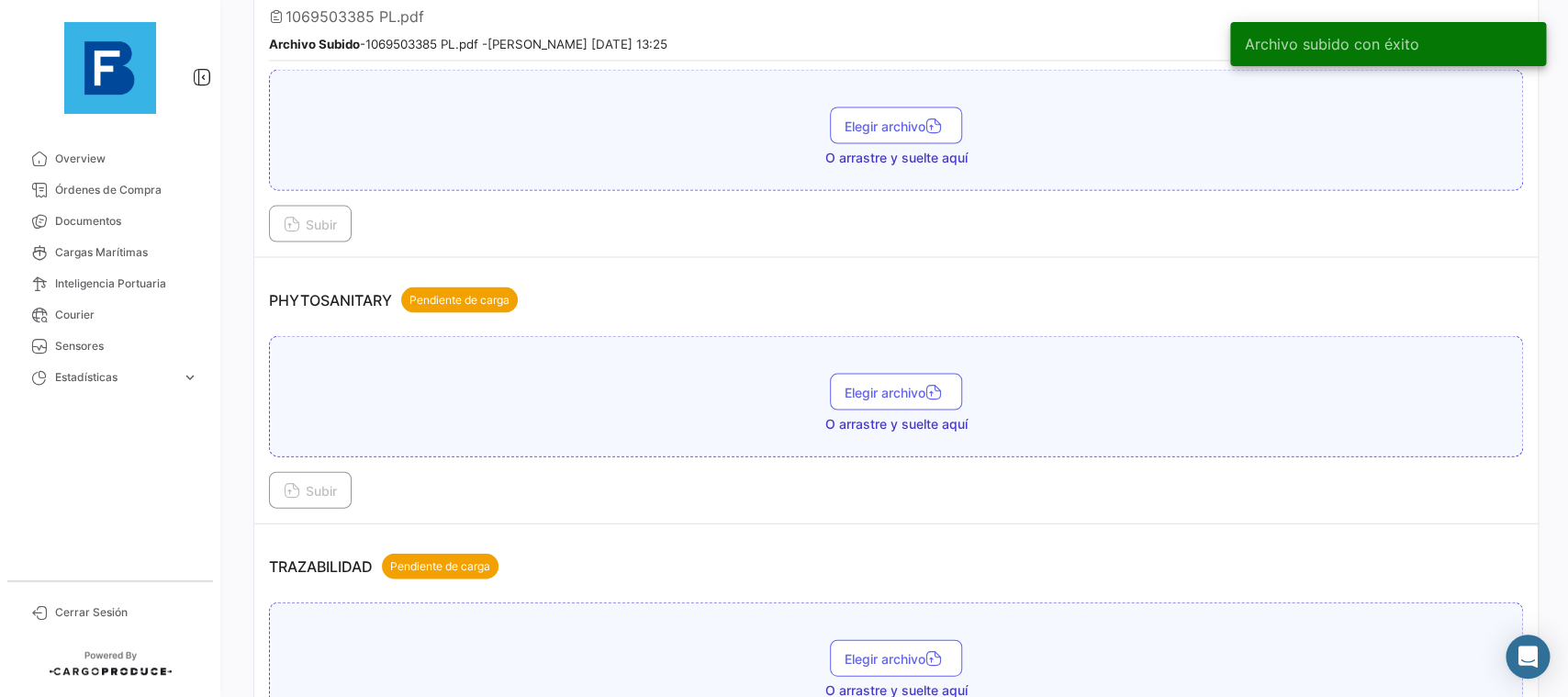
scroll to position [1741, 0]
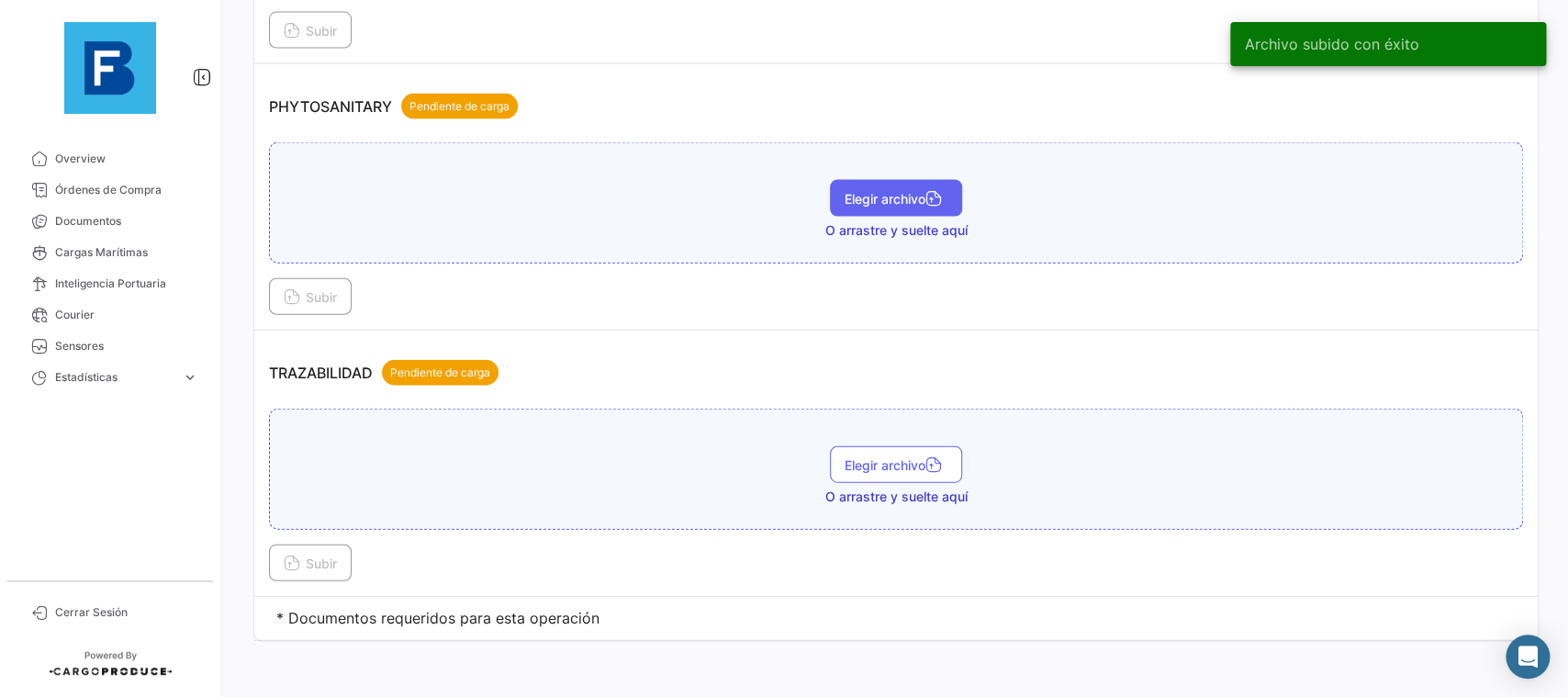
click at [923, 194] on span "Elegir archivo" at bounding box center [896, 199] width 103 height 16
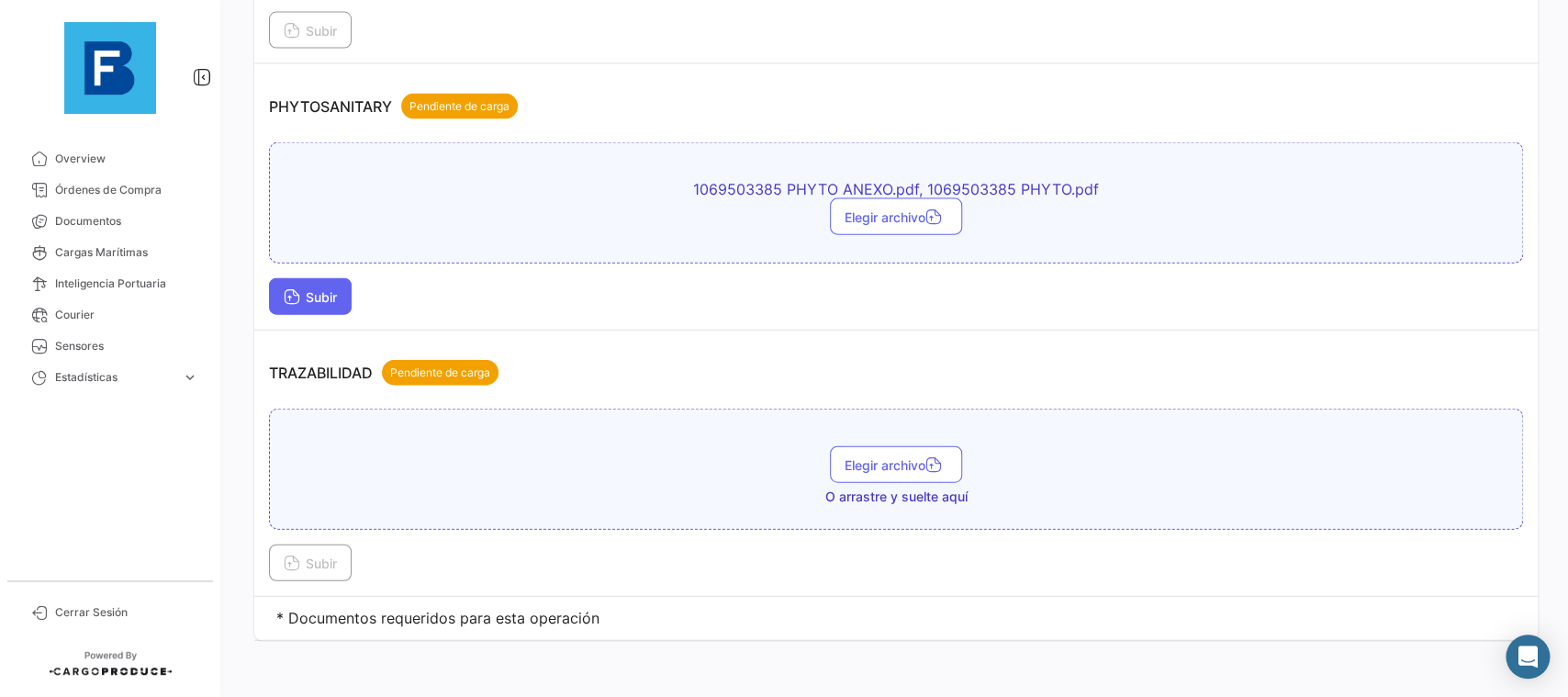
click at [302, 301] on button "Subir" at bounding box center [309, 297] width 82 height 37
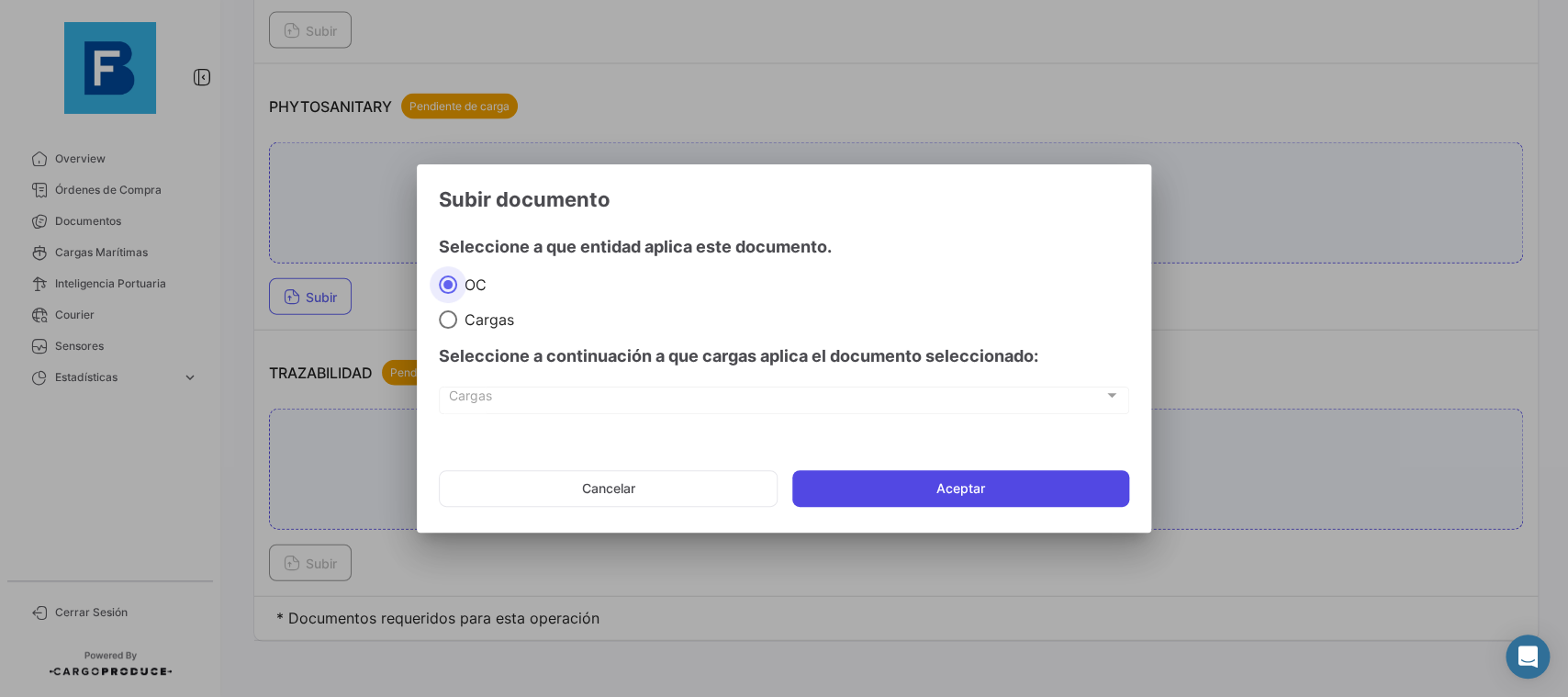
click at [880, 474] on button "Aceptar" at bounding box center [961, 489] width 337 height 37
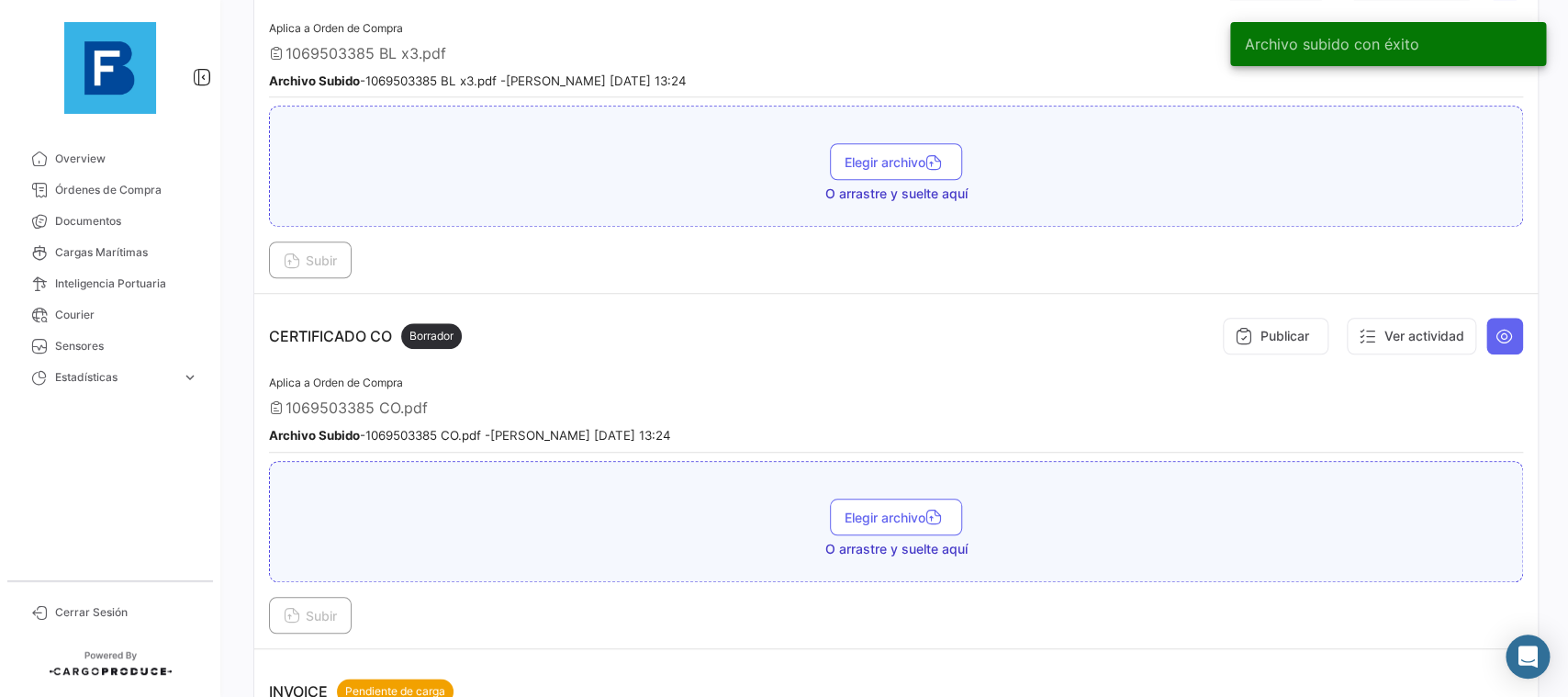
scroll to position [199, 0]
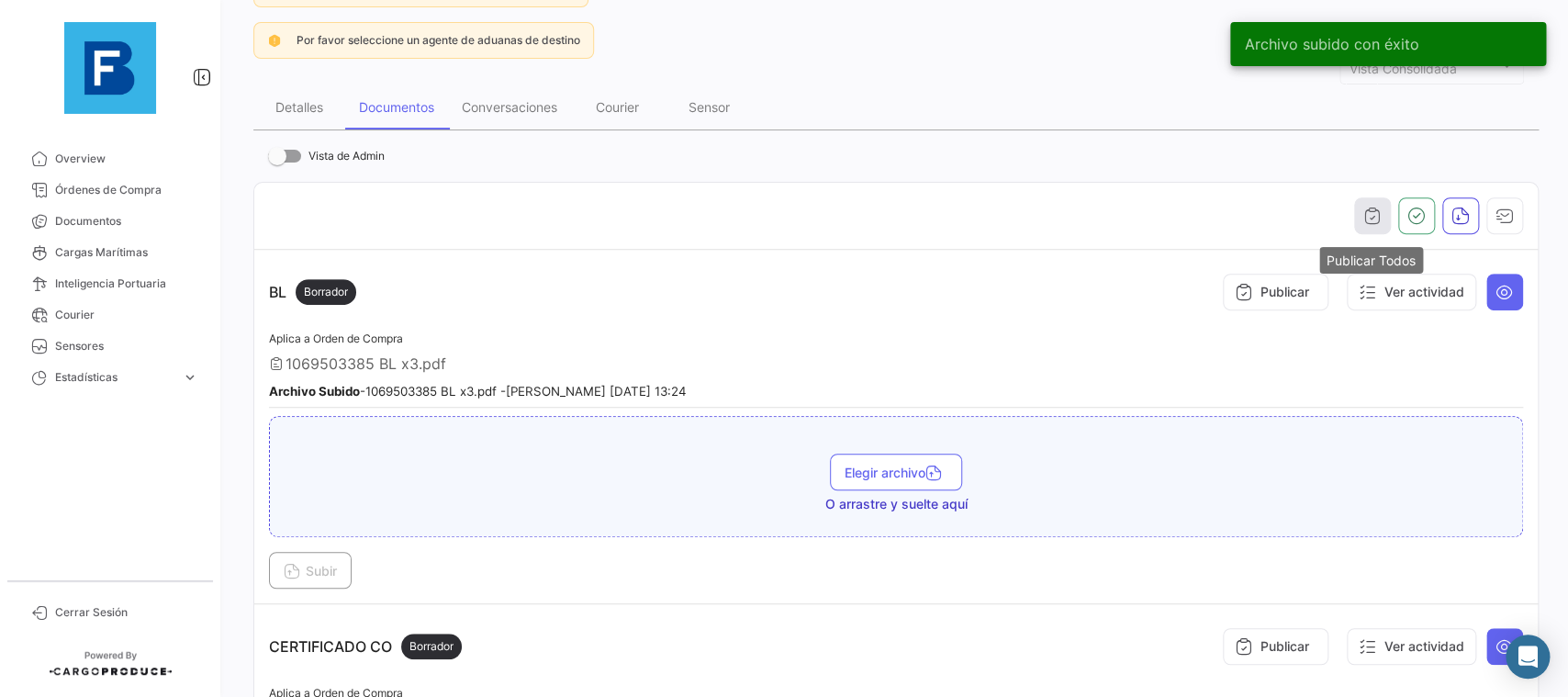
click at [1364, 203] on button "button" at bounding box center [1373, 216] width 37 height 37
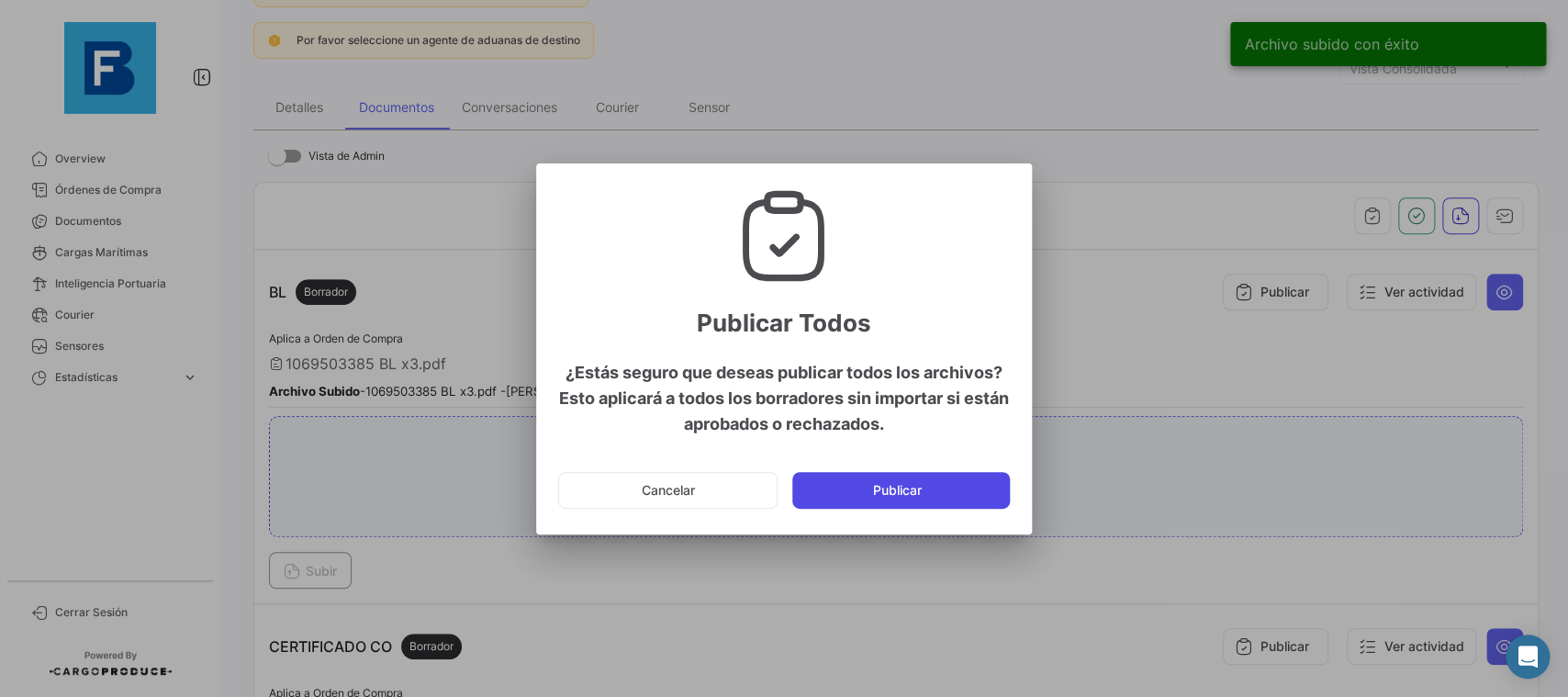
click at [918, 491] on button "Publicar" at bounding box center [901, 491] width 217 height 37
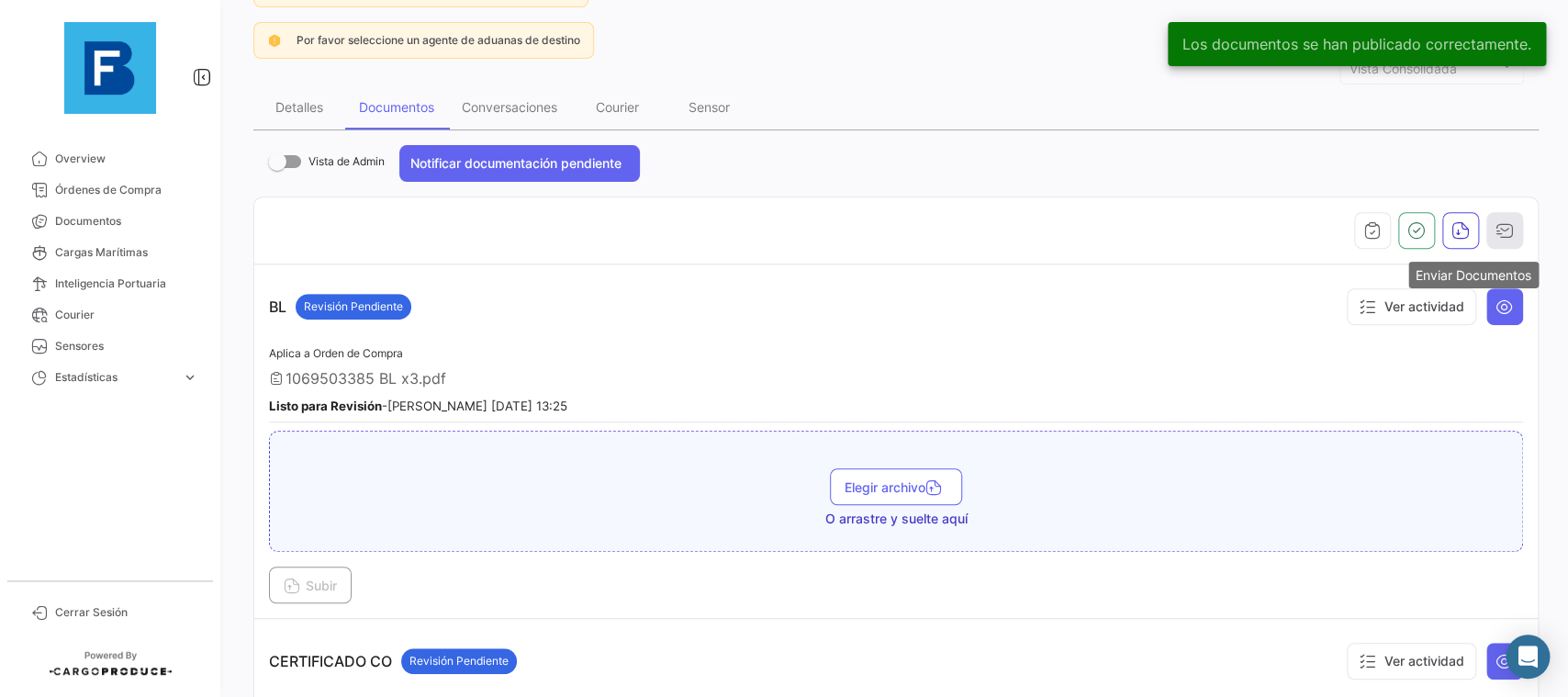
click at [1496, 238] on icon "button" at bounding box center [1504, 230] width 18 height 18
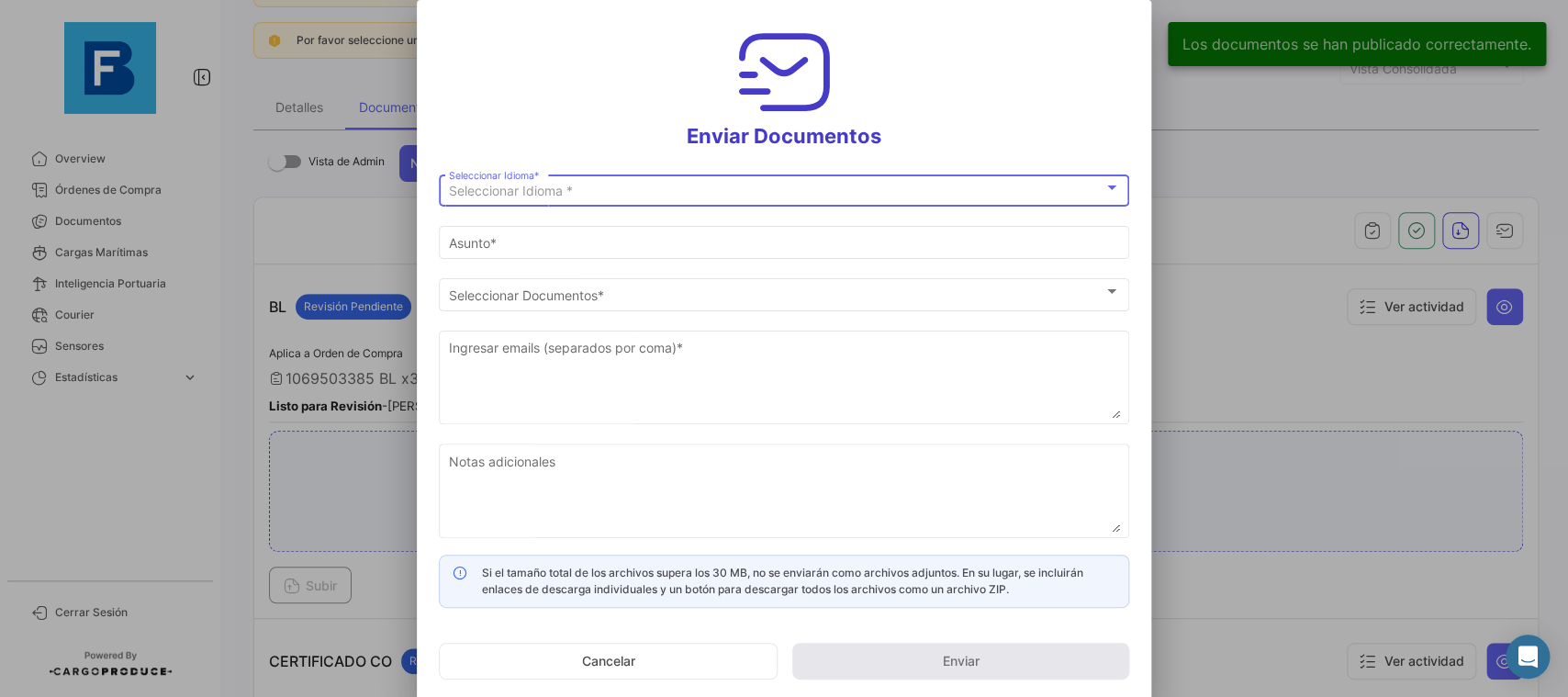
click at [738, 189] on div "Seleccionar Idioma *" at bounding box center [776, 191] width 655 height 16
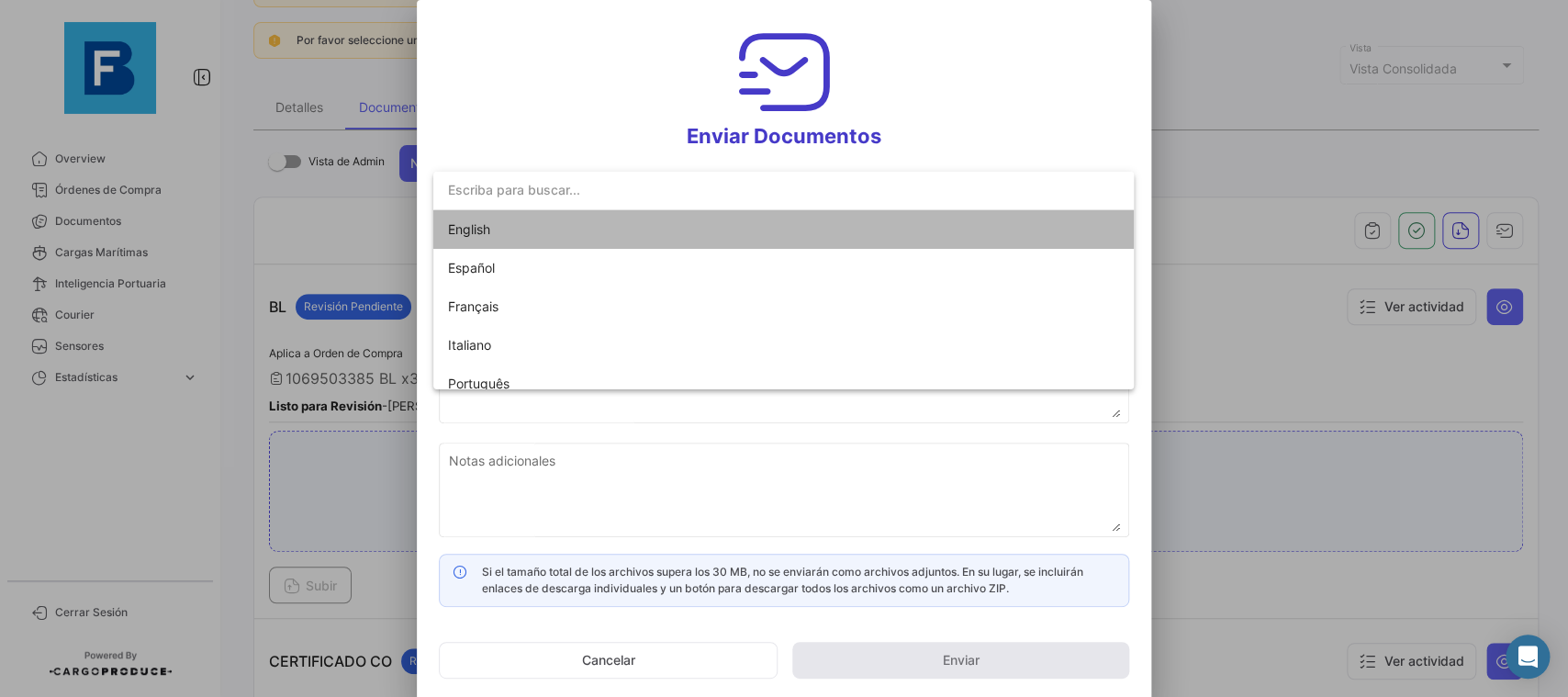
click at [560, 234] on span "English" at bounding box center [576, 230] width 257 height 39
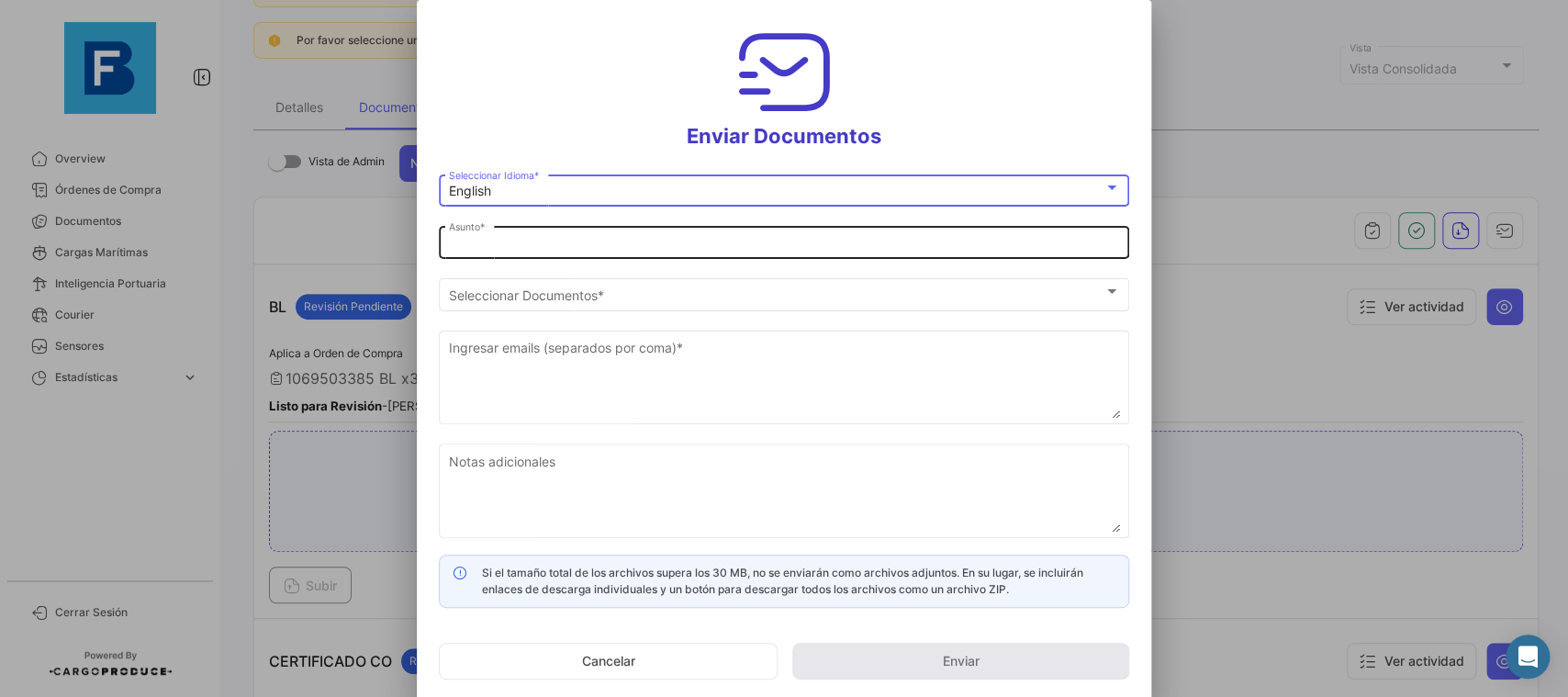
type input "[PERSON_NAME] has shared the documents of PO # 18858411 with you"
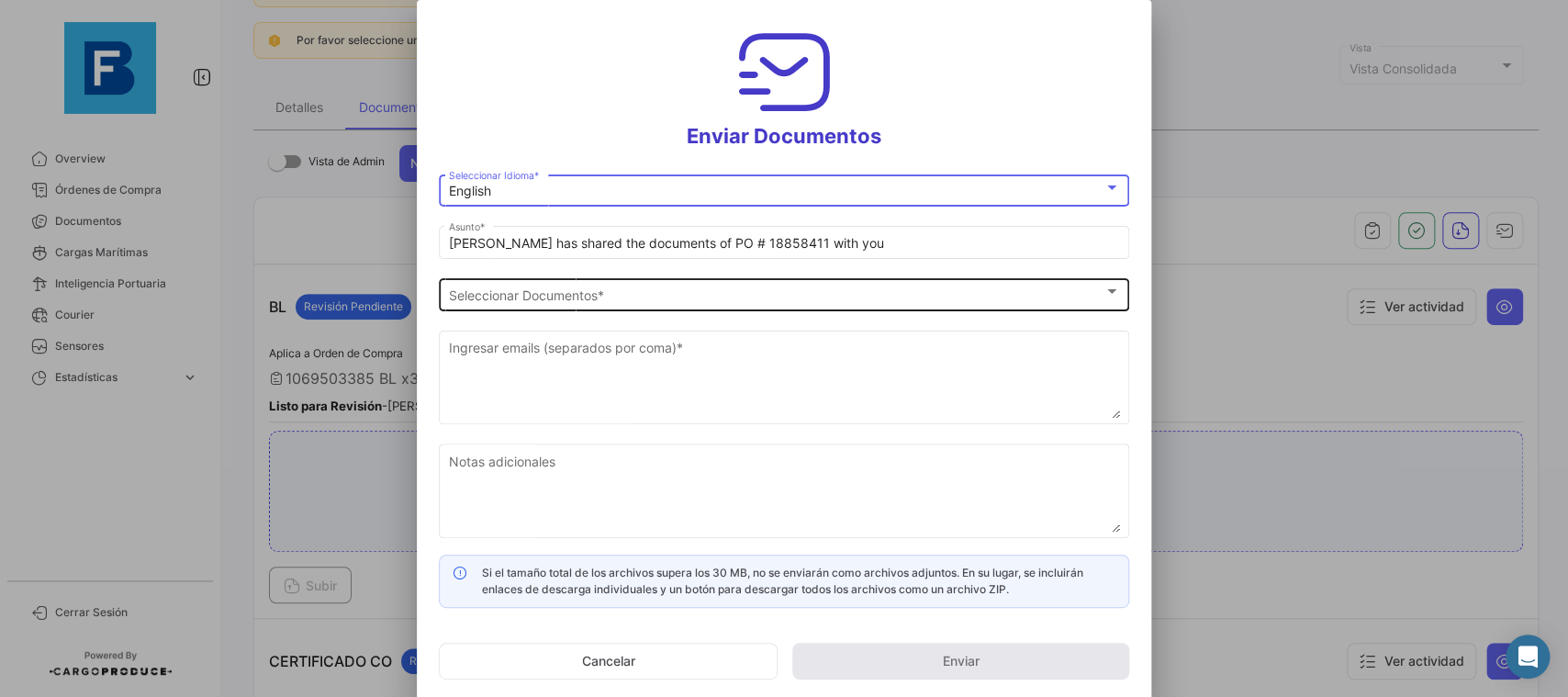
click at [589, 293] on span "Seleccionar Documentos" at bounding box center [776, 295] width 655 height 16
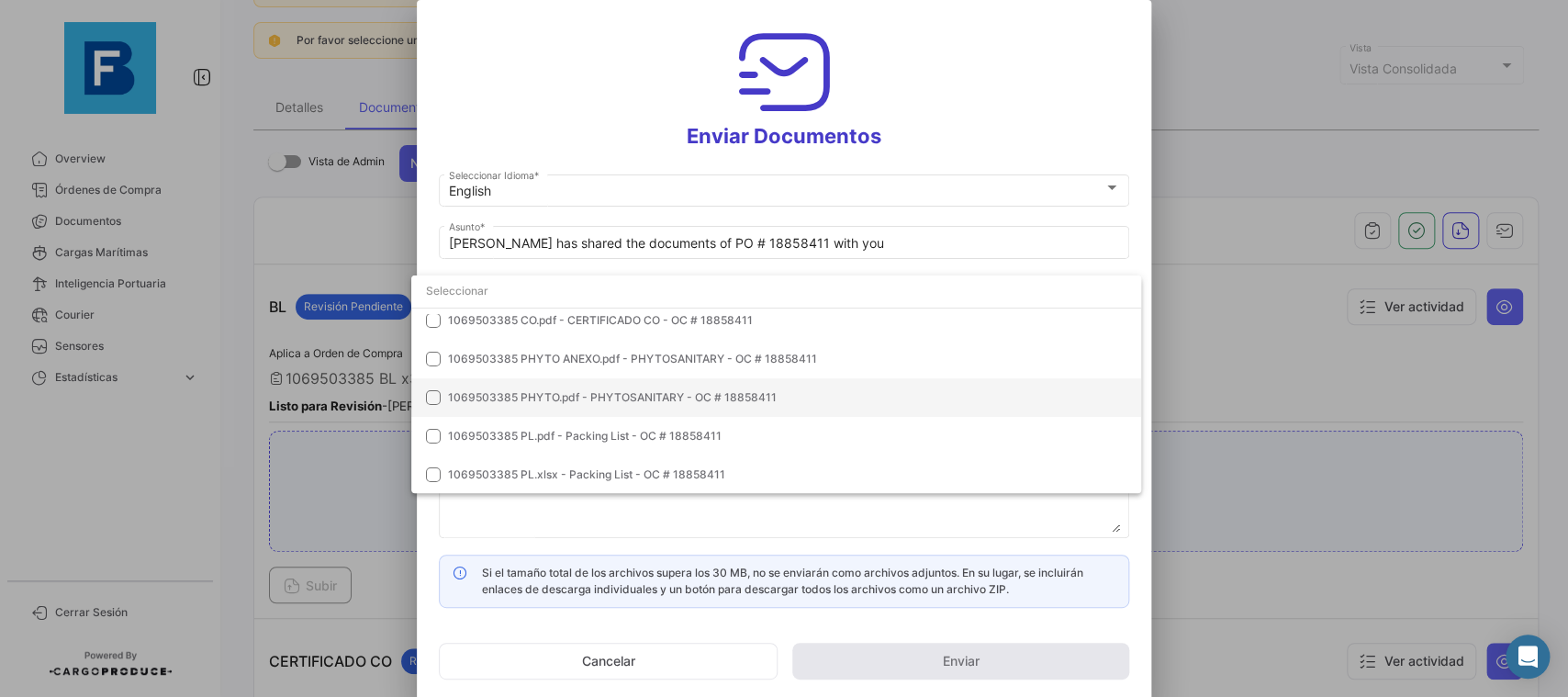
scroll to position [0, 0]
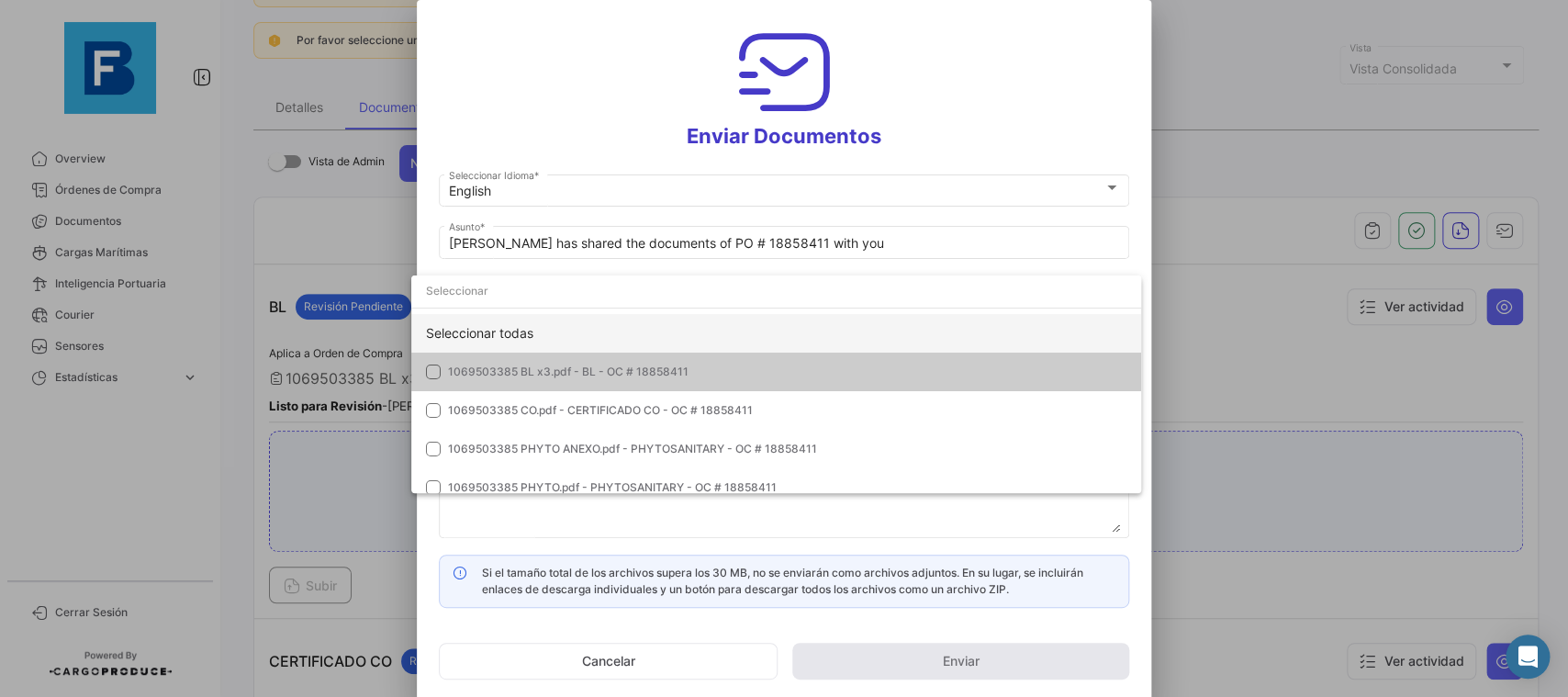
click at [719, 318] on div "Seleccionar todas" at bounding box center [776, 333] width 730 height 39
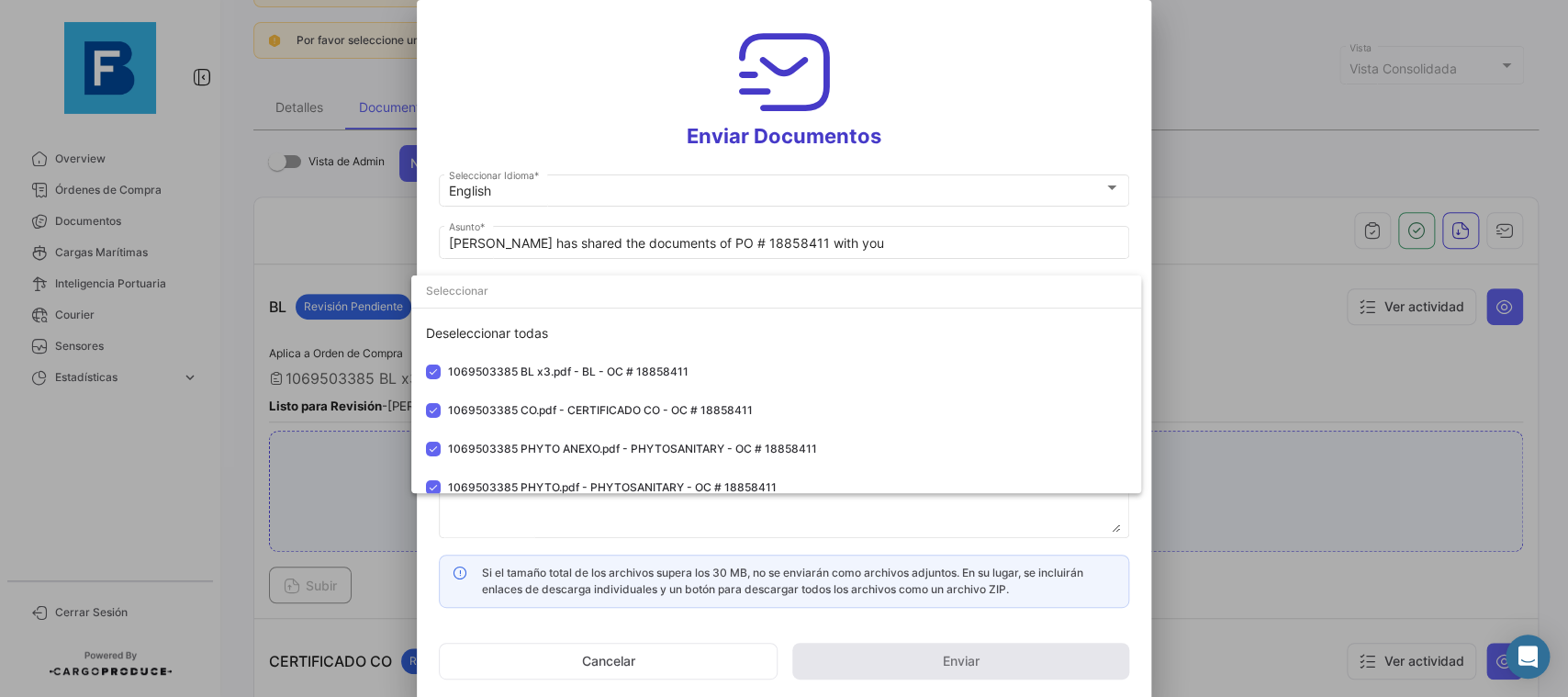
click at [1149, 186] on div at bounding box center [784, 348] width 1568 height 697
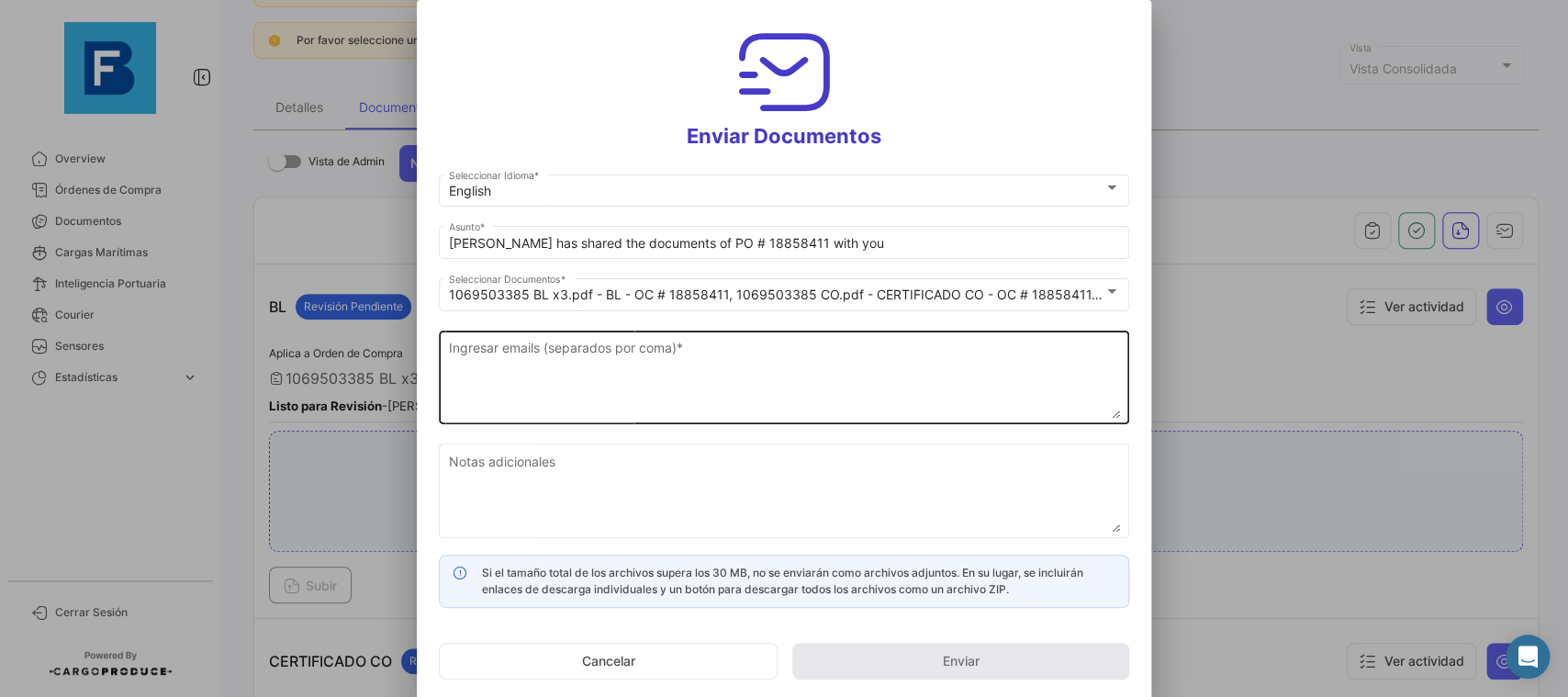
click at [771, 371] on textarea "Ingresar emails (separados por coma) *" at bounding box center [784, 377] width 671 height 80
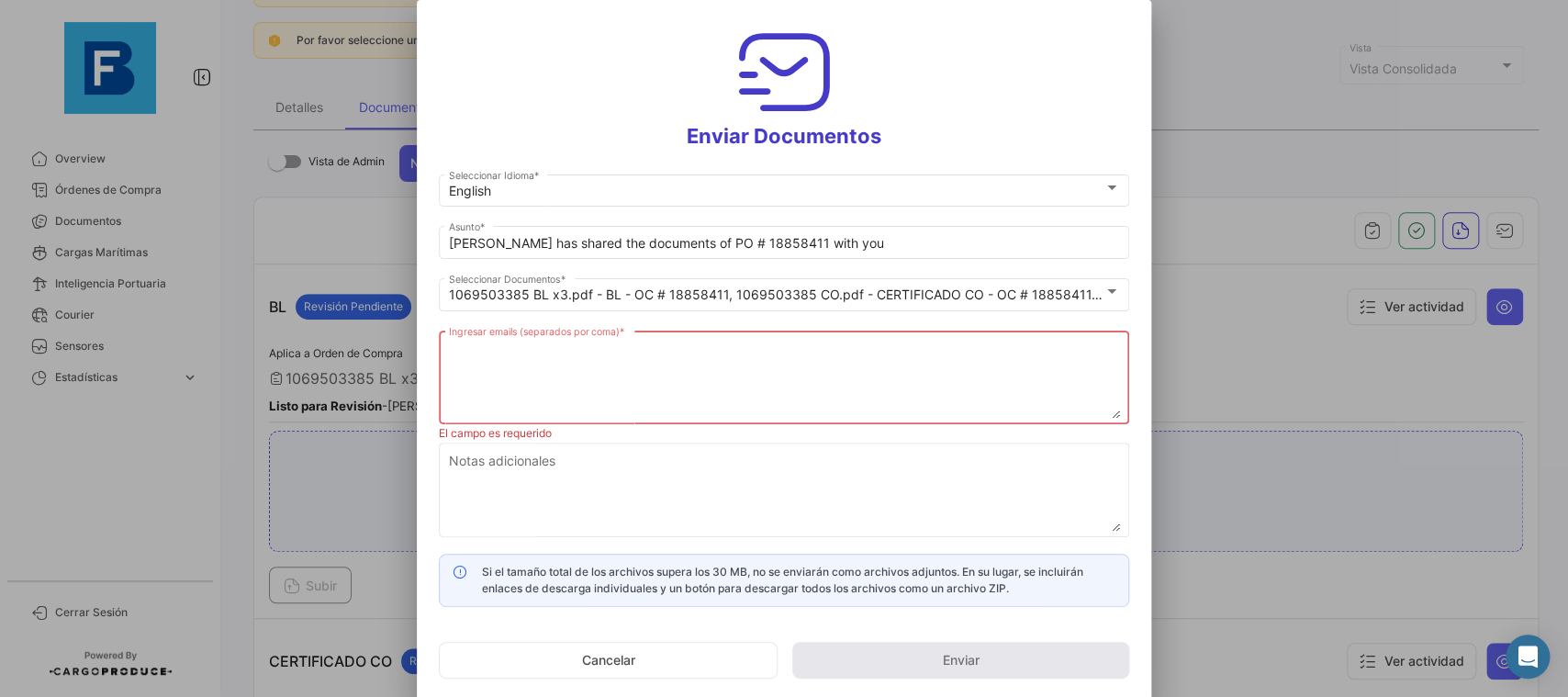
paste textarea "[PERSON_NAME][EMAIL_ADDRESS][DOMAIN_NAME],[DOMAIN_NAME][EMAIL_ADDRESS][DOMAIN_N…"
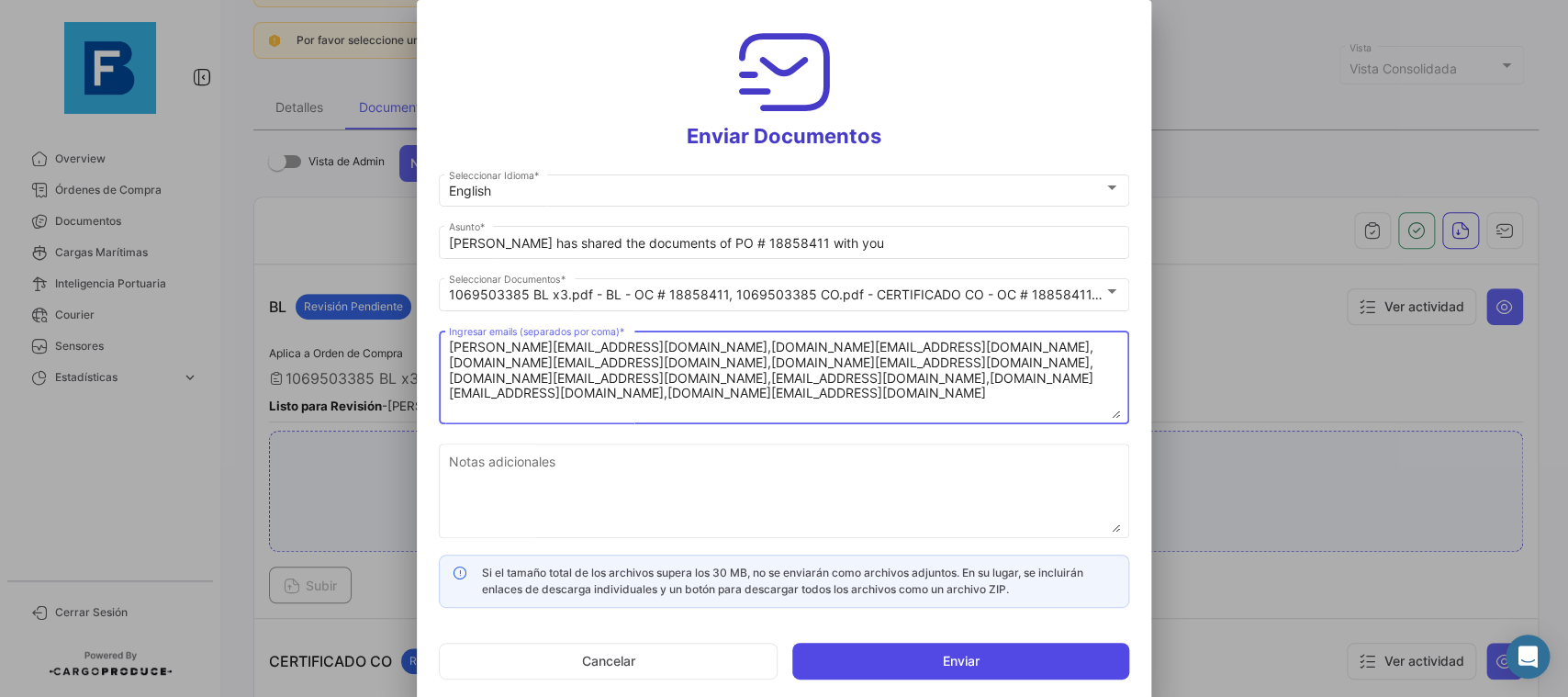
type textarea "[PERSON_NAME][EMAIL_ADDRESS][DOMAIN_NAME],[DOMAIN_NAME][EMAIL_ADDRESS][DOMAIN_N…"
click at [942, 656] on button "Enviar" at bounding box center [961, 661] width 337 height 37
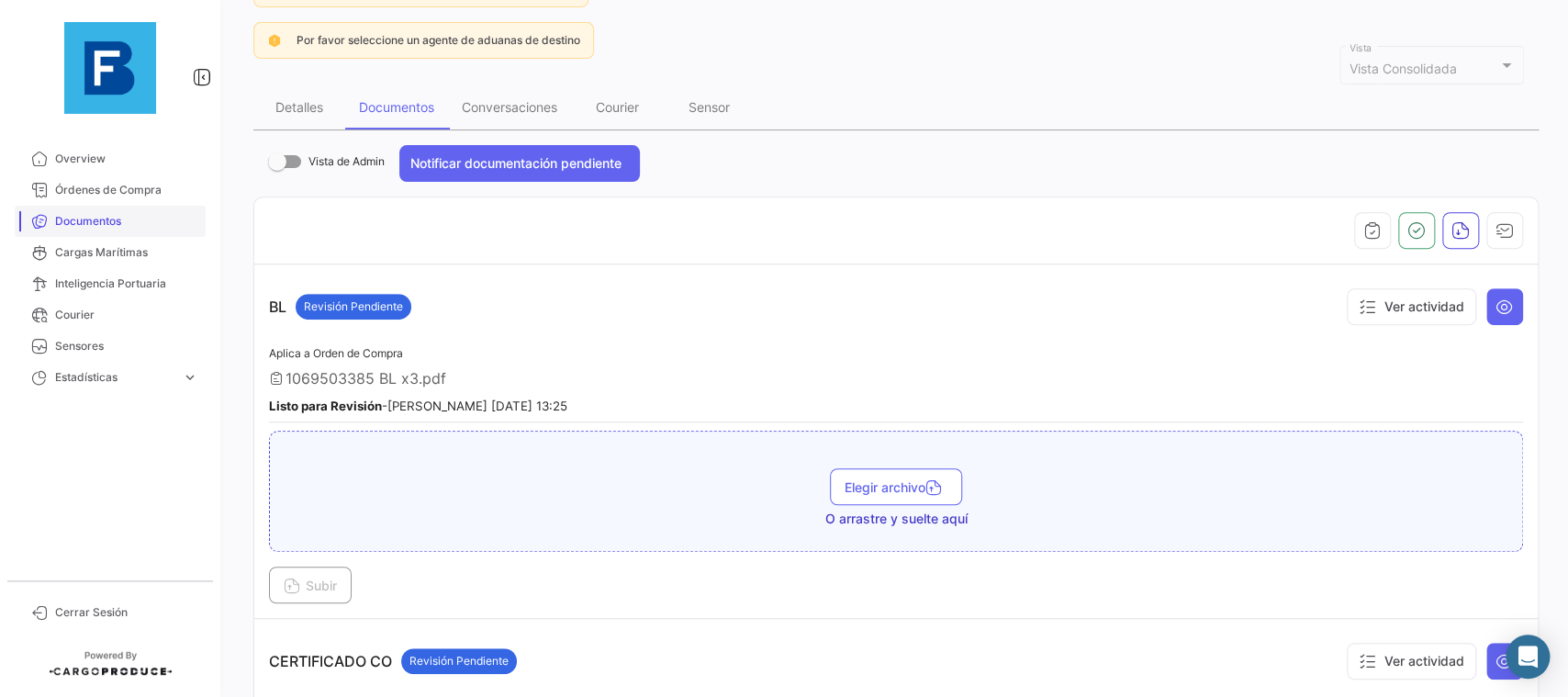
click at [124, 221] on span "Documentos" at bounding box center [127, 221] width 144 height 16
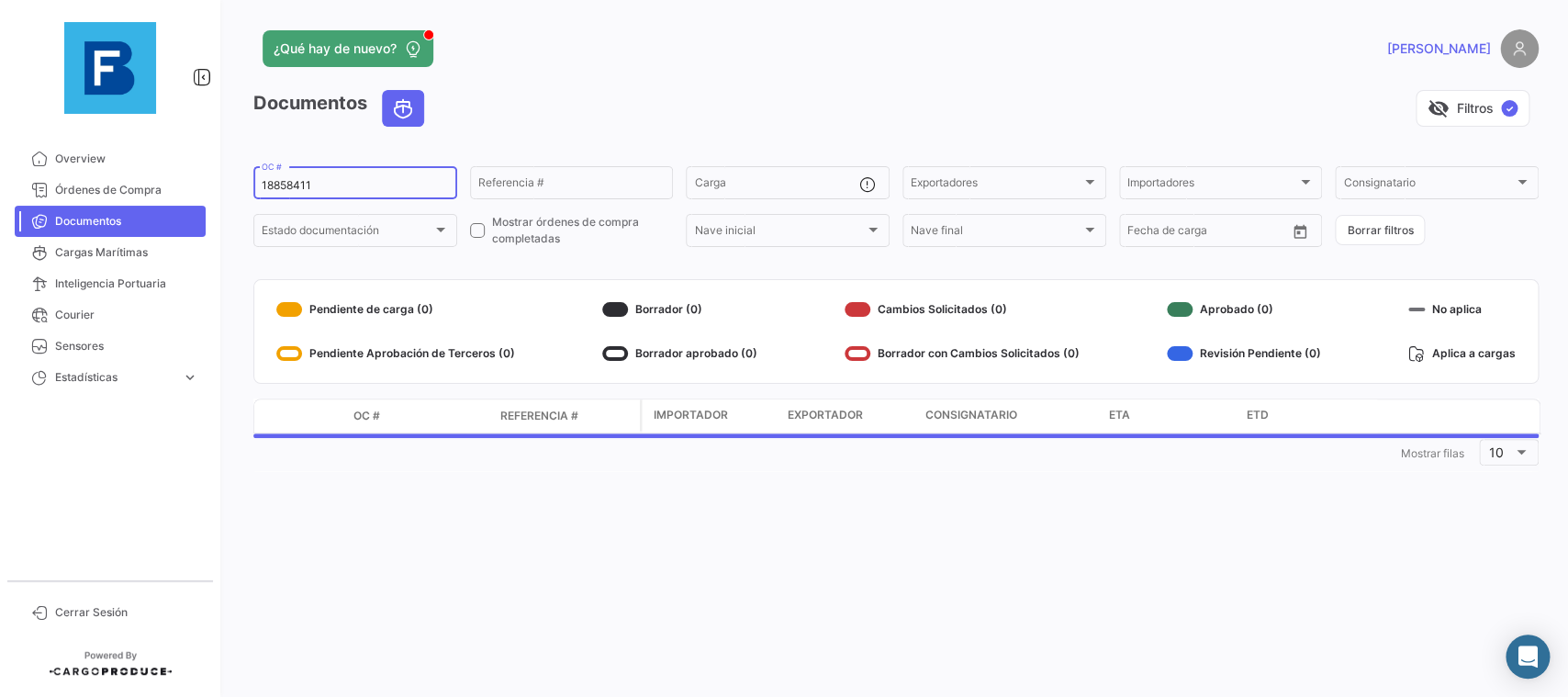
drag, startPoint x: 371, startPoint y: 186, endPoint x: 221, endPoint y: 188, distance: 150.0
click at [262, 188] on input "18858411" at bounding box center [355, 185] width 187 height 13
paste input "59613388"
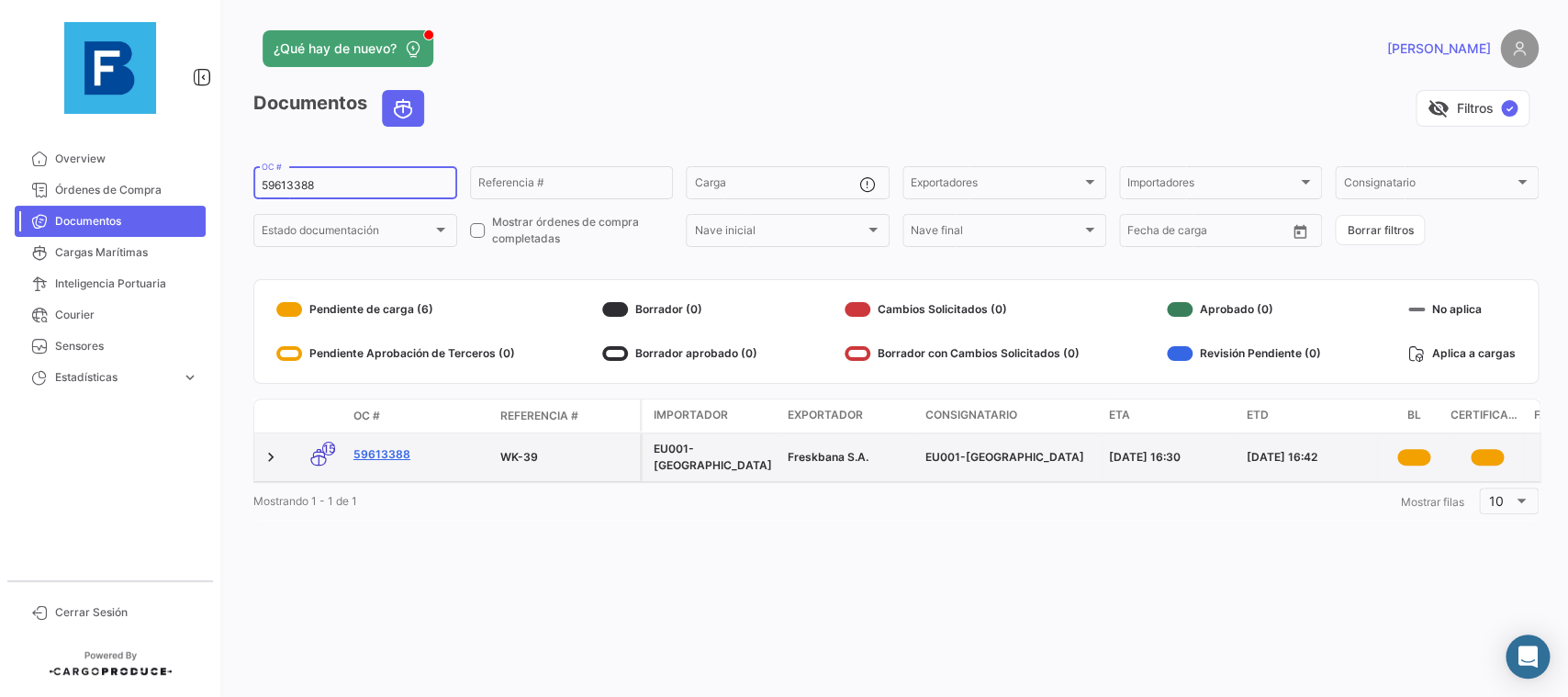
type input "59613388"
click at [384, 451] on link "59613388" at bounding box center [420, 454] width 132 height 16
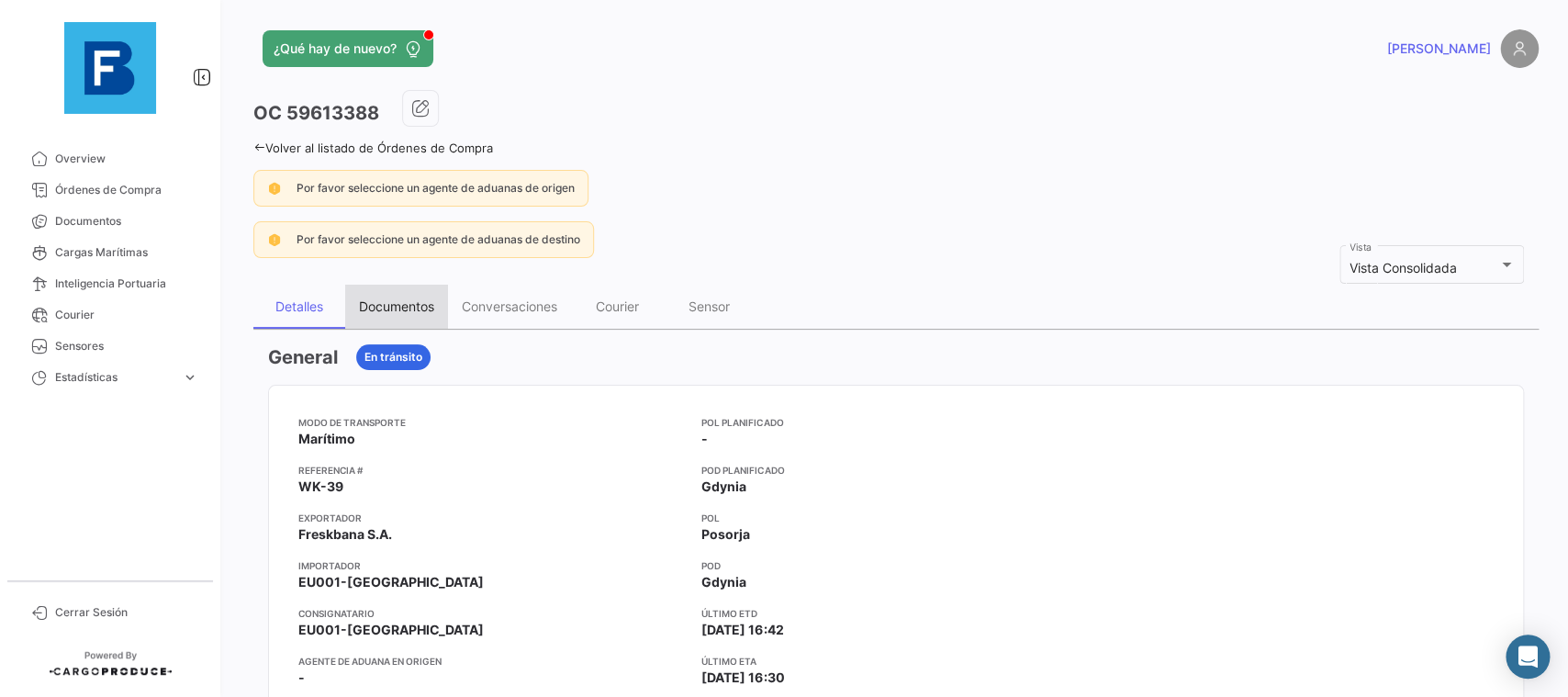
click at [371, 312] on div "Documentos" at bounding box center [397, 306] width 76 height 16
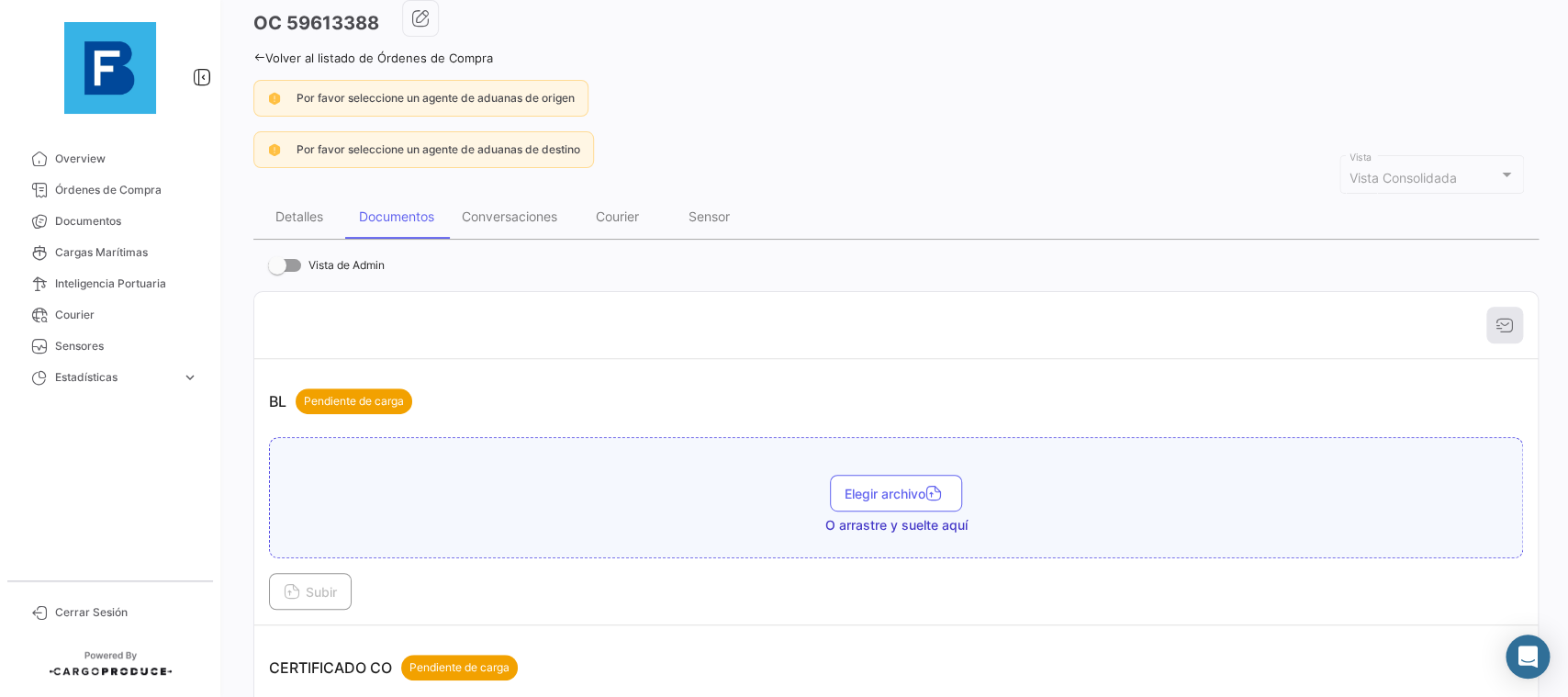
scroll to position [206, 0]
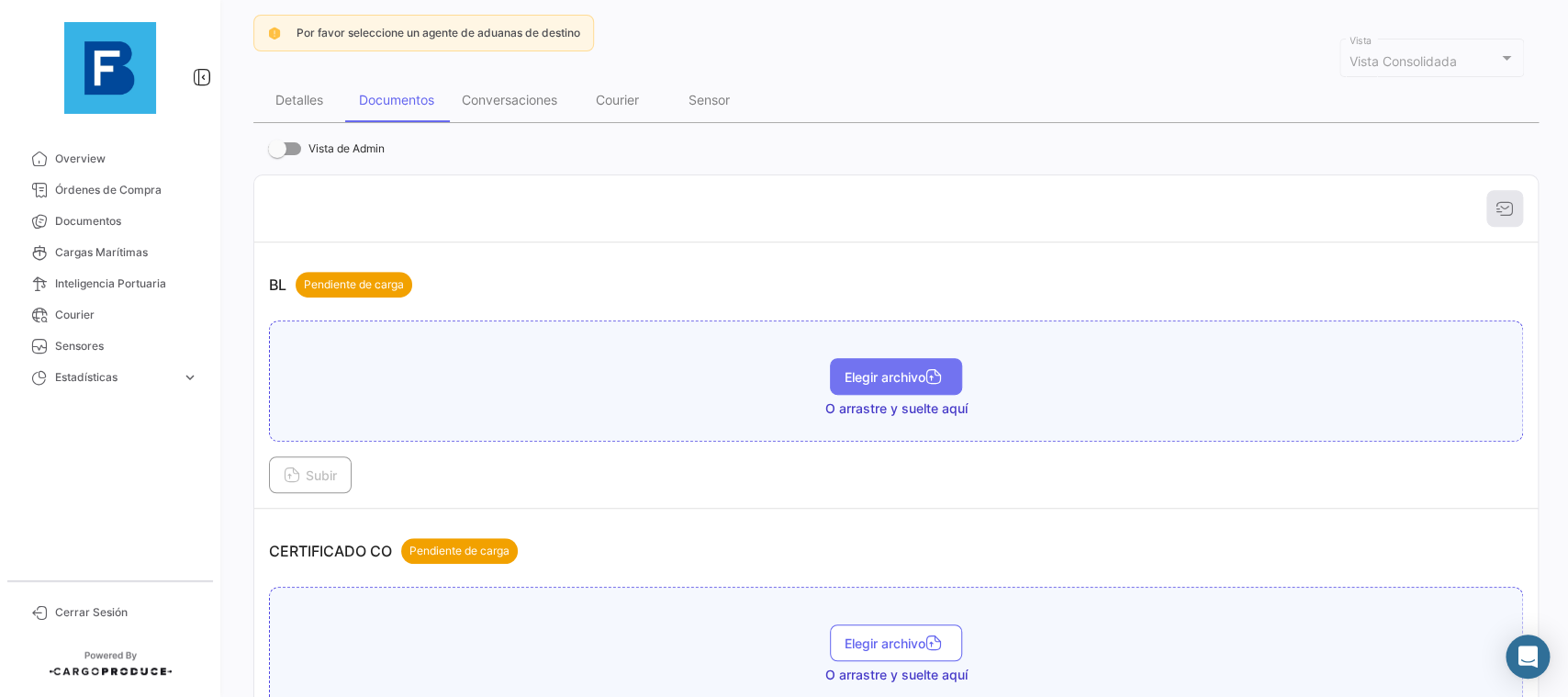
click at [891, 377] on span "Elegir archivo" at bounding box center [896, 377] width 103 height 16
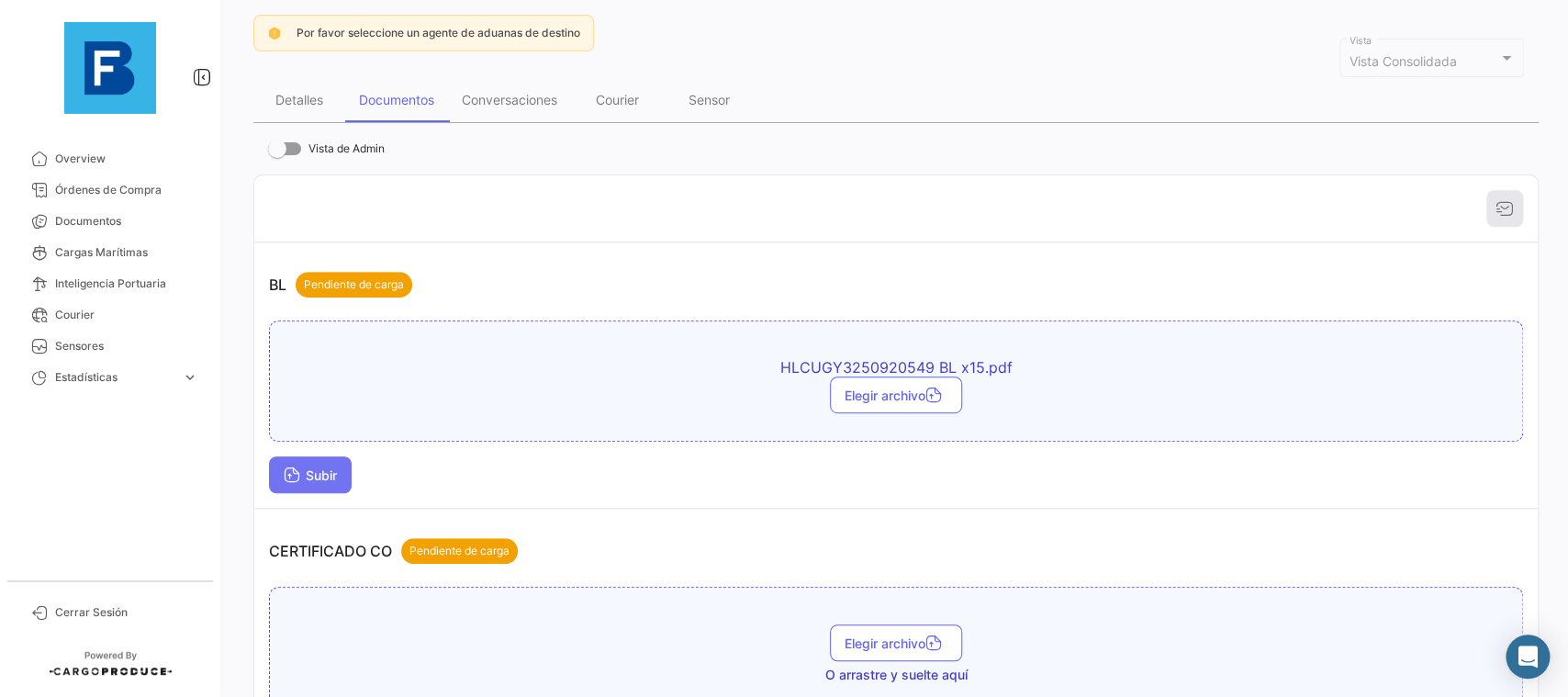
click at [330, 459] on button "Subir" at bounding box center [309, 475] width 82 height 37
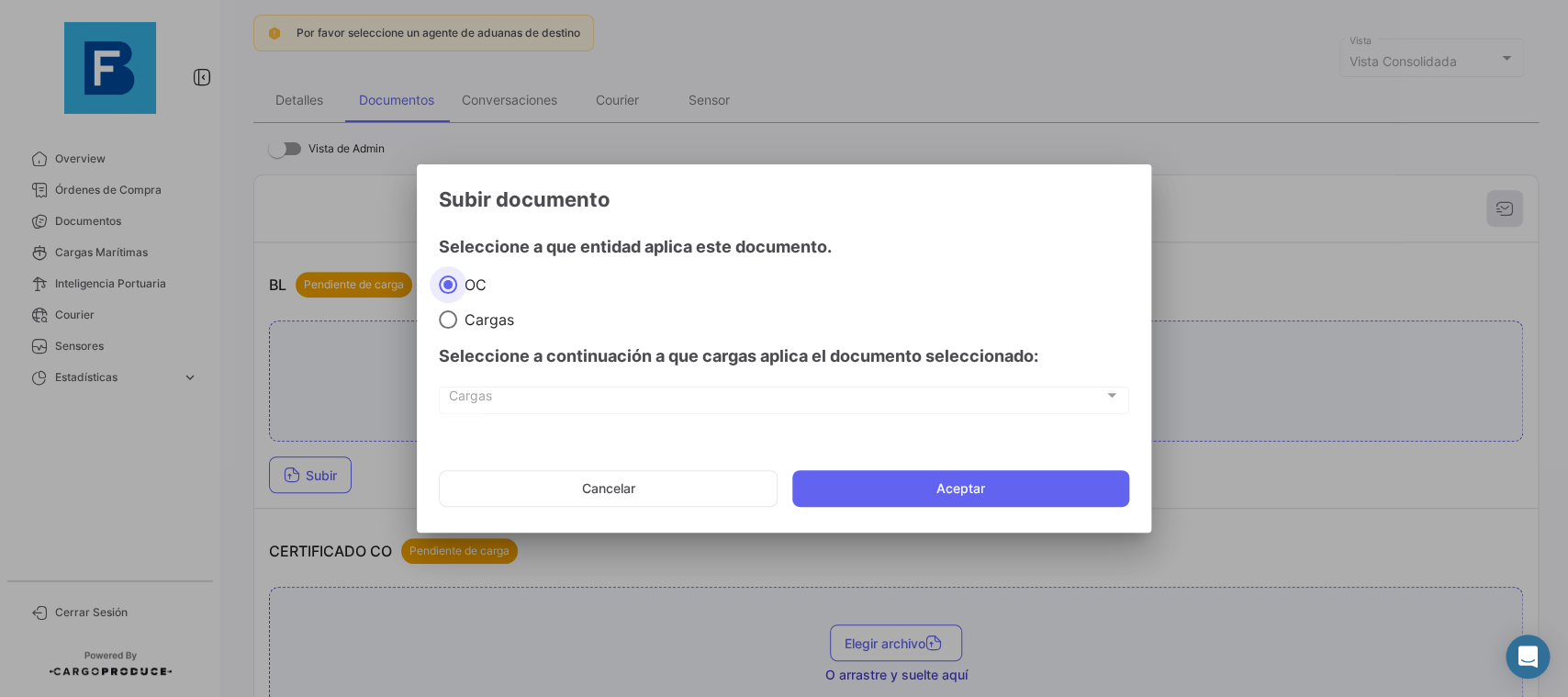
click at [940, 508] on mat-dialog-actions "Cancelar Aceptar" at bounding box center [784, 489] width 690 height 62
click at [938, 495] on button "Aceptar" at bounding box center [961, 489] width 337 height 37
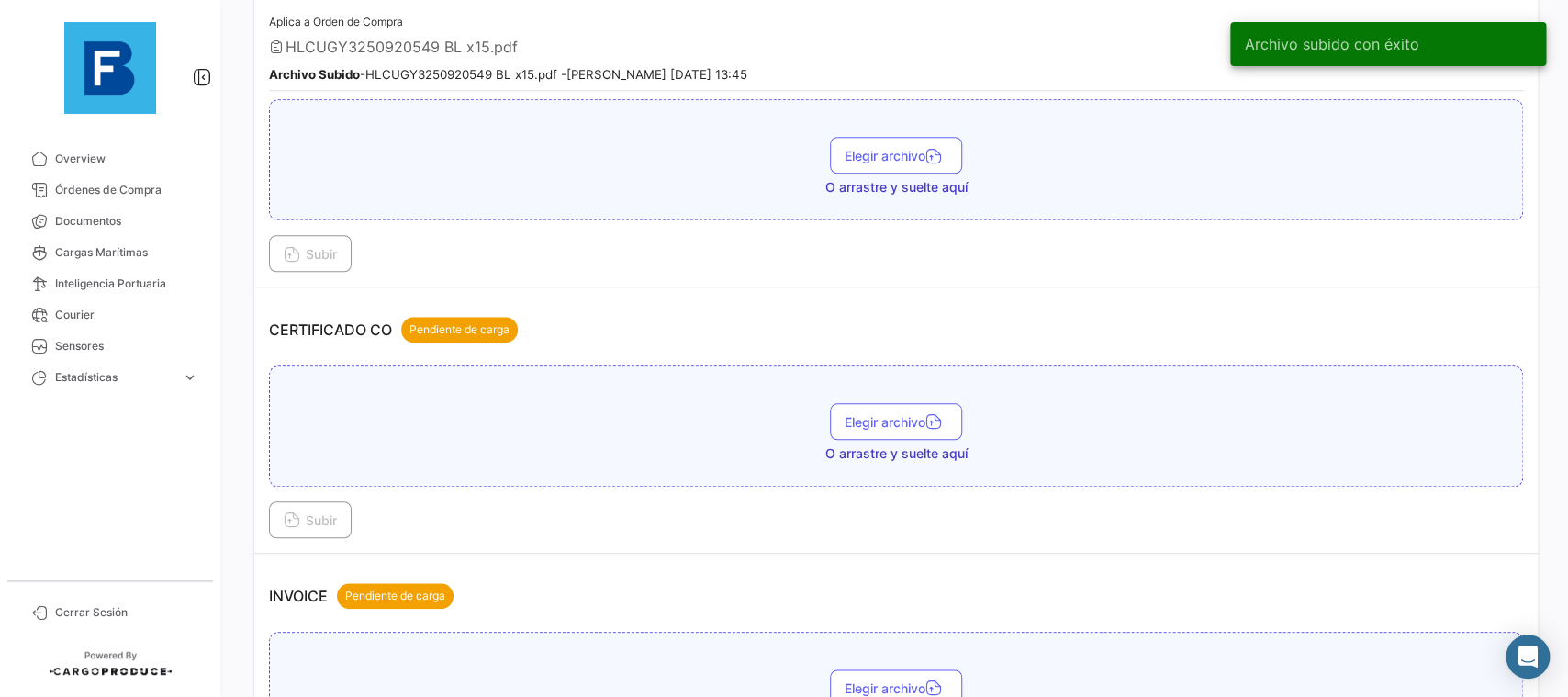
scroll to position [722, 0]
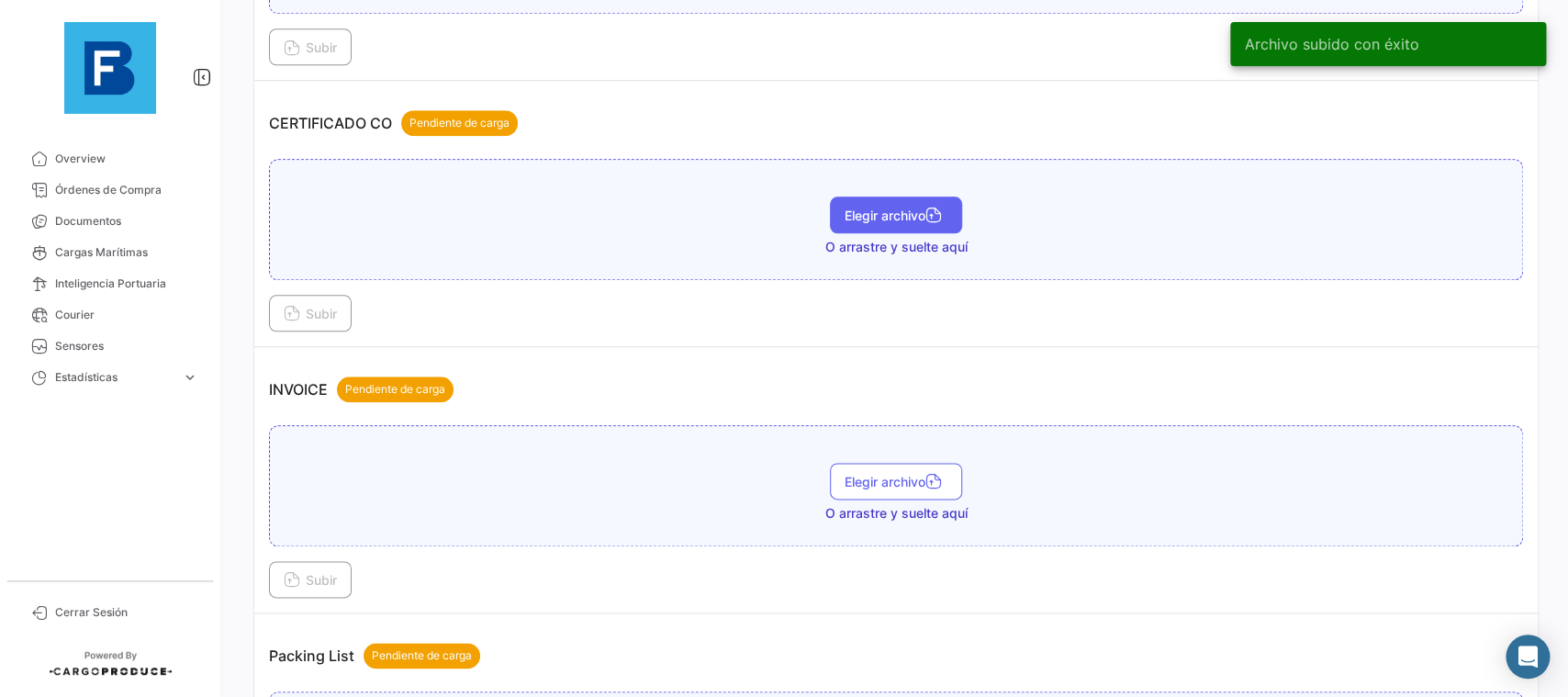
click at [881, 198] on button "Elegir archivo" at bounding box center [896, 215] width 132 height 37
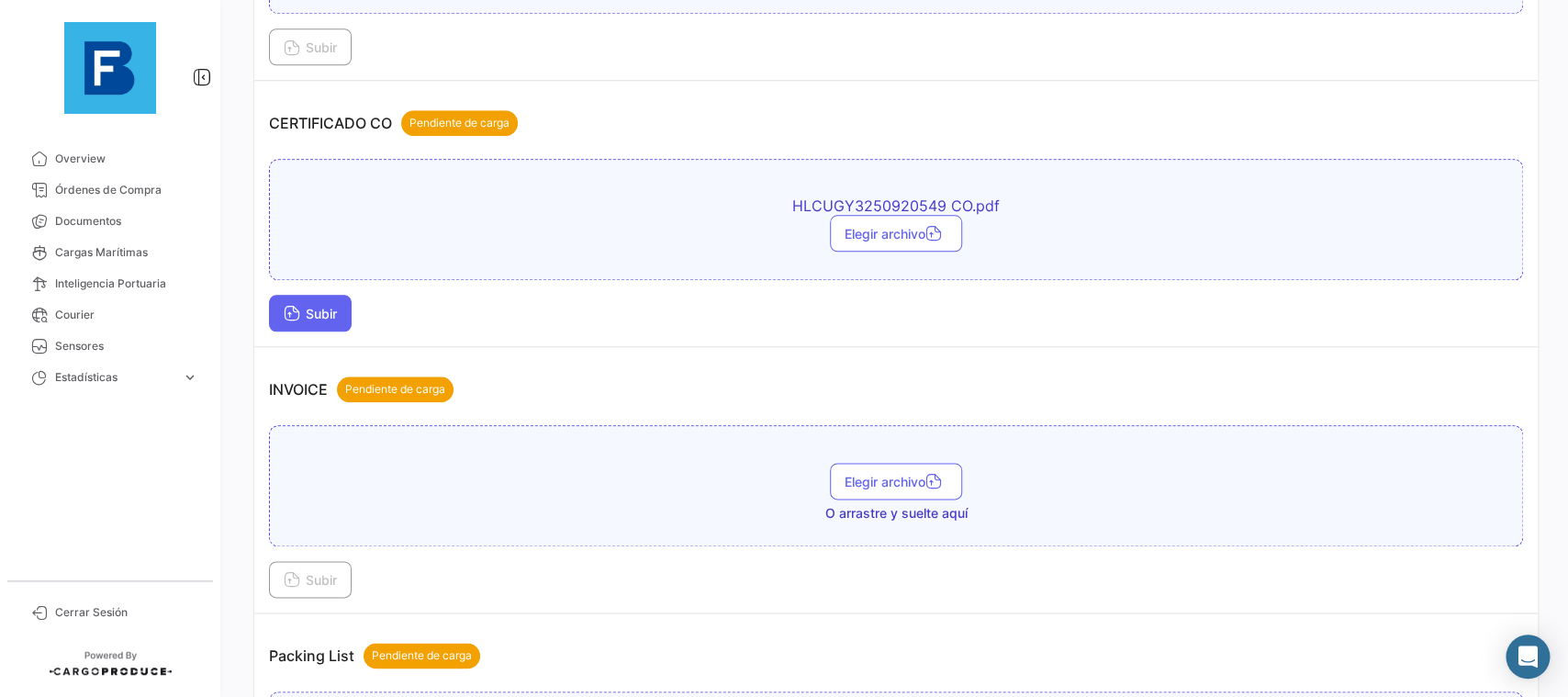
click at [343, 313] on button "Subir" at bounding box center [309, 313] width 82 height 37
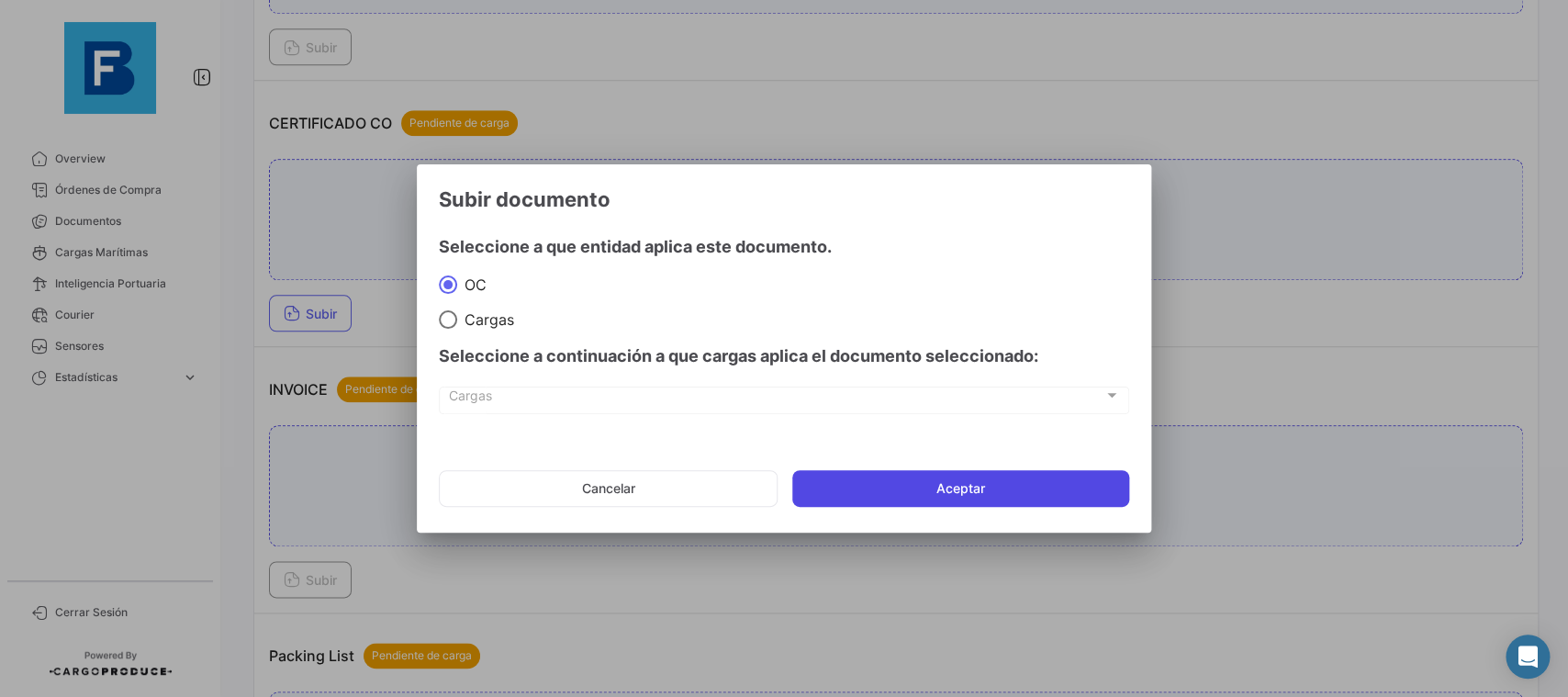
click at [1009, 477] on button "Aceptar" at bounding box center [961, 489] width 337 height 37
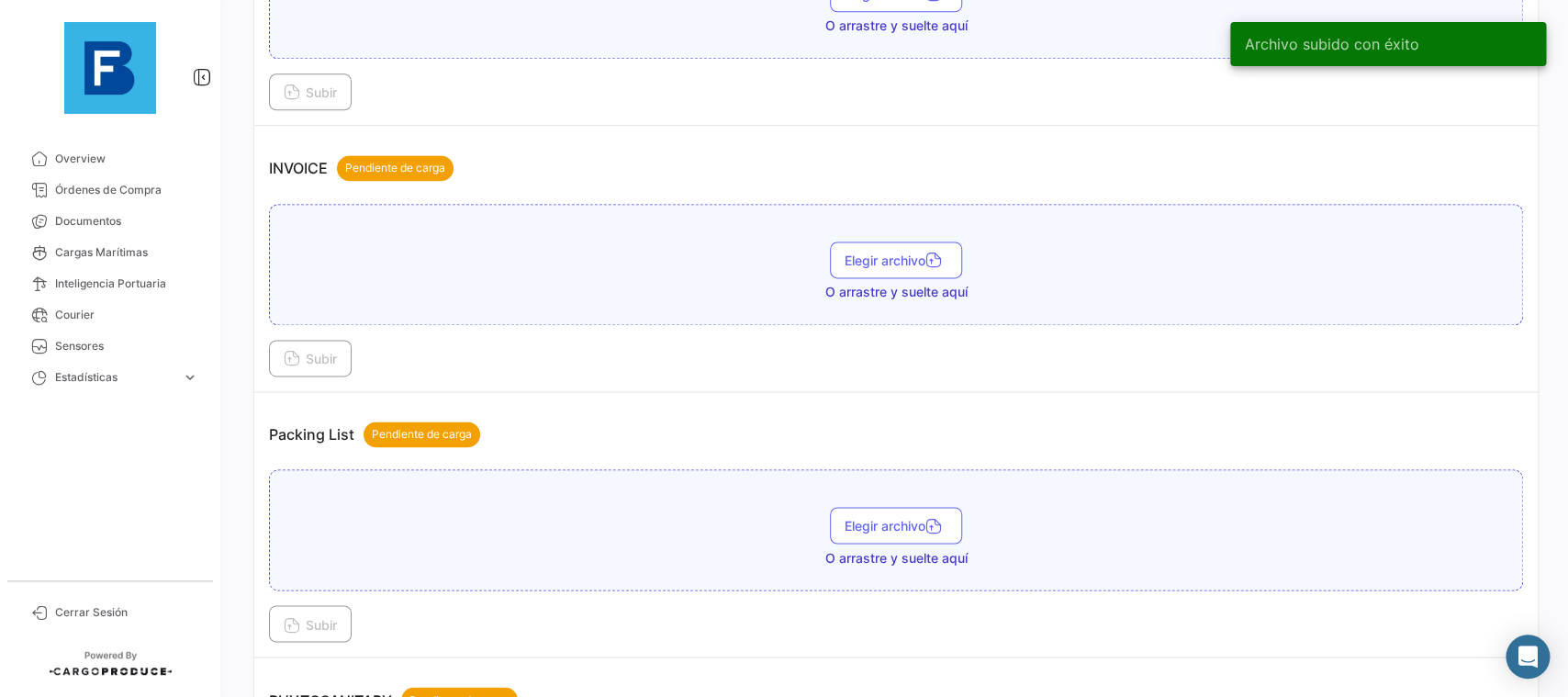
scroll to position [1239, 0]
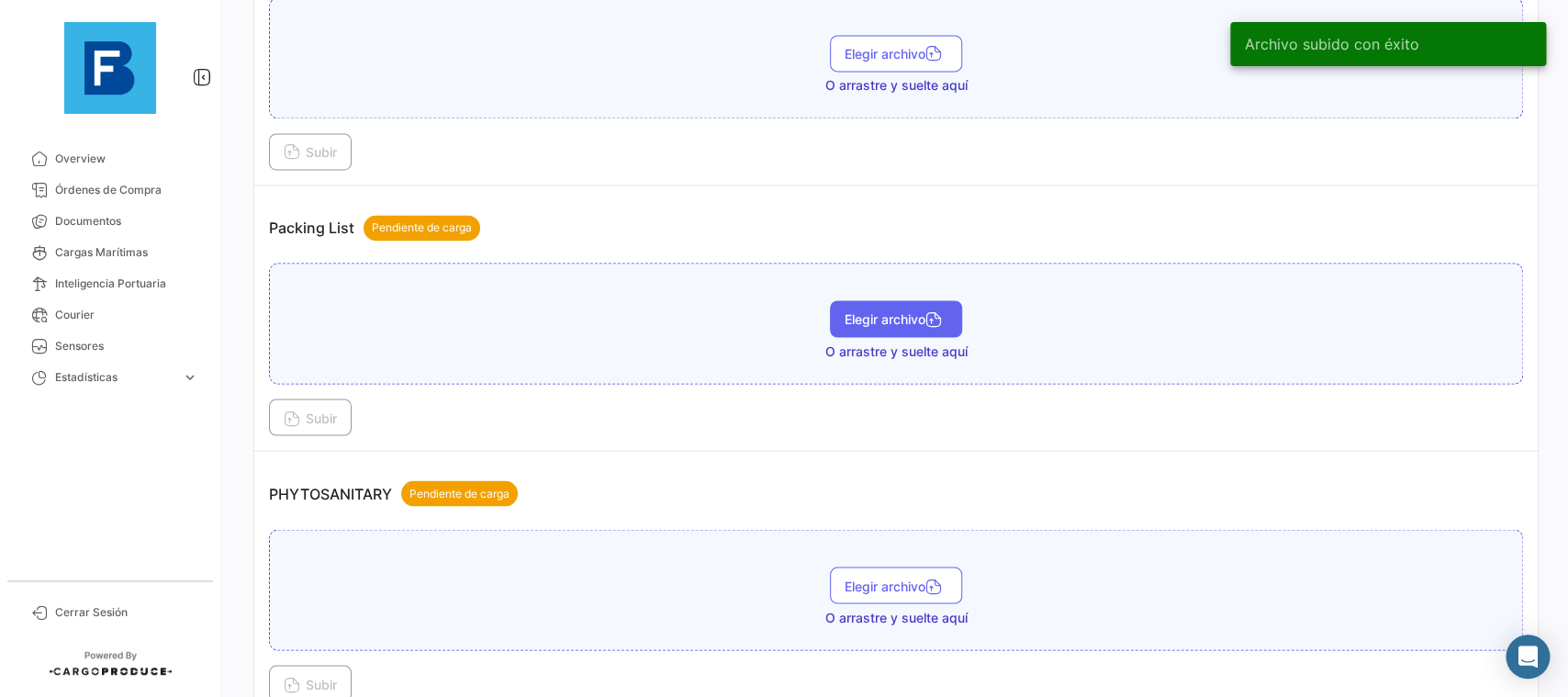
click at [880, 318] on span "Elegir archivo" at bounding box center [896, 319] width 103 height 16
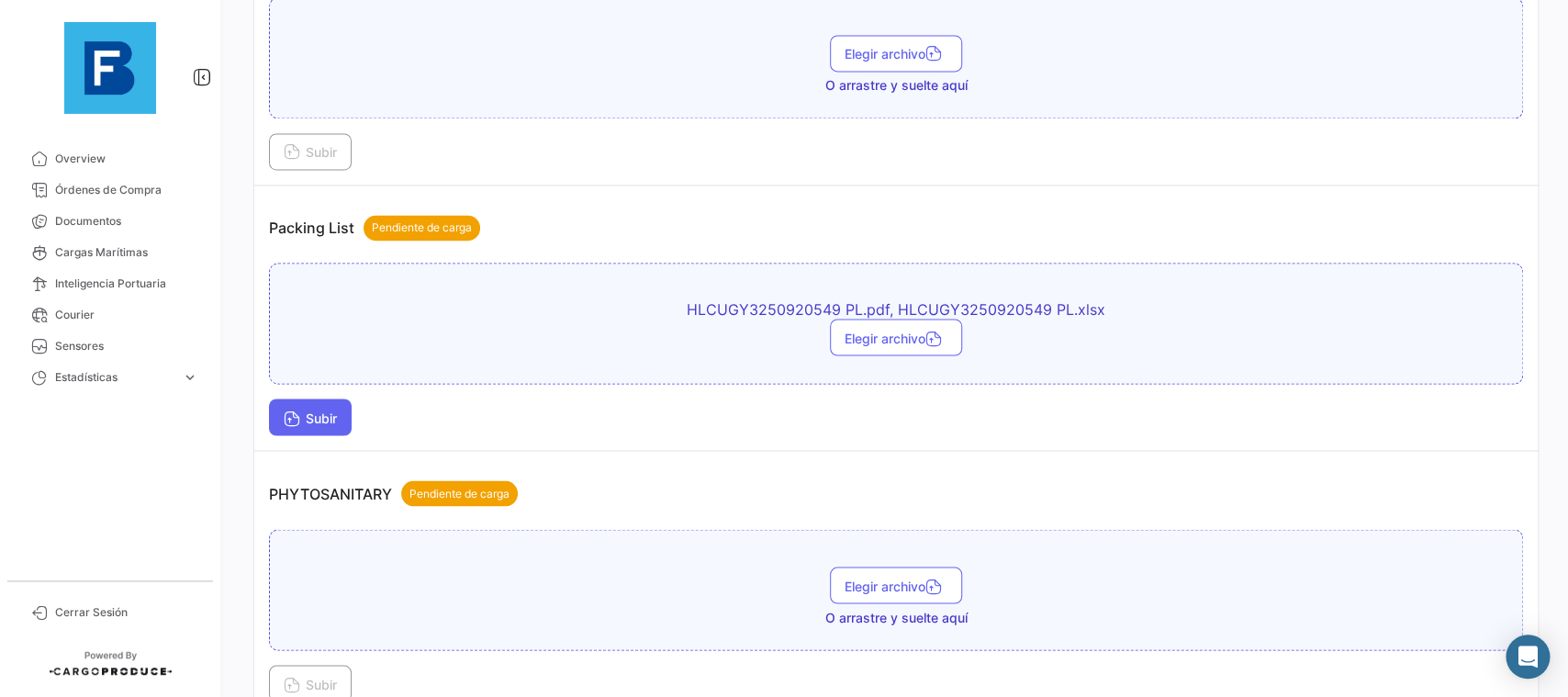
click at [279, 417] on button "Subir" at bounding box center [309, 417] width 82 height 37
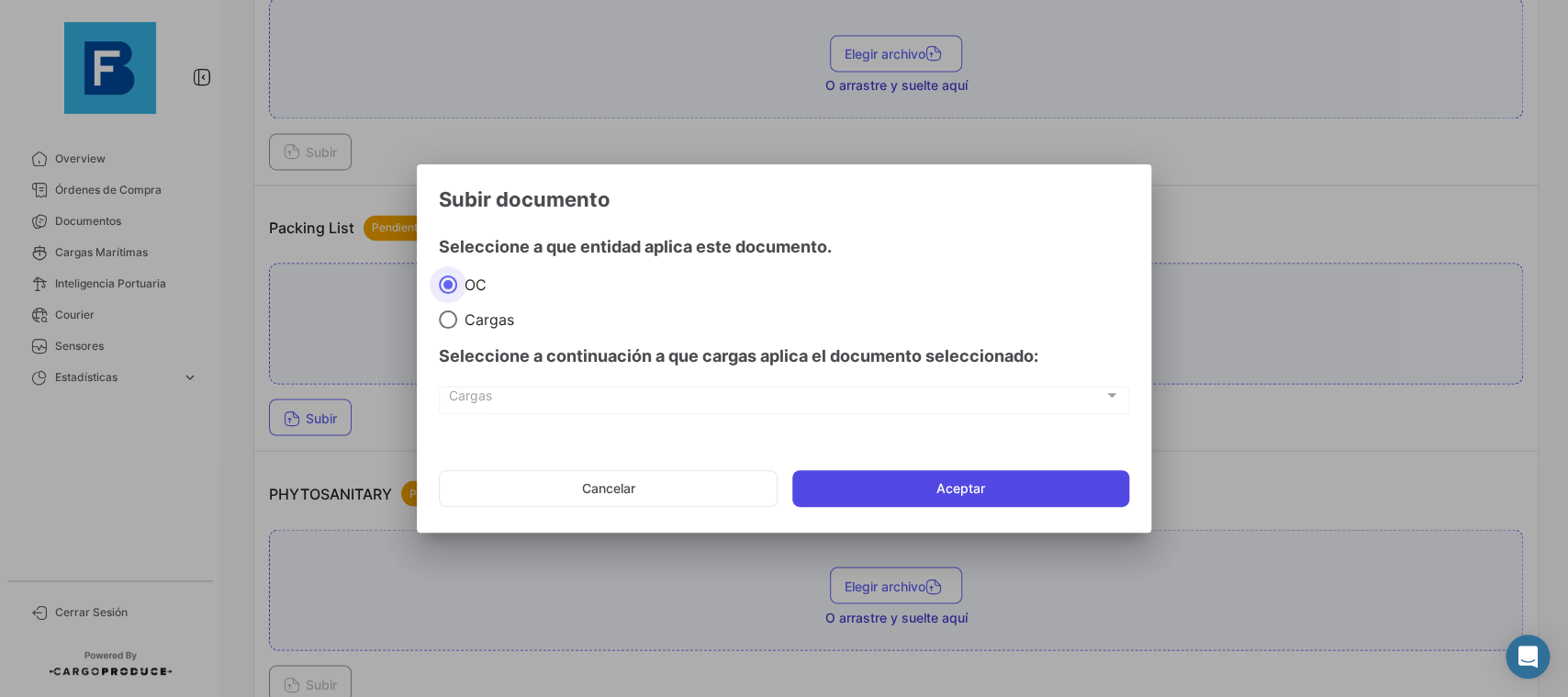
click at [843, 496] on button "Aceptar" at bounding box center [961, 489] width 337 height 37
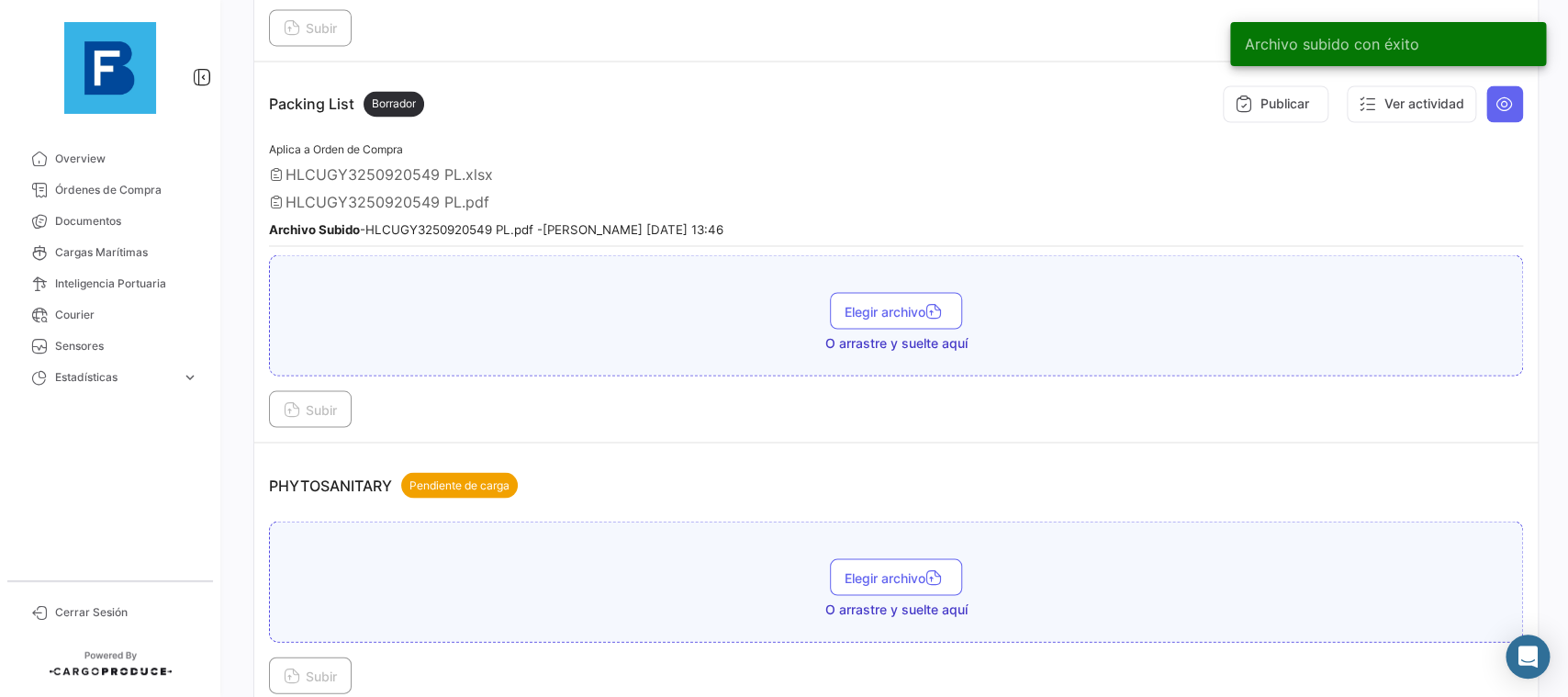
scroll to position [1445, 0]
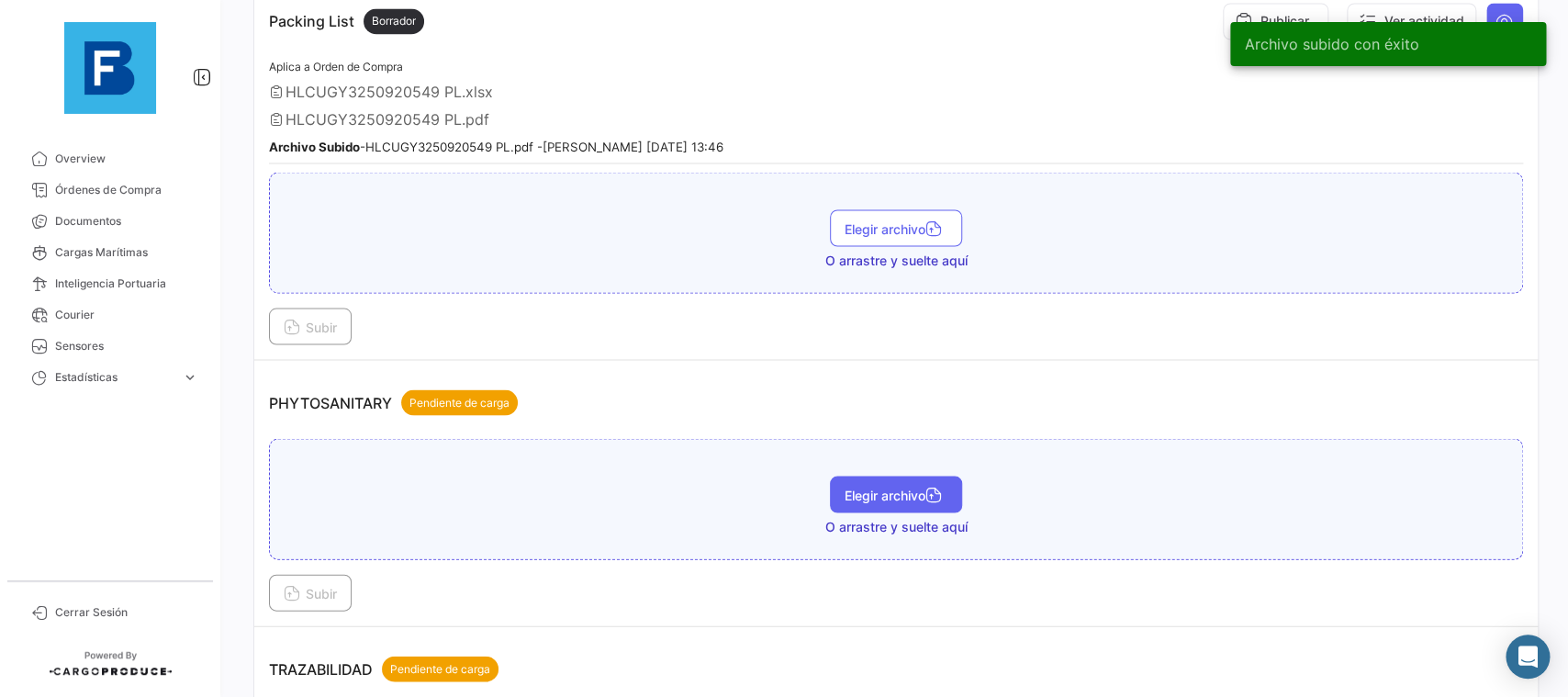
click at [913, 487] on span "Elegir archivo" at bounding box center [896, 494] width 103 height 16
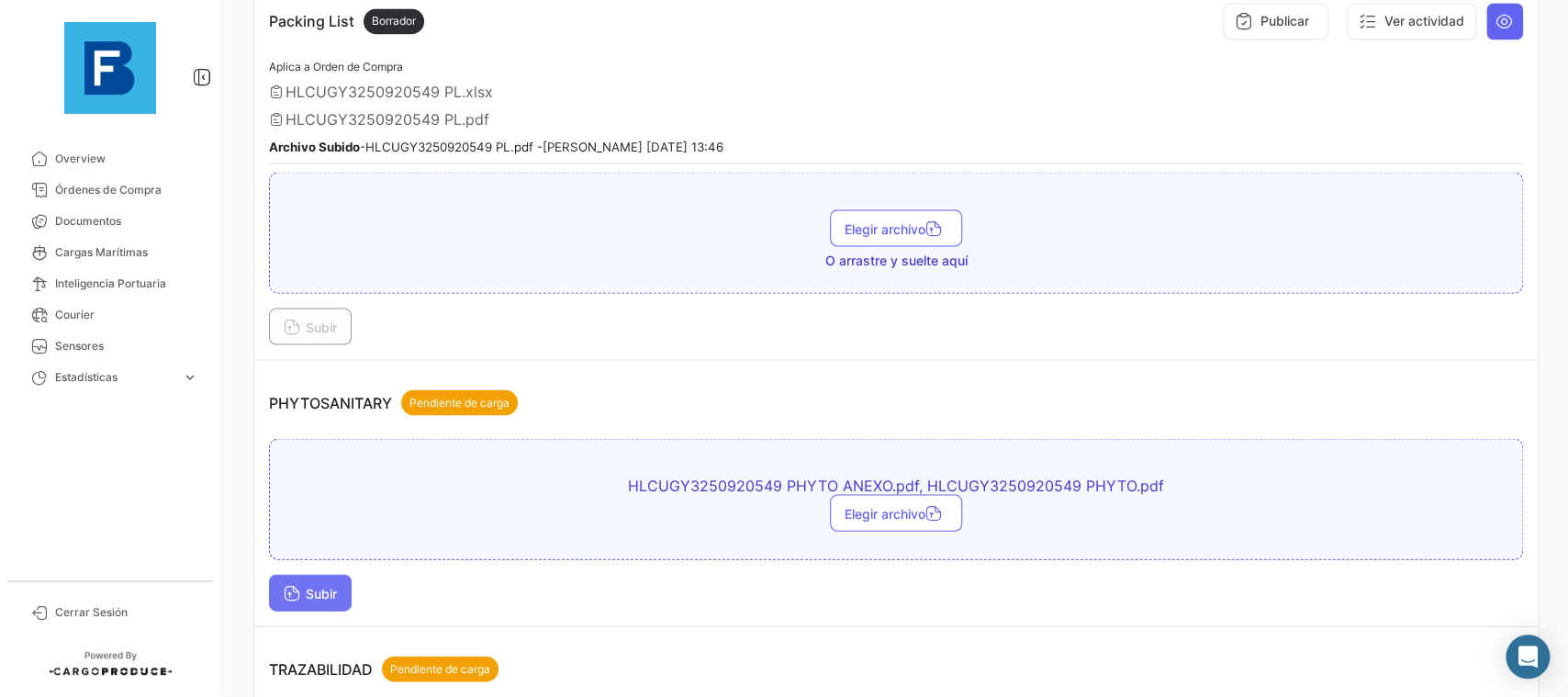
click at [308, 585] on span "Subir" at bounding box center [310, 592] width 53 height 16
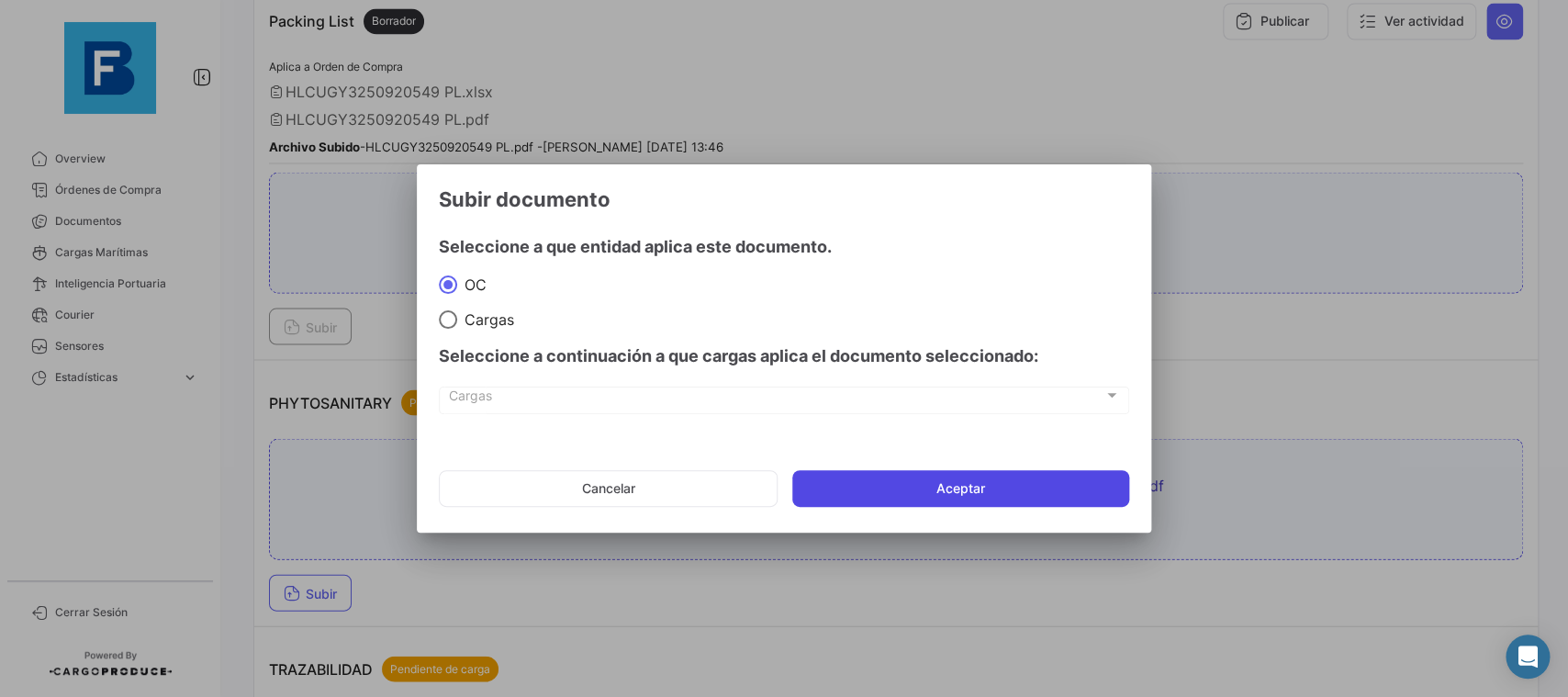
click at [880, 496] on button "Aceptar" at bounding box center [961, 489] width 337 height 37
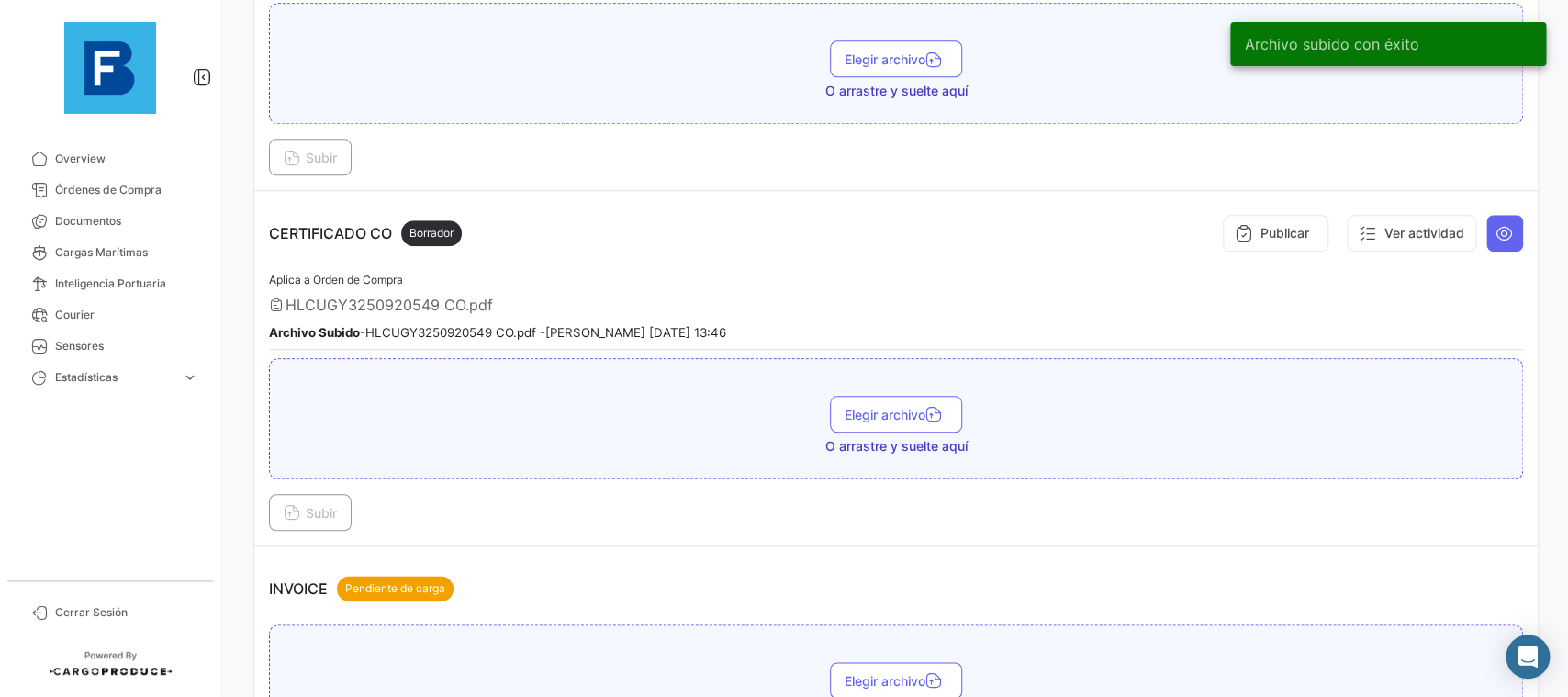
scroll to position [96, 0]
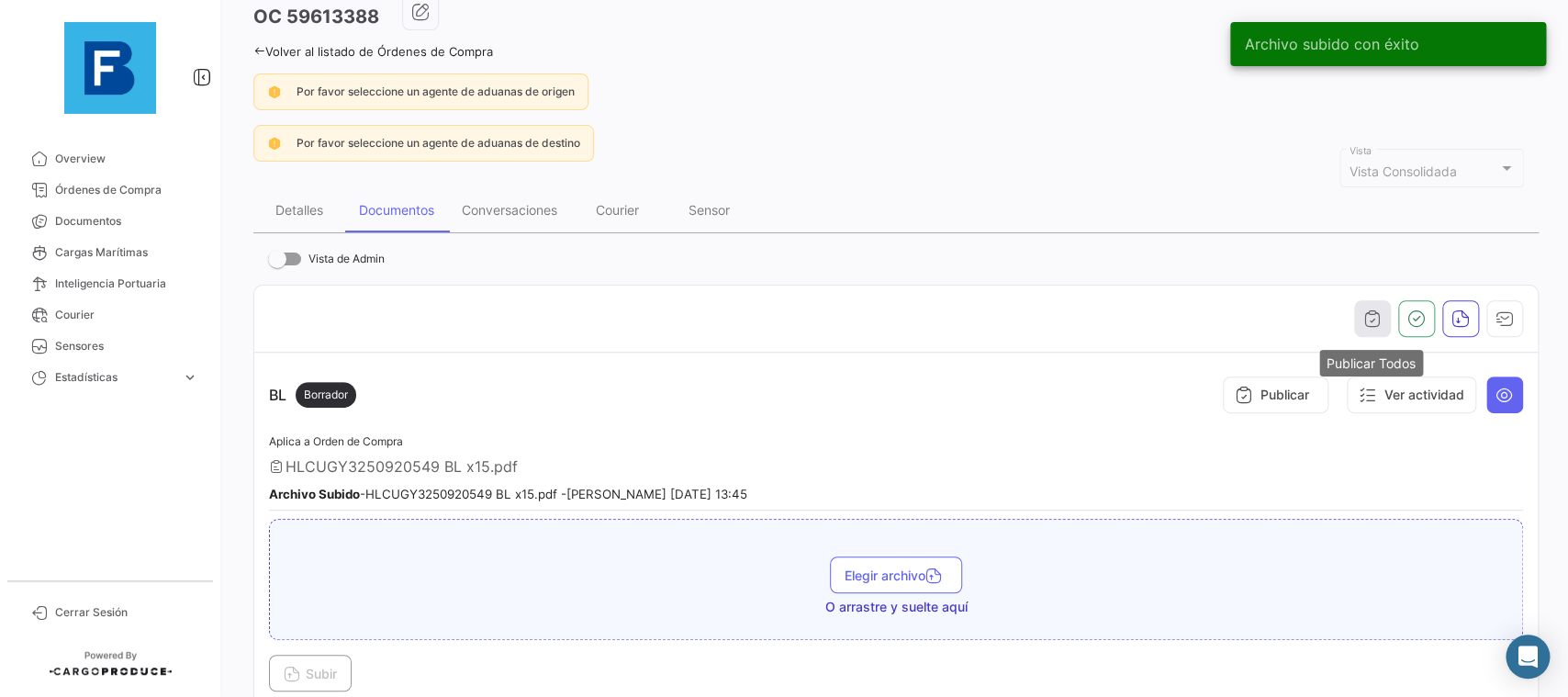
click at [1391, 329] on button "button" at bounding box center [1373, 319] width 37 height 37
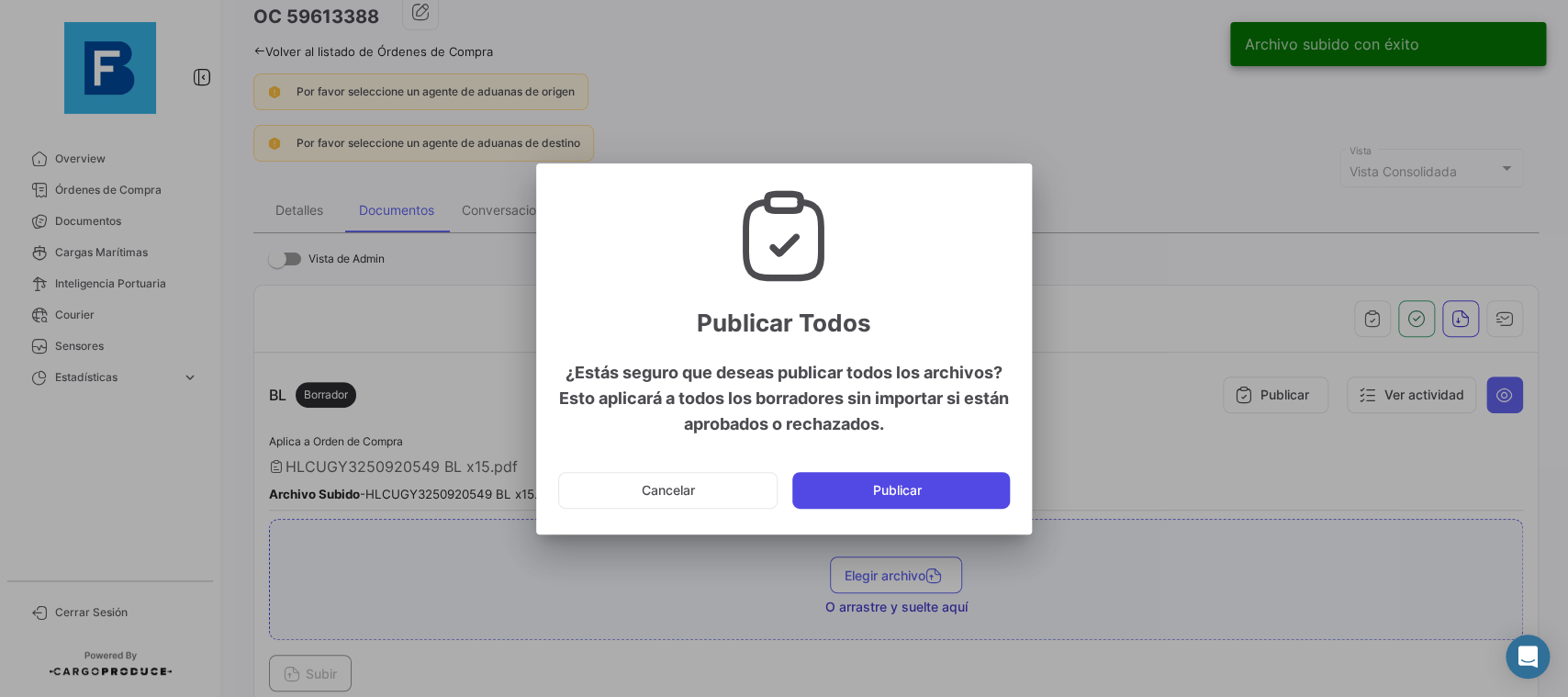
click at [950, 492] on button "Publicar" at bounding box center [901, 491] width 217 height 37
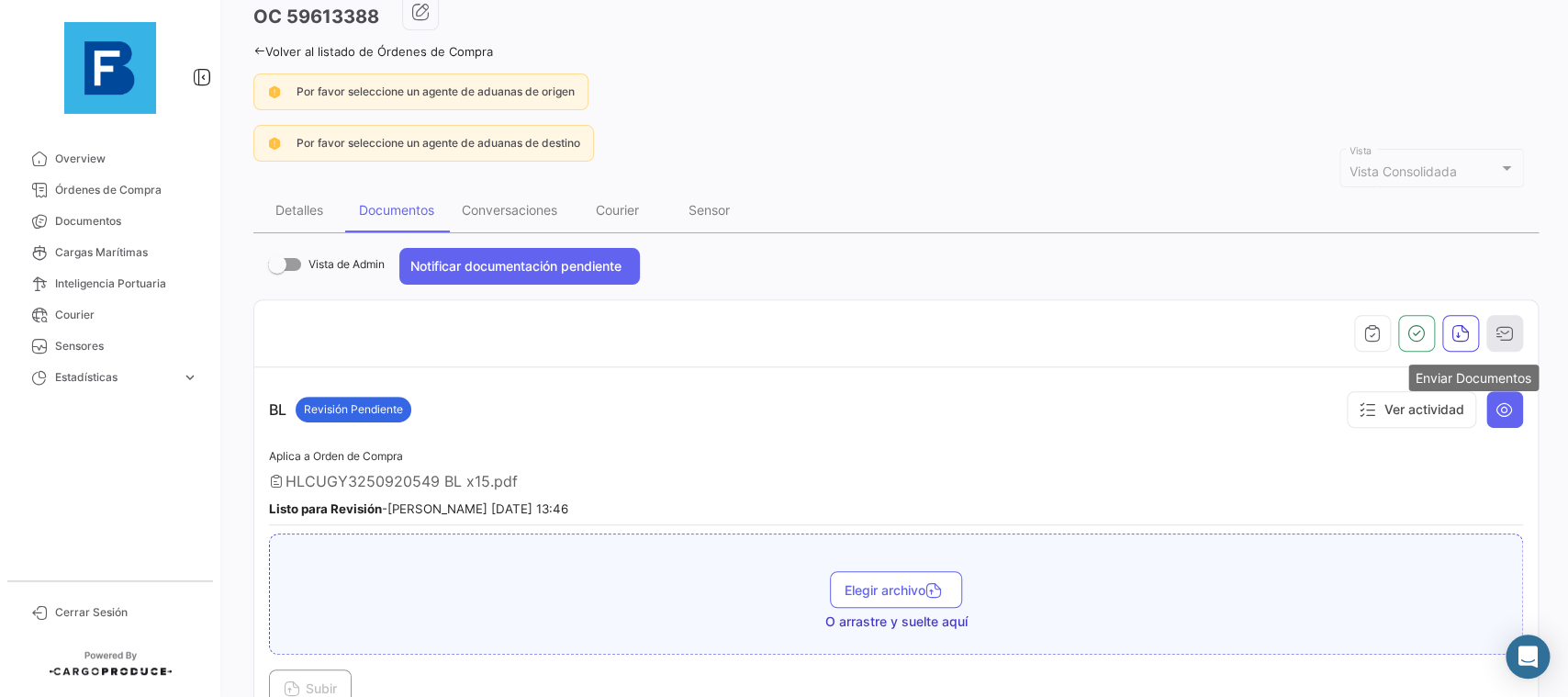
click at [1520, 331] on button "button" at bounding box center [1505, 333] width 37 height 37
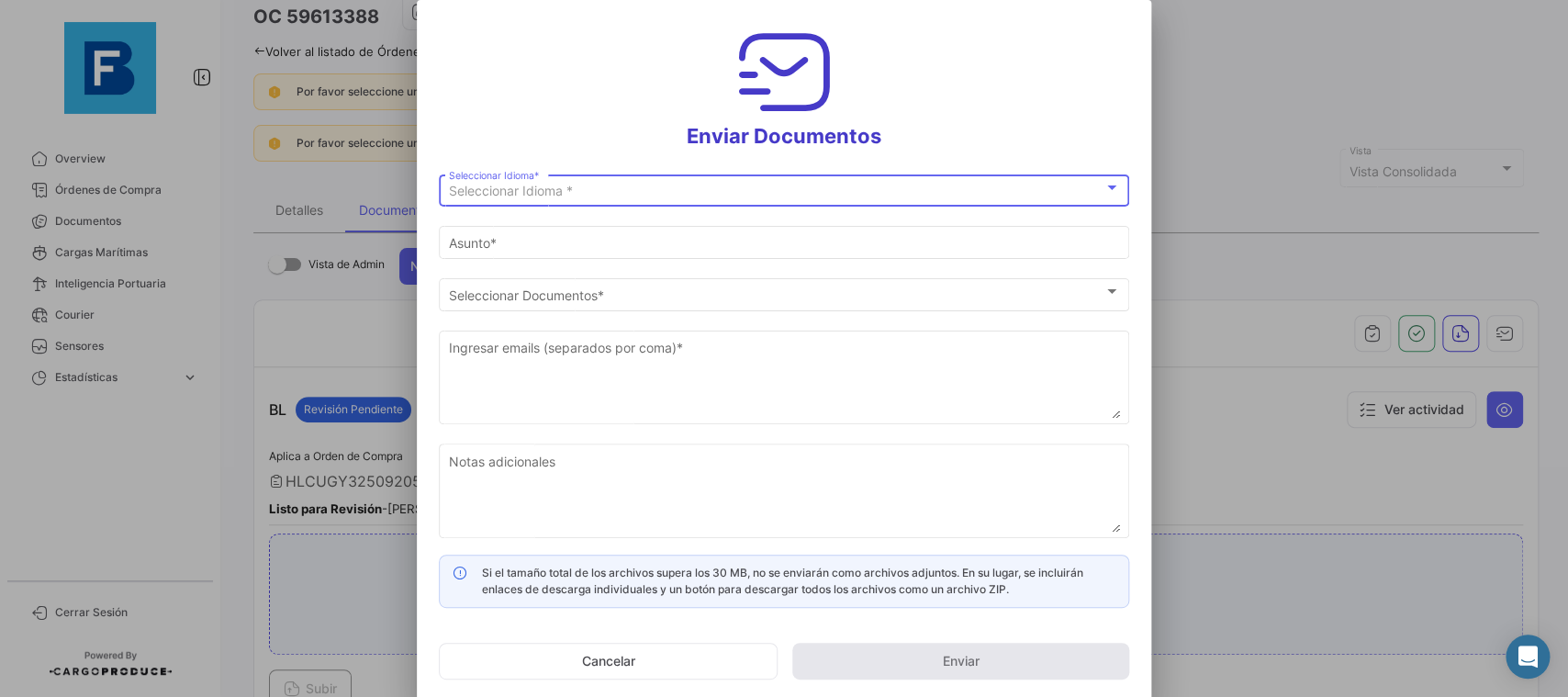
click at [848, 189] on div "Seleccionar Idioma *" at bounding box center [776, 191] width 655 height 16
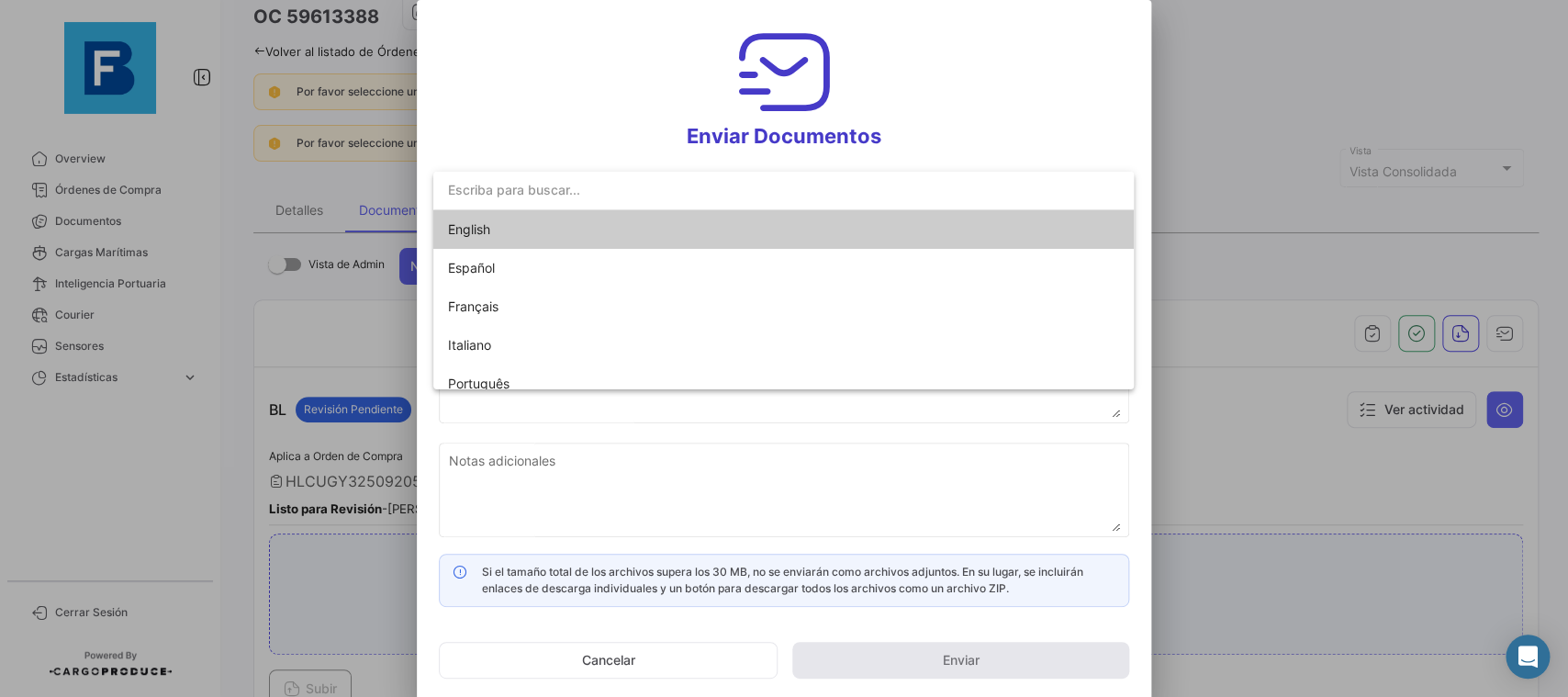
click at [742, 229] on mat-option "English" at bounding box center [784, 230] width 700 height 39
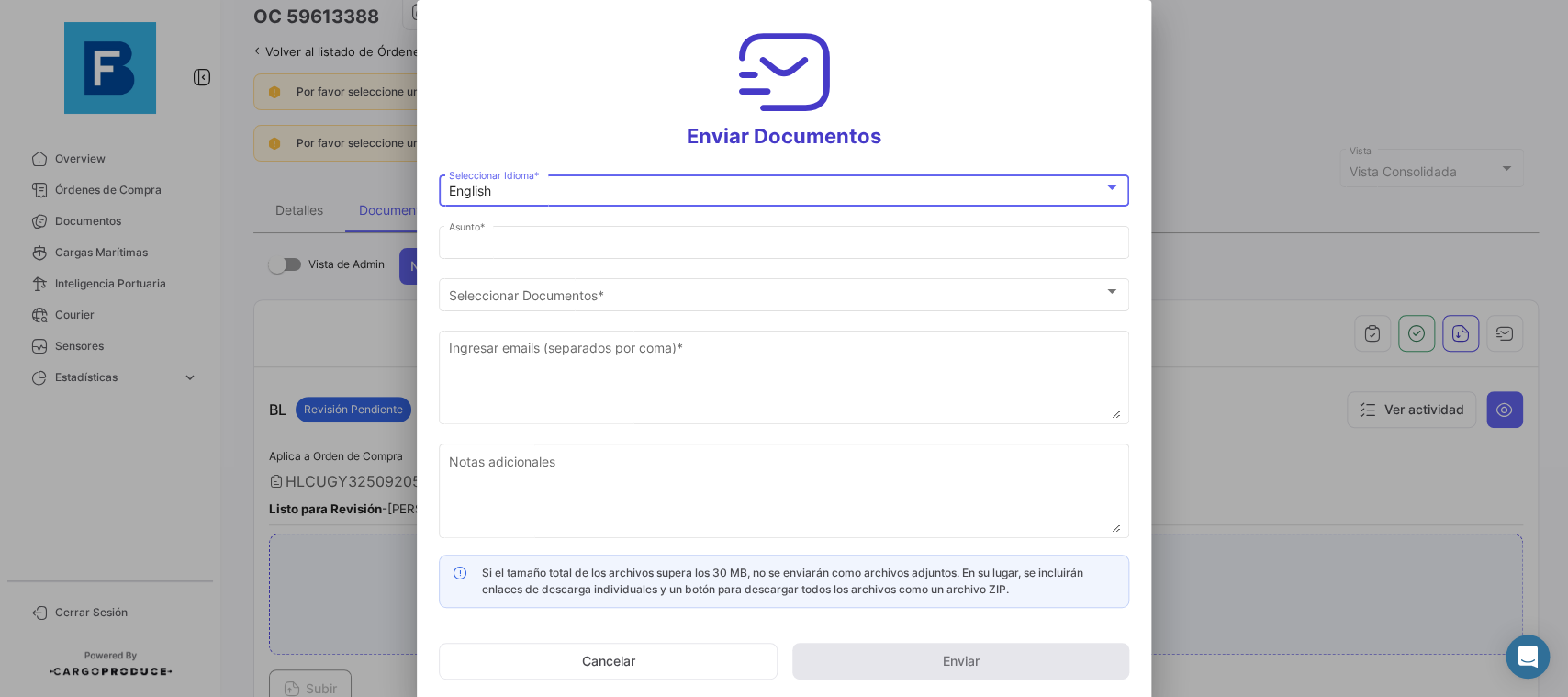
type input "[PERSON_NAME] has shared the documents of PO # 59613388 with you"
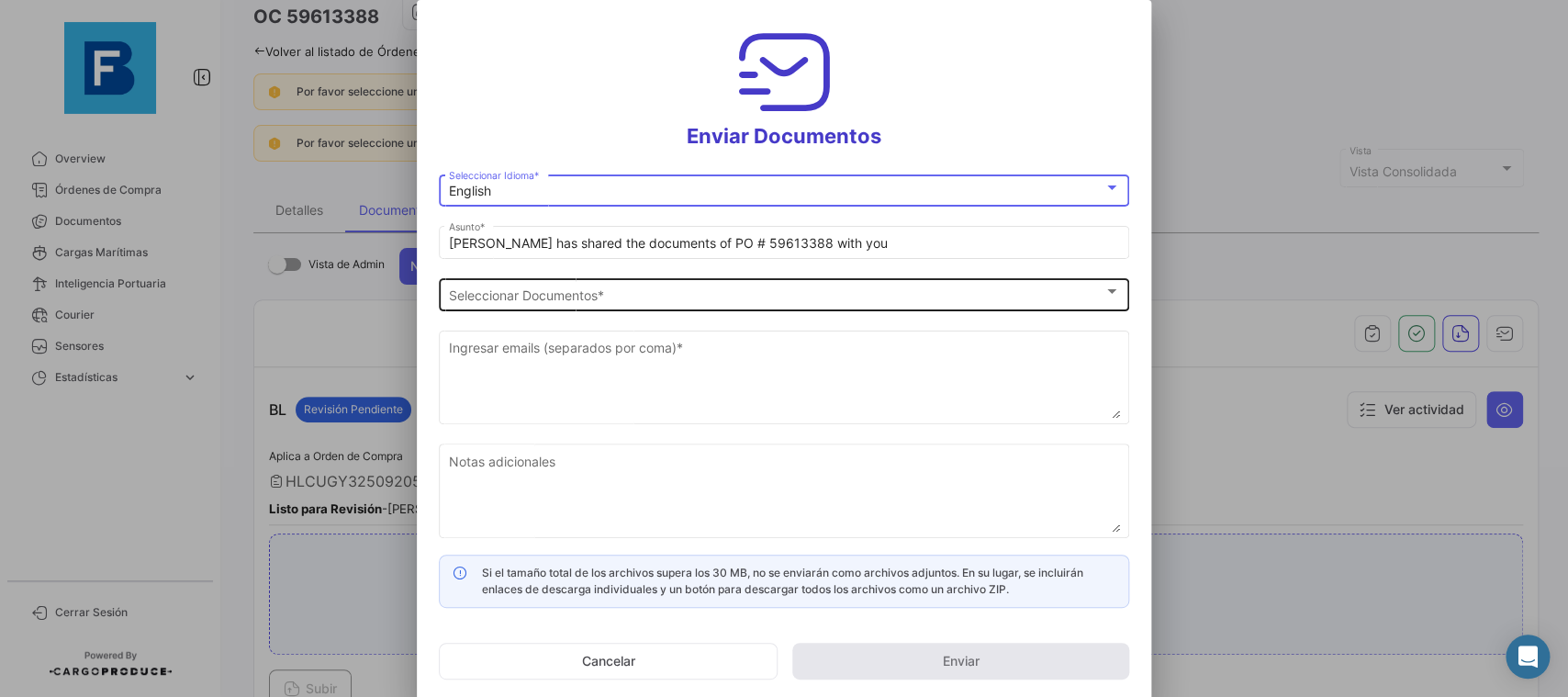
click at [703, 294] on div "Seleccionar Documentos" at bounding box center [776, 295] width 655 height 16
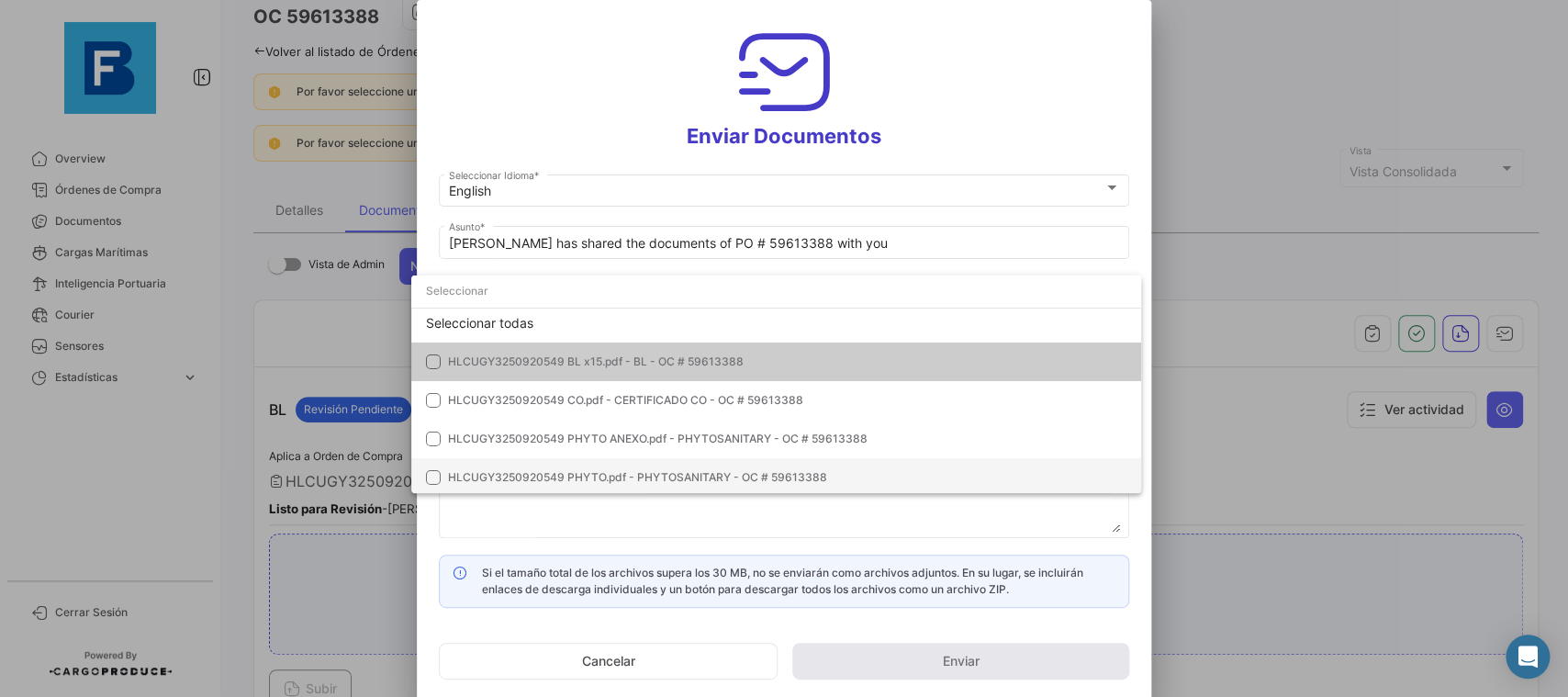
scroll to position [0, 0]
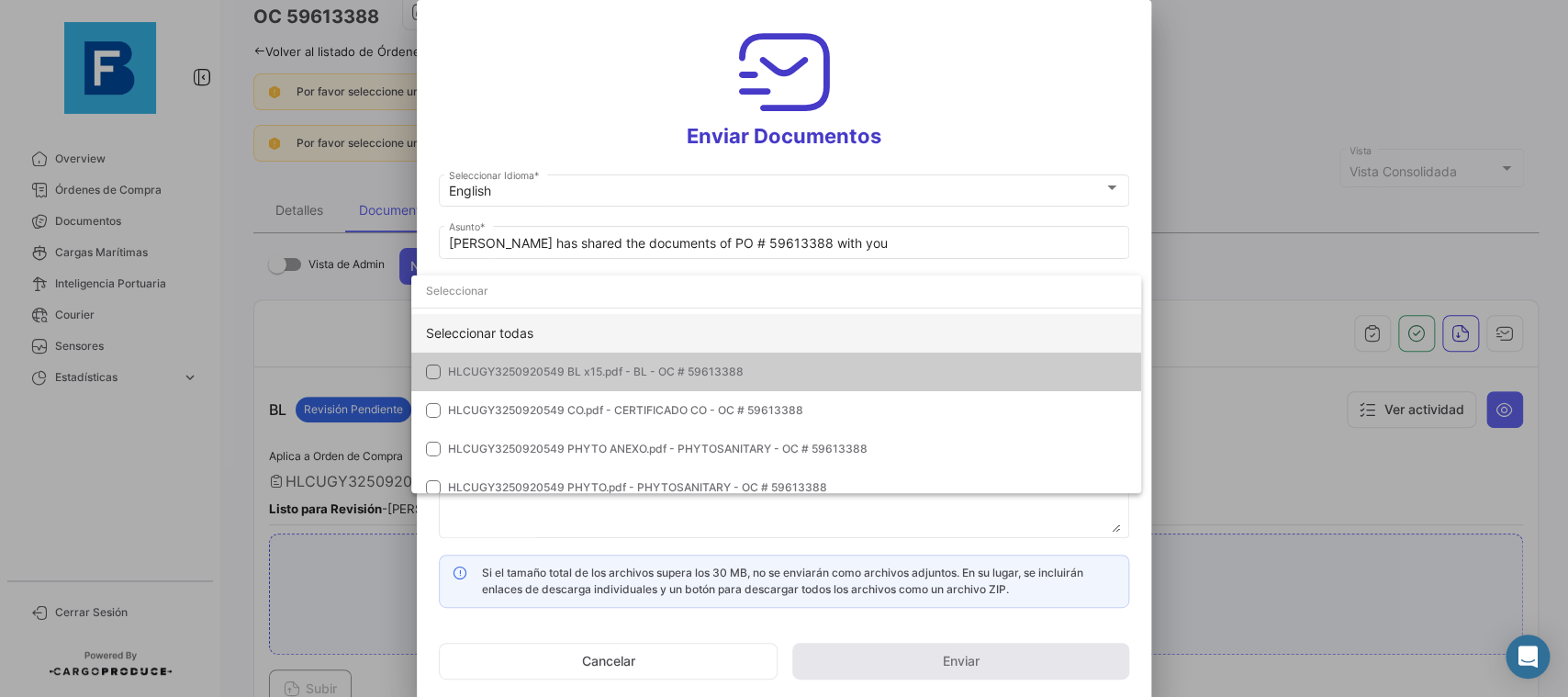
click at [761, 329] on div "Seleccionar todas" at bounding box center [776, 333] width 730 height 39
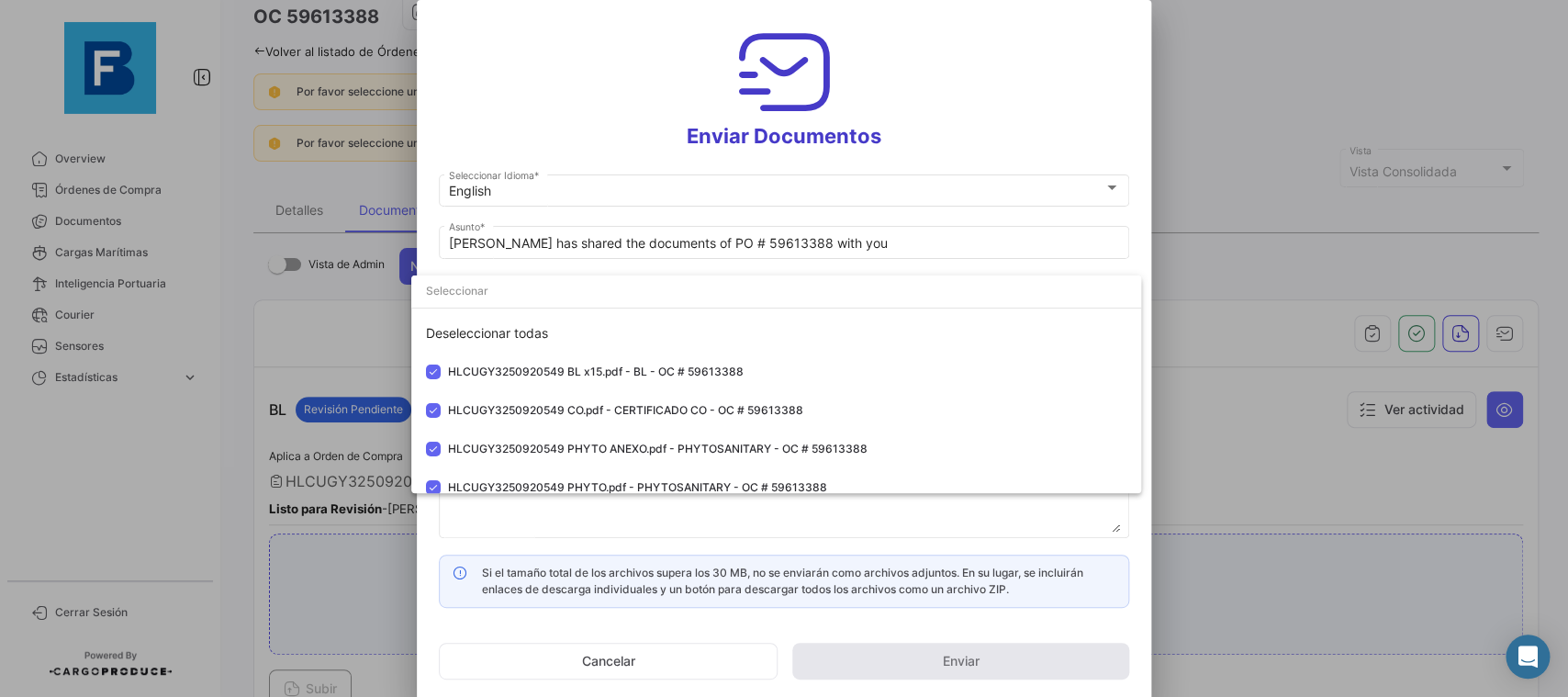
click at [1137, 226] on div at bounding box center [784, 348] width 1568 height 697
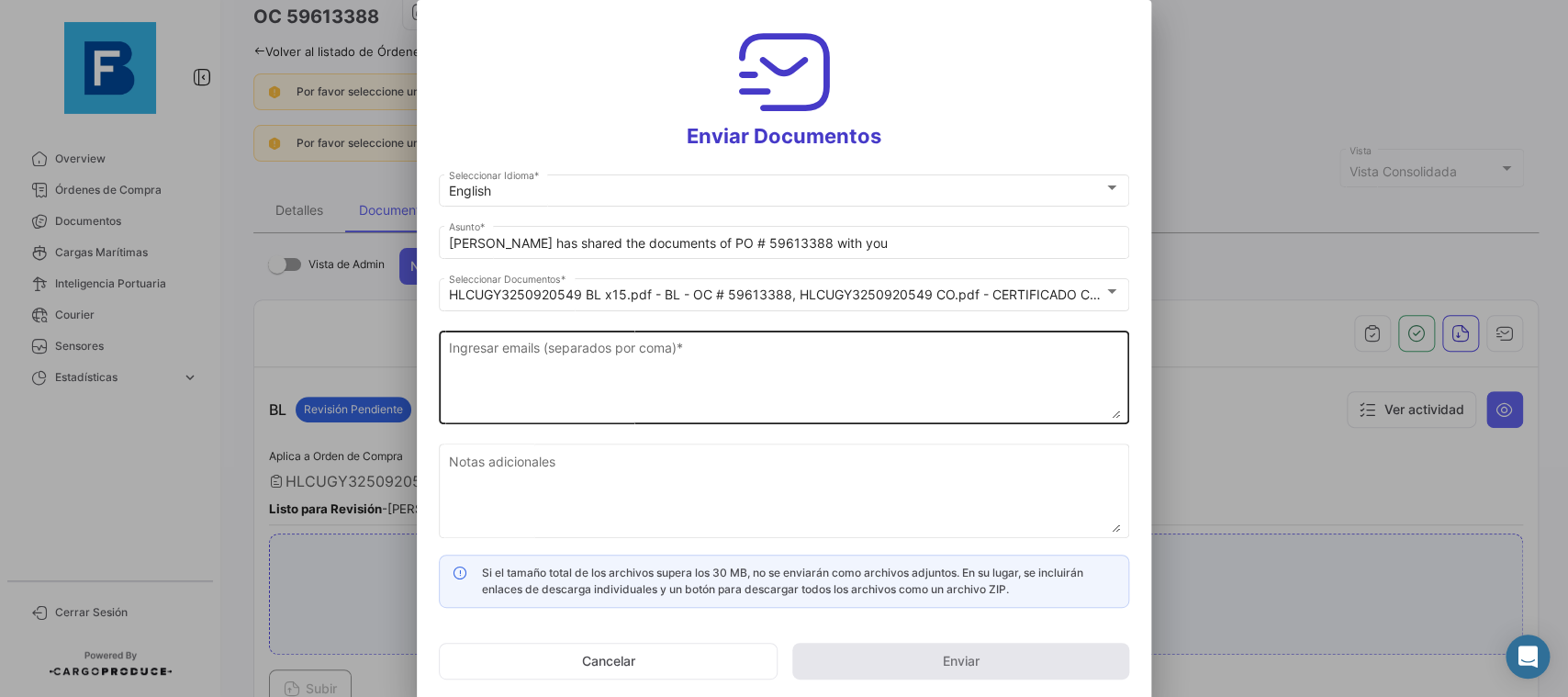
click at [579, 385] on textarea "Ingresar emails (separados por coma) *" at bounding box center [784, 377] width 671 height 80
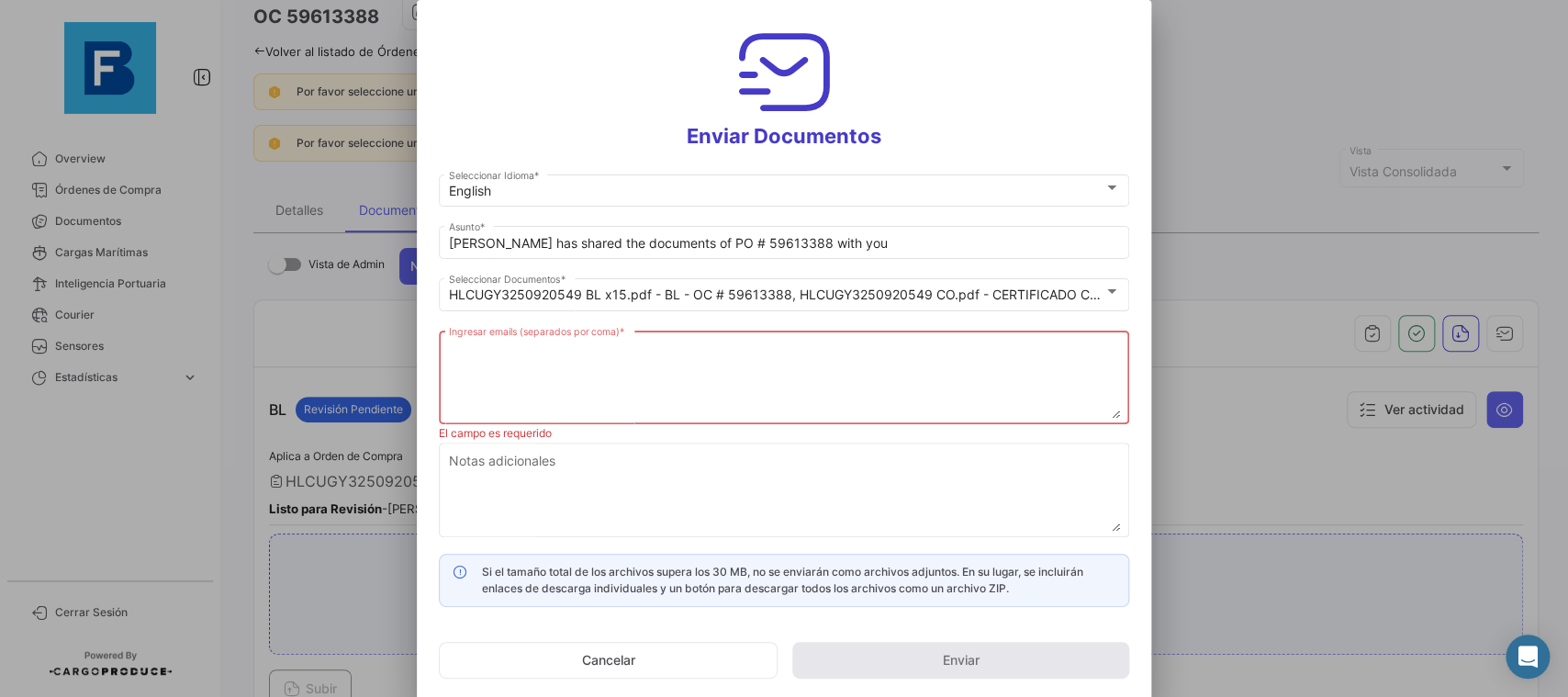
paste textarea "[PERSON_NAME][EMAIL_ADDRESS][DOMAIN_NAME],[DOMAIN_NAME][EMAIL_ADDRESS][DOMAIN_N…"
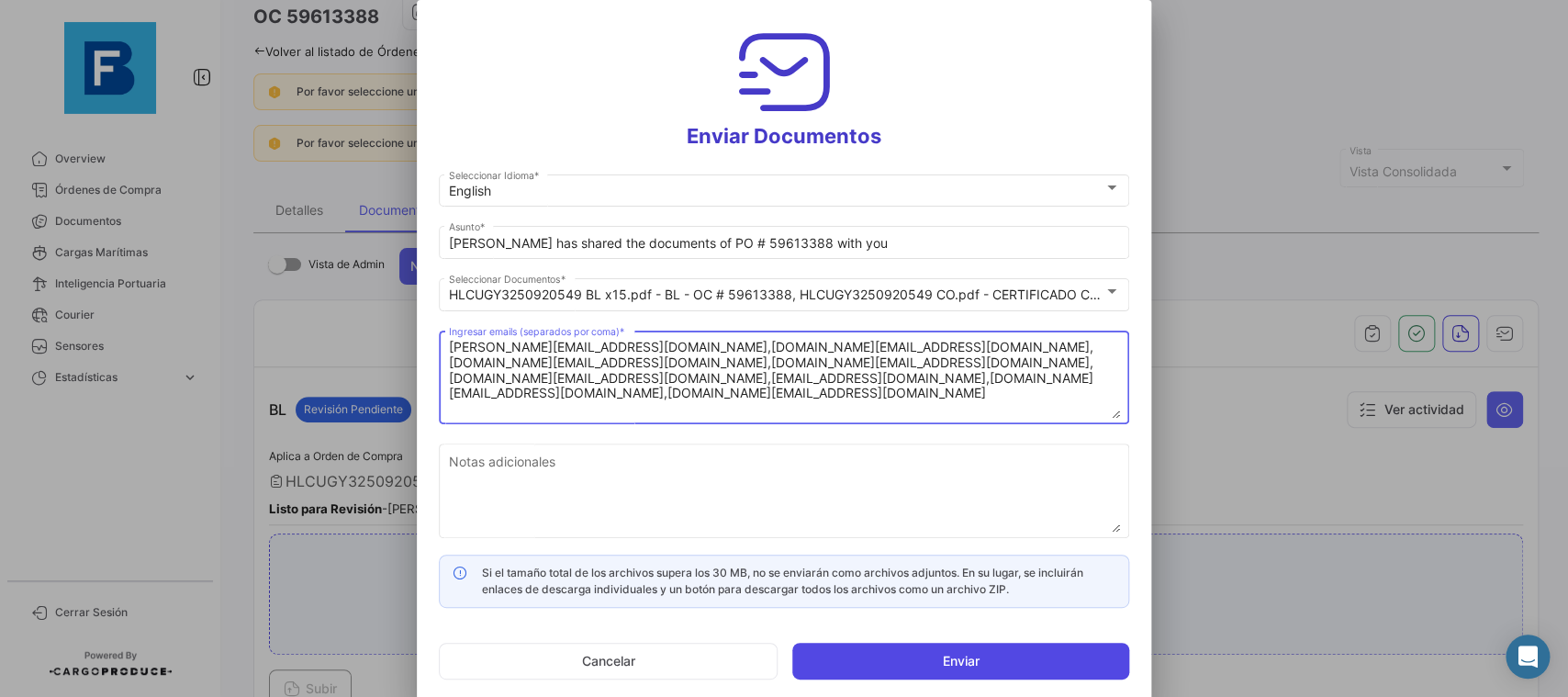
type textarea "[PERSON_NAME][EMAIL_ADDRESS][DOMAIN_NAME],[DOMAIN_NAME][EMAIL_ADDRESS][DOMAIN_N…"
click at [959, 656] on button "Enviar" at bounding box center [961, 661] width 337 height 37
